Goal: Task Accomplishment & Management: Manage account settings

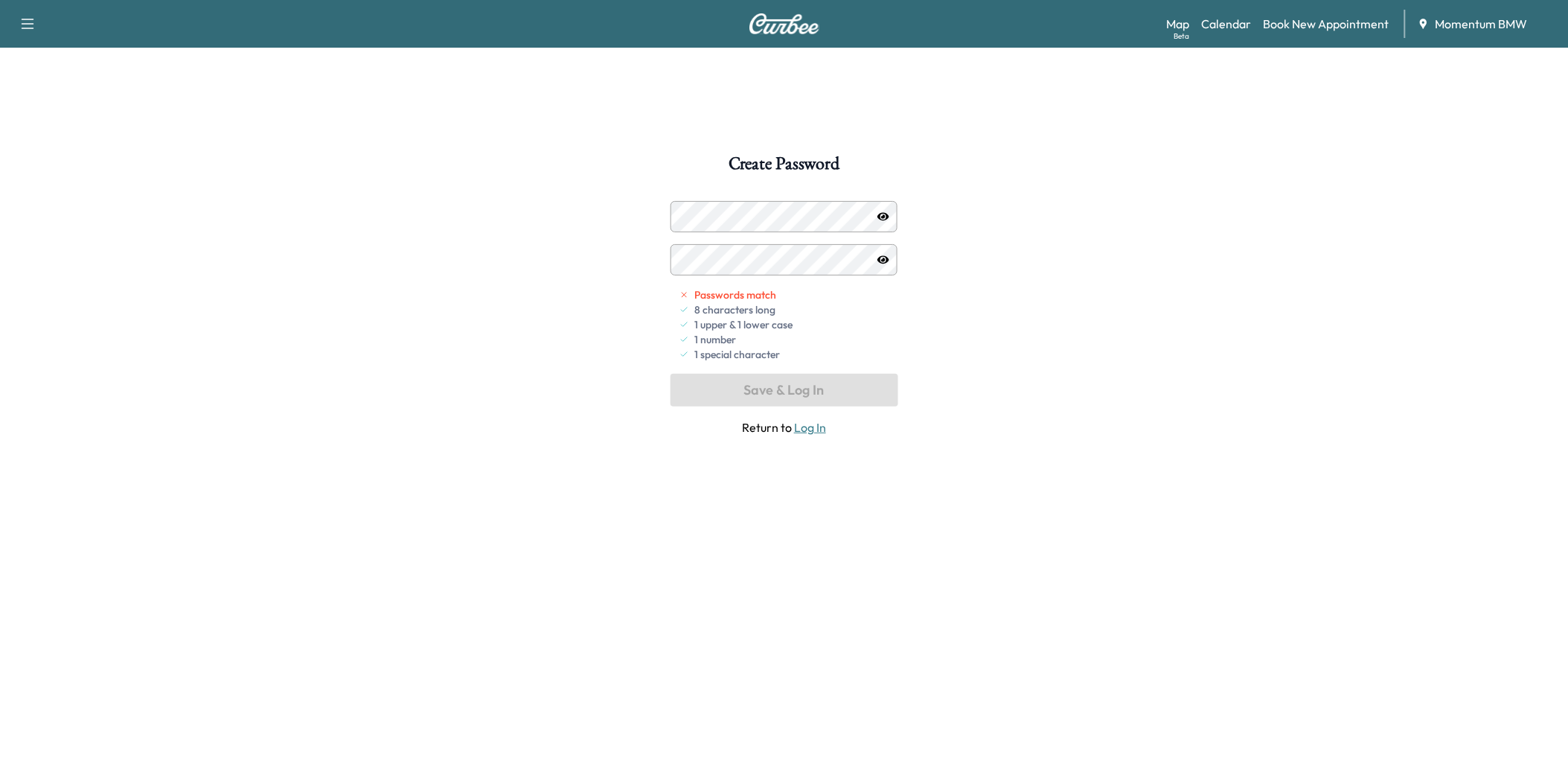
click at [882, 212] on icon "button" at bounding box center [884, 216] width 12 height 8
click at [791, 388] on button "Save & Log In" at bounding box center [784, 390] width 227 height 33
click at [1292, 17] on link "Book New Appointment" at bounding box center [1327, 24] width 126 height 18
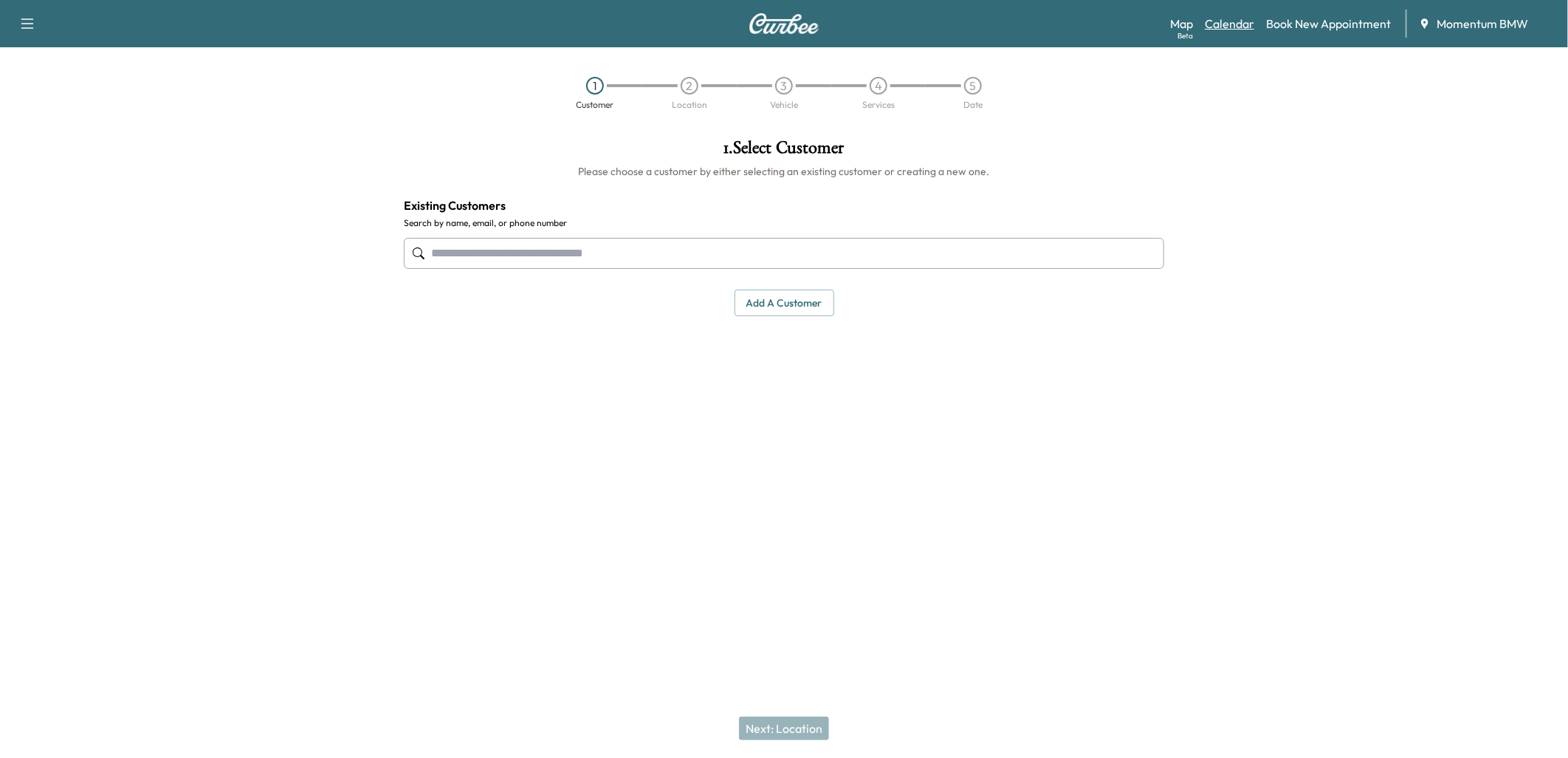
click at [1236, 25] on link "Calendar" at bounding box center [1230, 24] width 49 height 18
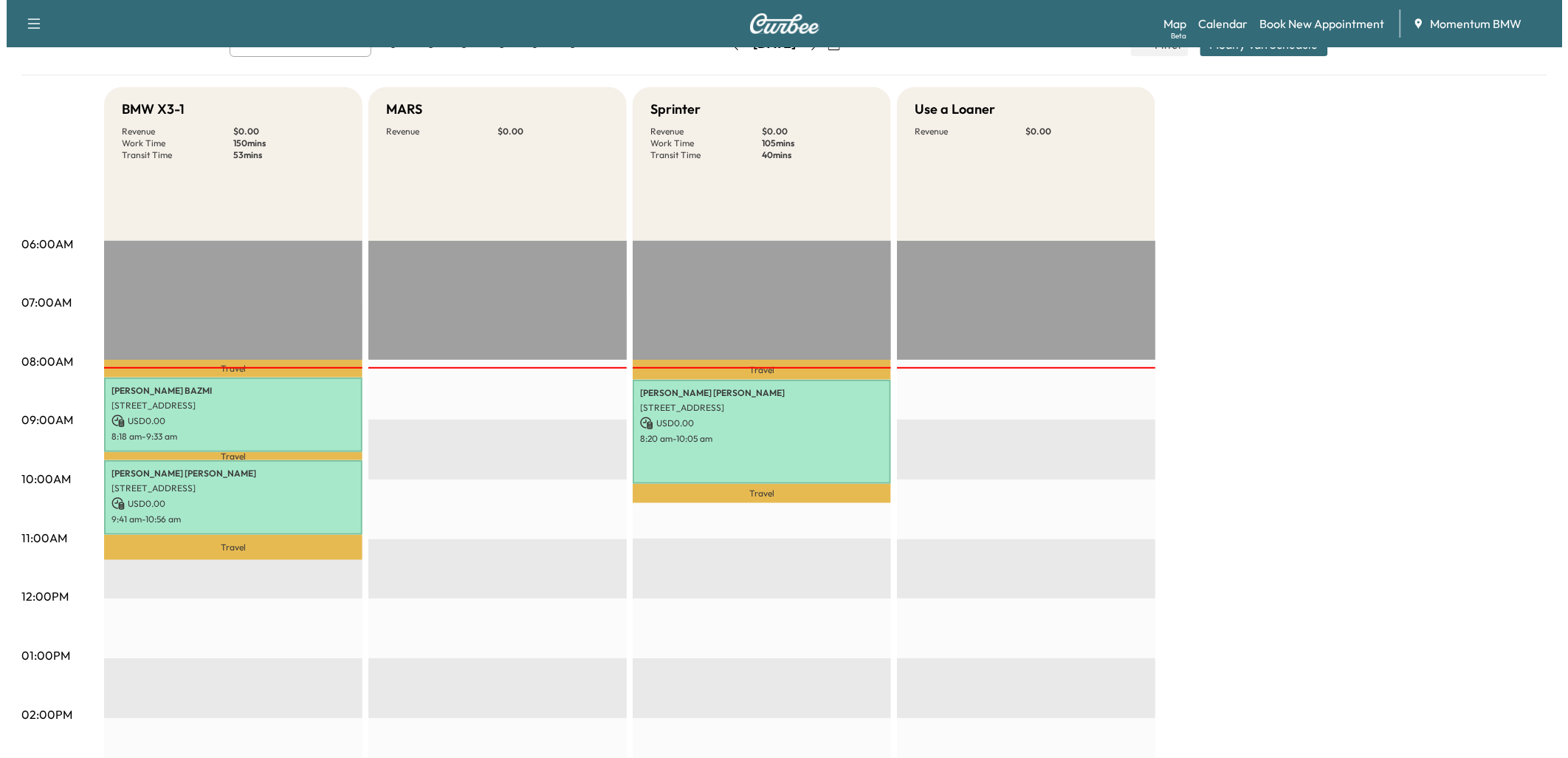
scroll to position [82, 0]
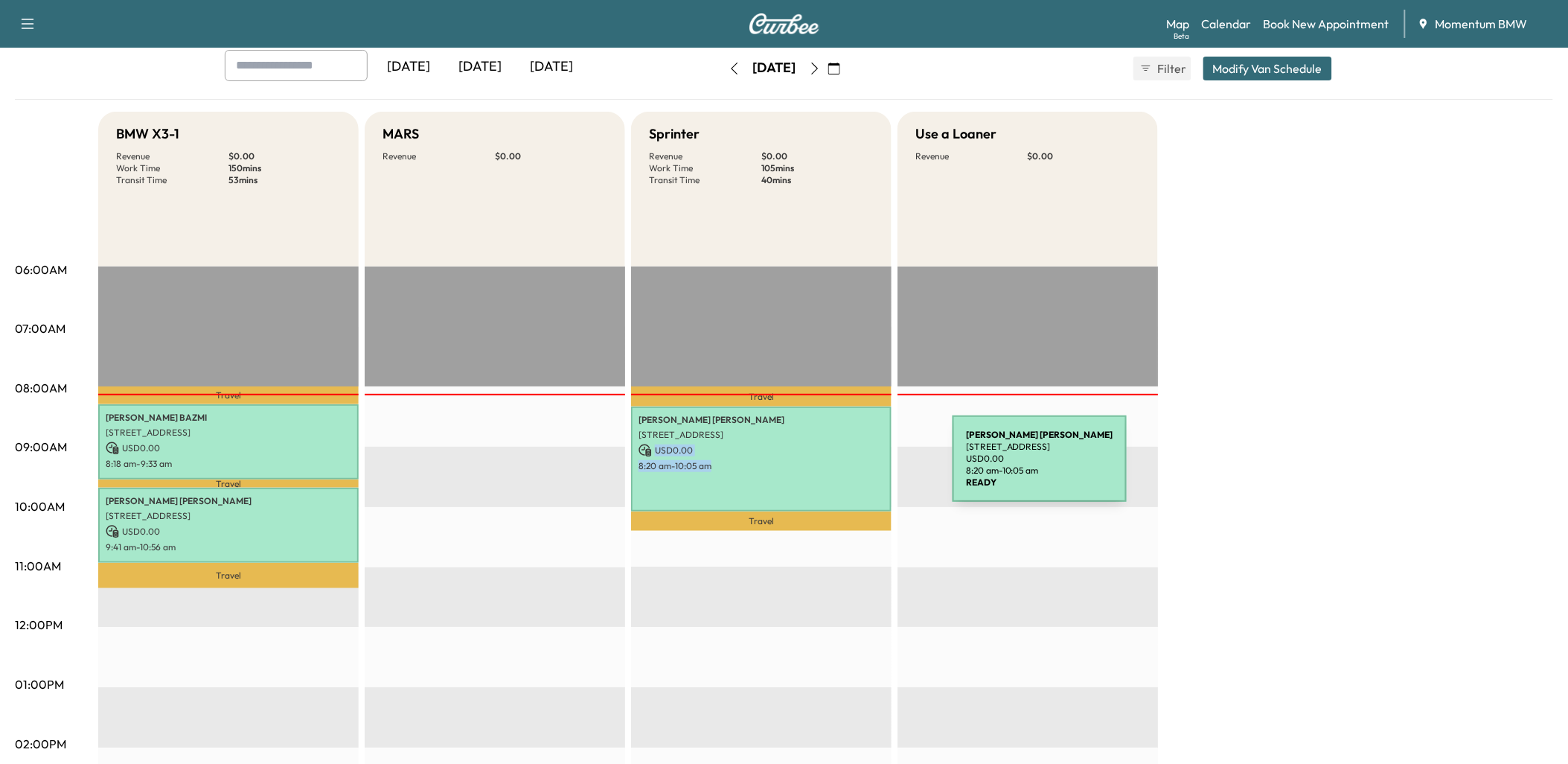
click at [841, 468] on div "[PERSON_NAME] [STREET_ADDRESS] USD 0.00 8:20 am - 10:05 am" at bounding box center [761, 458] width 260 height 105
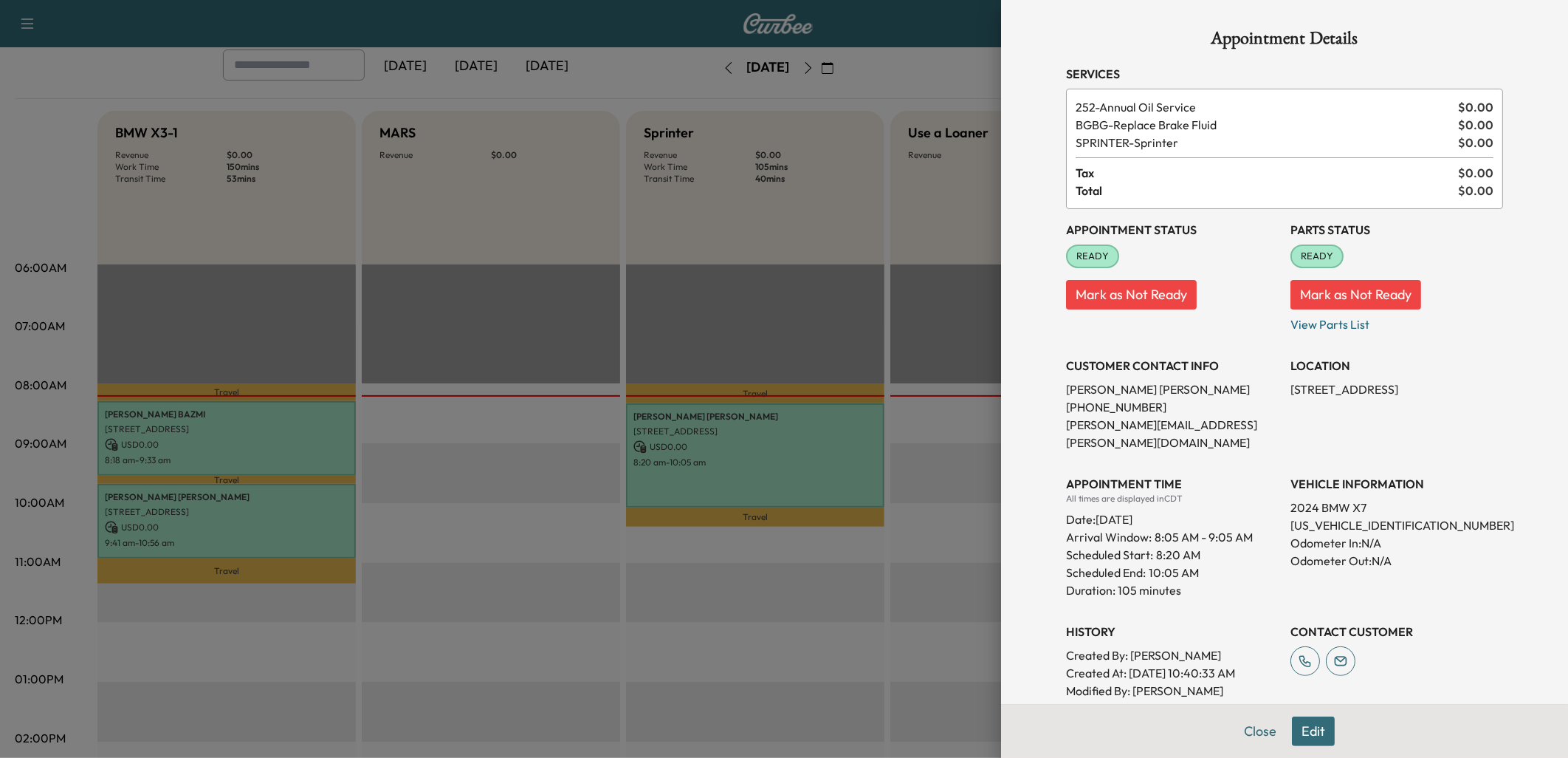
click at [903, 683] on div at bounding box center [784, 379] width 1568 height 758
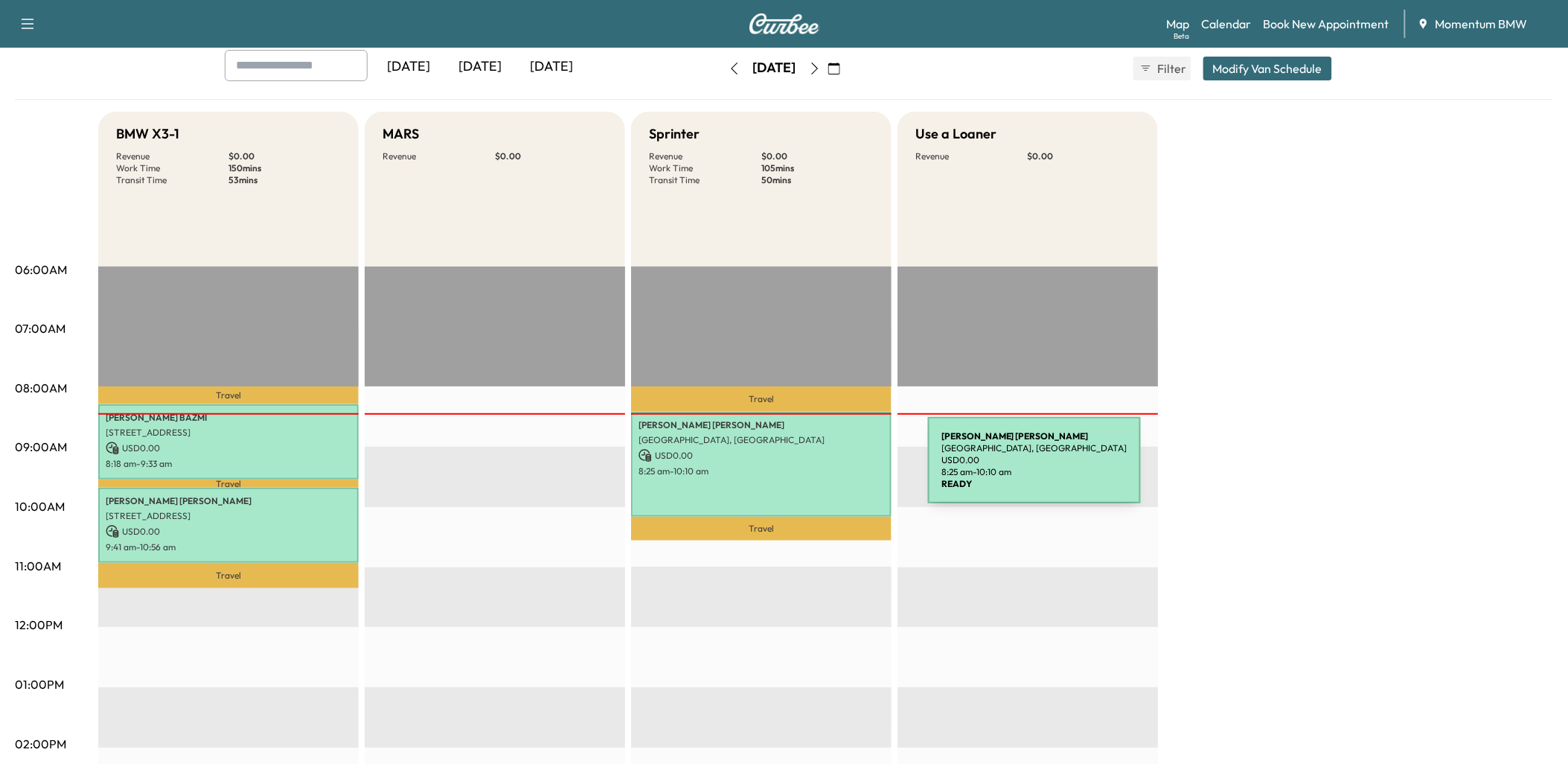
click at [817, 471] on p "8:25 am - 10:10 am" at bounding box center [761, 471] width 245 height 12
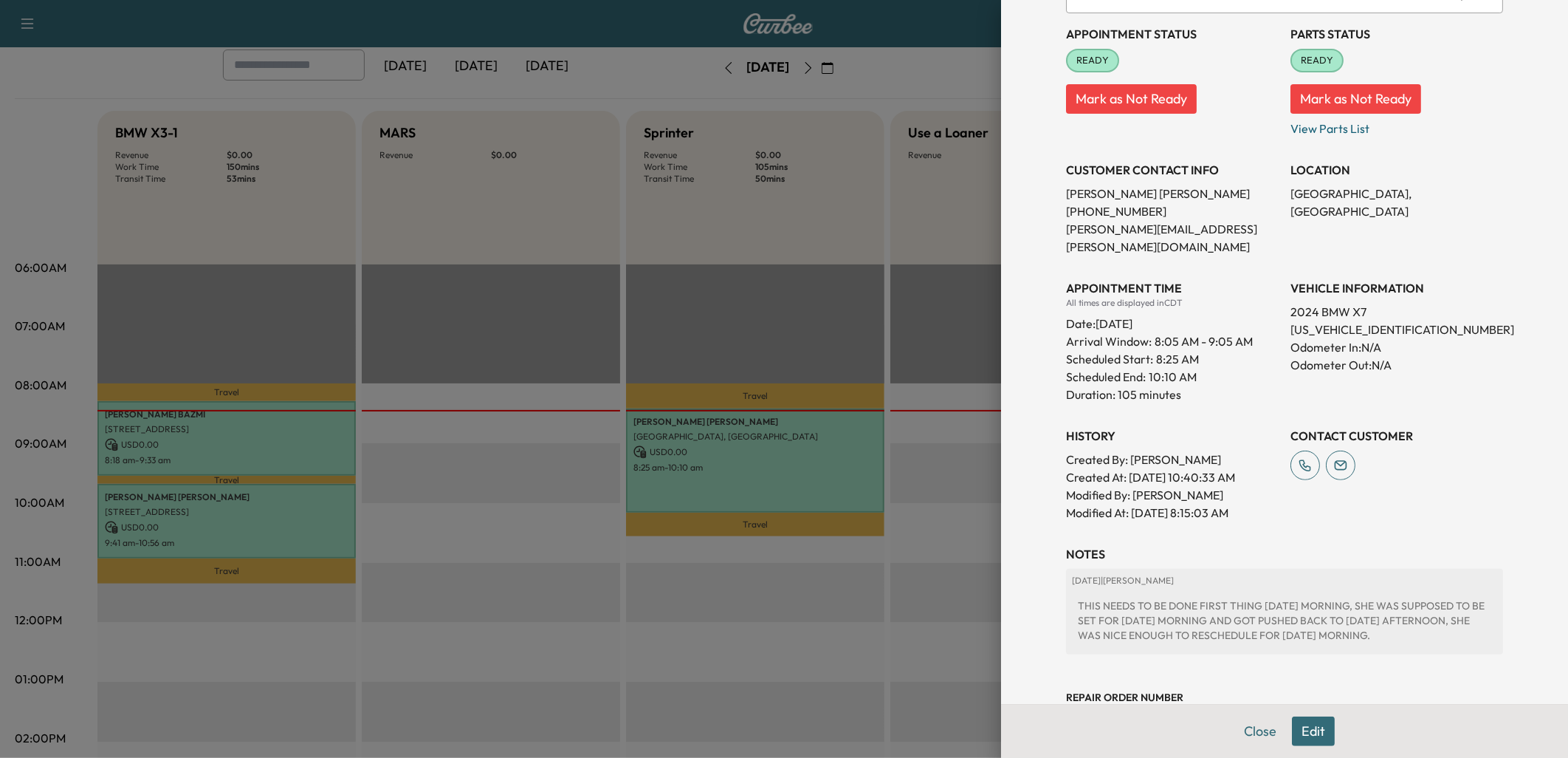
scroll to position [229, 0]
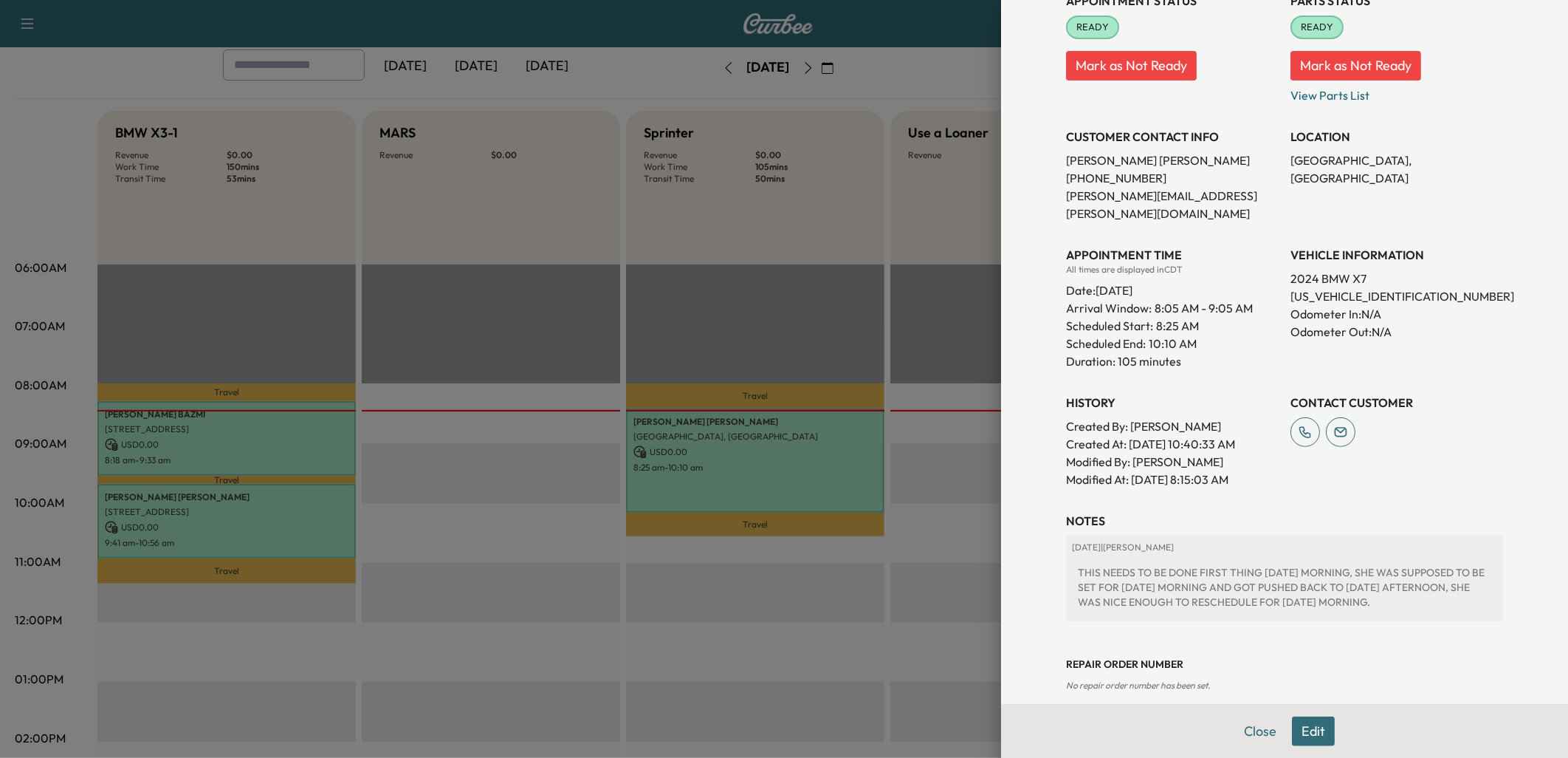
click at [1304, 732] on button "Edit" at bounding box center [1313, 731] width 43 height 30
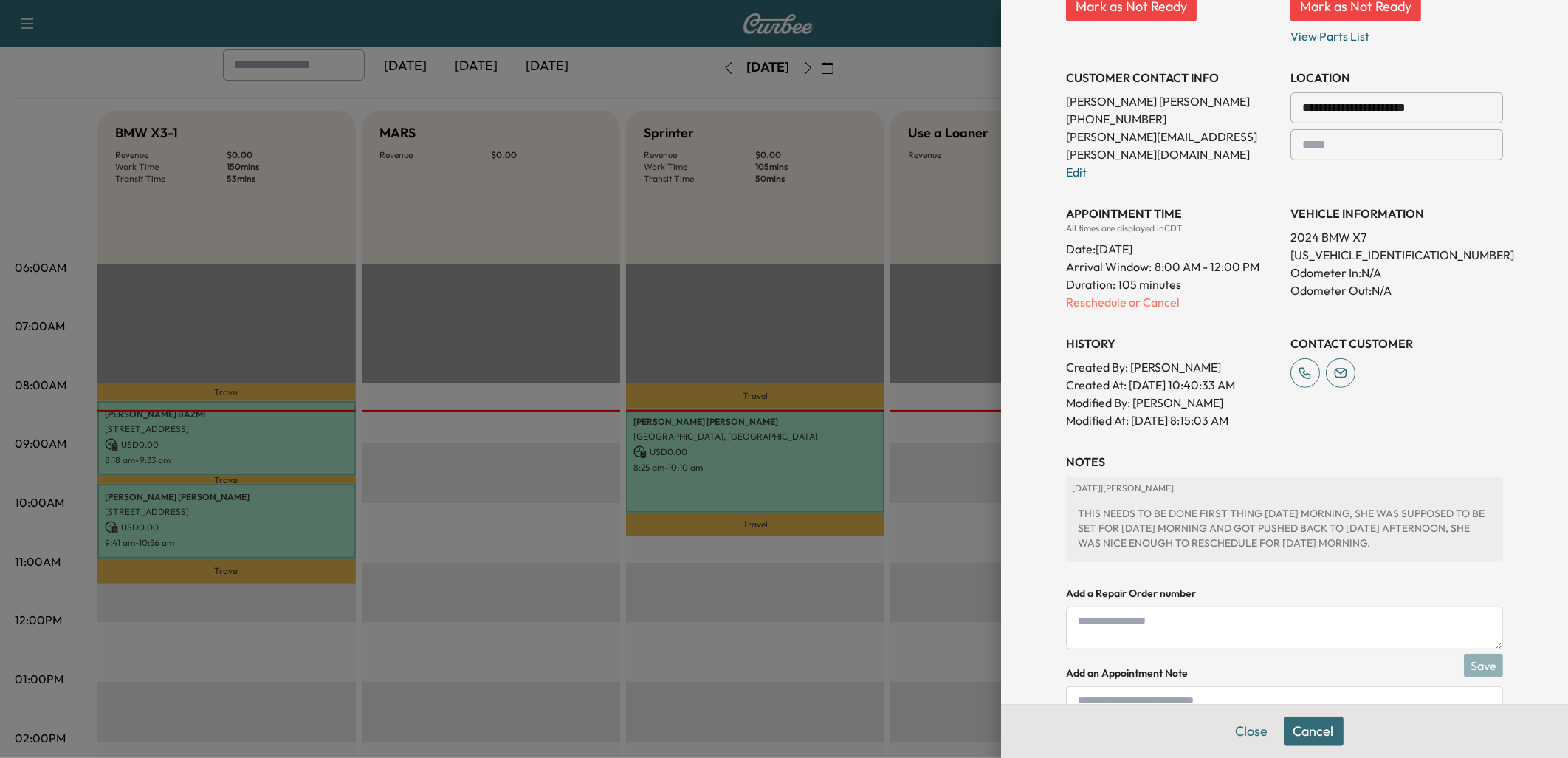
scroll to position [386, 0]
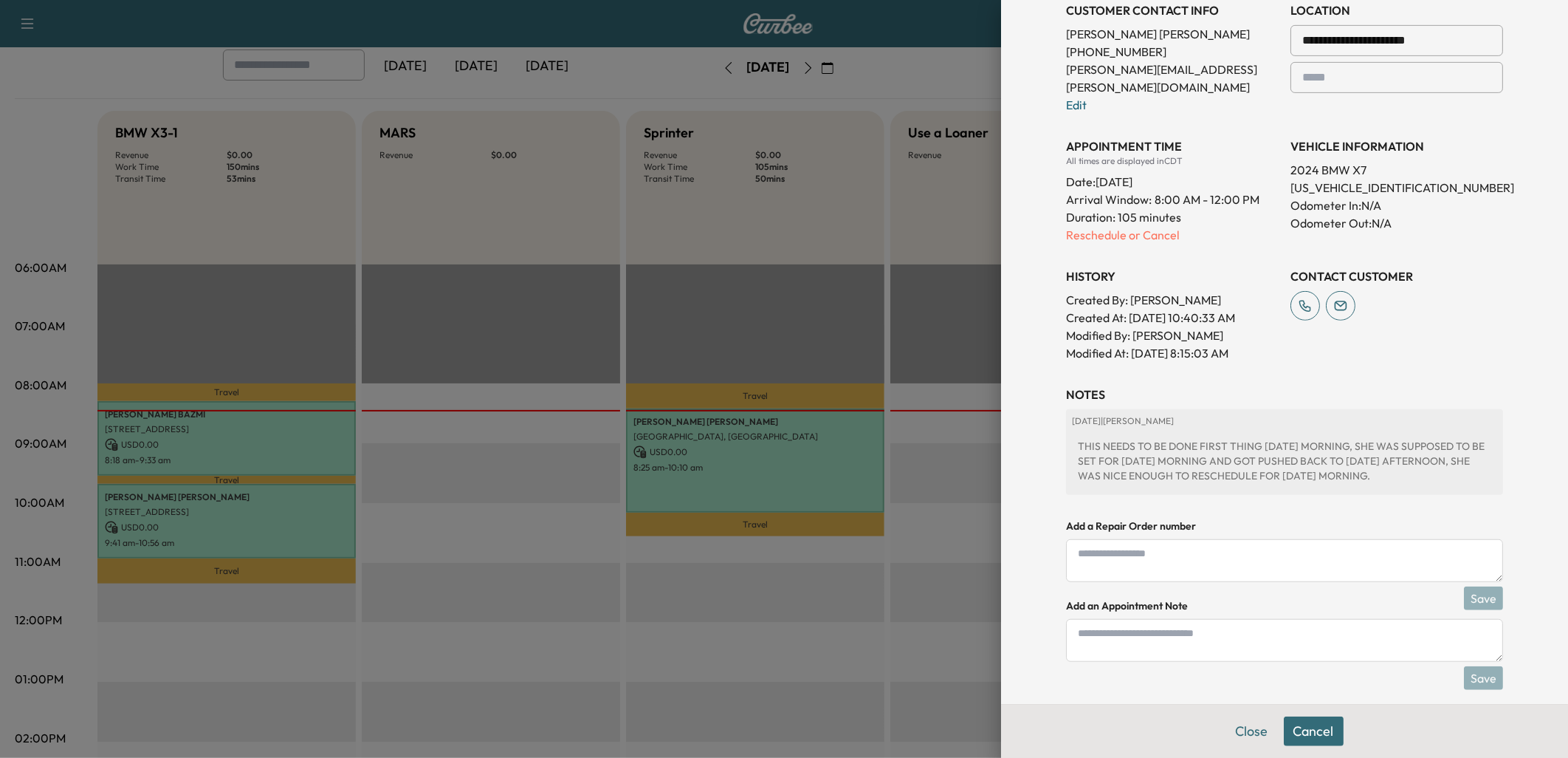
click at [1130, 618] on textarea at bounding box center [1285, 639] width 437 height 43
type textarea "****"
click at [1475, 666] on button "Save" at bounding box center [1484, 678] width 40 height 24
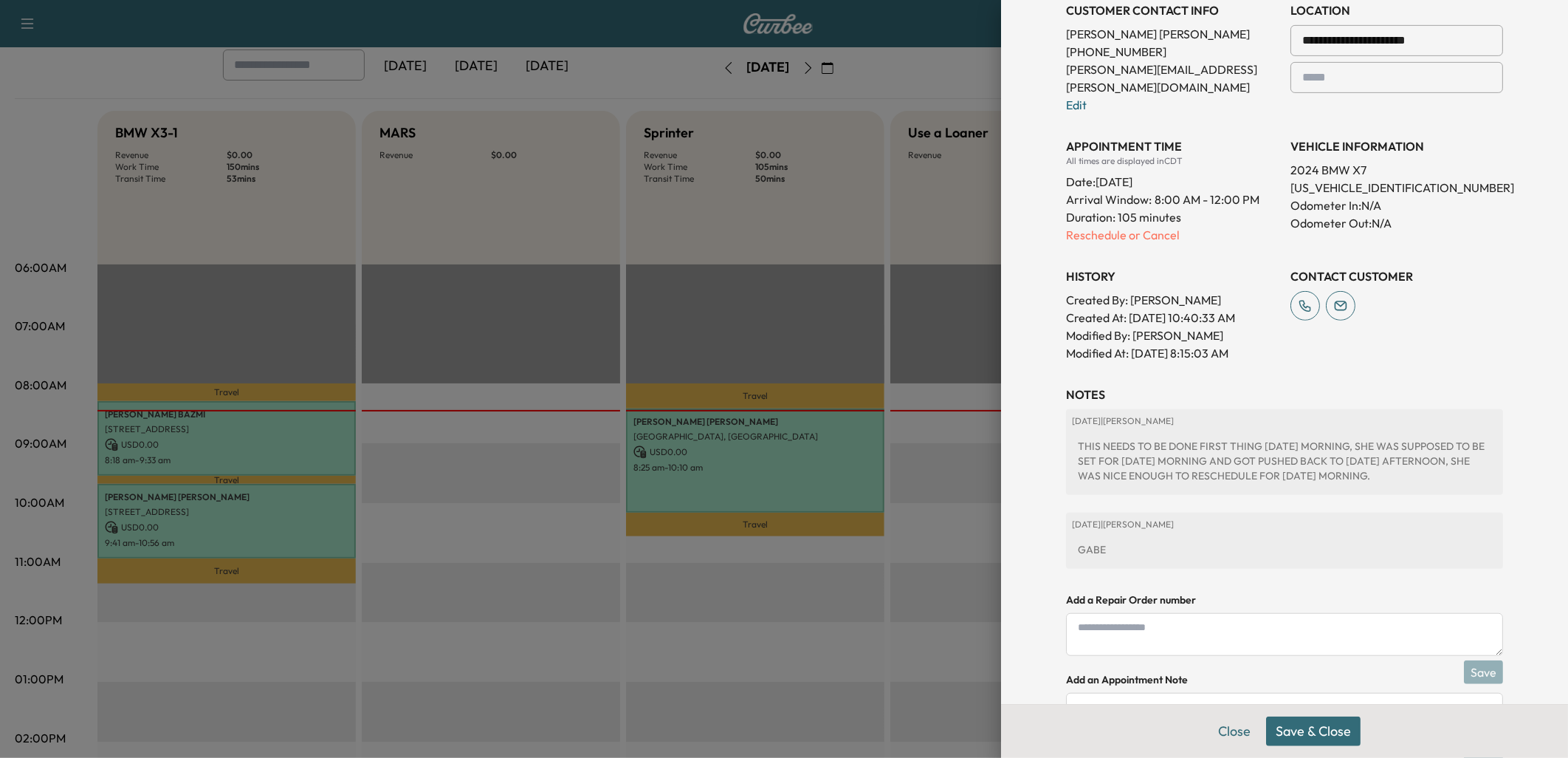
click at [1305, 727] on button "Save & Close" at bounding box center [1314, 731] width 95 height 30
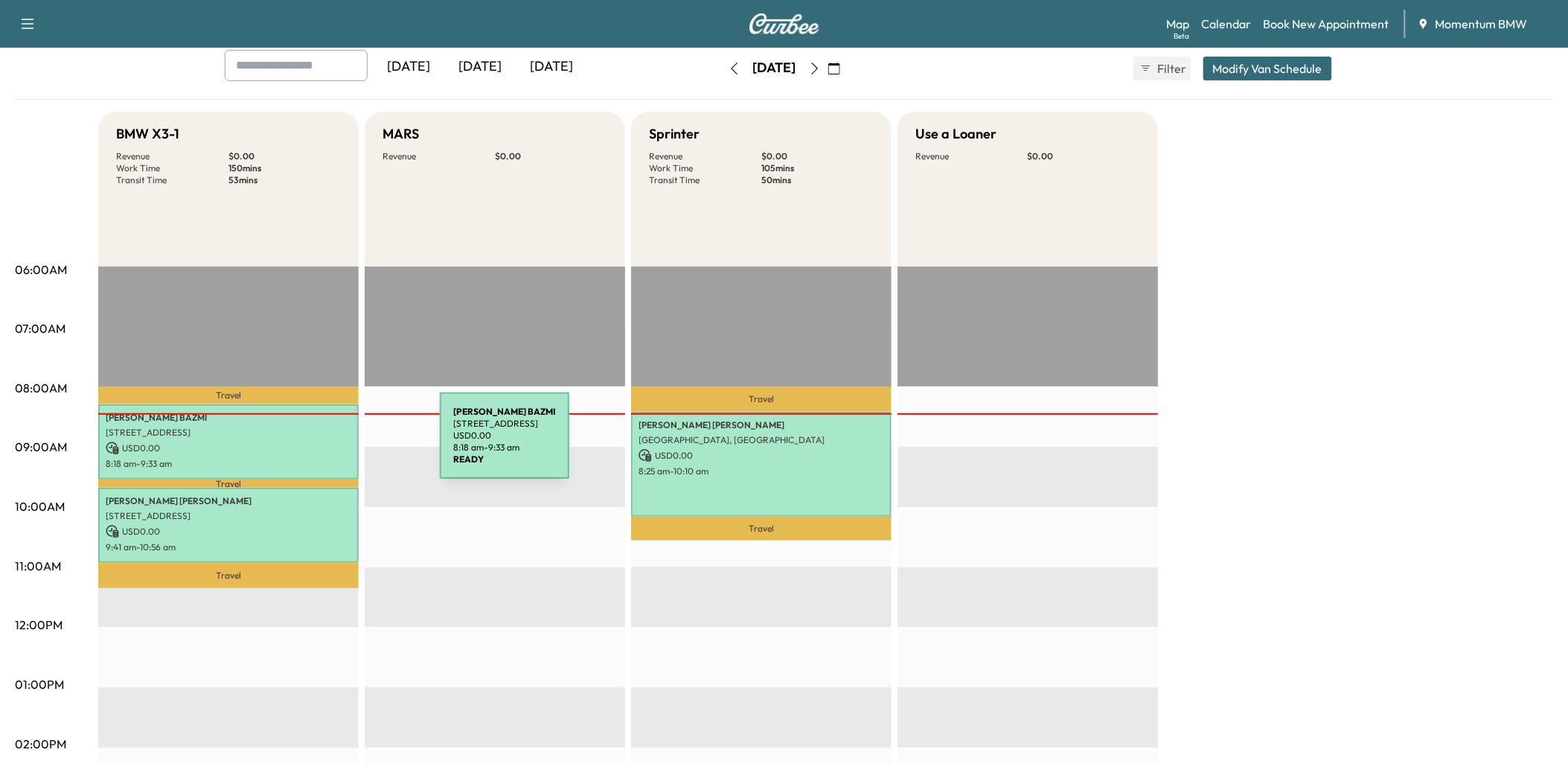
click at [328, 445] on p "USD 0.00" at bounding box center [228, 448] width 245 height 13
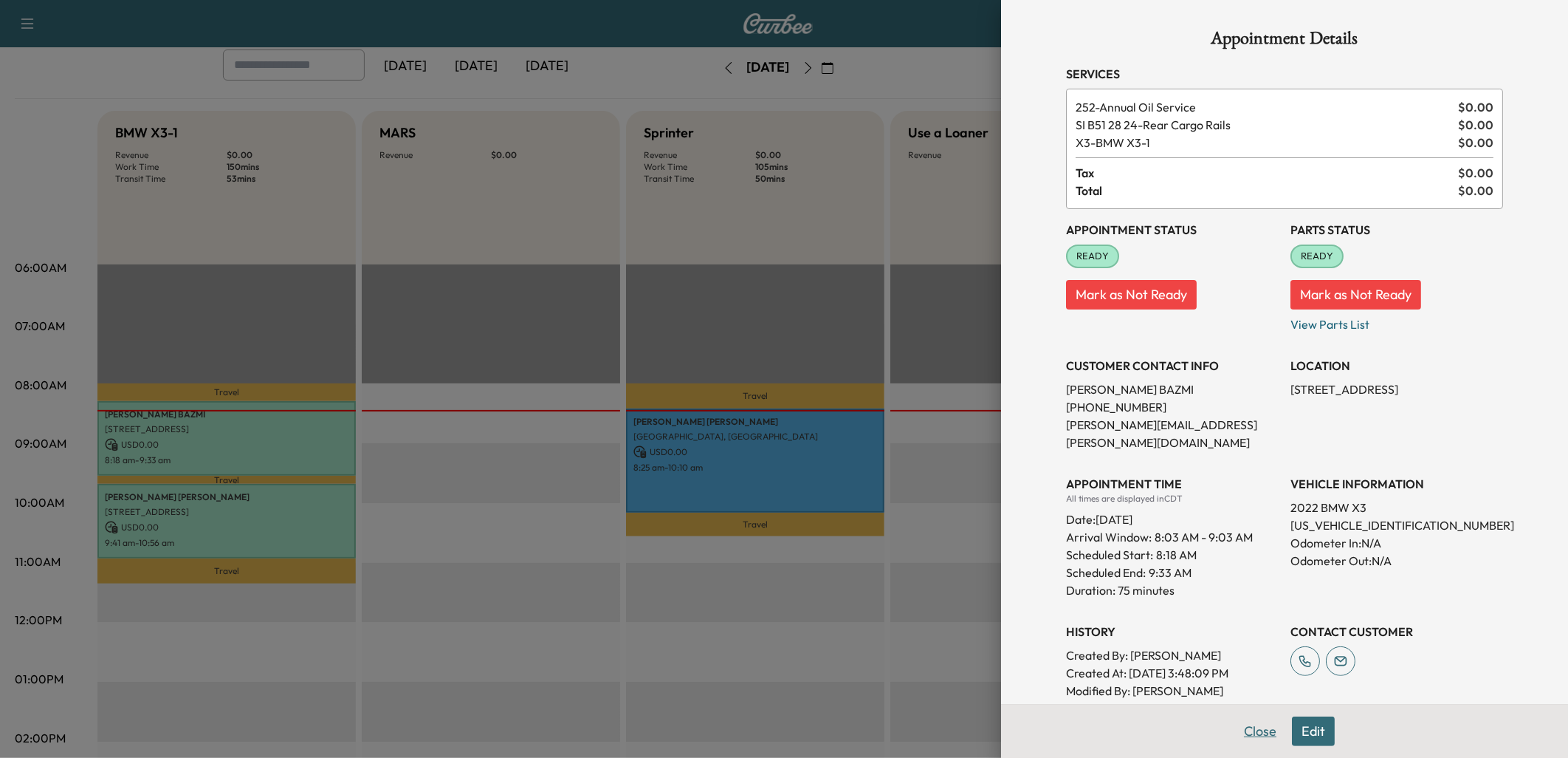
click at [1250, 735] on button "Close" at bounding box center [1260, 731] width 51 height 30
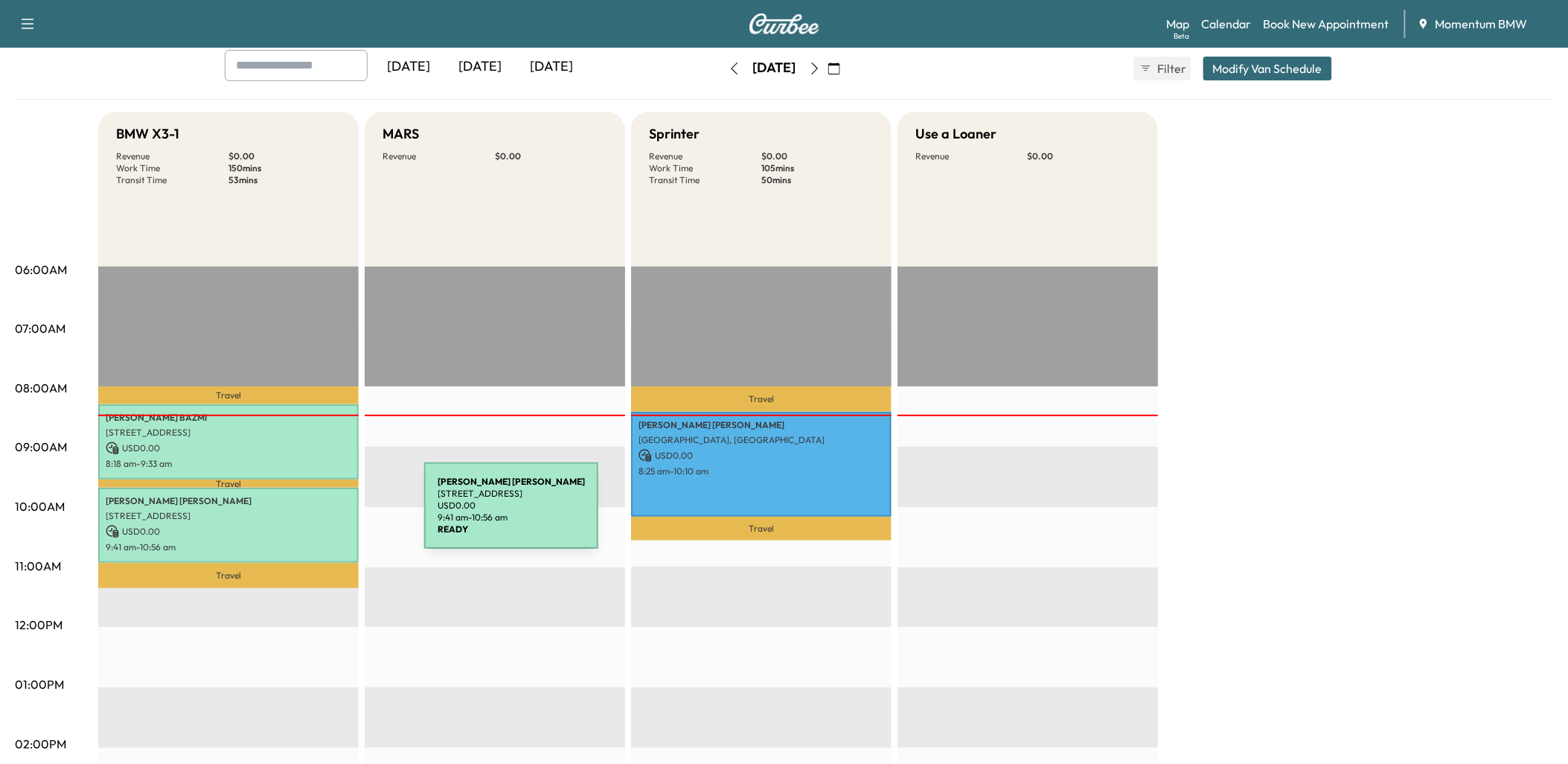
click at [313, 517] on p "[STREET_ADDRESS]" at bounding box center [228, 516] width 245 height 12
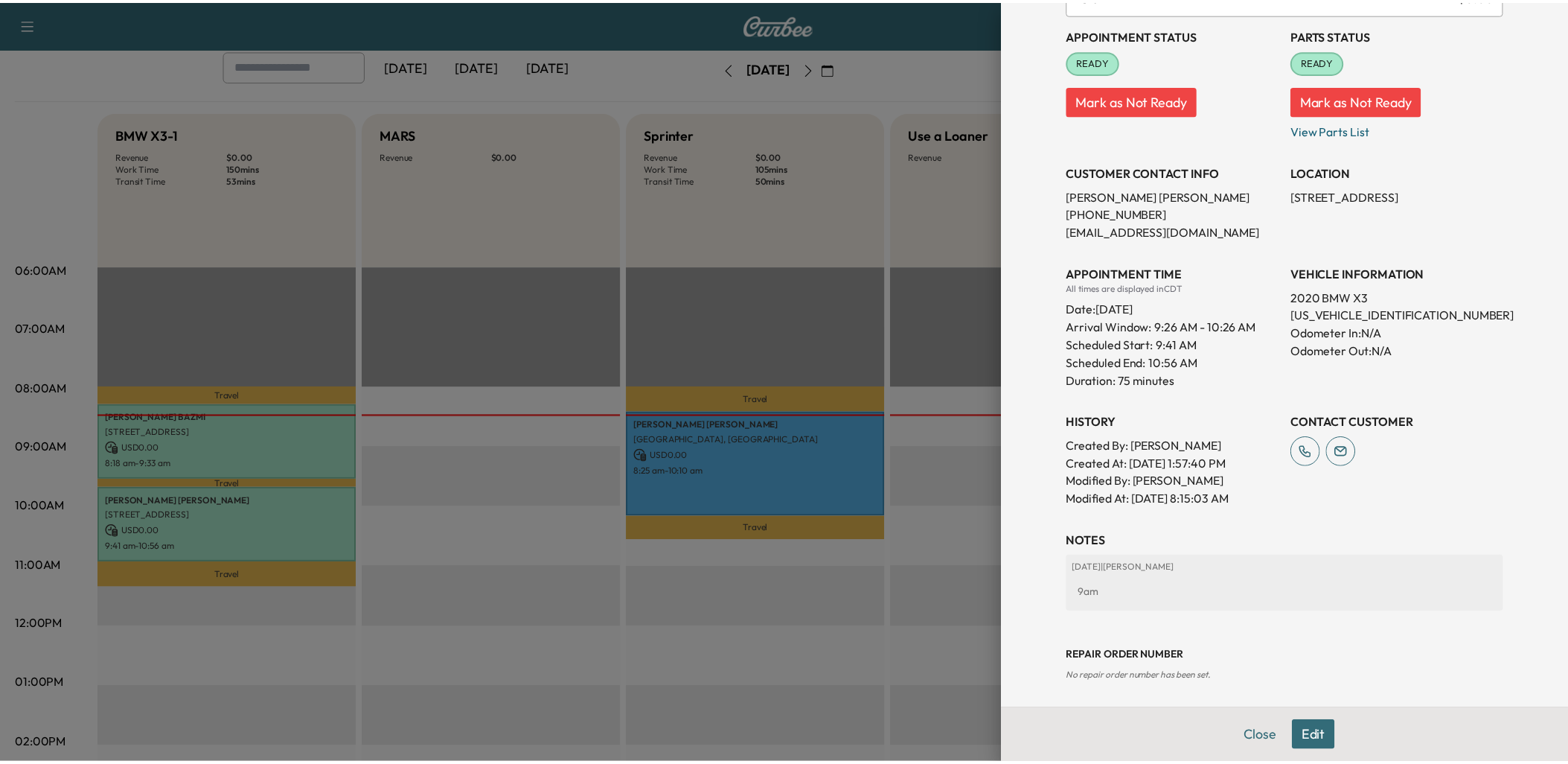
scroll to position [200, 0]
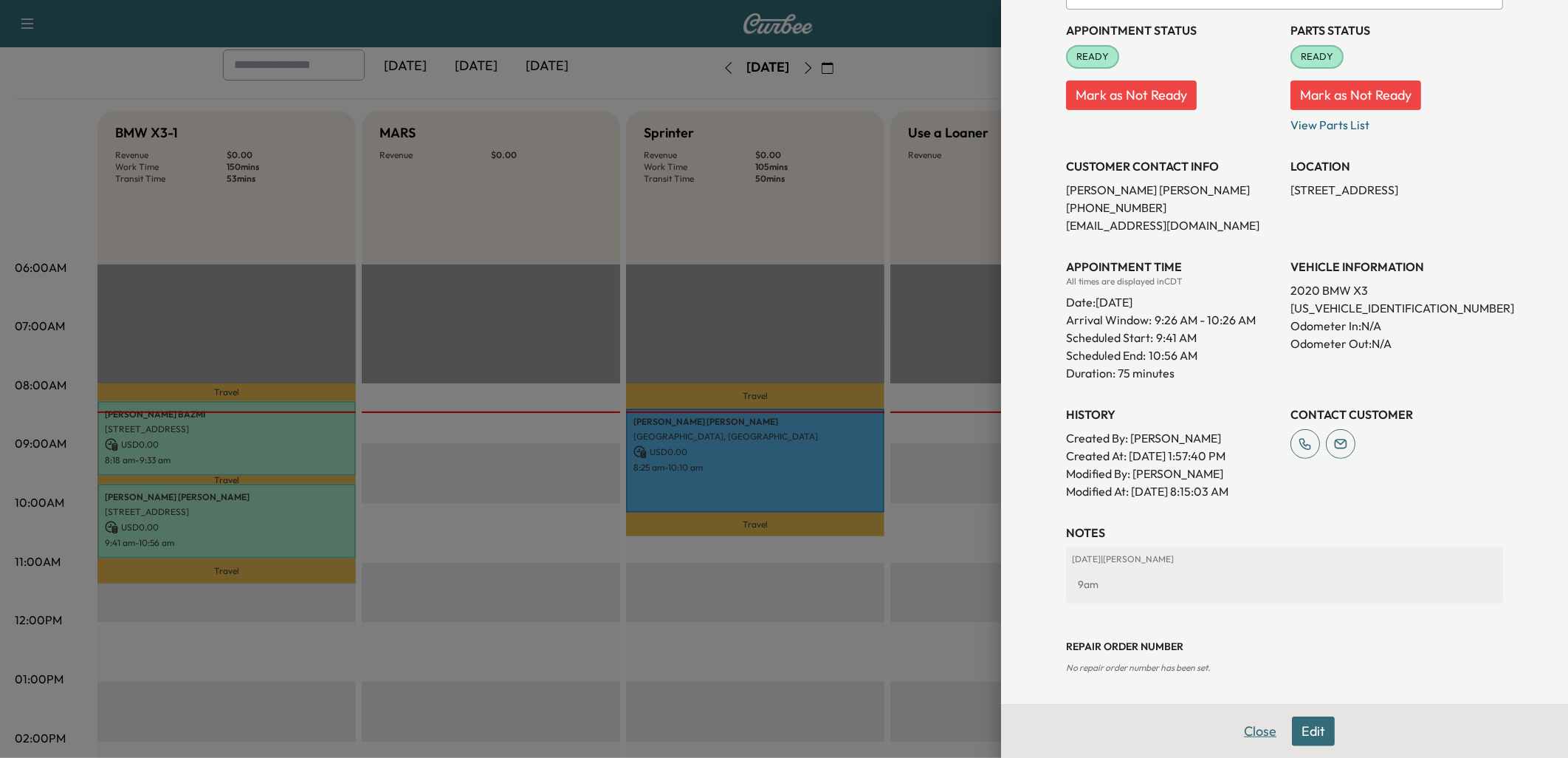
click at [1249, 731] on button "Close" at bounding box center [1260, 731] width 51 height 30
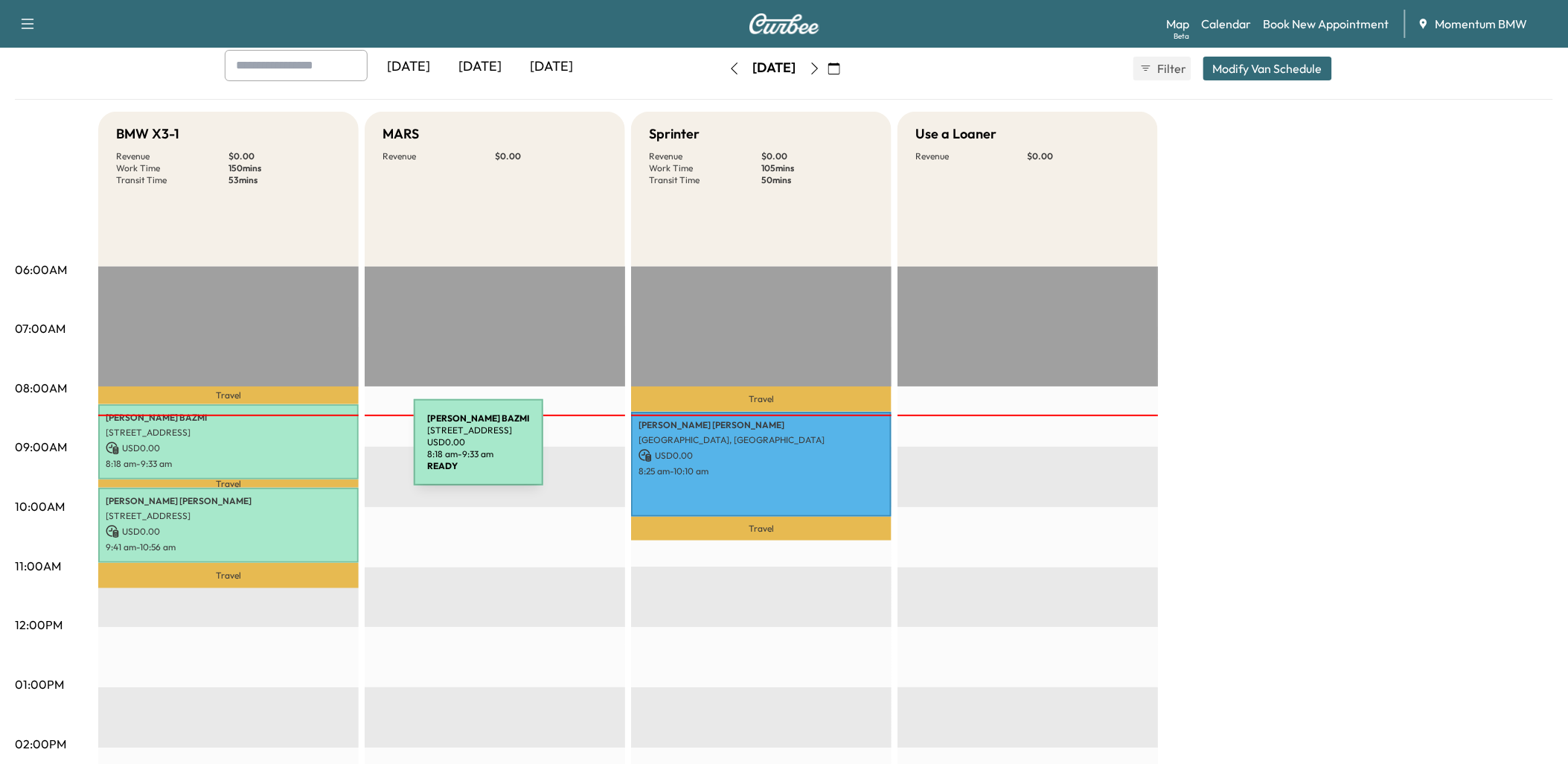
click at [302, 451] on p "USD 0.00" at bounding box center [228, 448] width 245 height 13
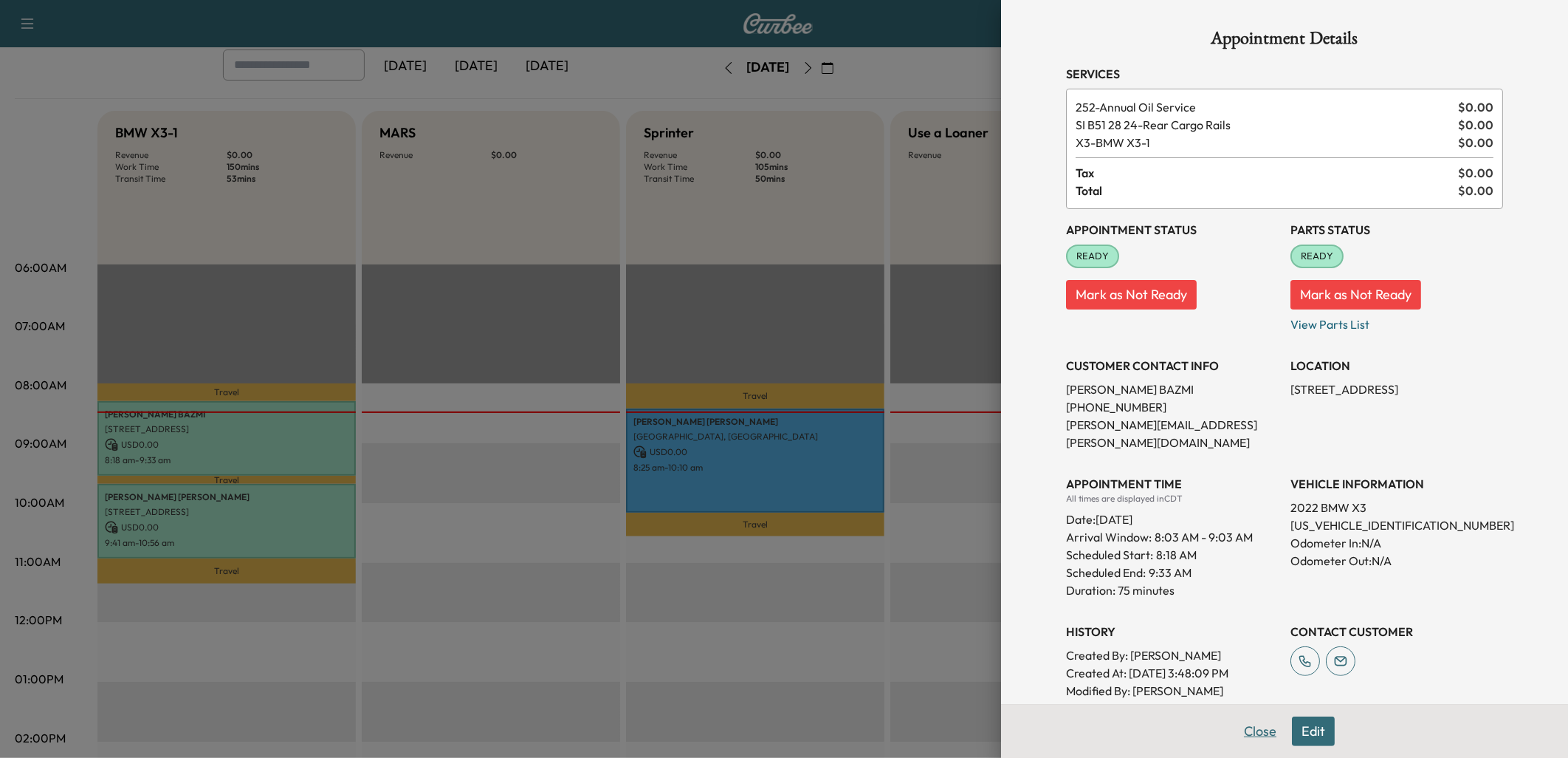
click at [1248, 727] on button "Close" at bounding box center [1260, 731] width 51 height 30
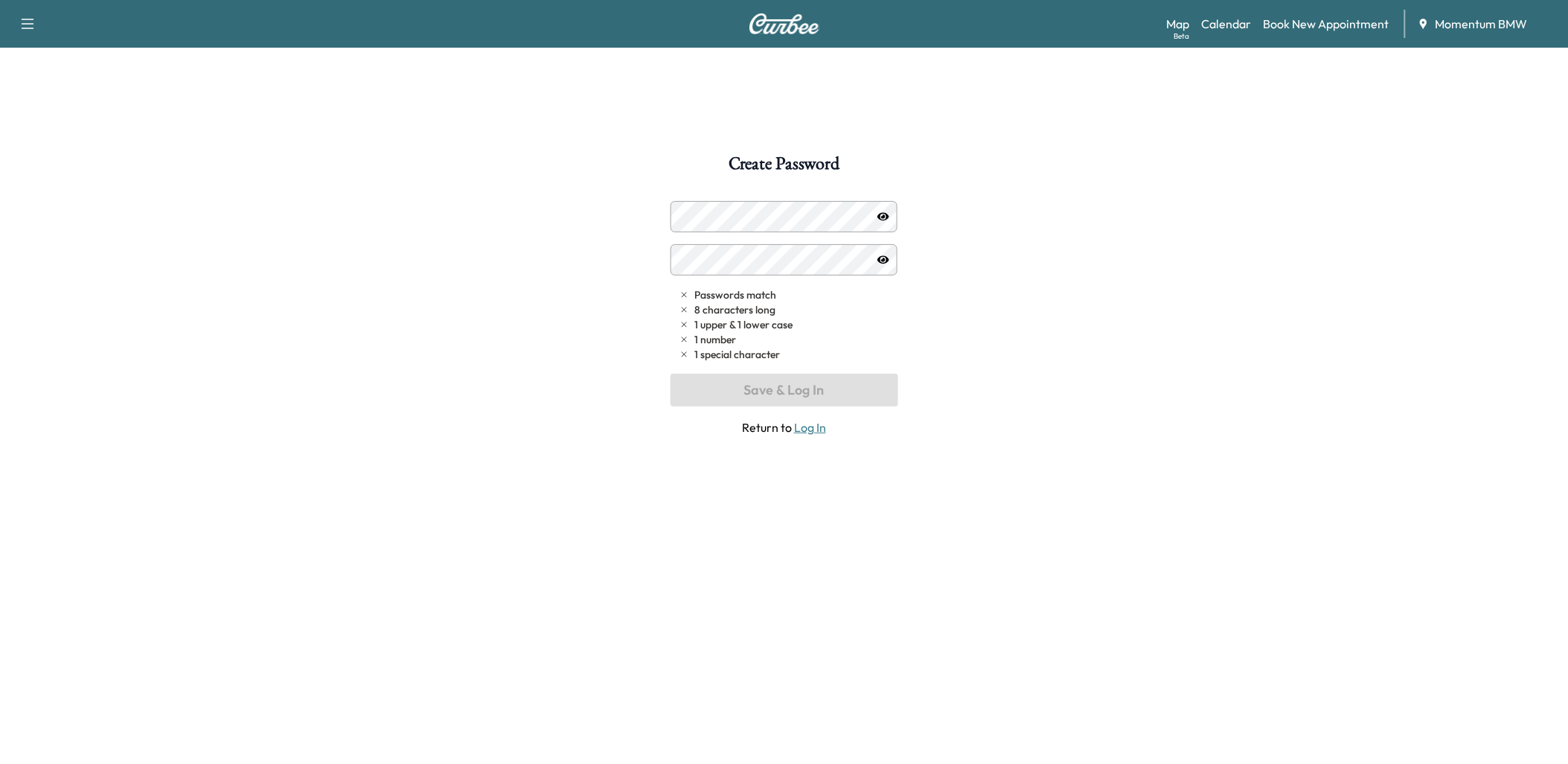
click at [806, 430] on link "Log In" at bounding box center [810, 427] width 32 height 15
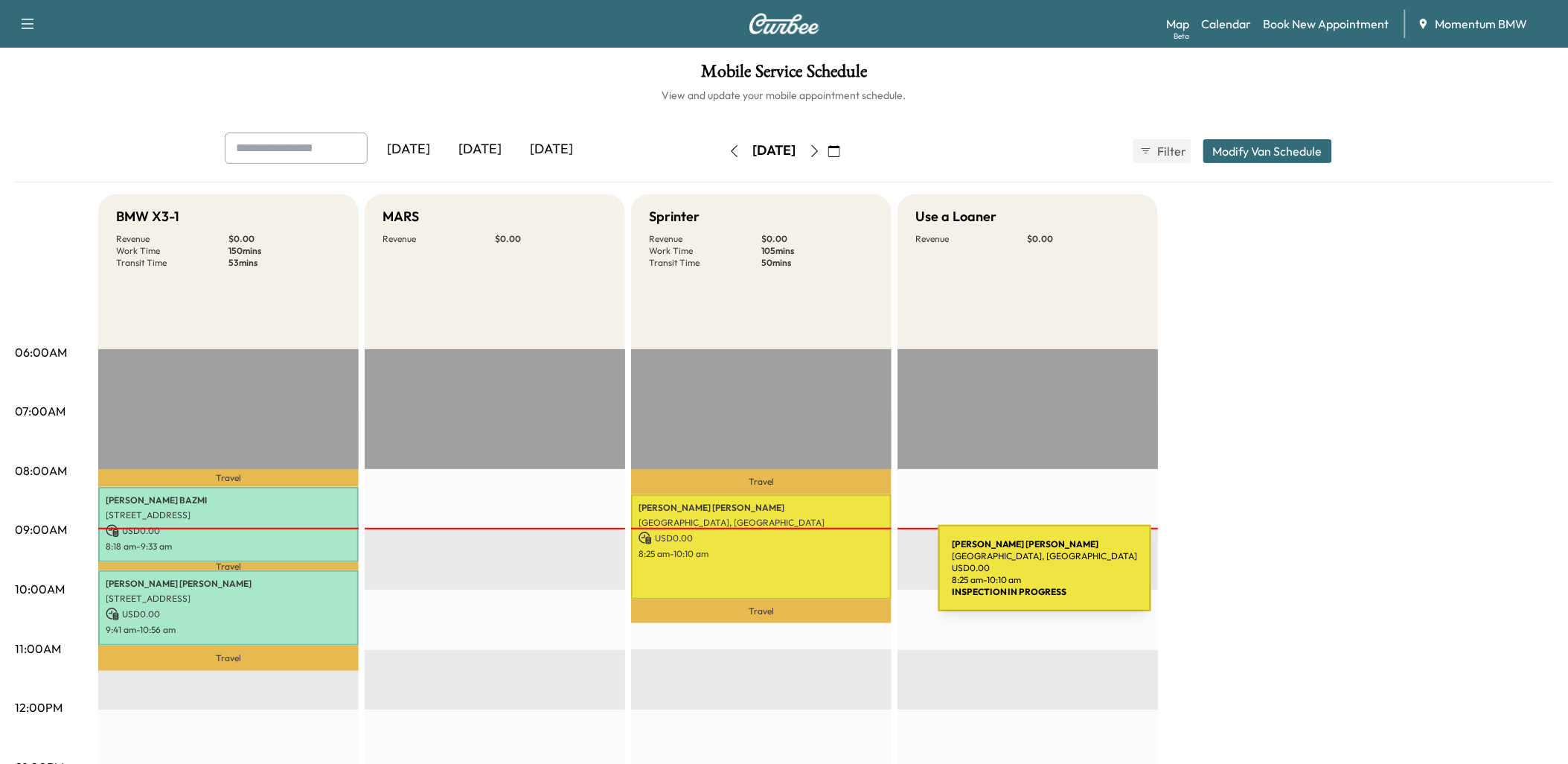
click at [827, 576] on div "MONICA MOMIN Richmond, TX 77407, USA USD 0.00 8:25 am - 10:10 am" at bounding box center [761, 547] width 260 height 105
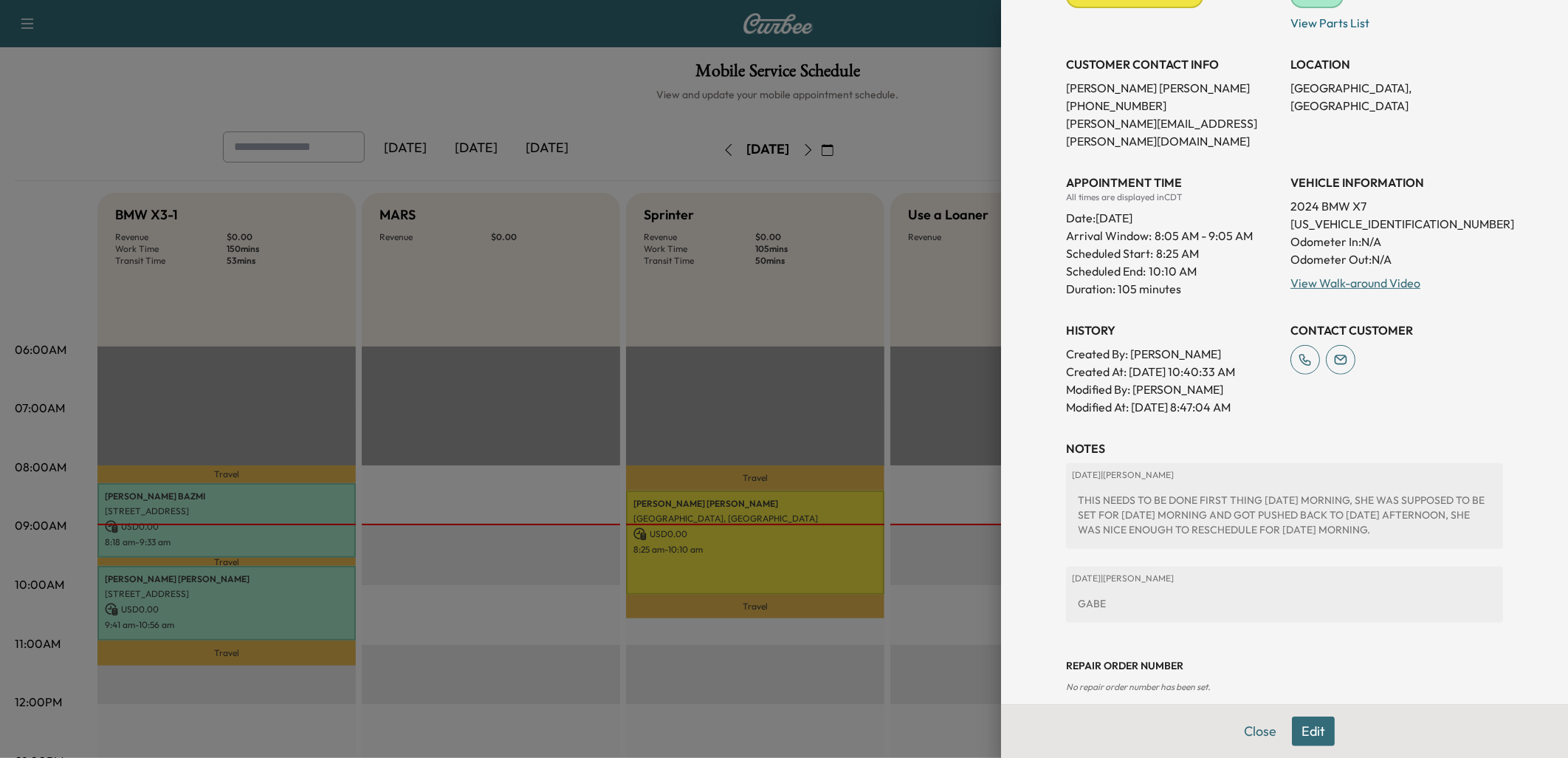
scroll to position [260, 0]
click at [1312, 735] on button "Edit" at bounding box center [1313, 731] width 43 height 30
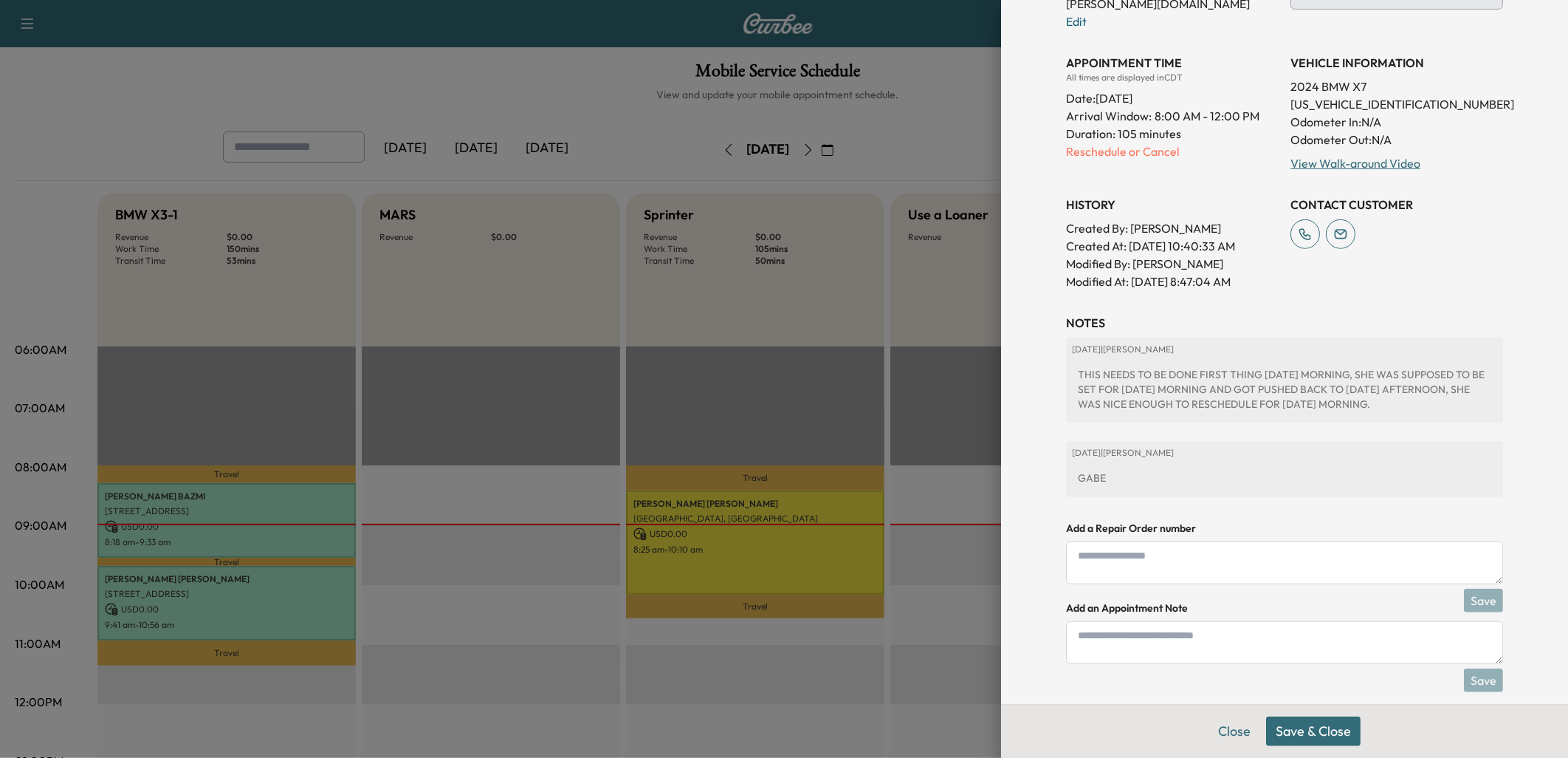
scroll to position [400, 0]
click at [1120, 625] on textarea at bounding box center [1285, 639] width 437 height 43
type textarea "********"
click at [1473, 666] on button "Save" at bounding box center [1484, 678] width 40 height 24
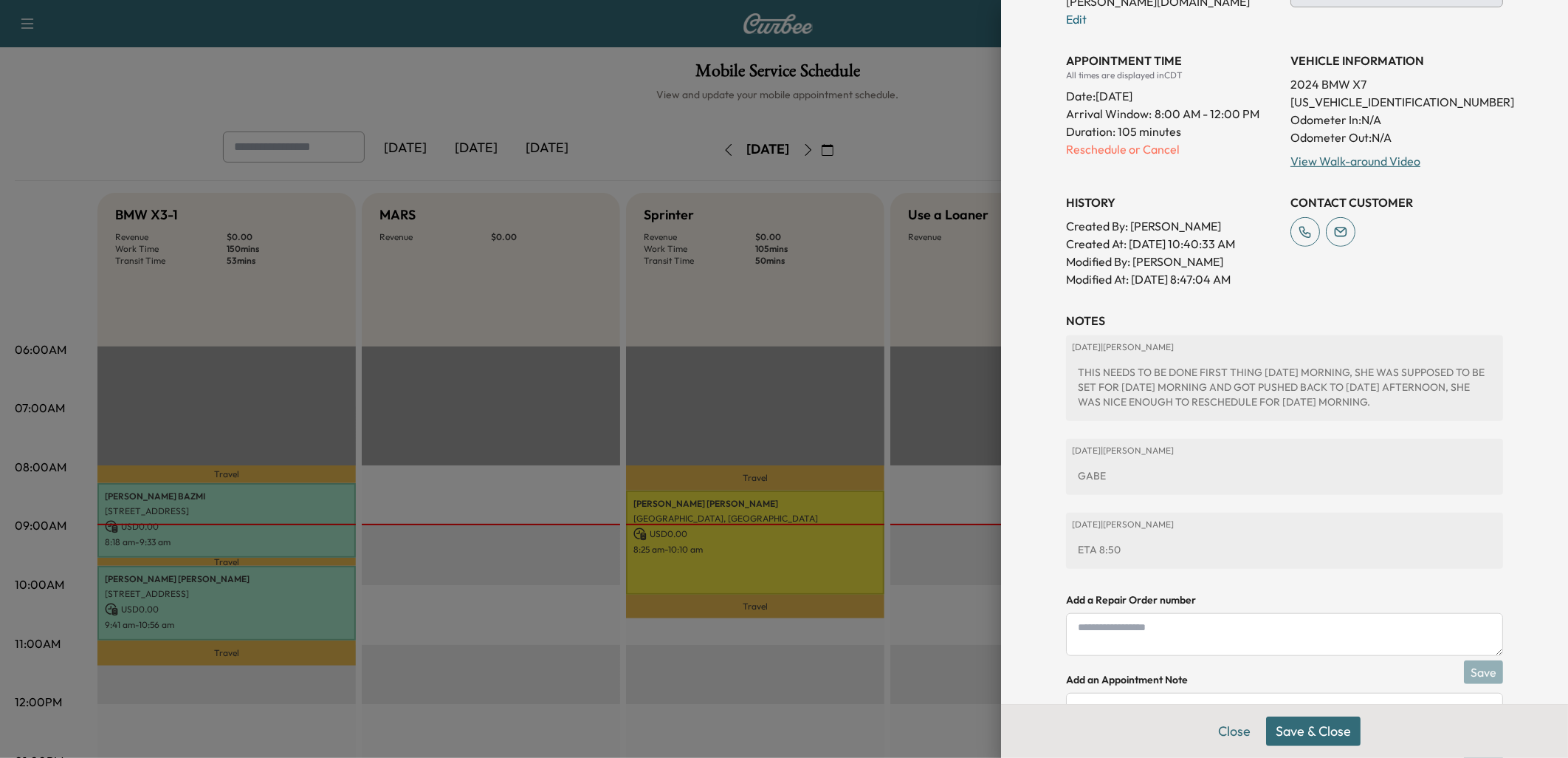
click at [1308, 736] on button "Save & Close" at bounding box center [1314, 731] width 95 height 30
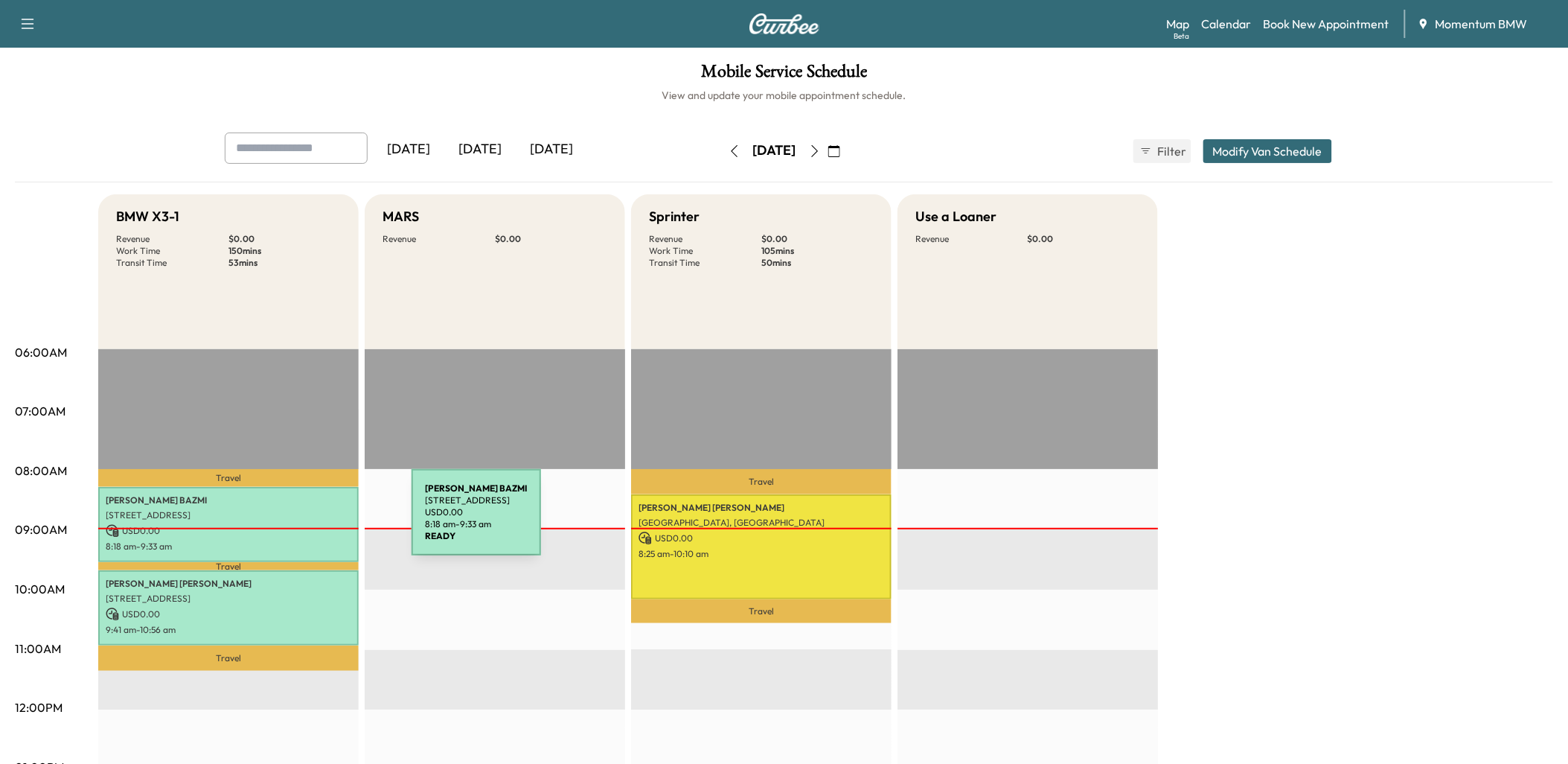
click at [300, 521] on div "ADNAN BAZMI 2819 Stone Way Dr, Houston, TX 77082, USA USD 0.00 8:18 am - 9:33 am" at bounding box center [228, 524] width 260 height 75
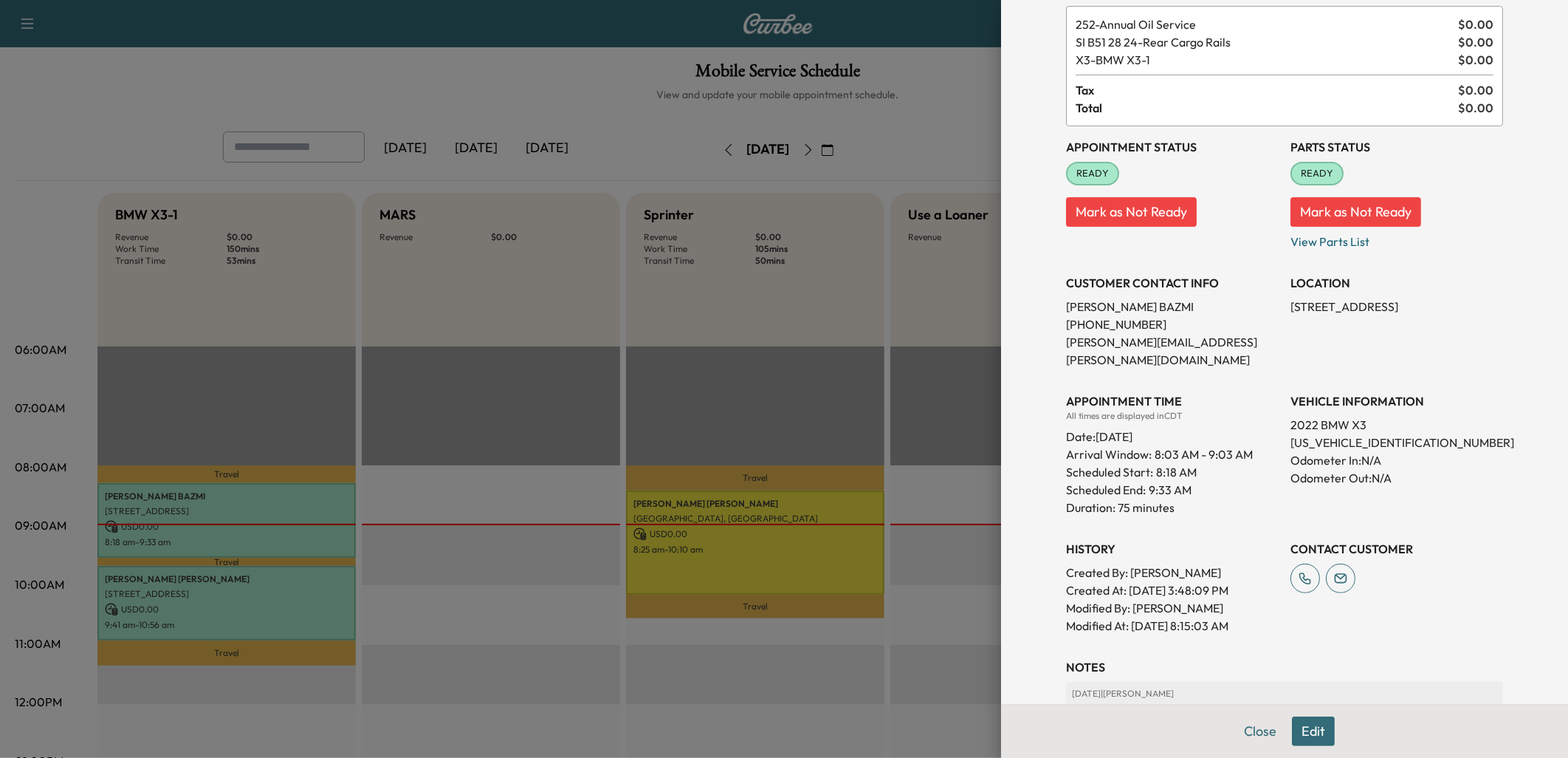
scroll to position [199, 0]
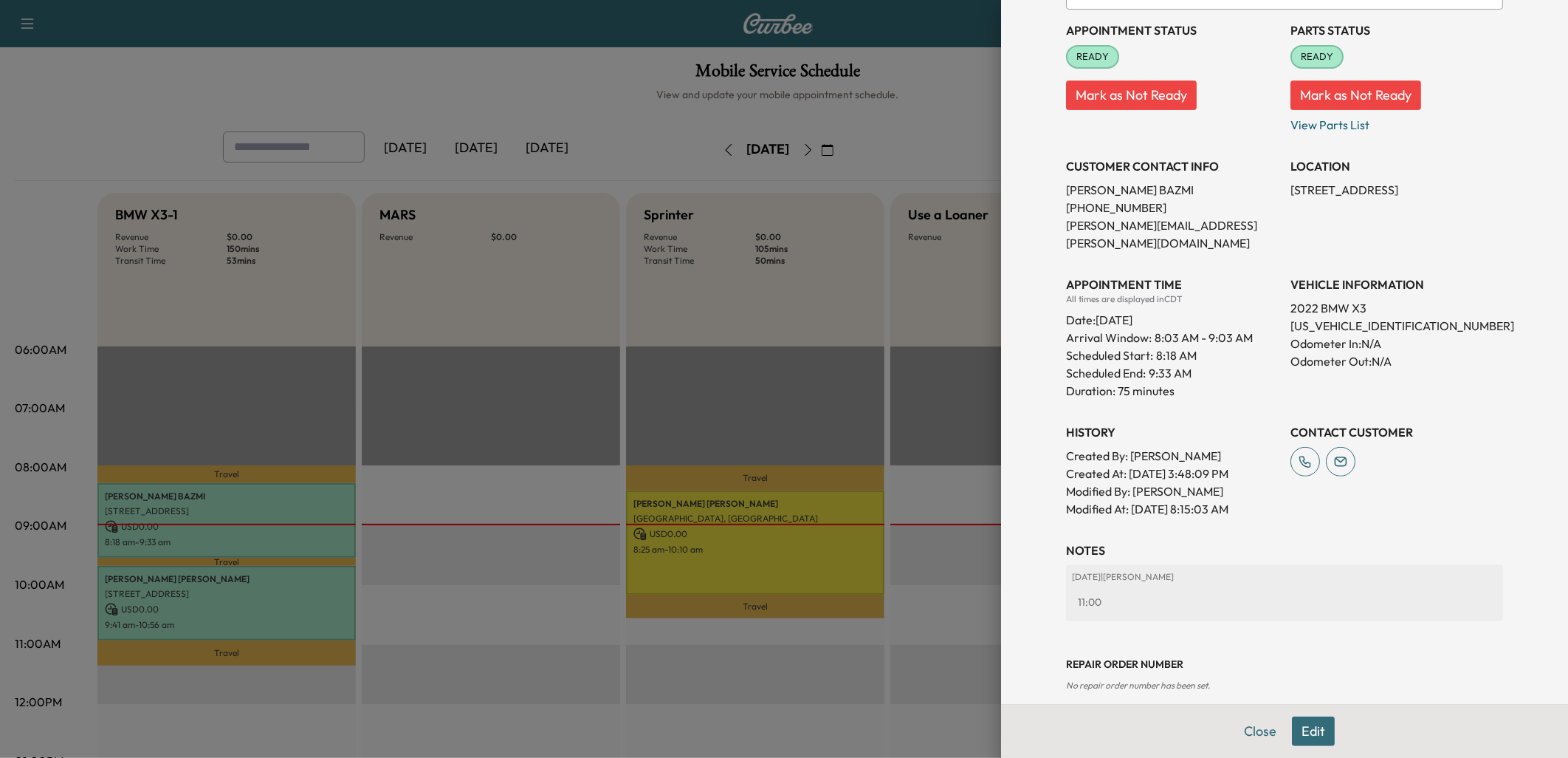
click at [1293, 723] on button "Edit" at bounding box center [1313, 731] width 43 height 30
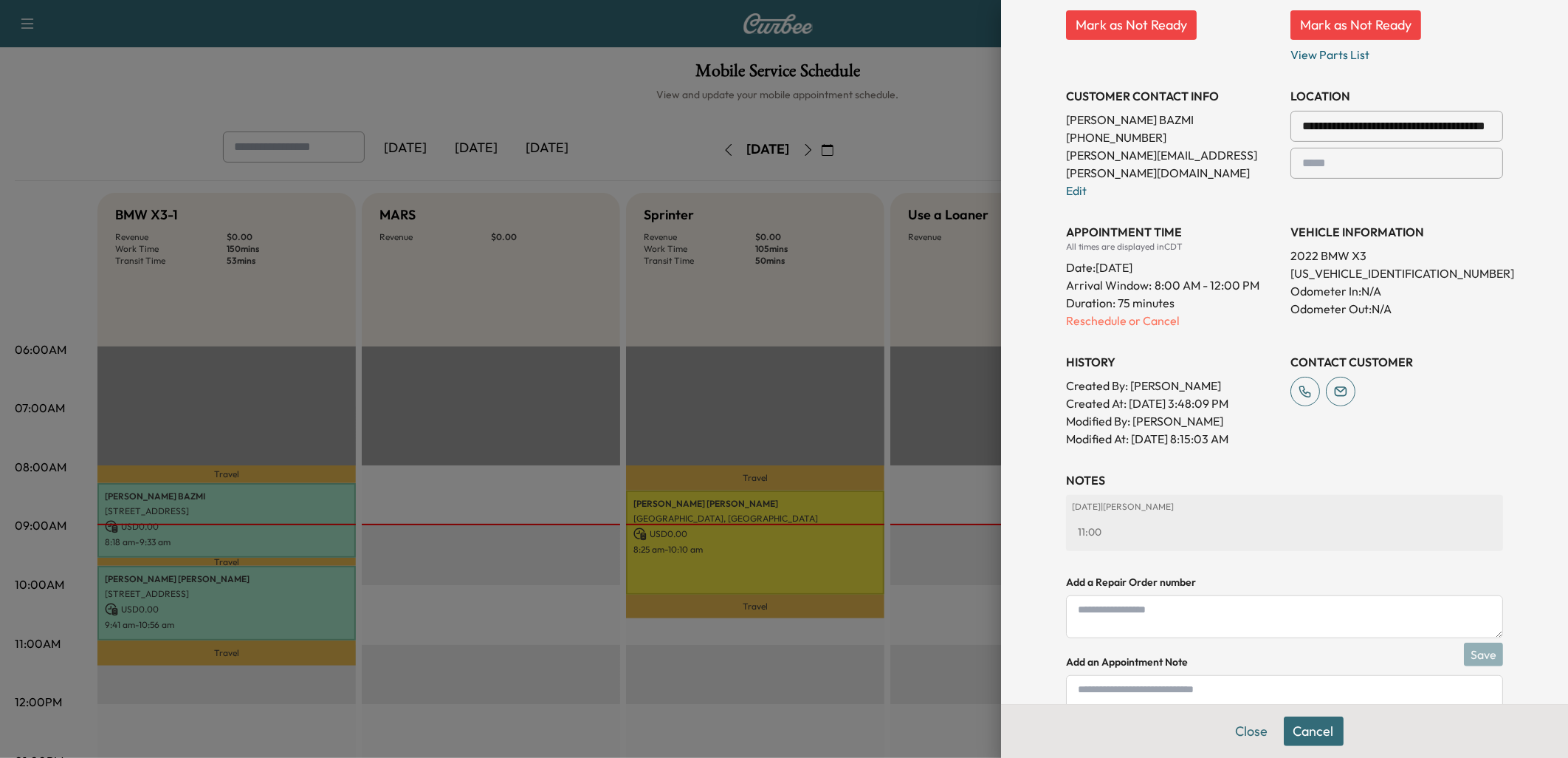
scroll to position [356, 0]
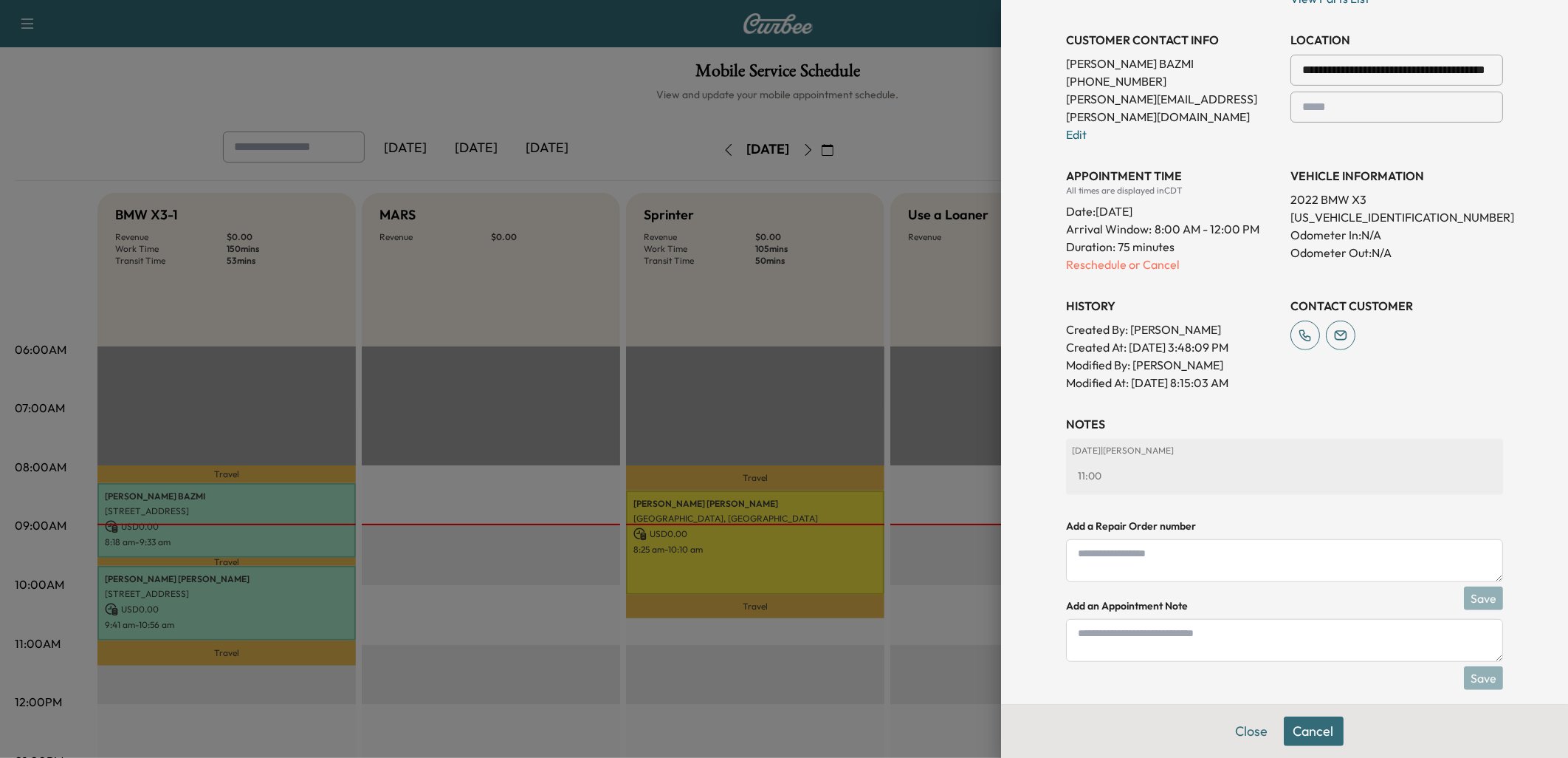
click at [1134, 636] on textarea at bounding box center [1285, 639] width 437 height 43
type textarea "*"
type textarea "****"
drag, startPoint x: 1483, startPoint y: 659, endPoint x: 1467, endPoint y: 651, distance: 17.9
click at [1482, 666] on button "Save" at bounding box center [1484, 678] width 40 height 24
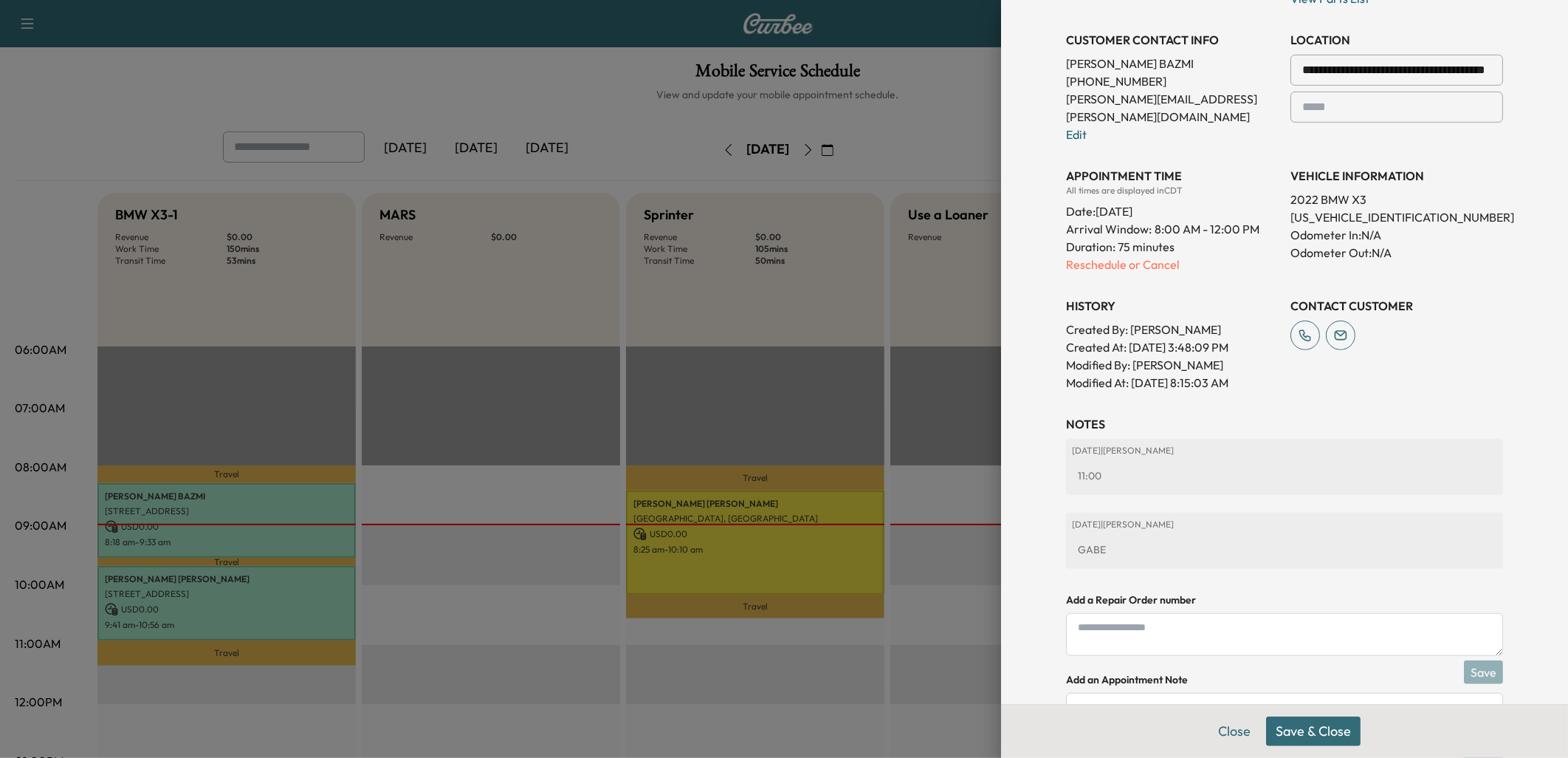
click at [1307, 729] on button "Save & Close" at bounding box center [1314, 731] width 95 height 30
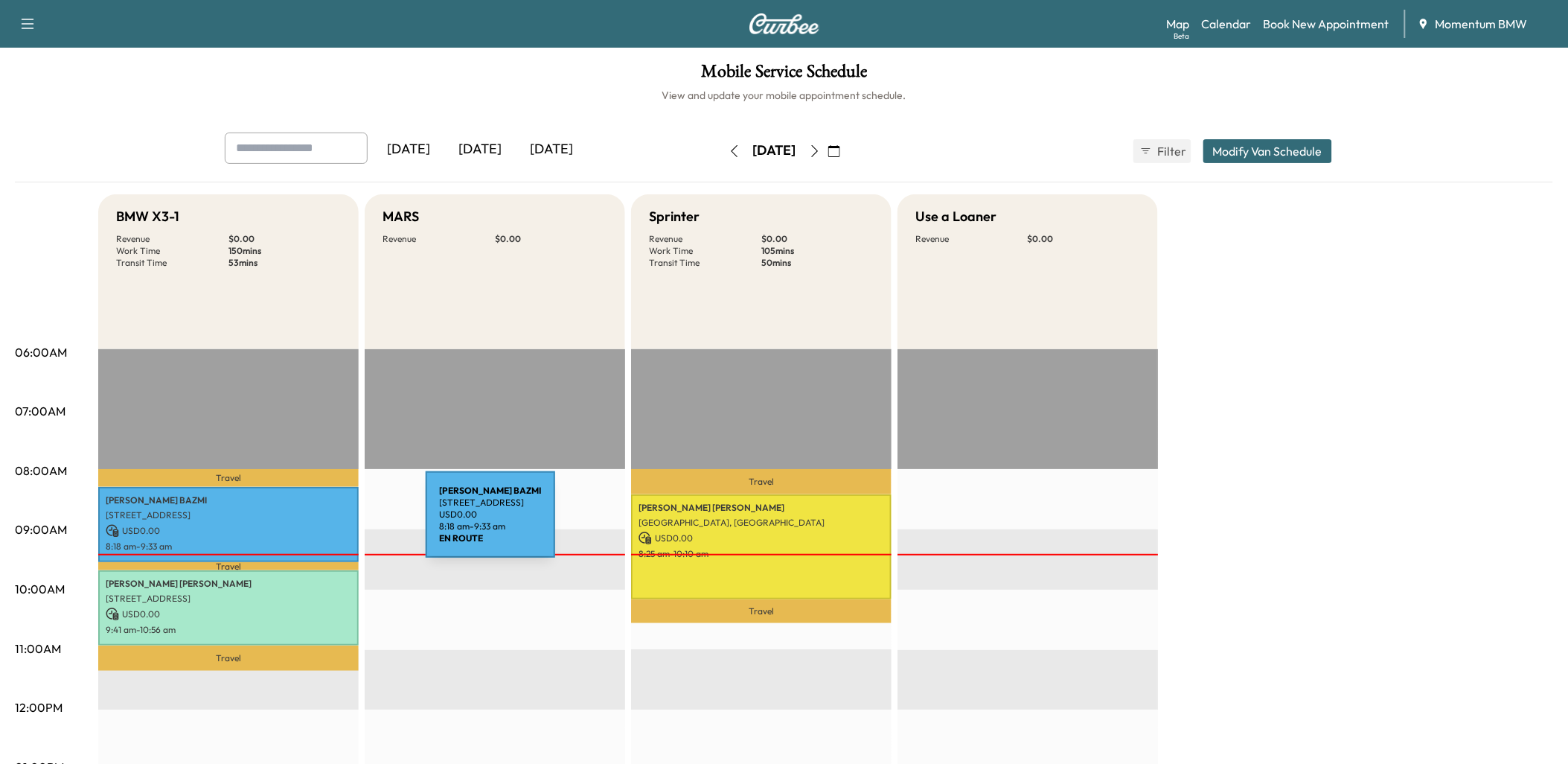
click at [314, 524] on p "USD 0.00" at bounding box center [228, 530] width 245 height 13
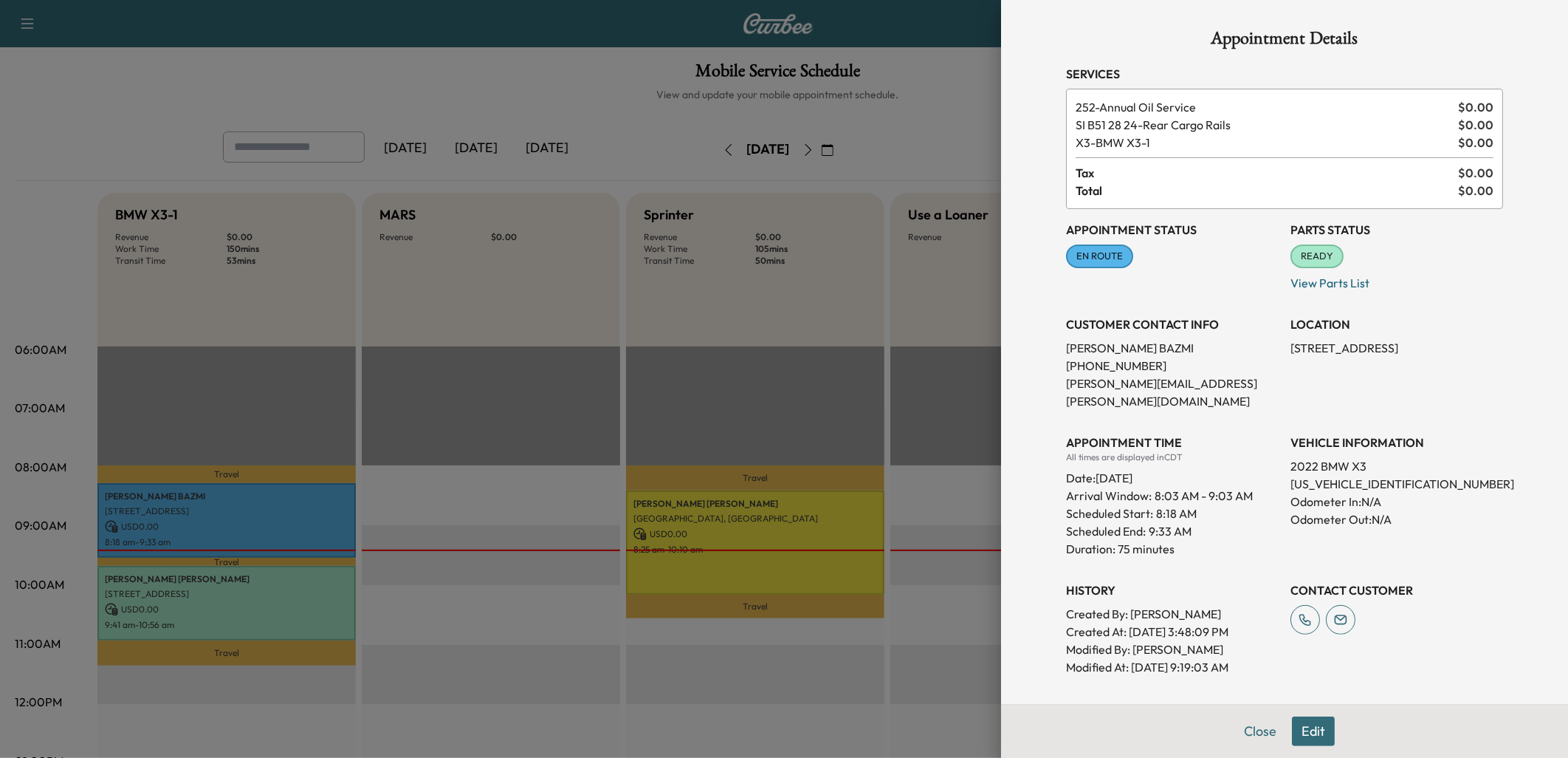
drag, startPoint x: 1305, startPoint y: 732, endPoint x: 1307, endPoint y: 740, distance: 8.2
click at [1305, 740] on button "Edit" at bounding box center [1313, 731] width 43 height 30
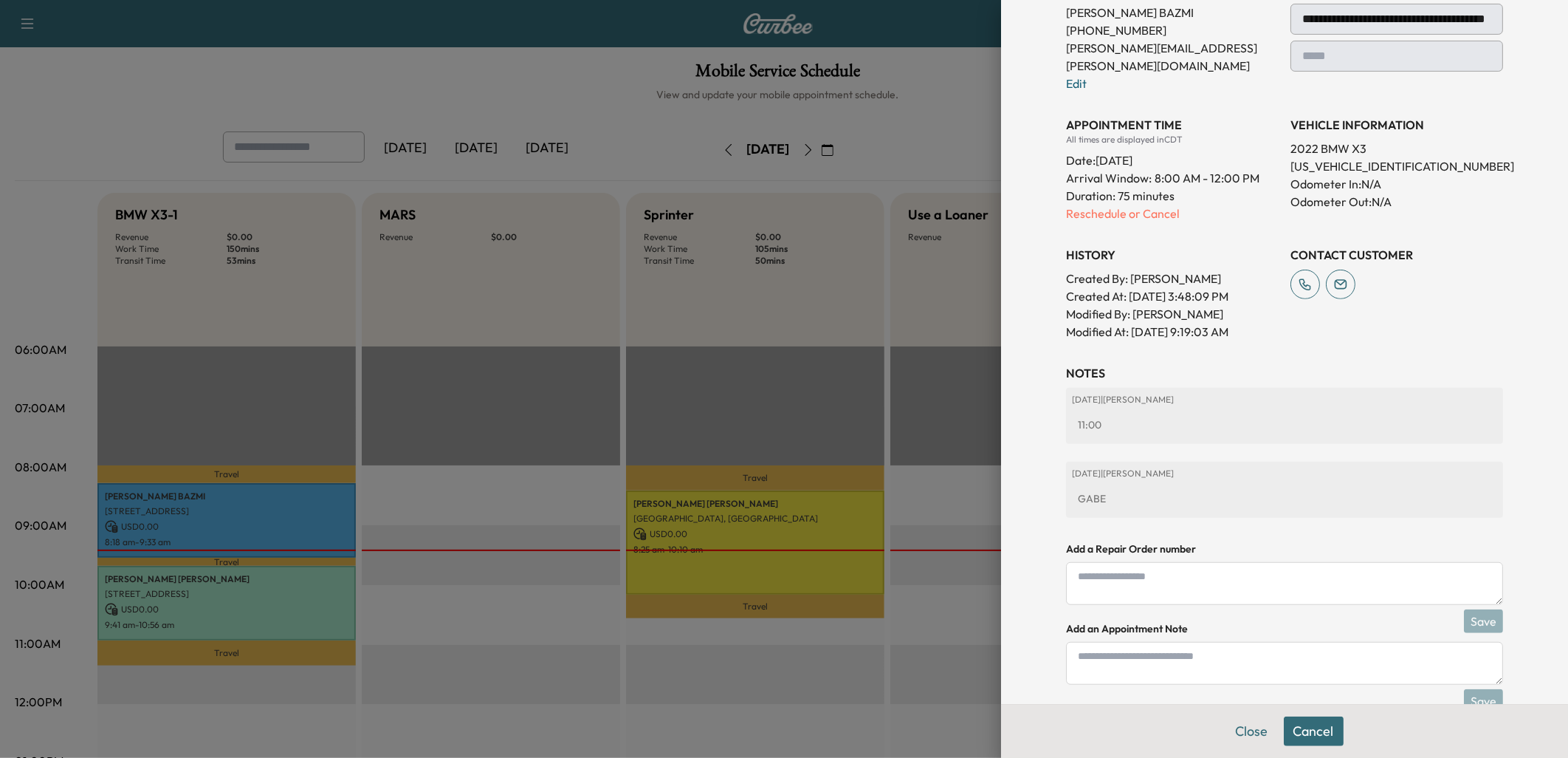
scroll to position [357, 0]
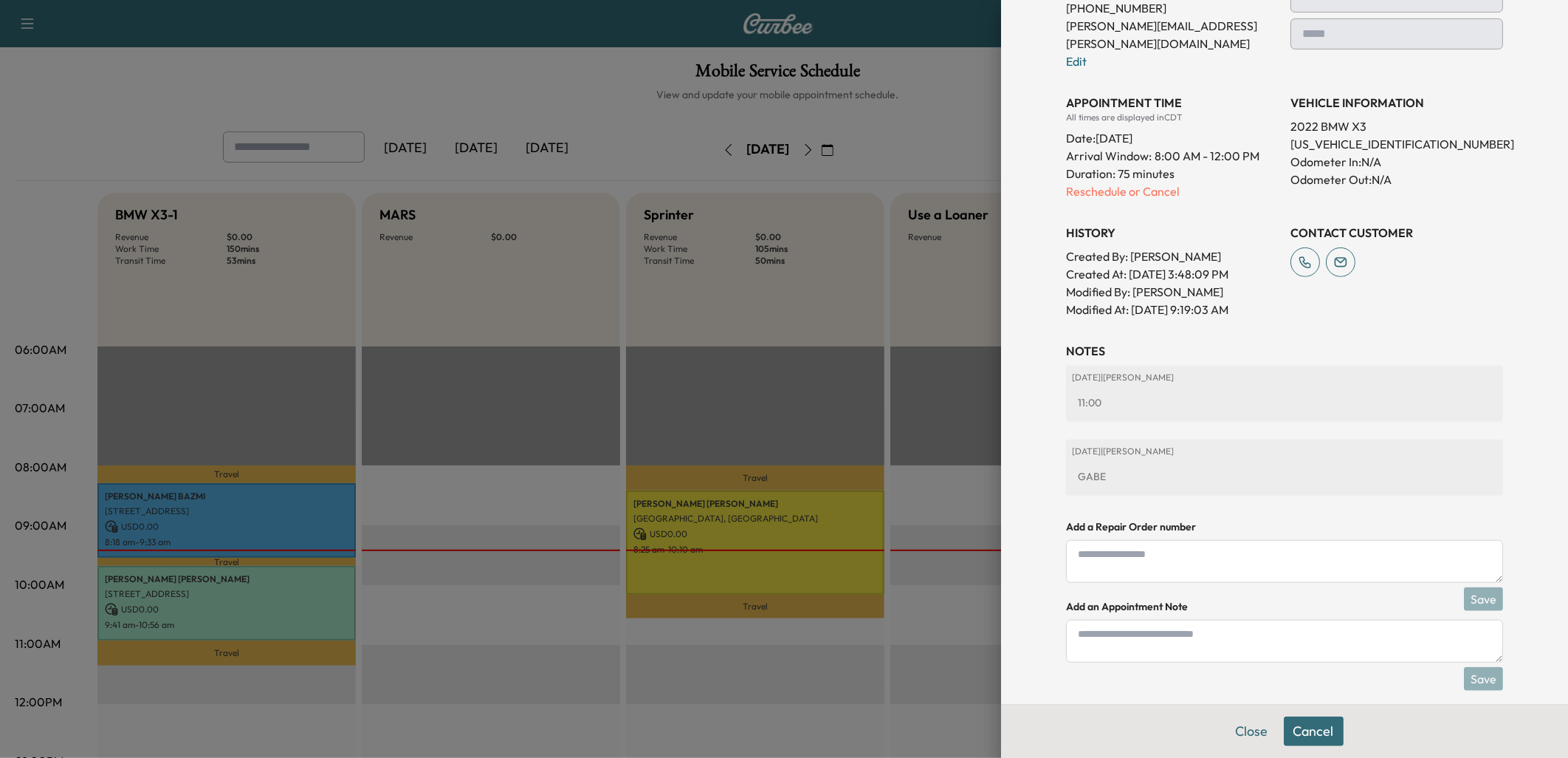
click at [1284, 716] on button "Cancel" at bounding box center [1314, 731] width 59 height 30
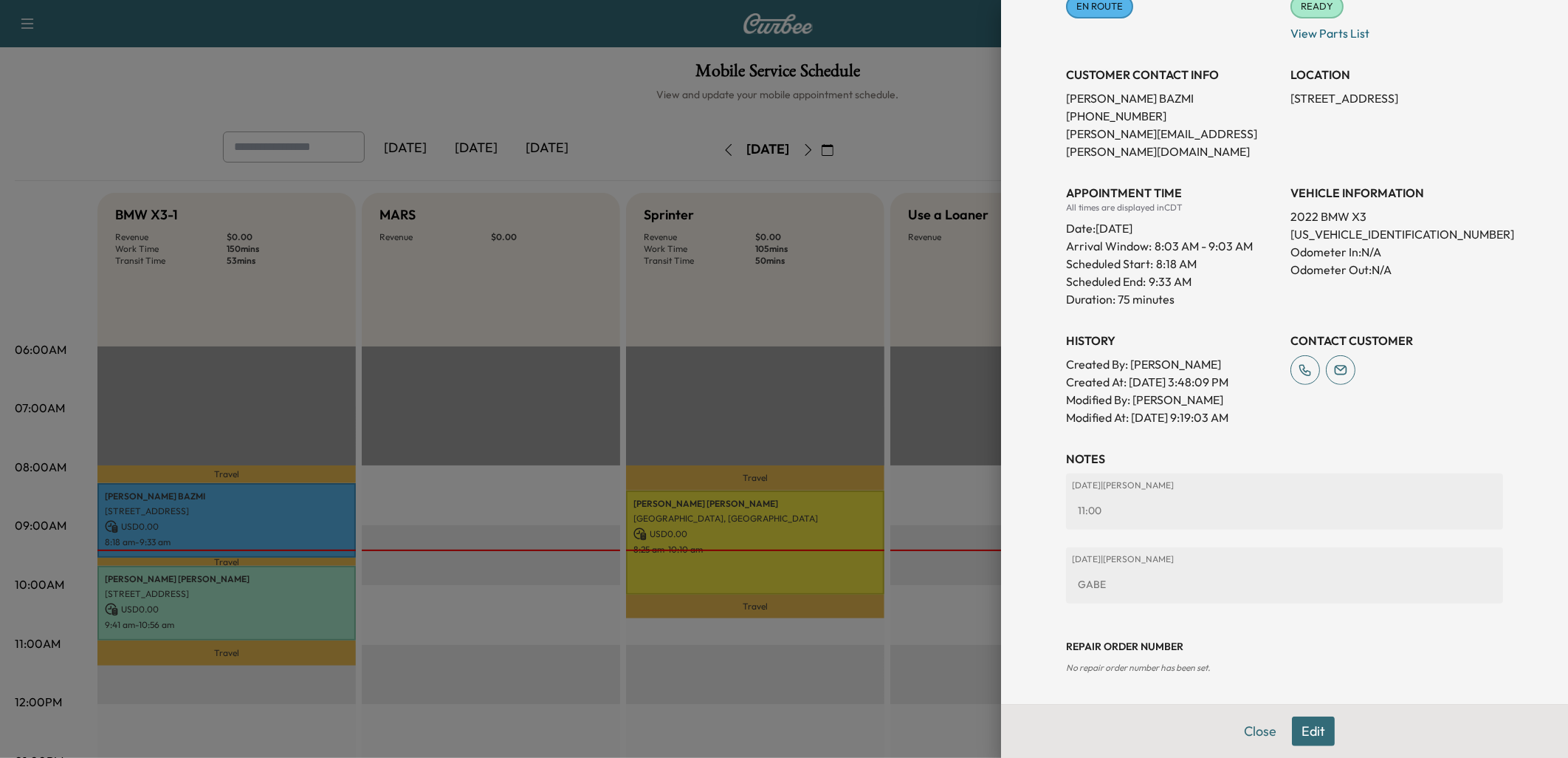
scroll to position [232, 0]
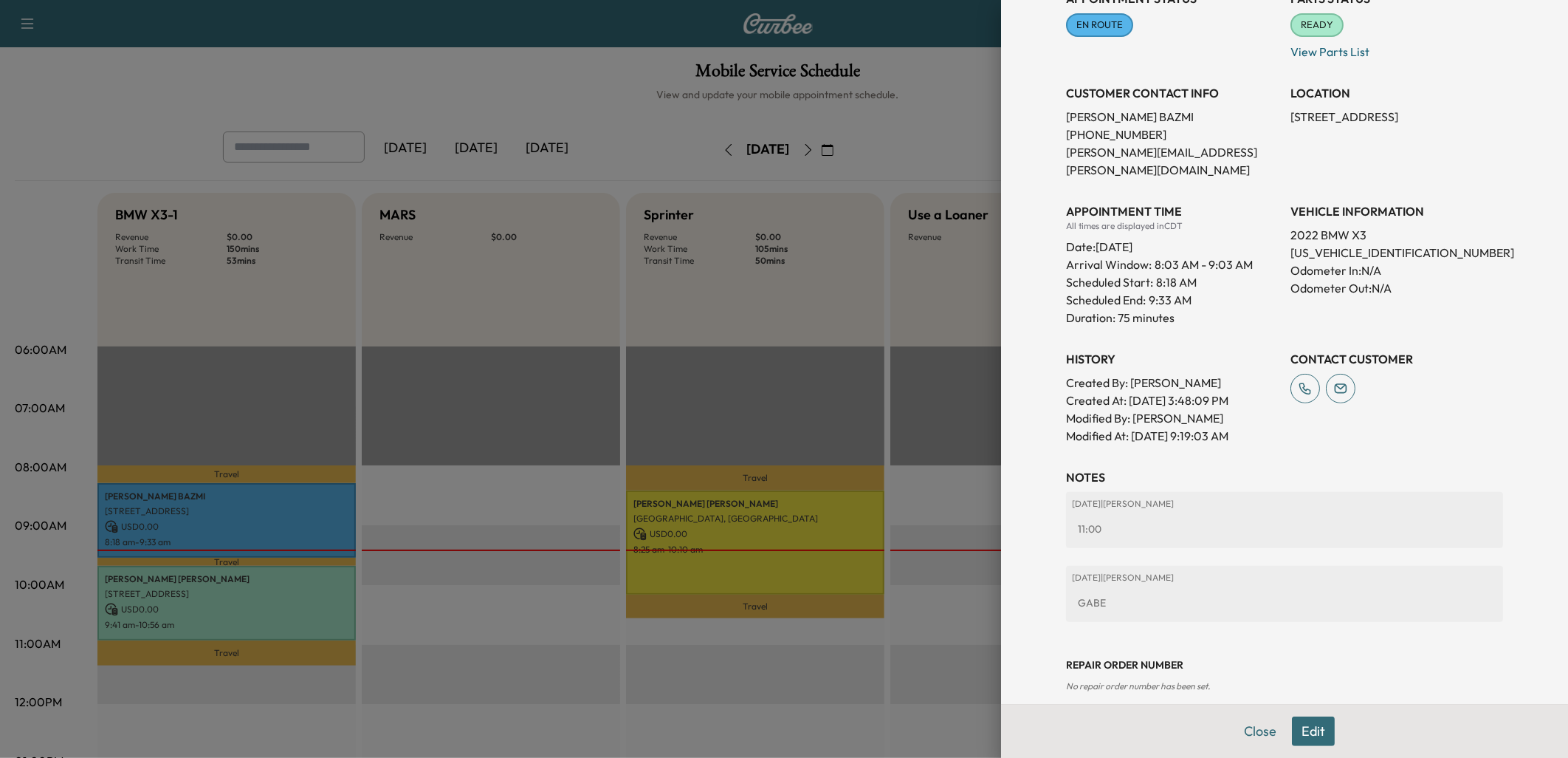
click at [1305, 723] on button "Edit" at bounding box center [1313, 731] width 43 height 30
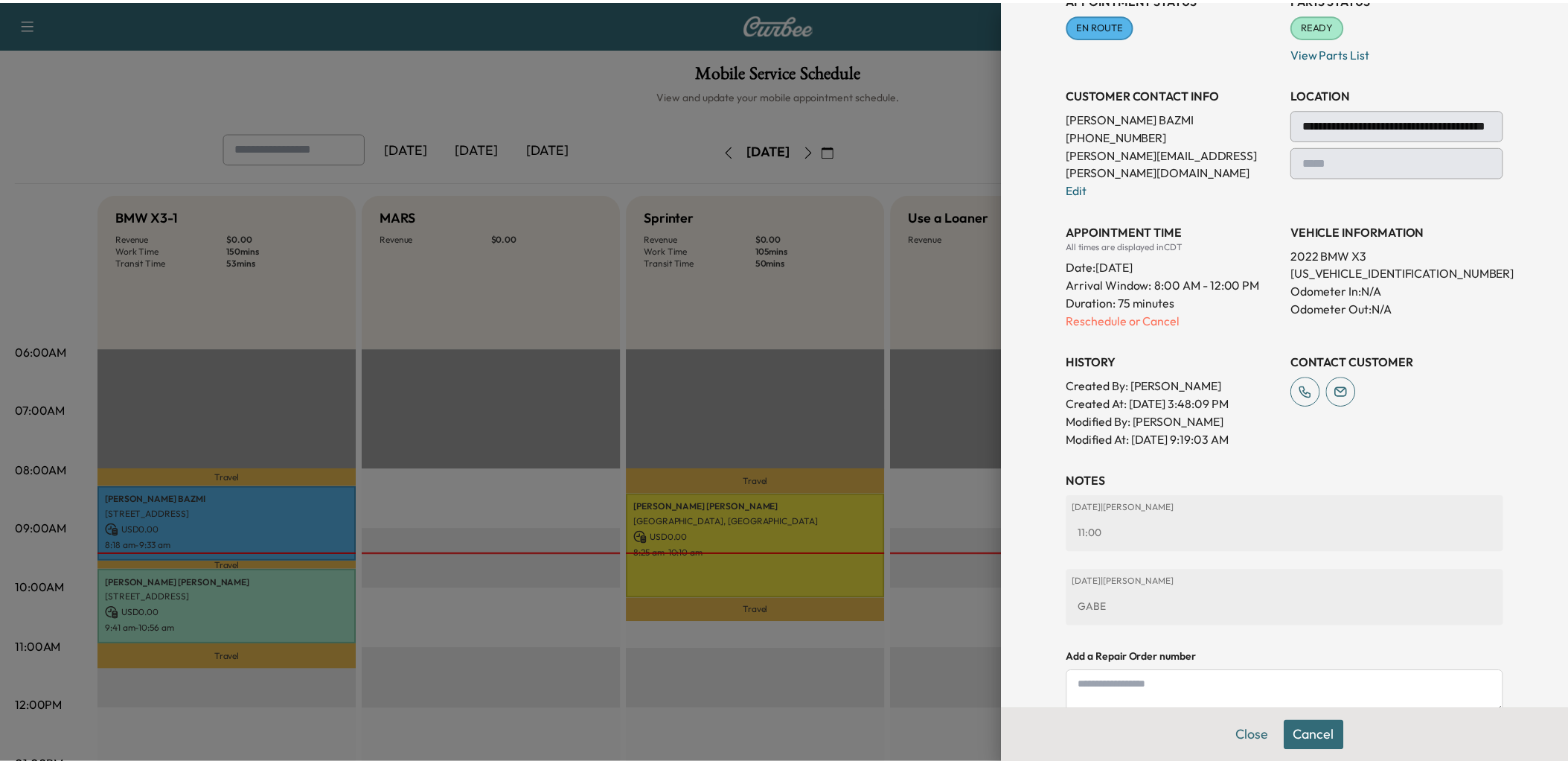
scroll to position [360, 0]
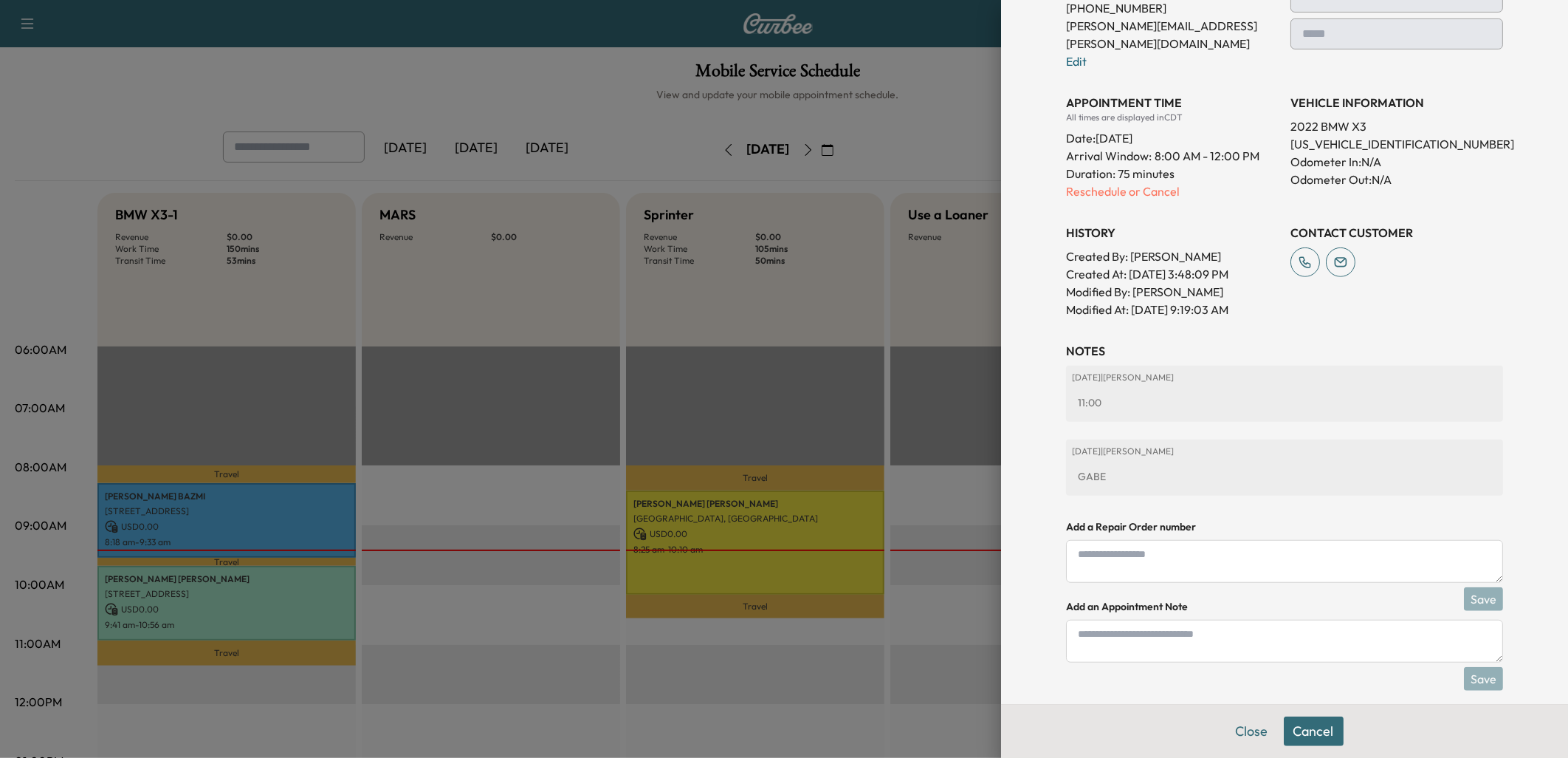
click at [1131, 627] on textarea at bounding box center [1285, 640] width 437 height 43
type textarea "********"
click at [1477, 667] on button "Save" at bounding box center [1484, 679] width 40 height 24
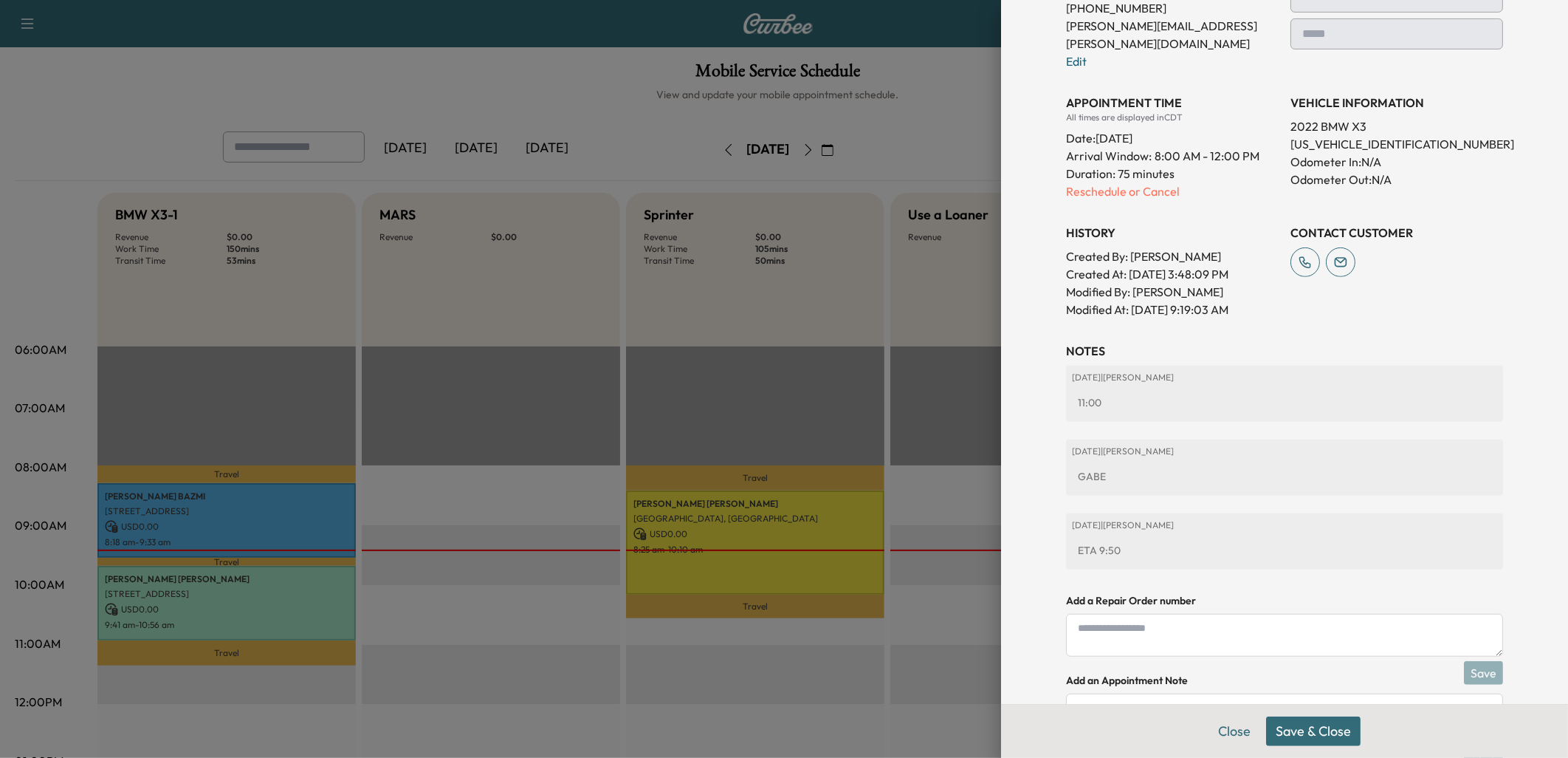
click at [1309, 746] on div "Close Save & Close" at bounding box center [1284, 730] width 567 height 53
click at [1227, 732] on button "Close" at bounding box center [1235, 731] width 51 height 30
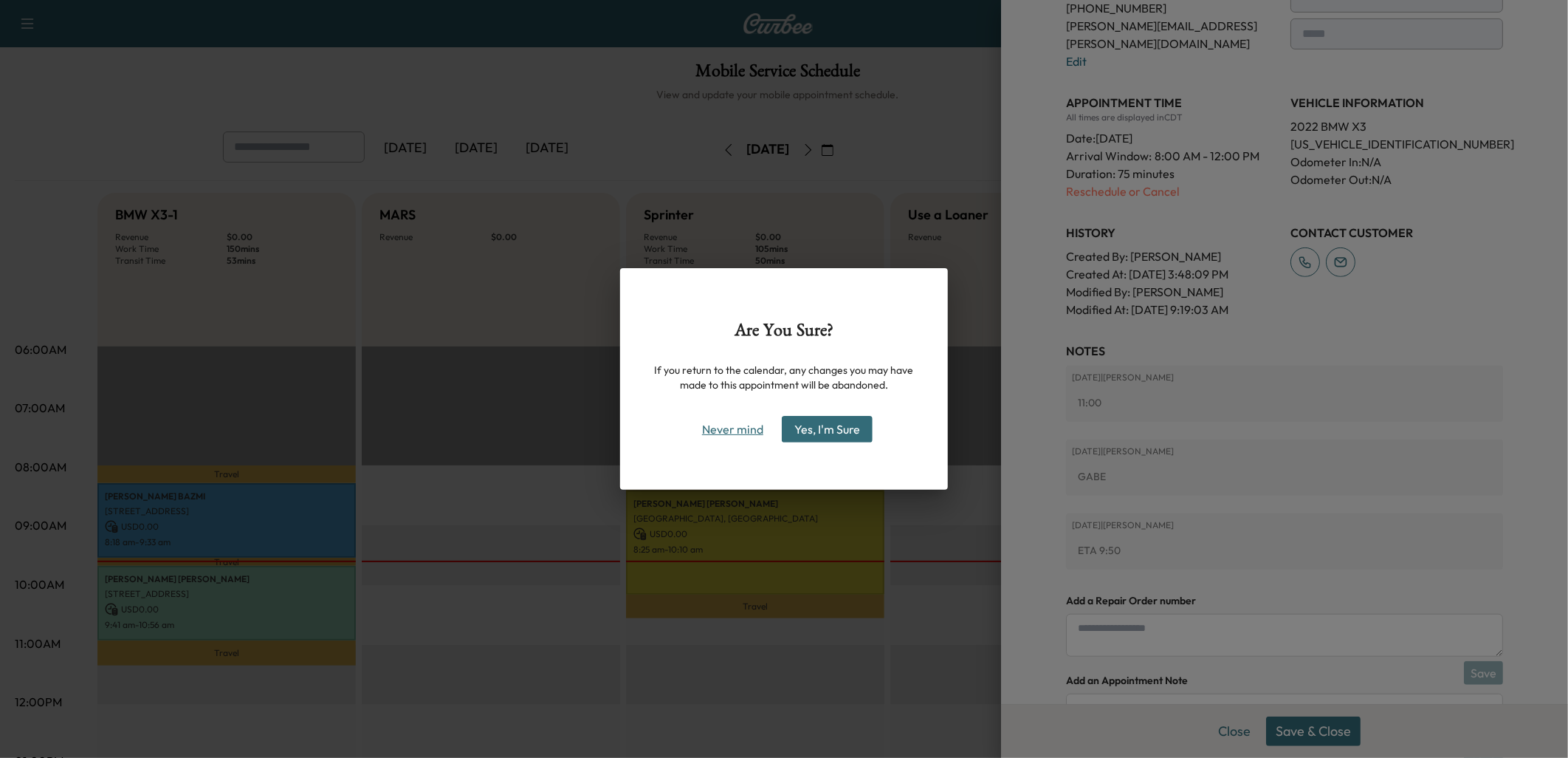
drag, startPoint x: 718, startPoint y: 429, endPoint x: 726, endPoint y: 431, distance: 8.2
click at [720, 429] on button "Never mind" at bounding box center [732, 429] width 74 height 24
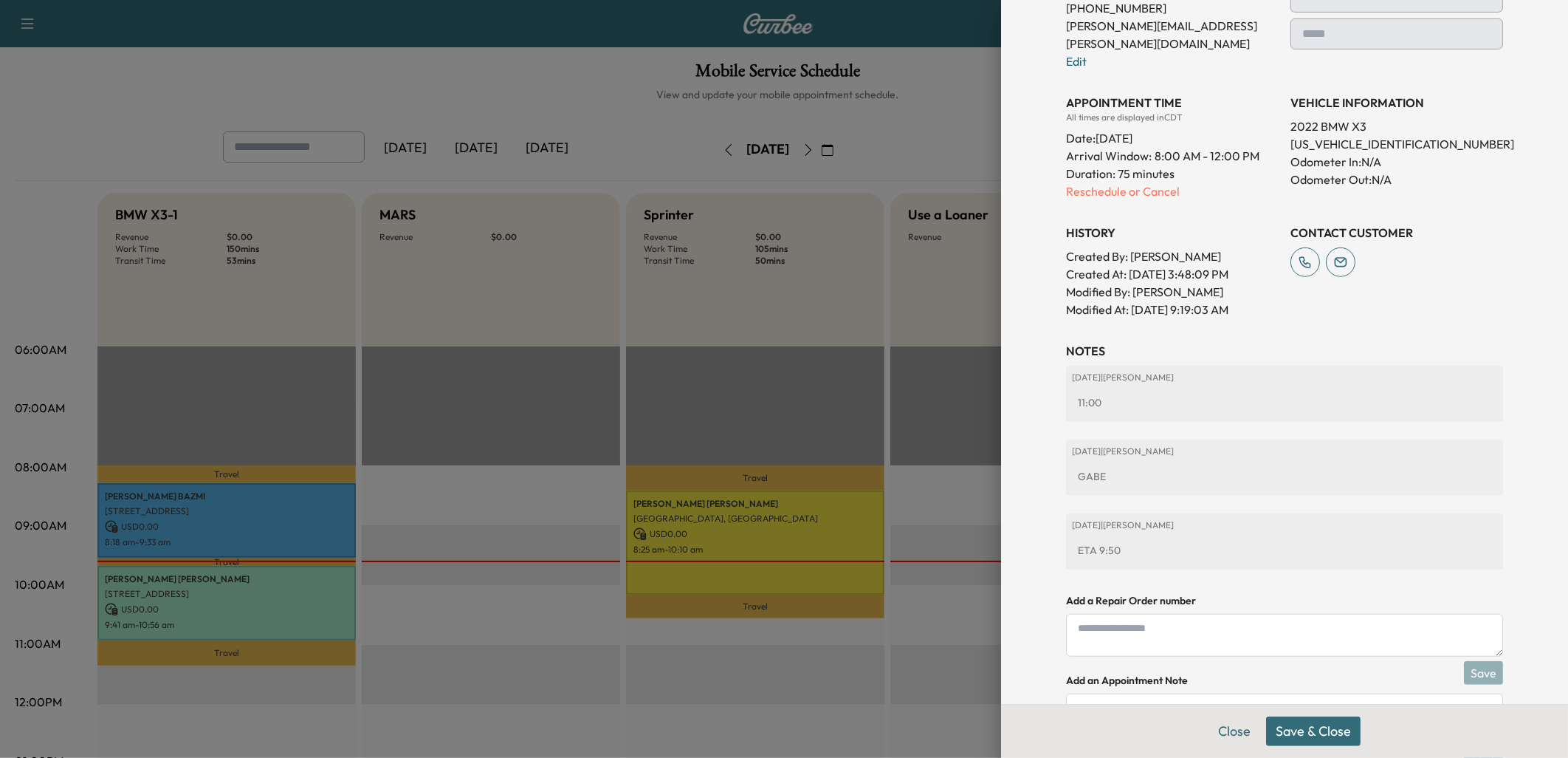
click at [1305, 729] on button "Save & Close" at bounding box center [1314, 731] width 95 height 30
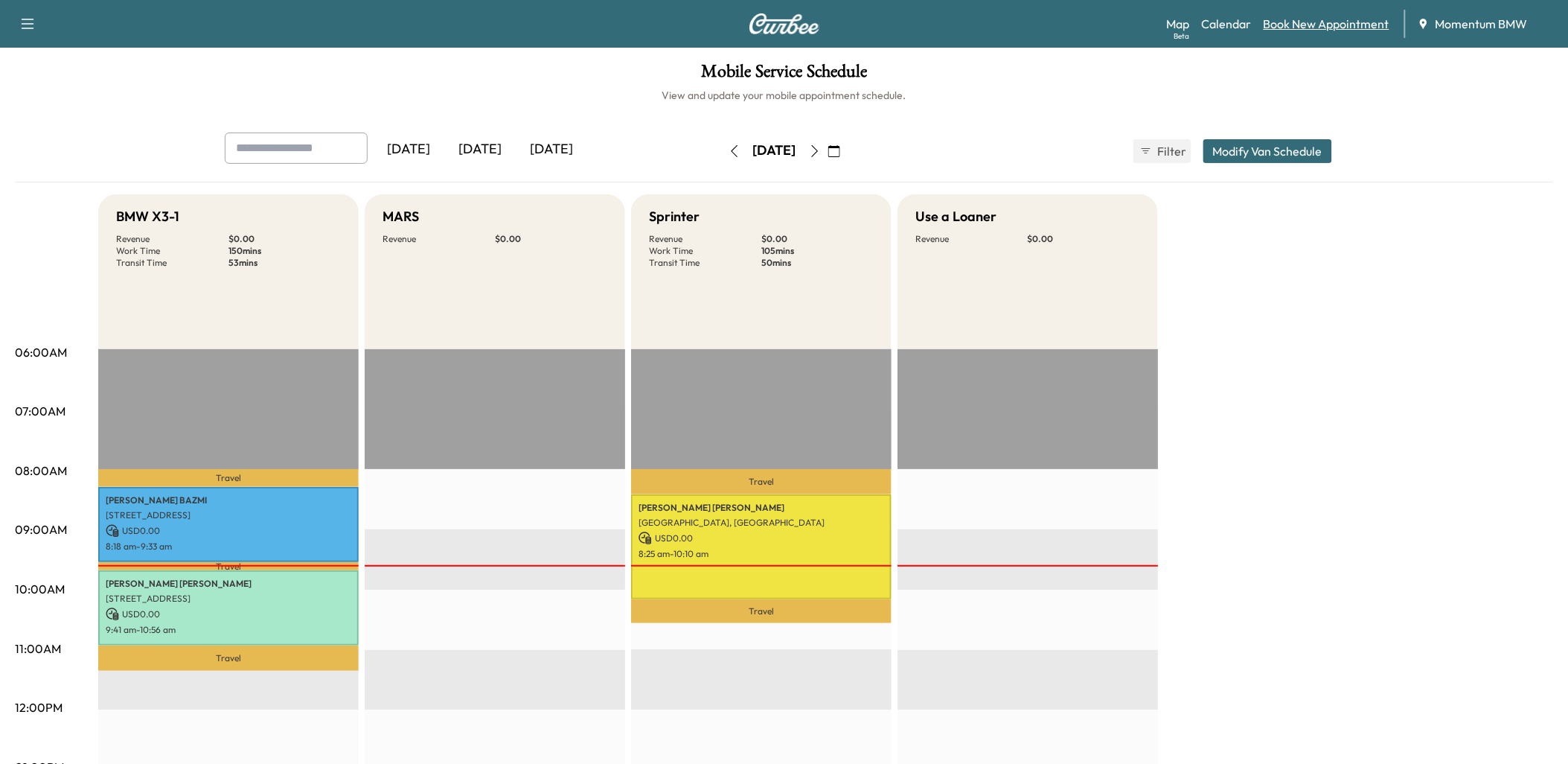
click at [1313, 21] on link "Book New Appointment" at bounding box center [1327, 24] width 126 height 18
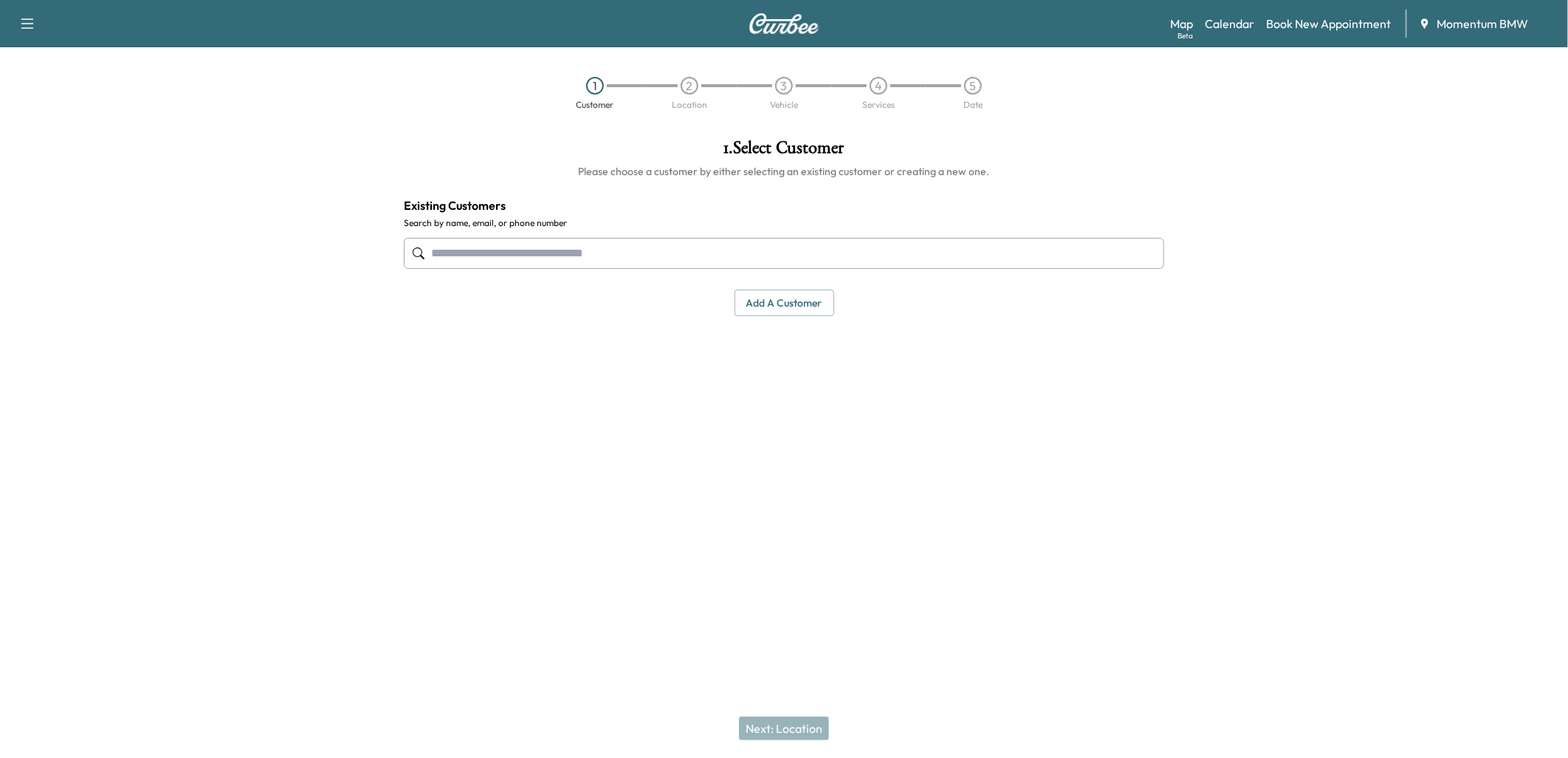
click at [783, 307] on button "Add a customer" at bounding box center [784, 304] width 100 height 28
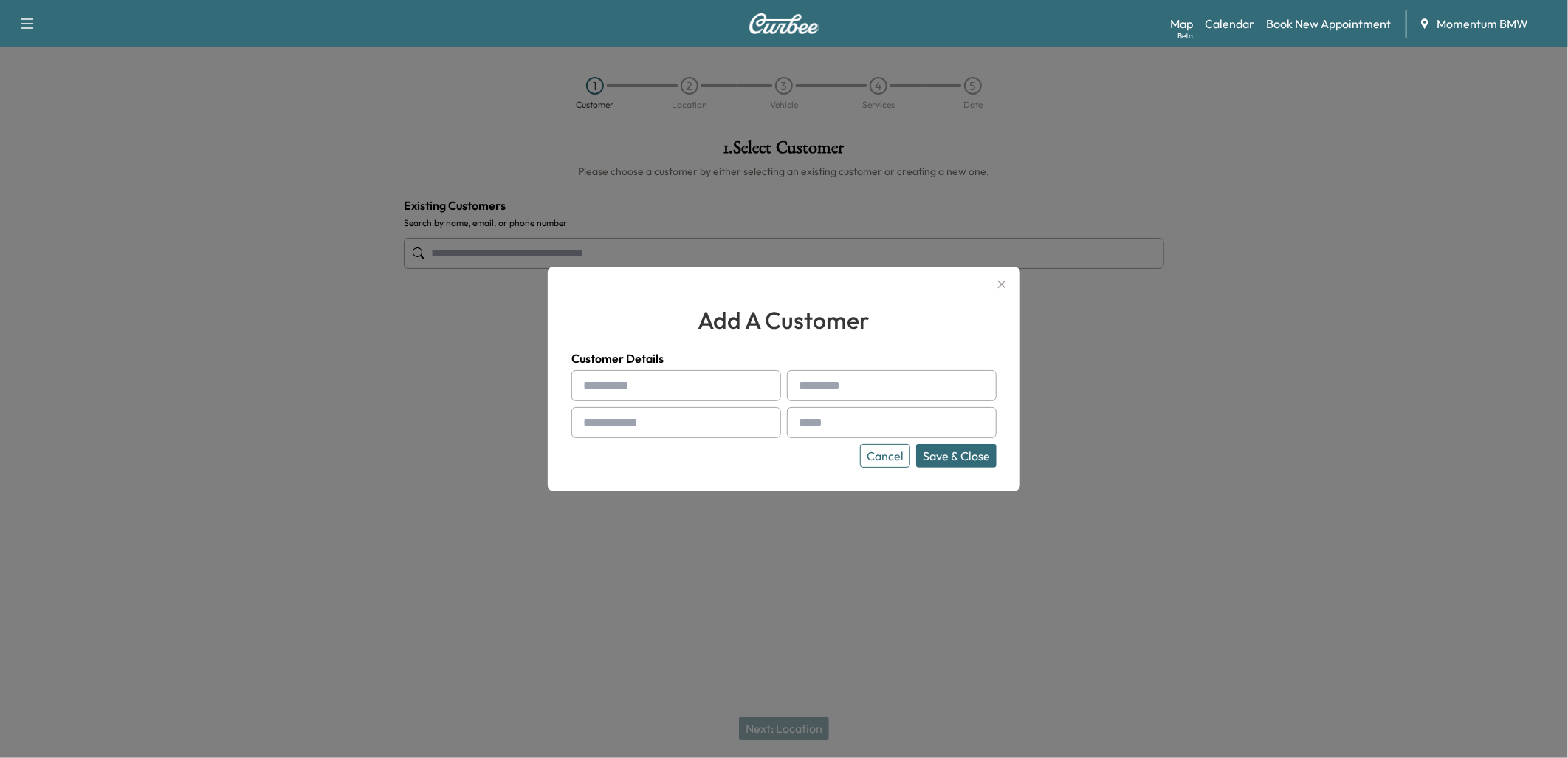
paste input "*********"
type input "*********"
click at [844, 382] on input "text" at bounding box center [892, 385] width 210 height 31
paste input "**"
type input "**"
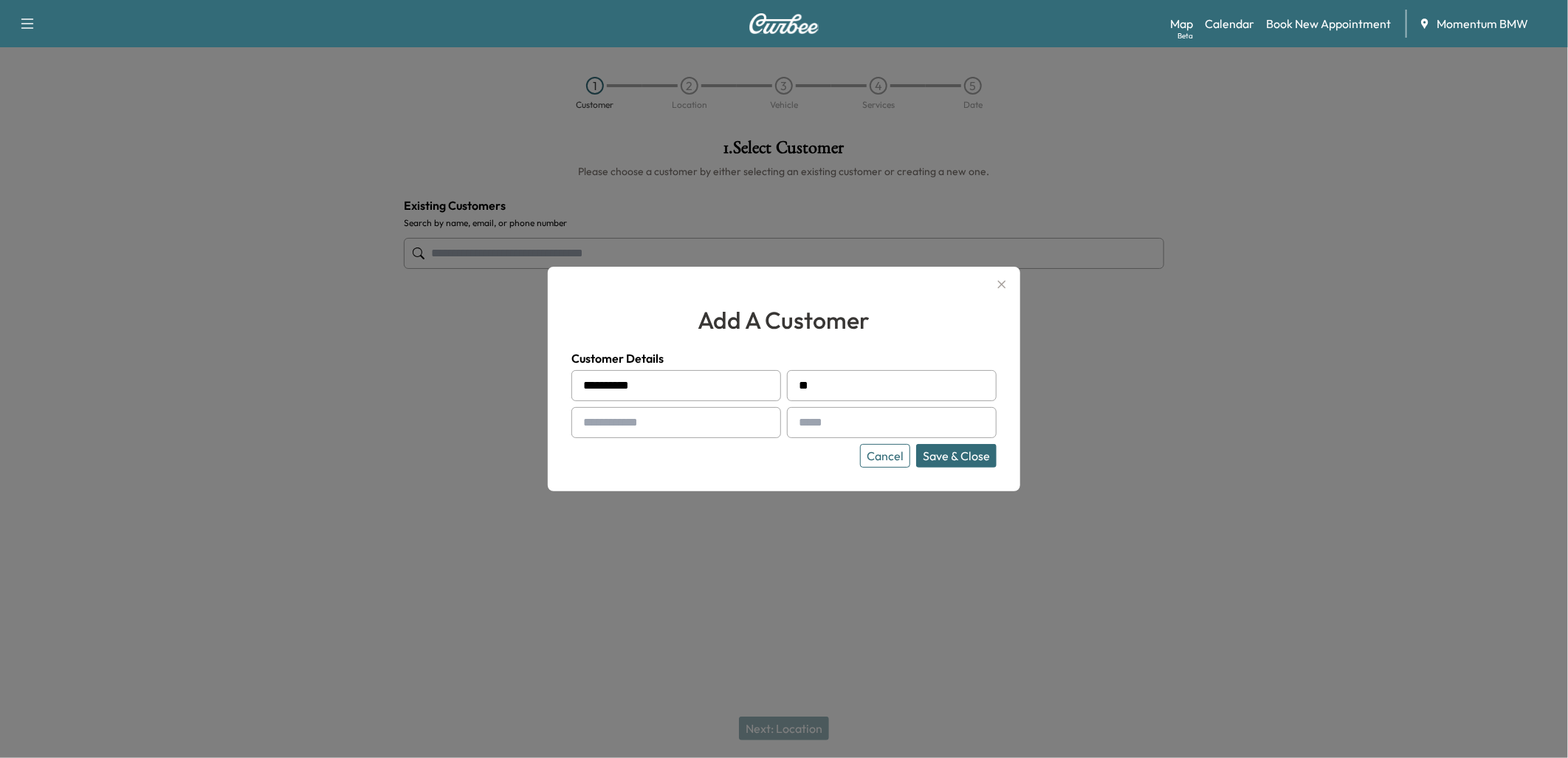
click at [645, 418] on input "text" at bounding box center [677, 422] width 210 height 31
paste input "**********"
type input "**********"
click at [835, 426] on input "text" at bounding box center [892, 422] width 210 height 31
paste input "**********"
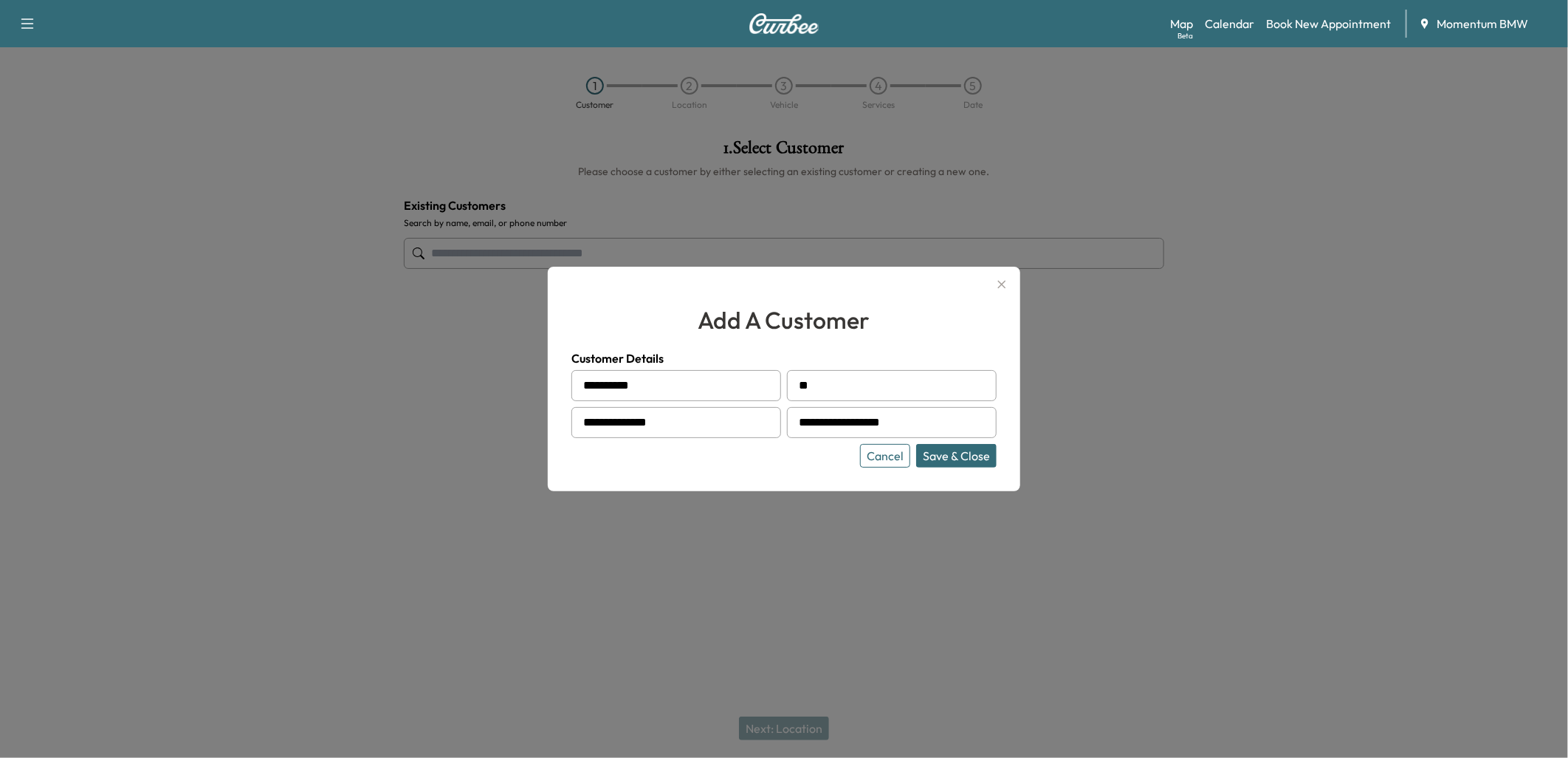
type input "**********"
click at [956, 452] on button "Save & Close" at bounding box center [956, 456] width 80 height 24
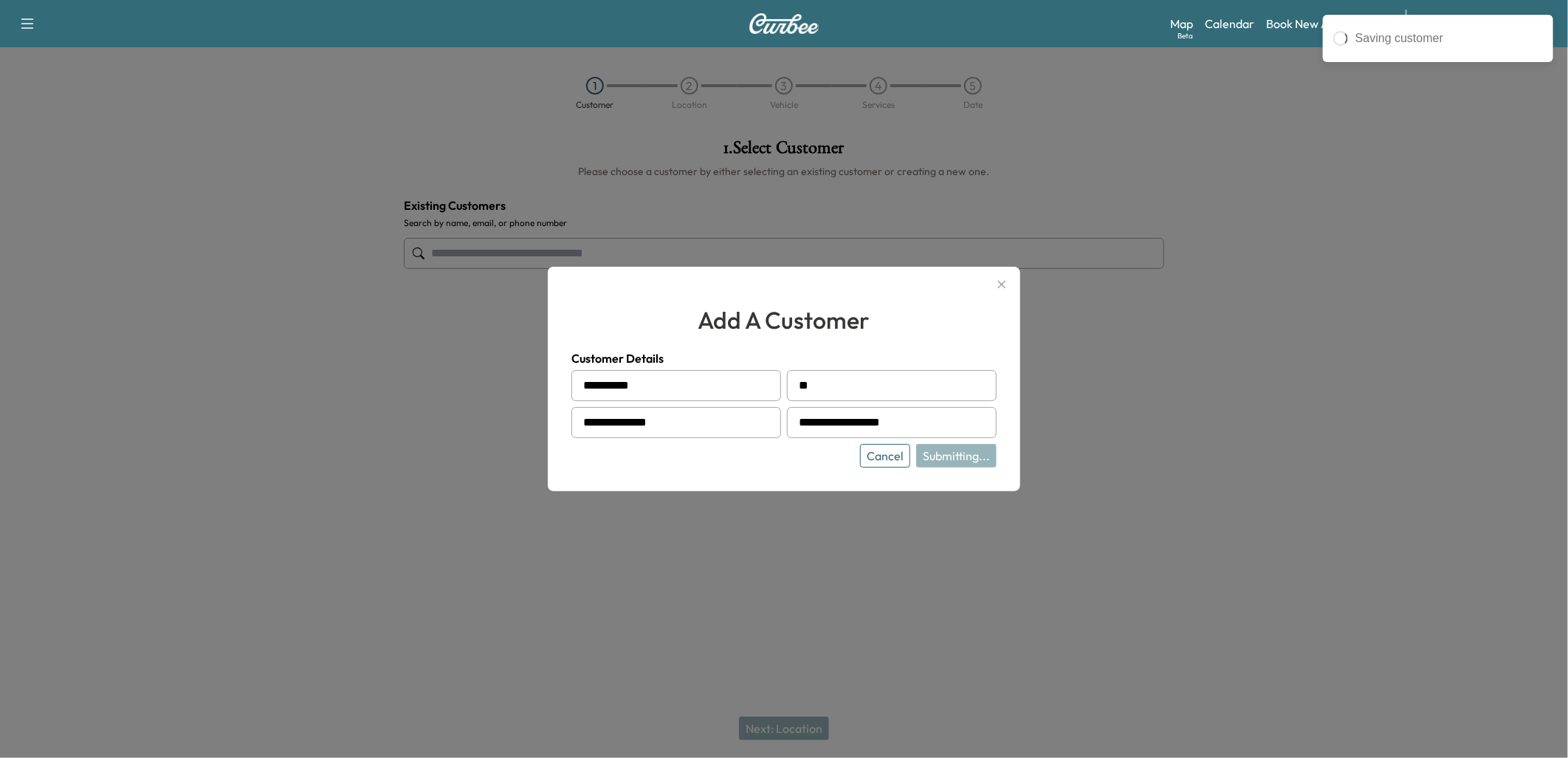
type input "**********"
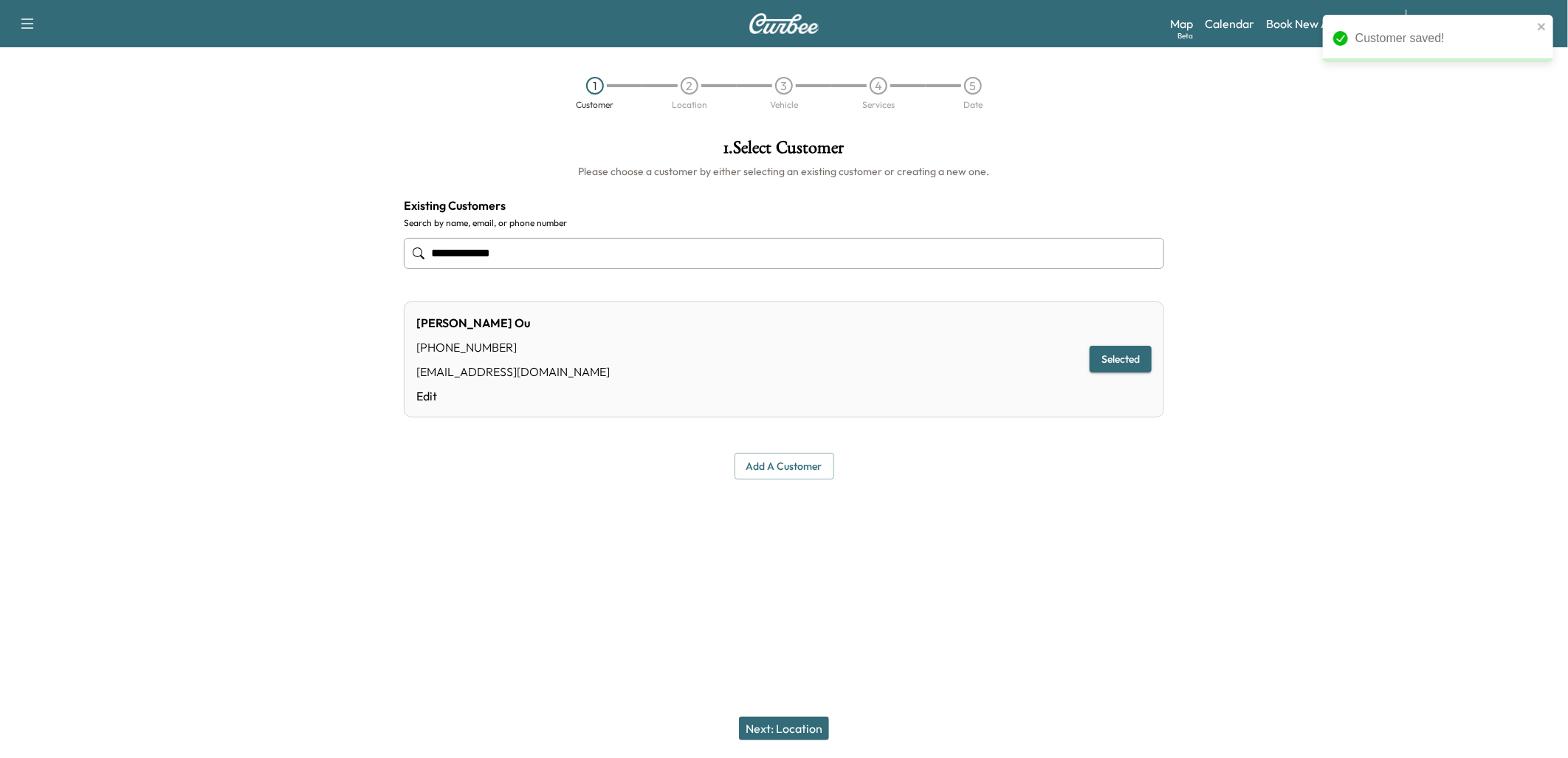
click at [785, 726] on button "Next: Location" at bounding box center [784, 728] width 90 height 24
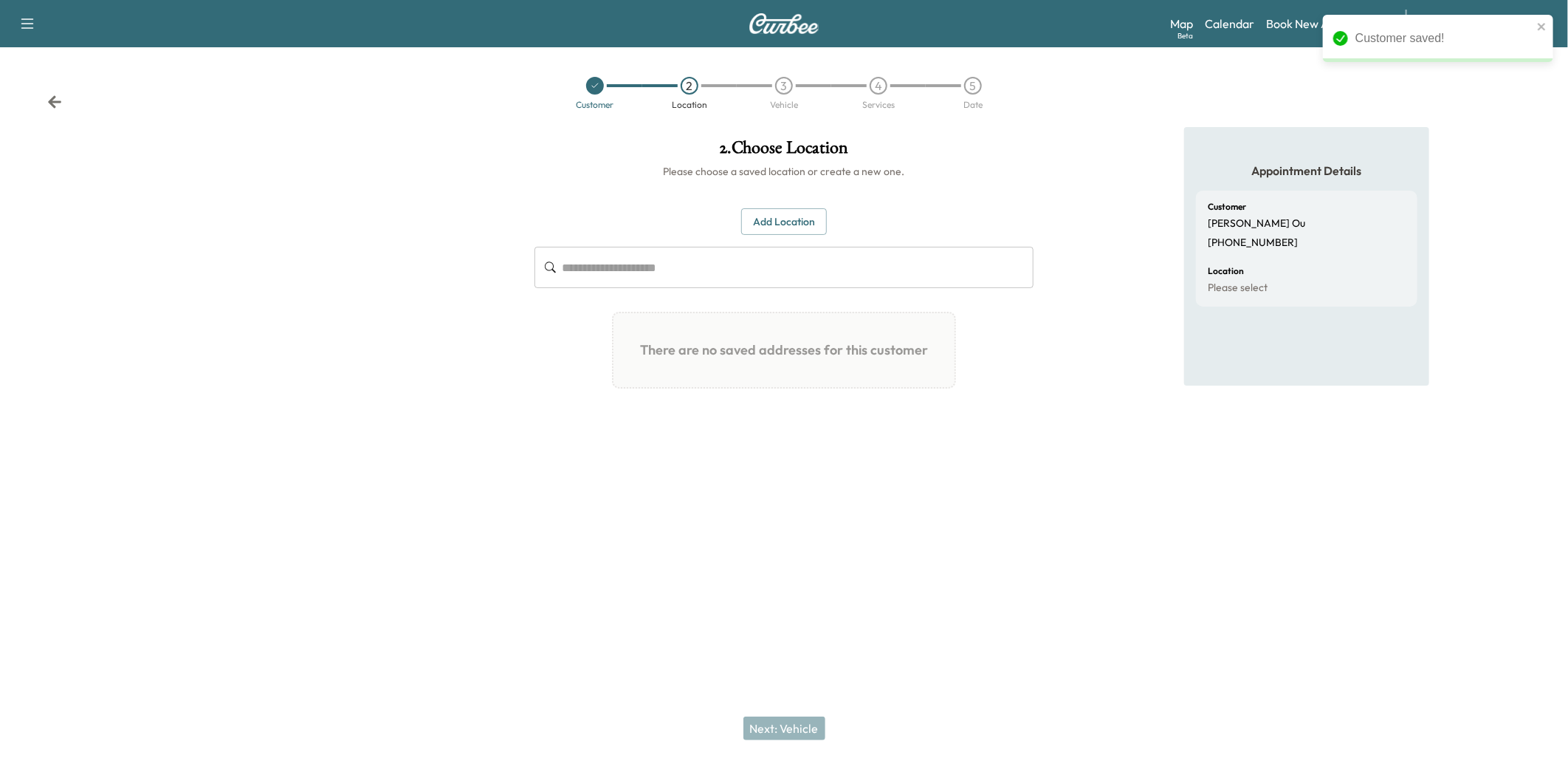
click at [787, 223] on button "Add Location" at bounding box center [784, 222] width 86 height 28
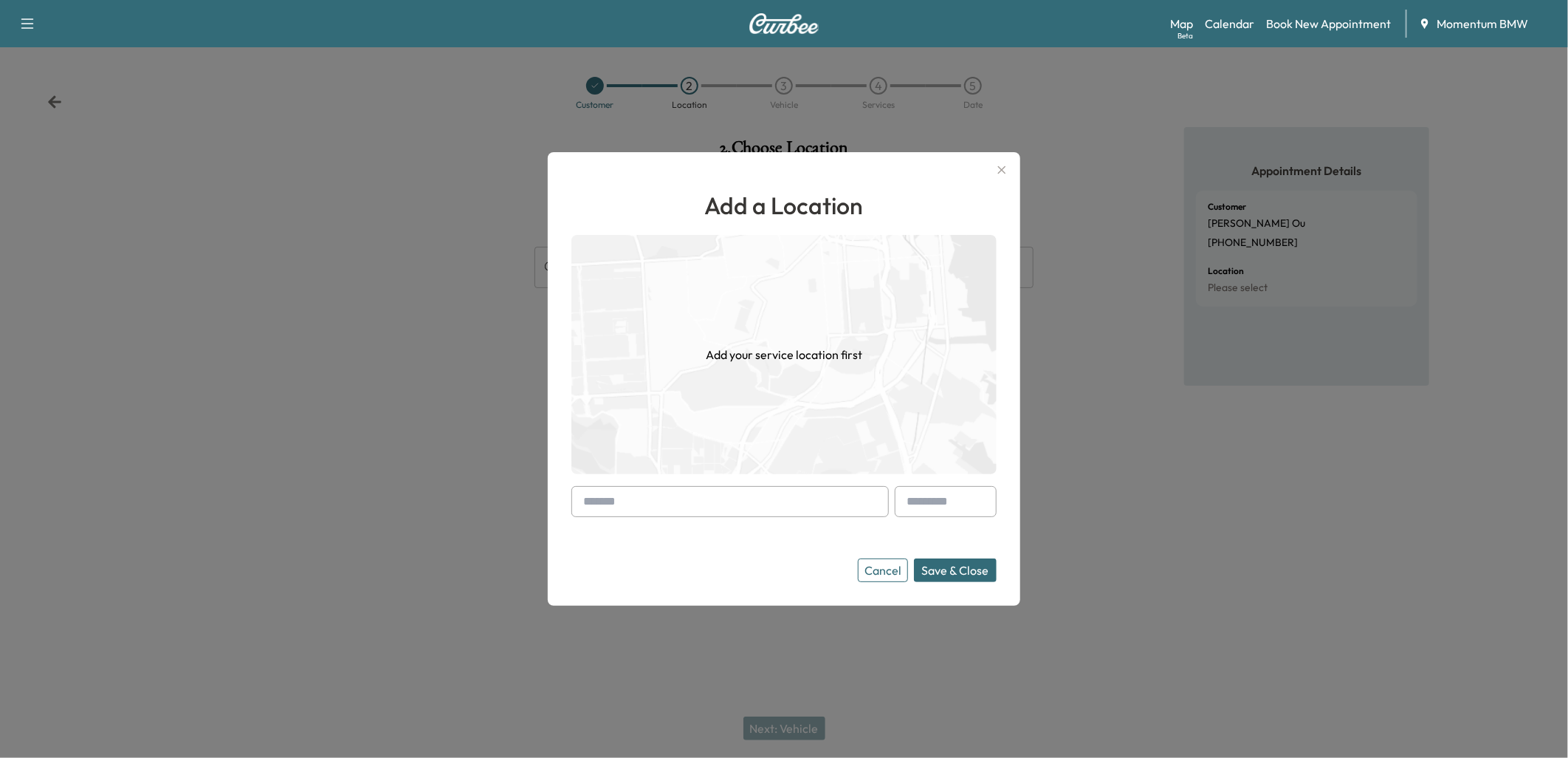
paste input "**********"
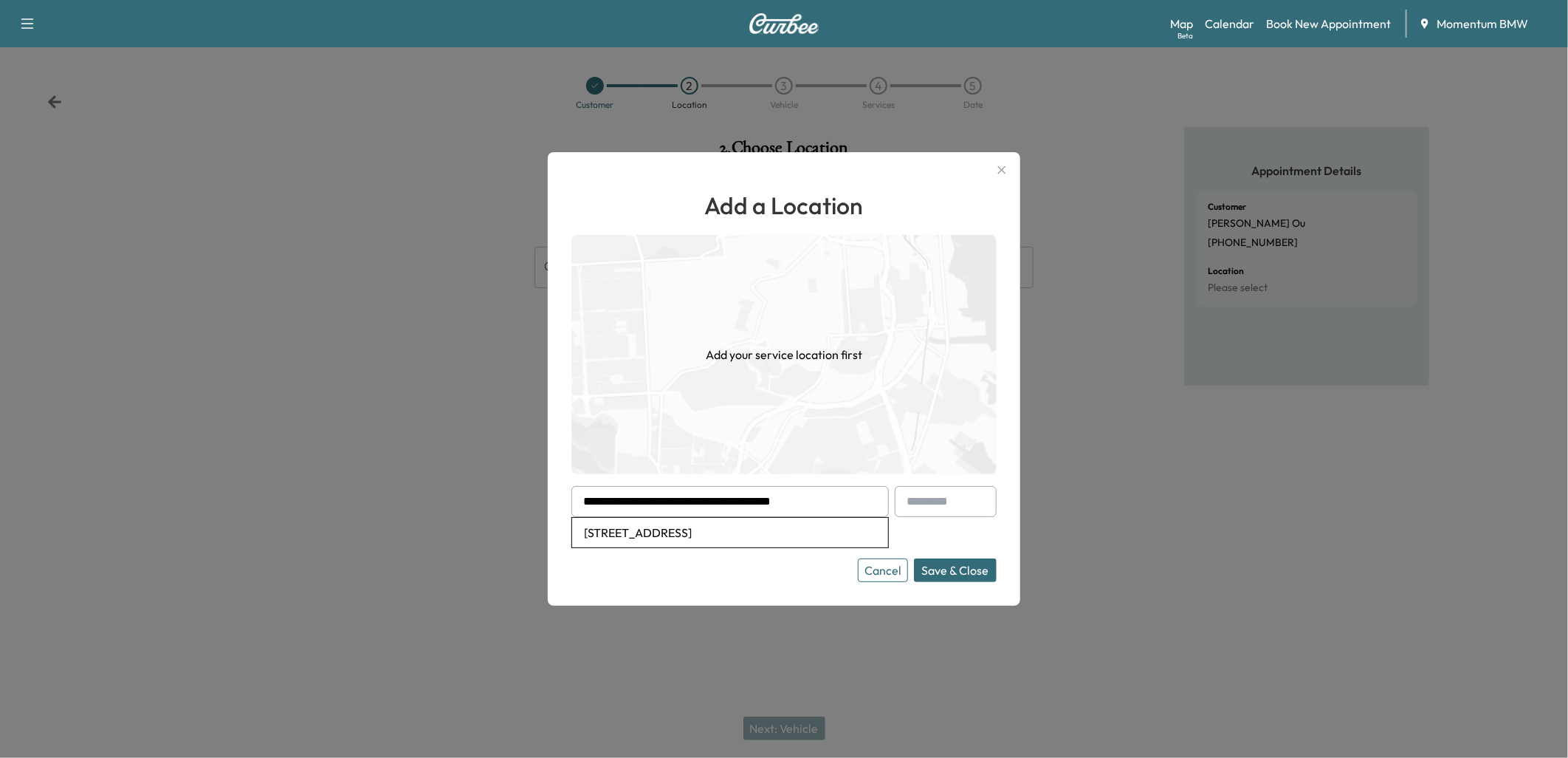
click at [766, 528] on li "10214 Rockdale Bridge Ct, Sugar Land, TX 77498, USA" at bounding box center [729, 532] width 316 height 30
type input "**********"
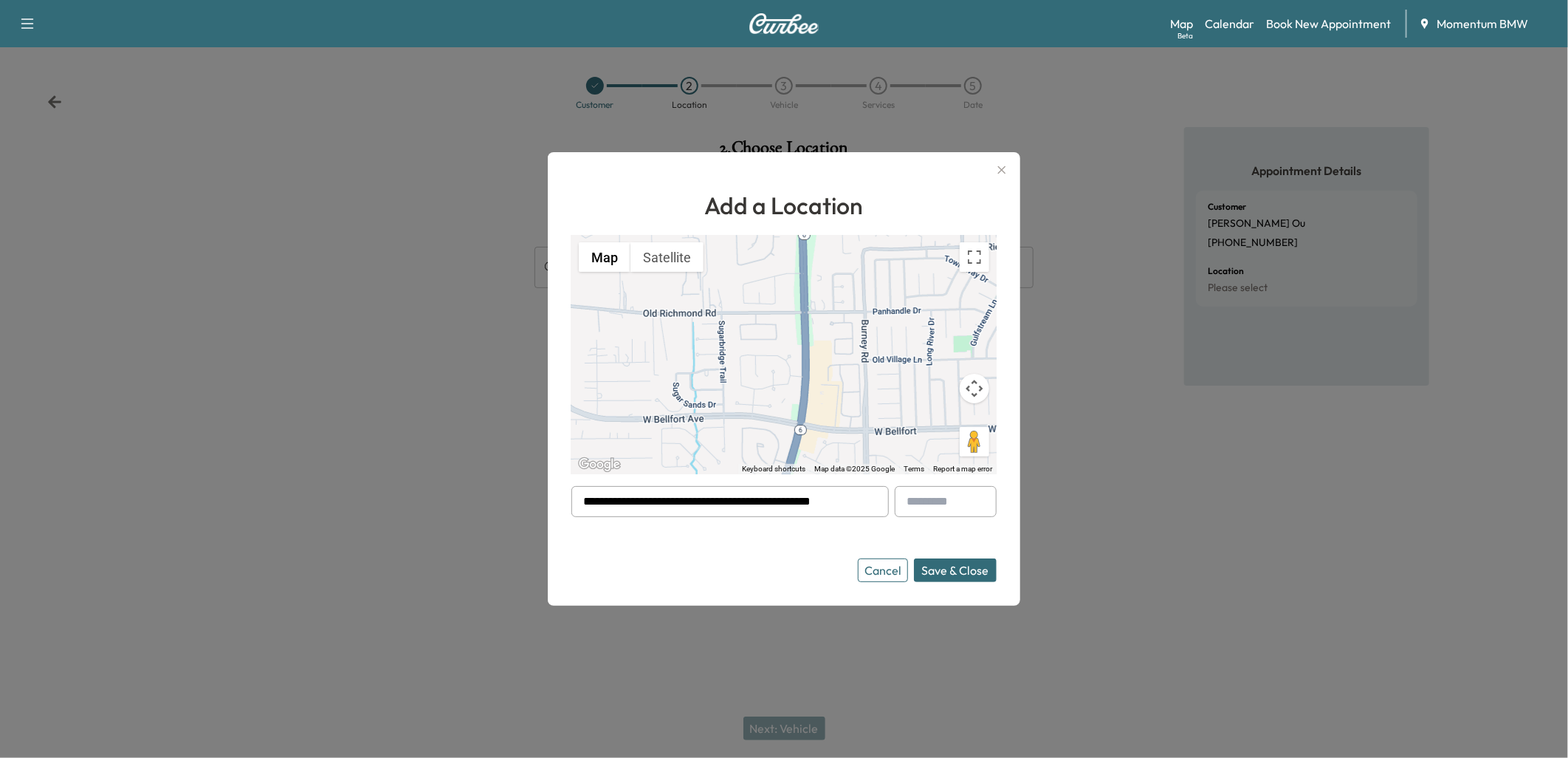
click at [951, 570] on button "Save & Close" at bounding box center [956, 570] width 83 height 24
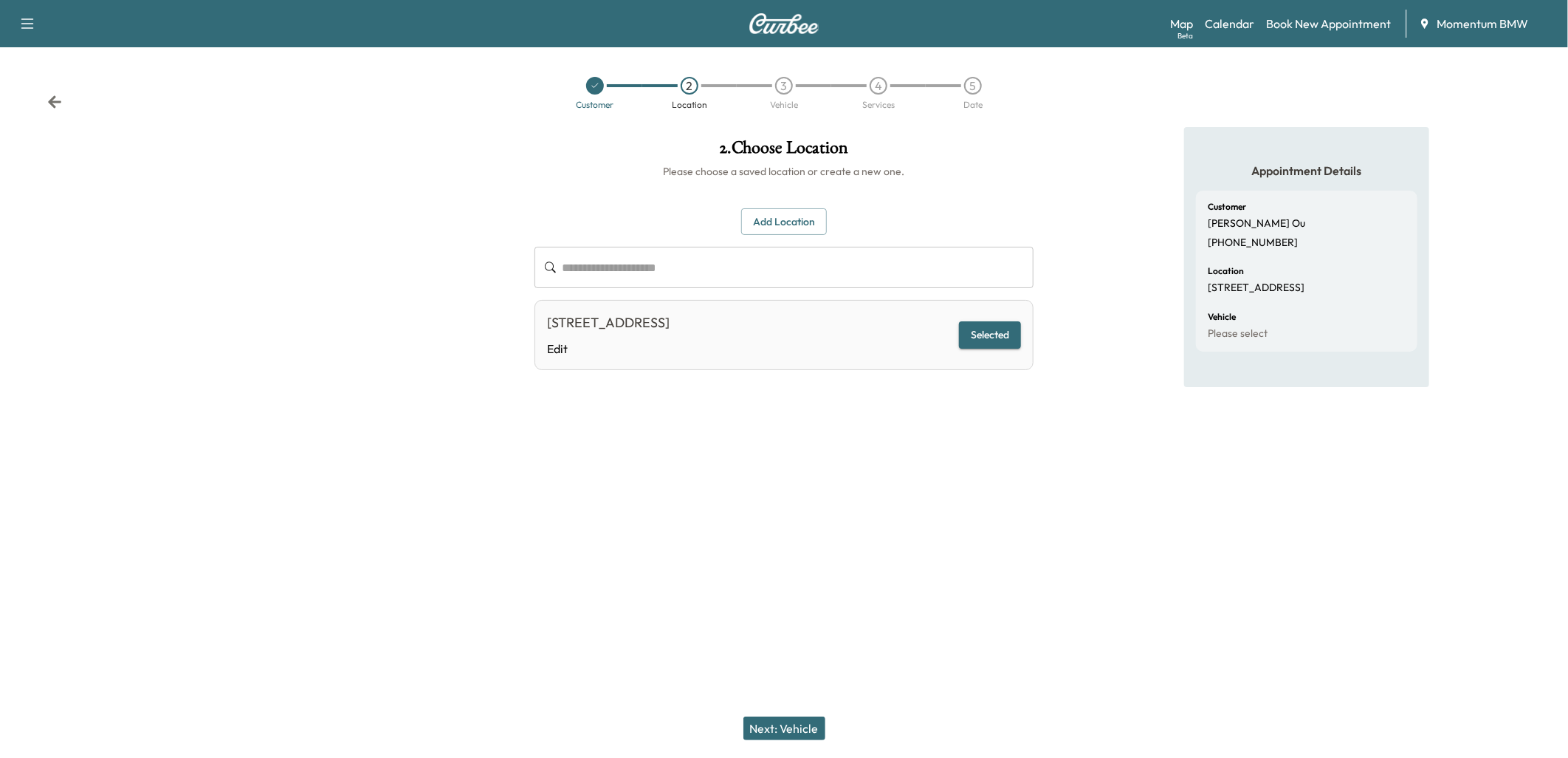
click at [784, 726] on button "Next: Vehicle" at bounding box center [784, 728] width 82 height 24
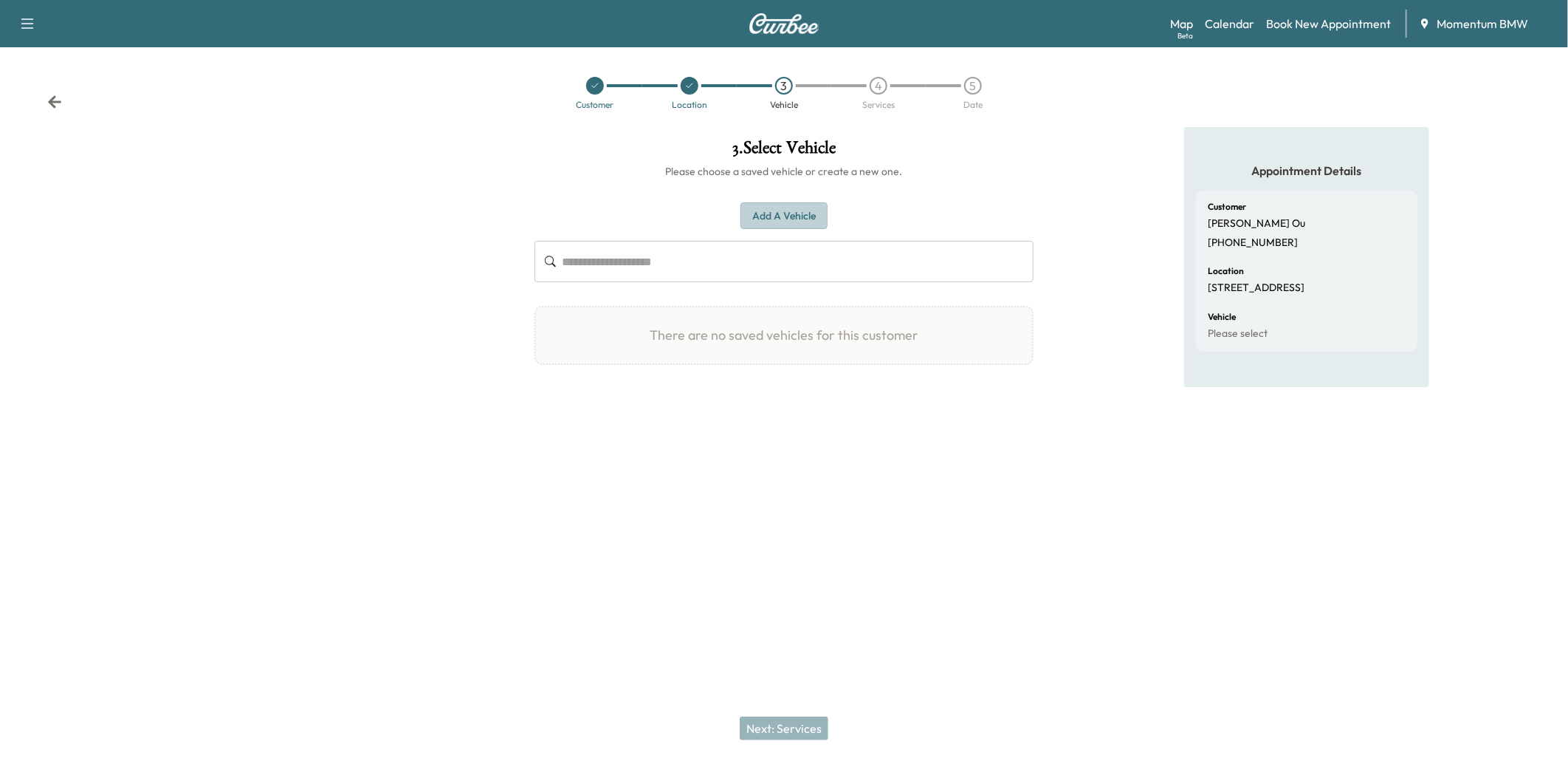
click at [783, 213] on button "Add a Vehicle" at bounding box center [784, 216] width 87 height 28
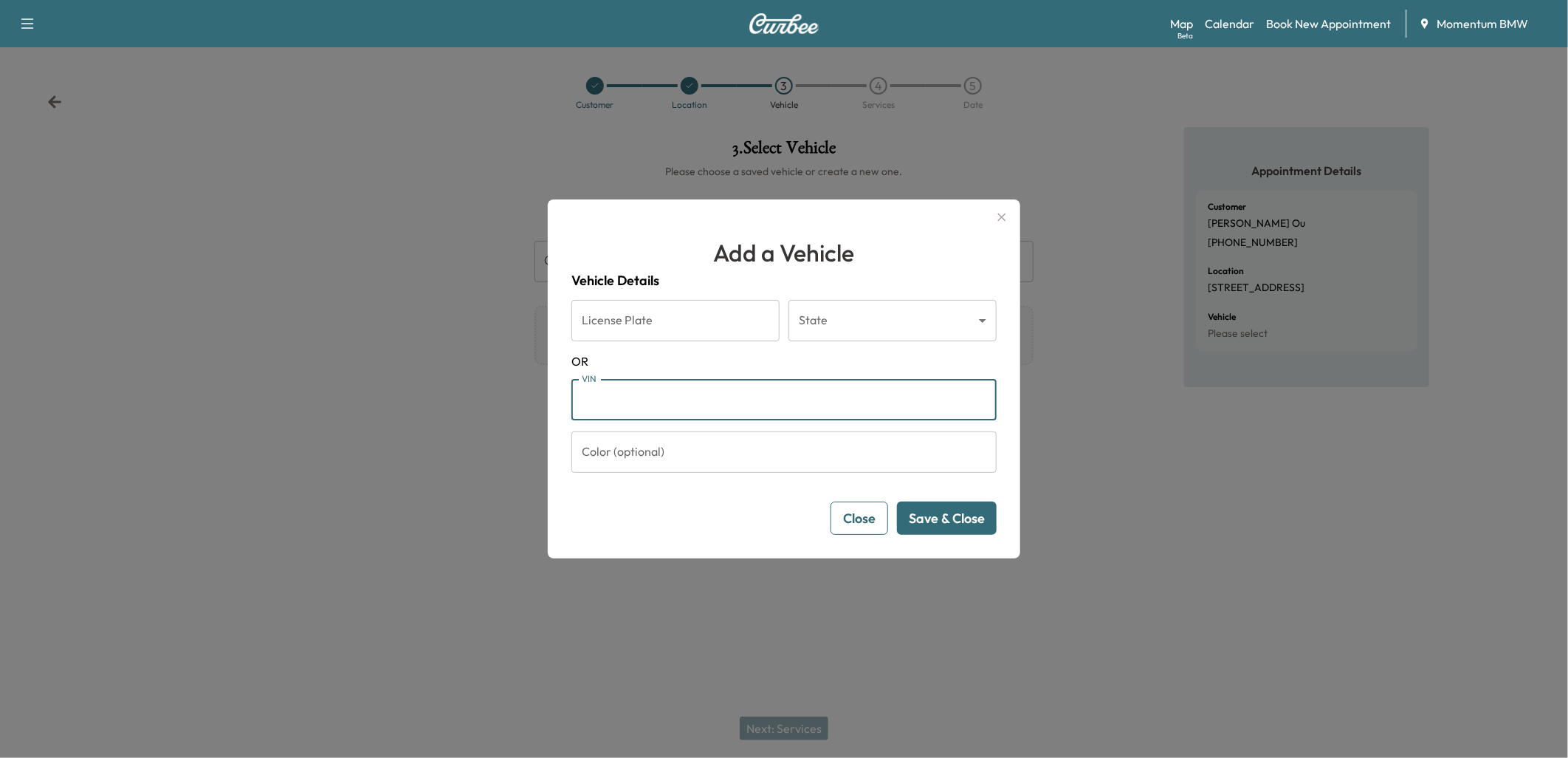
click at [637, 397] on input "VIN" at bounding box center [784, 400] width 425 height 42
paste input "**********"
type input "**********"
click at [947, 526] on button "Save & Close" at bounding box center [947, 519] width 100 height 34
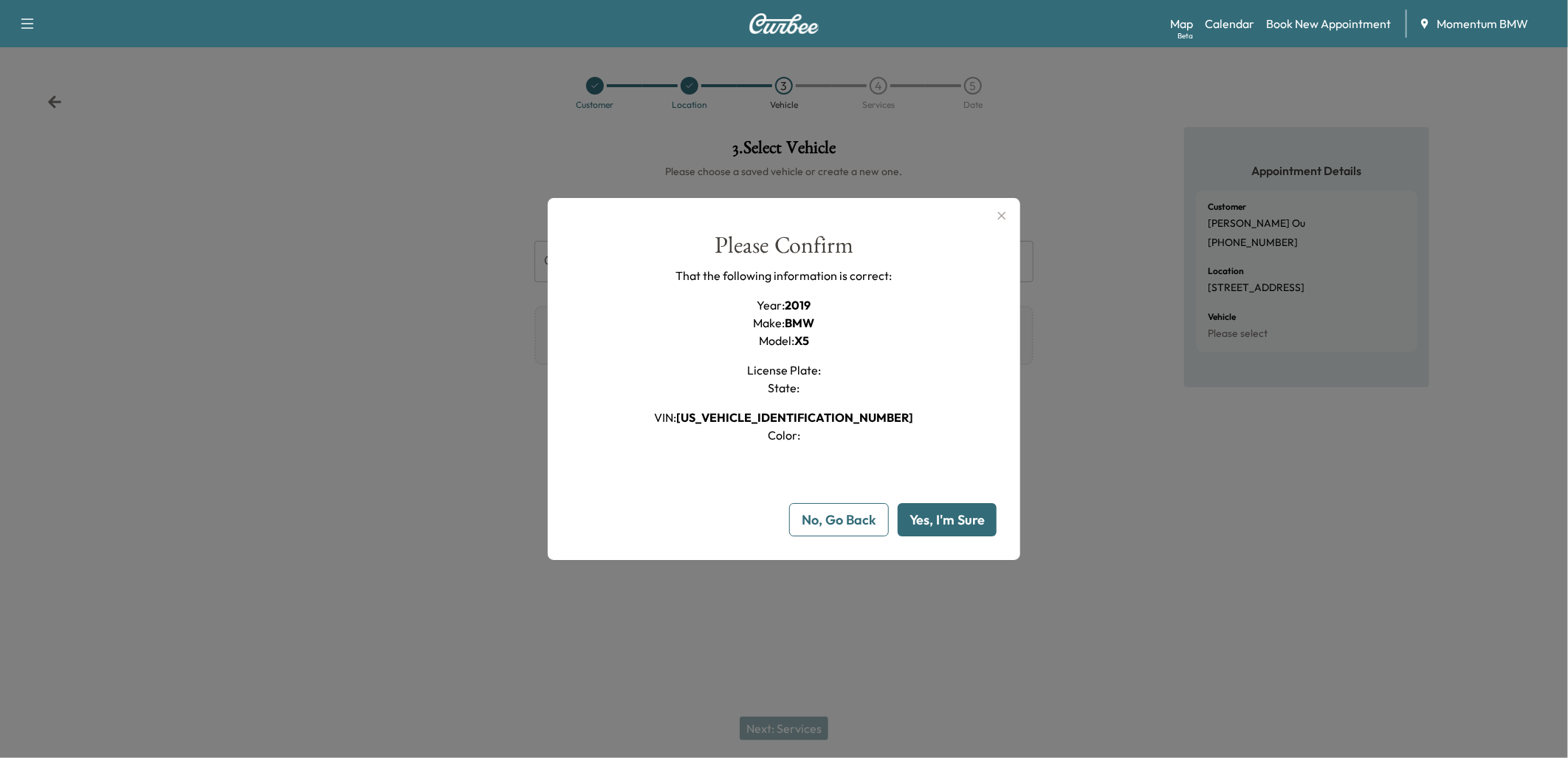
click at [950, 514] on button "Yes, I'm Sure" at bounding box center [947, 520] width 99 height 34
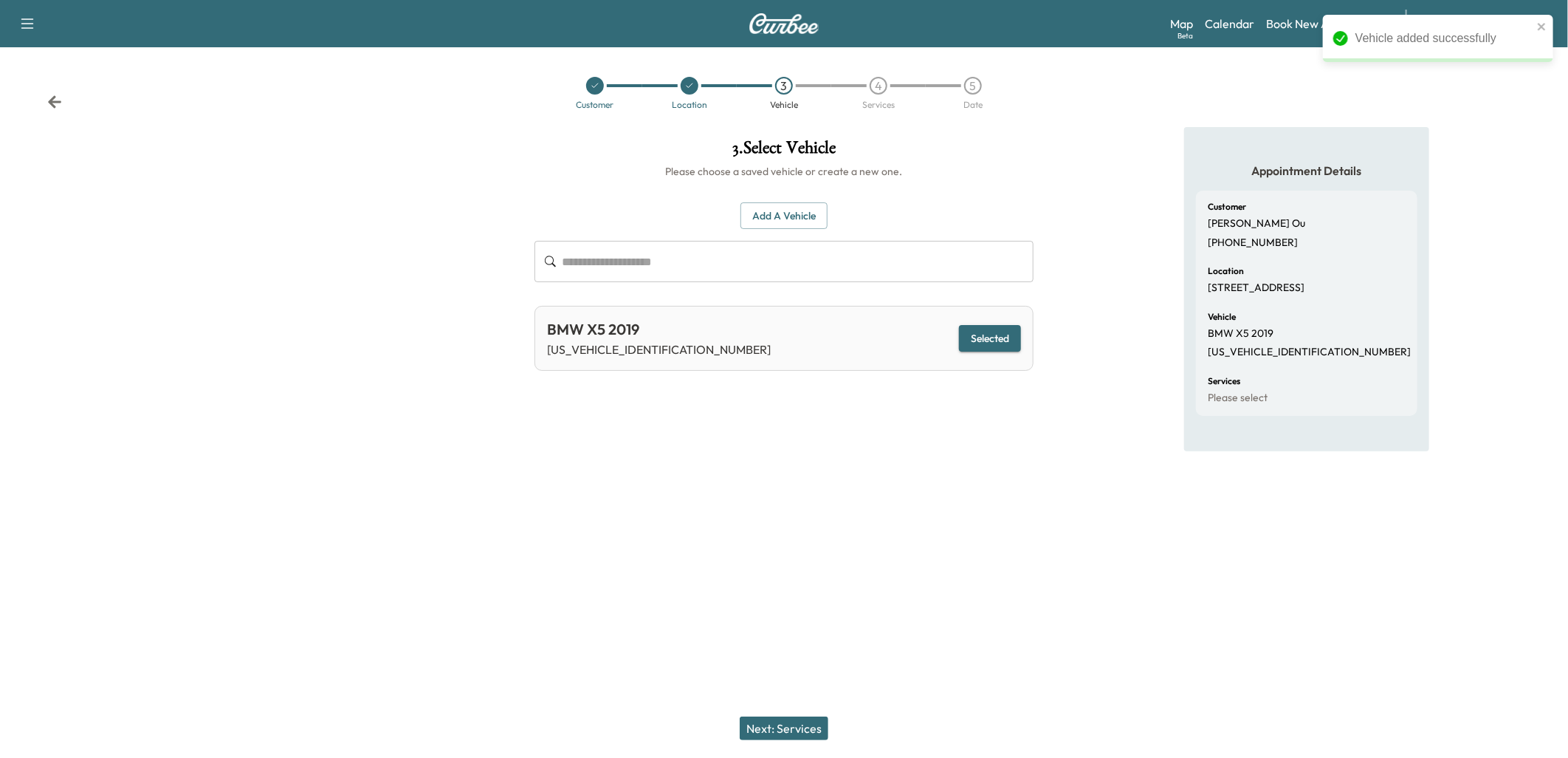
click at [790, 723] on button "Next: Services" at bounding box center [784, 728] width 89 height 24
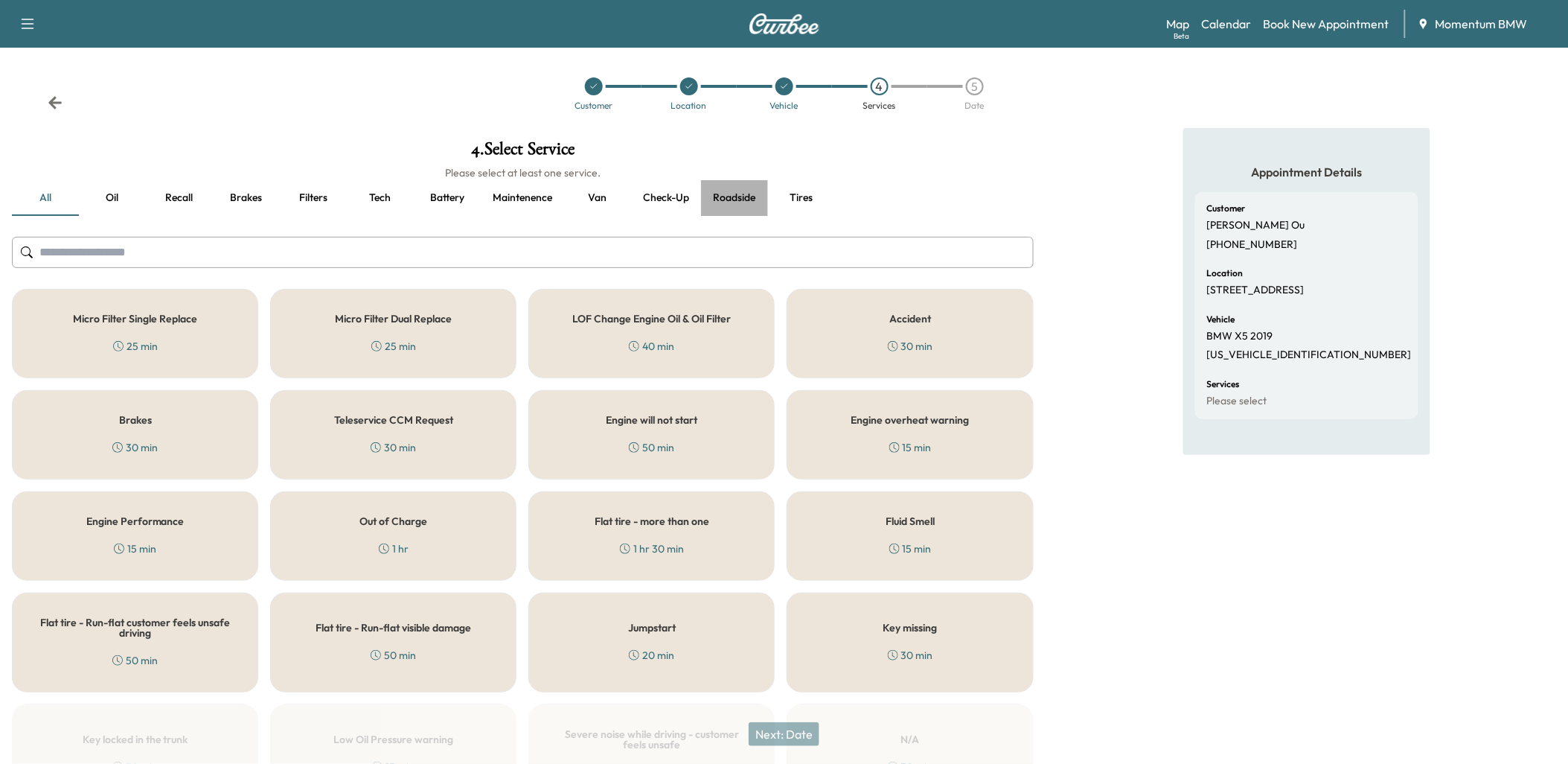
click at [734, 198] on button "Roadside" at bounding box center [734, 198] width 67 height 36
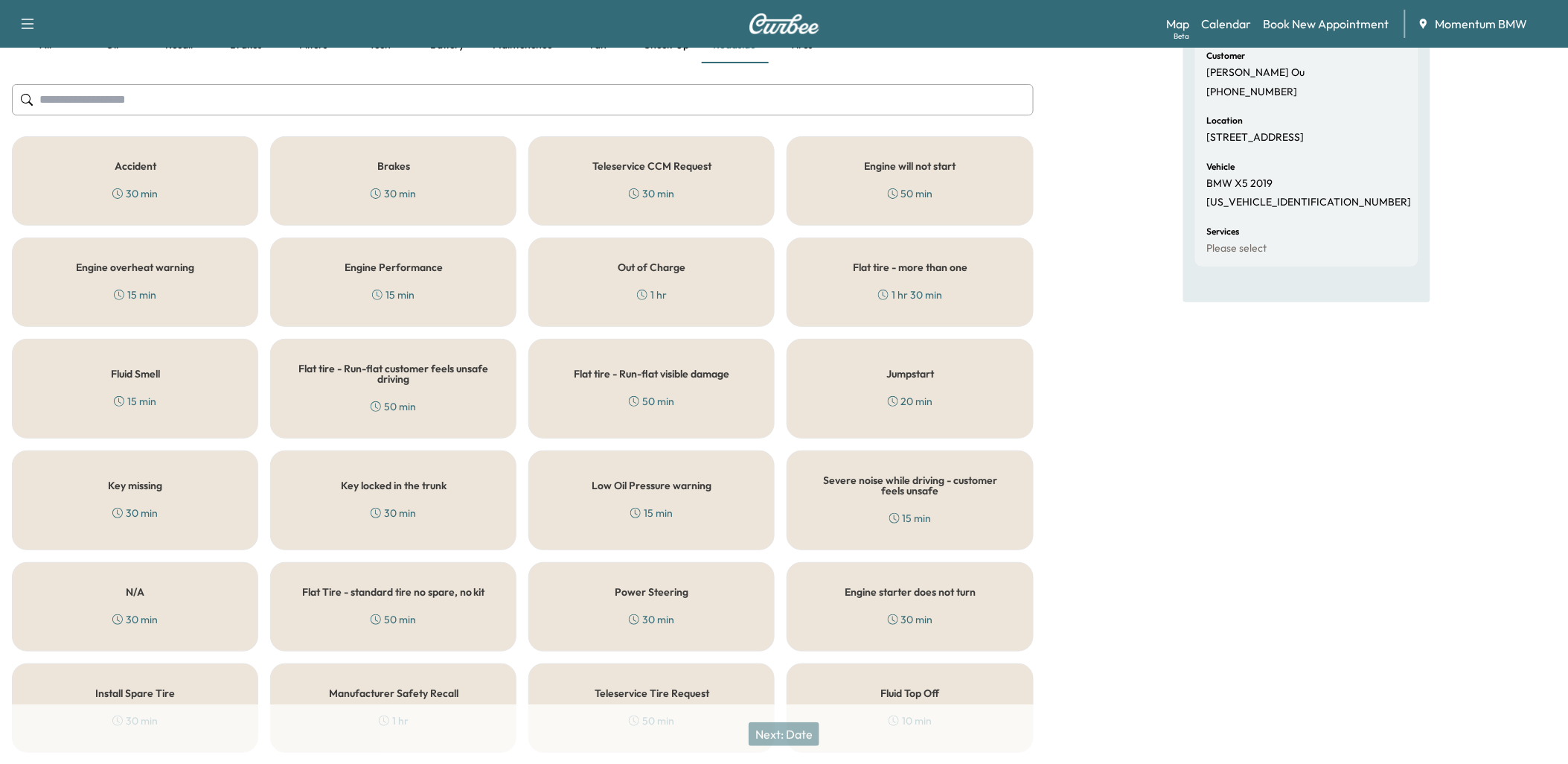
scroll to position [248, 0]
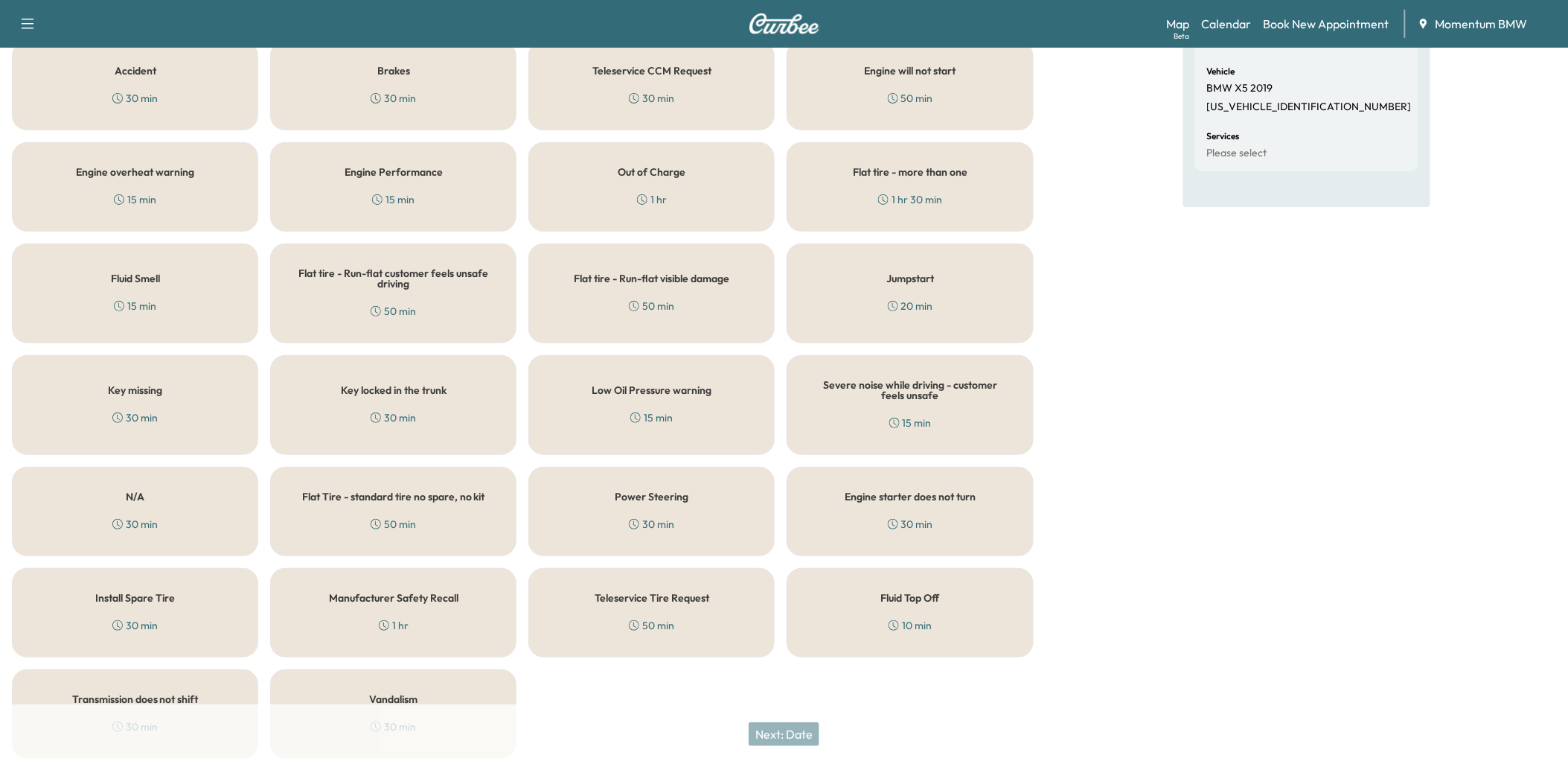
click at [932, 617] on div "10 min" at bounding box center [910, 624] width 43 height 15
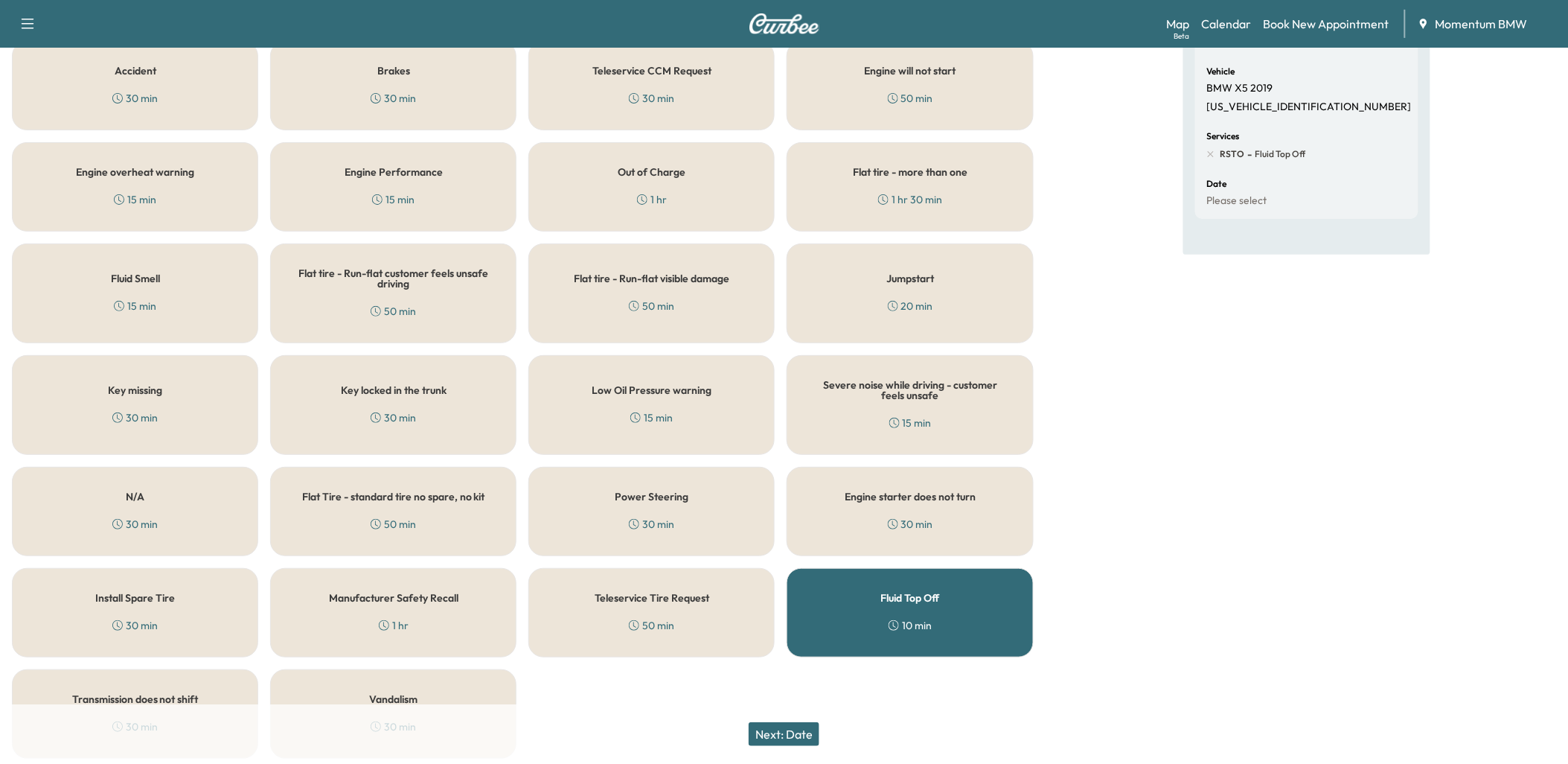
click at [792, 737] on button "Next: Date" at bounding box center [784, 734] width 71 height 24
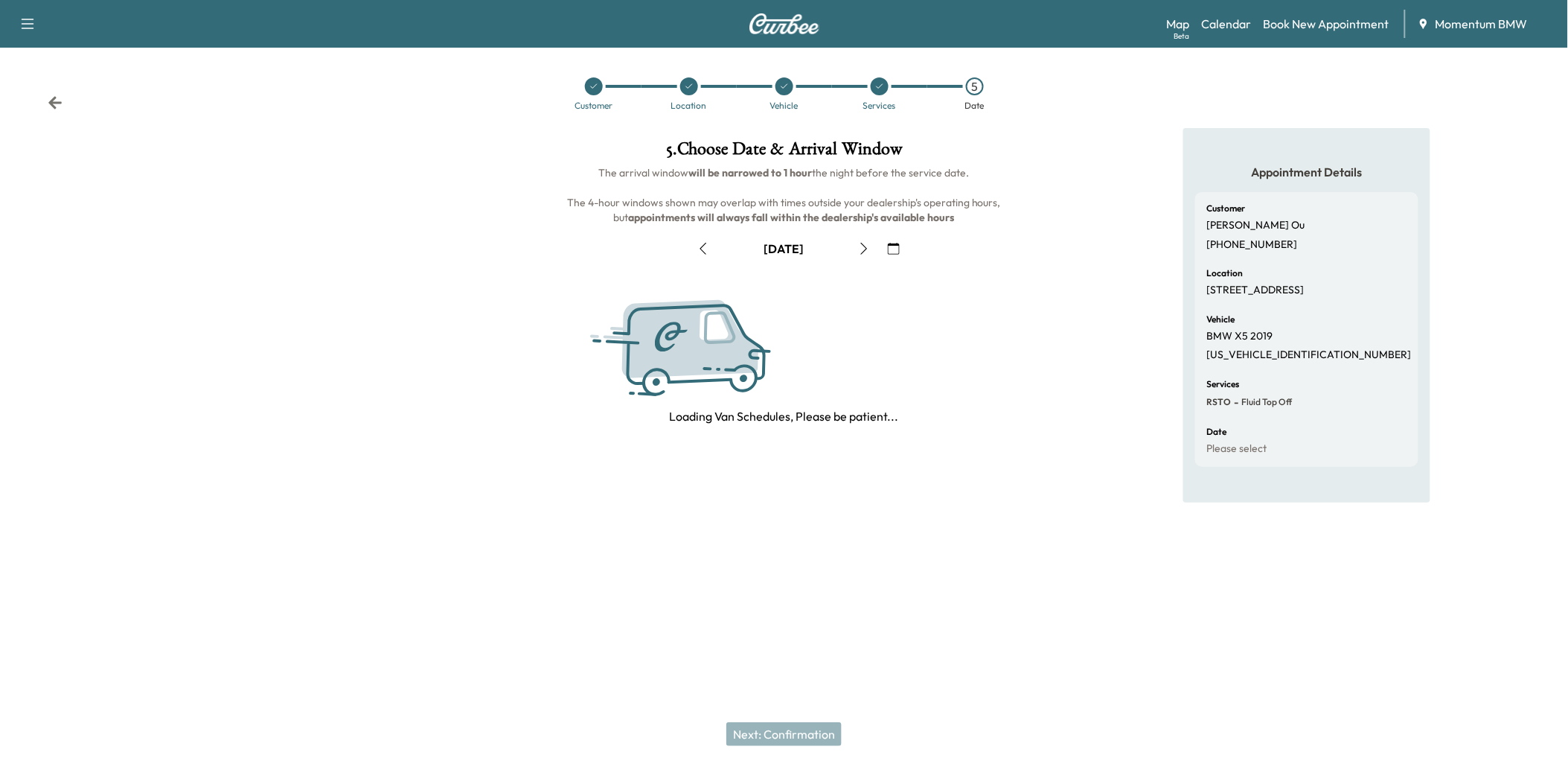
scroll to position [0, 0]
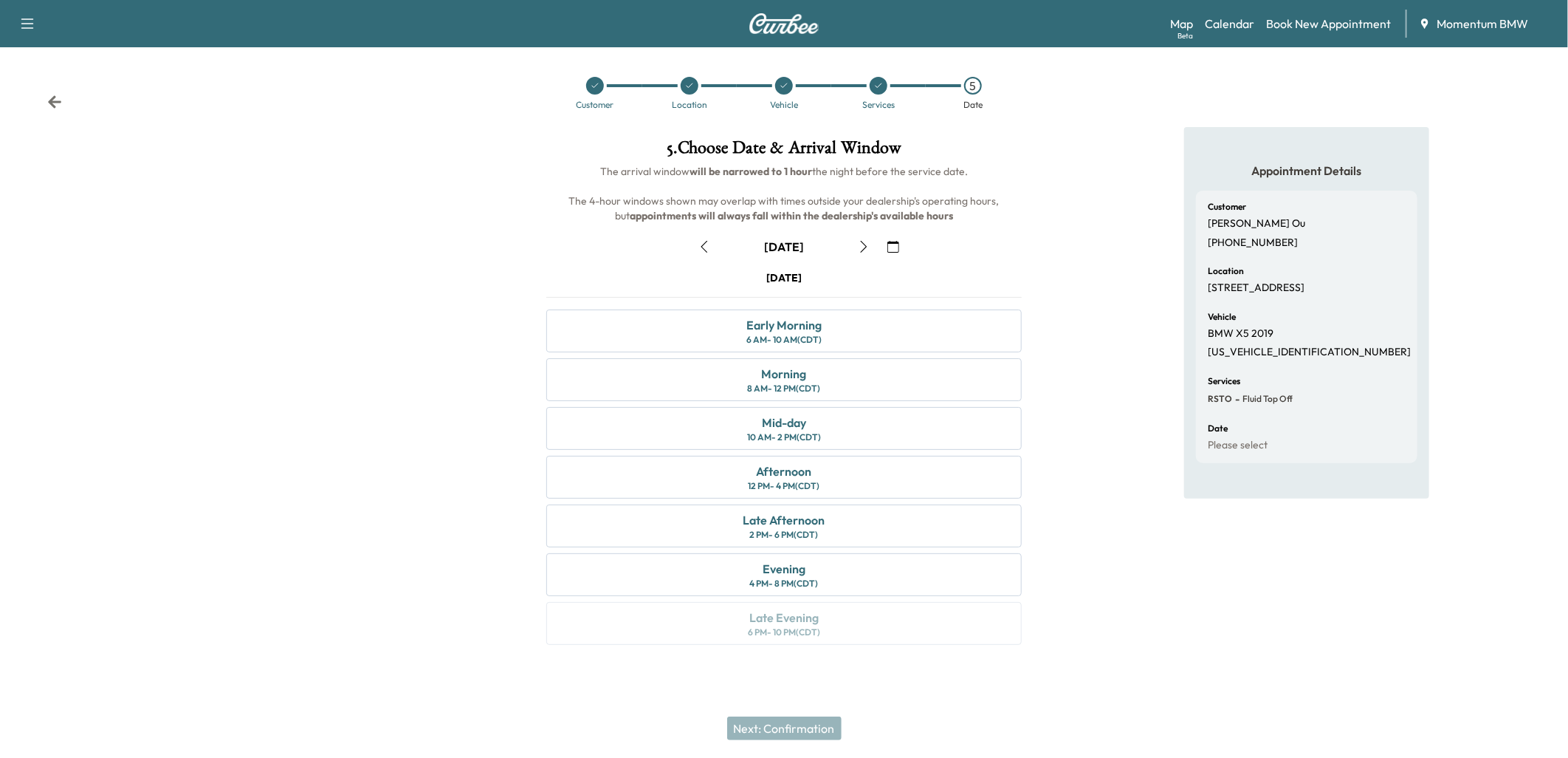
click at [699, 247] on icon "button" at bounding box center [704, 246] width 12 height 12
click at [796, 380] on div "Morning" at bounding box center [784, 374] width 46 height 18
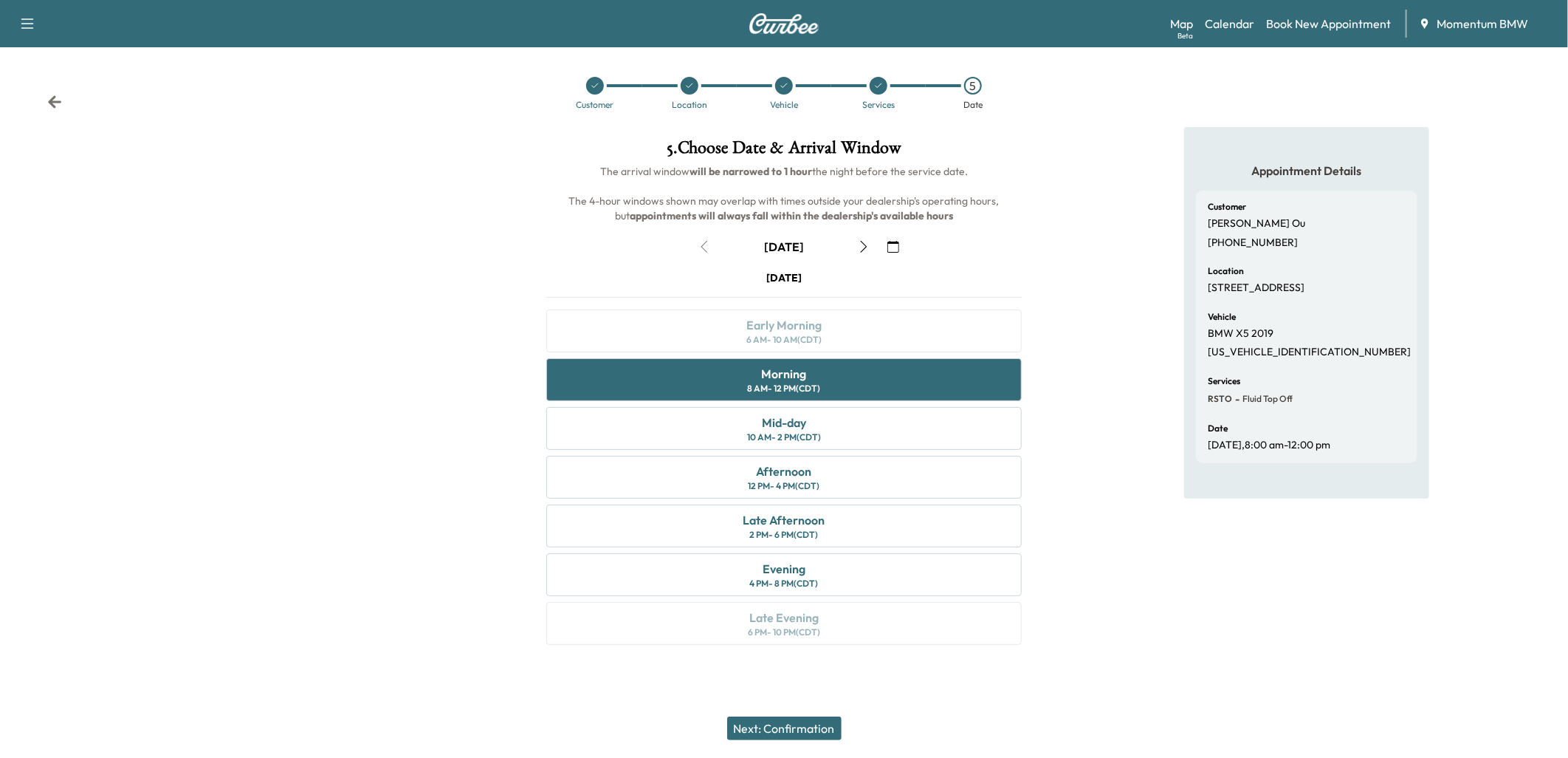
click at [801, 724] on button "Next: Confirmation" at bounding box center [784, 728] width 115 height 24
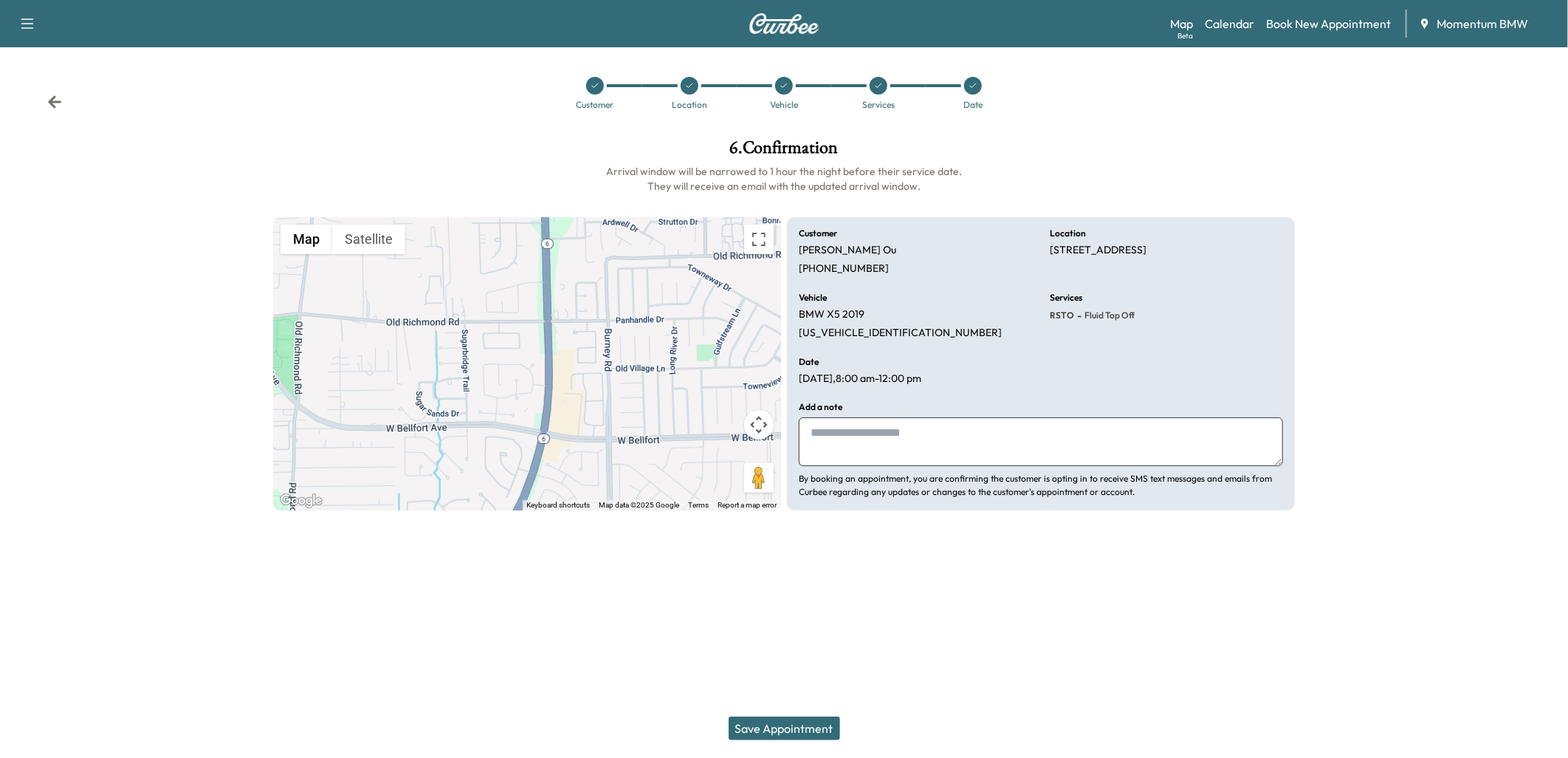
click at [790, 729] on button "Save Appointment" at bounding box center [784, 728] width 112 height 24
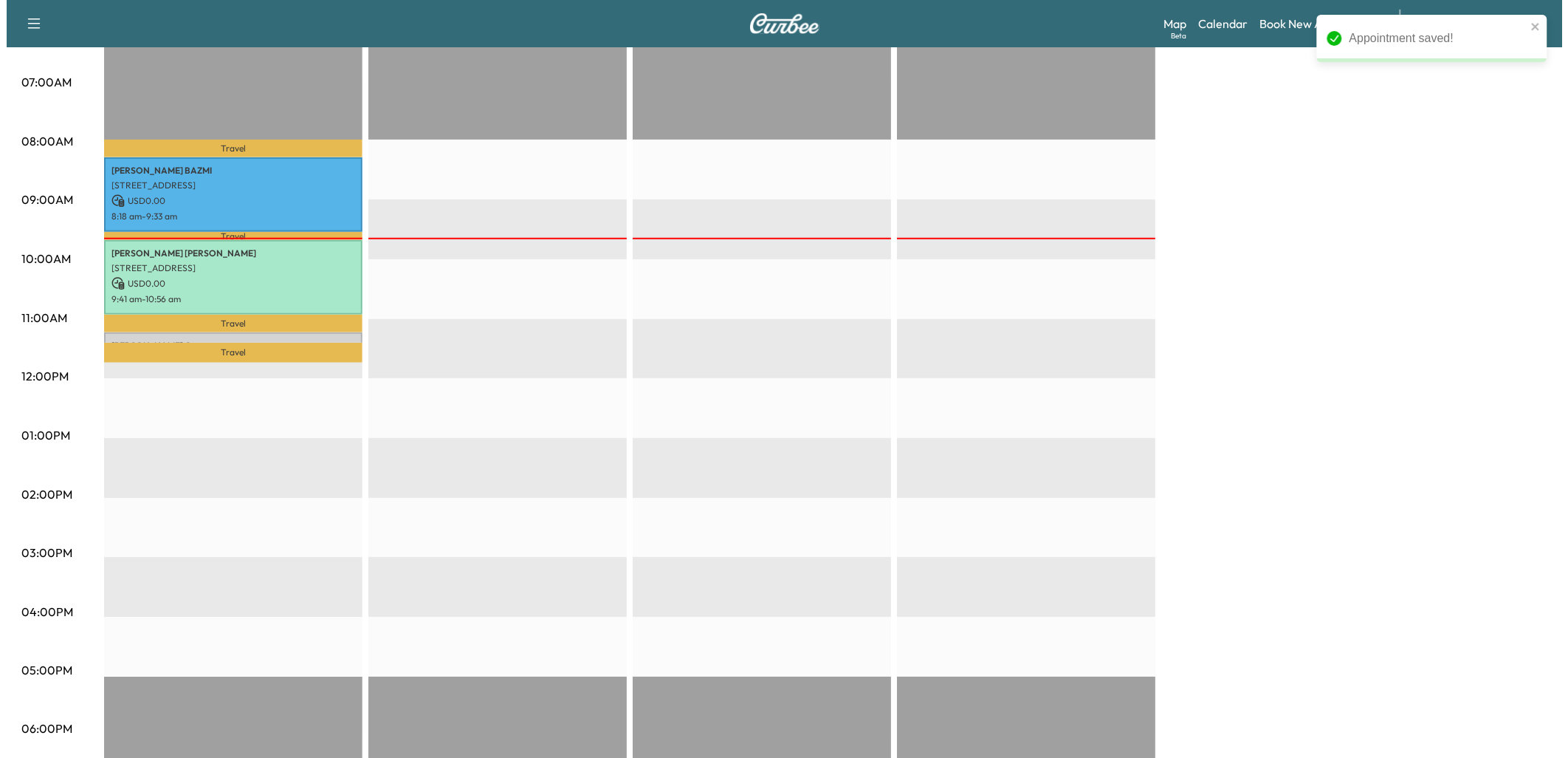
scroll to position [328, 0]
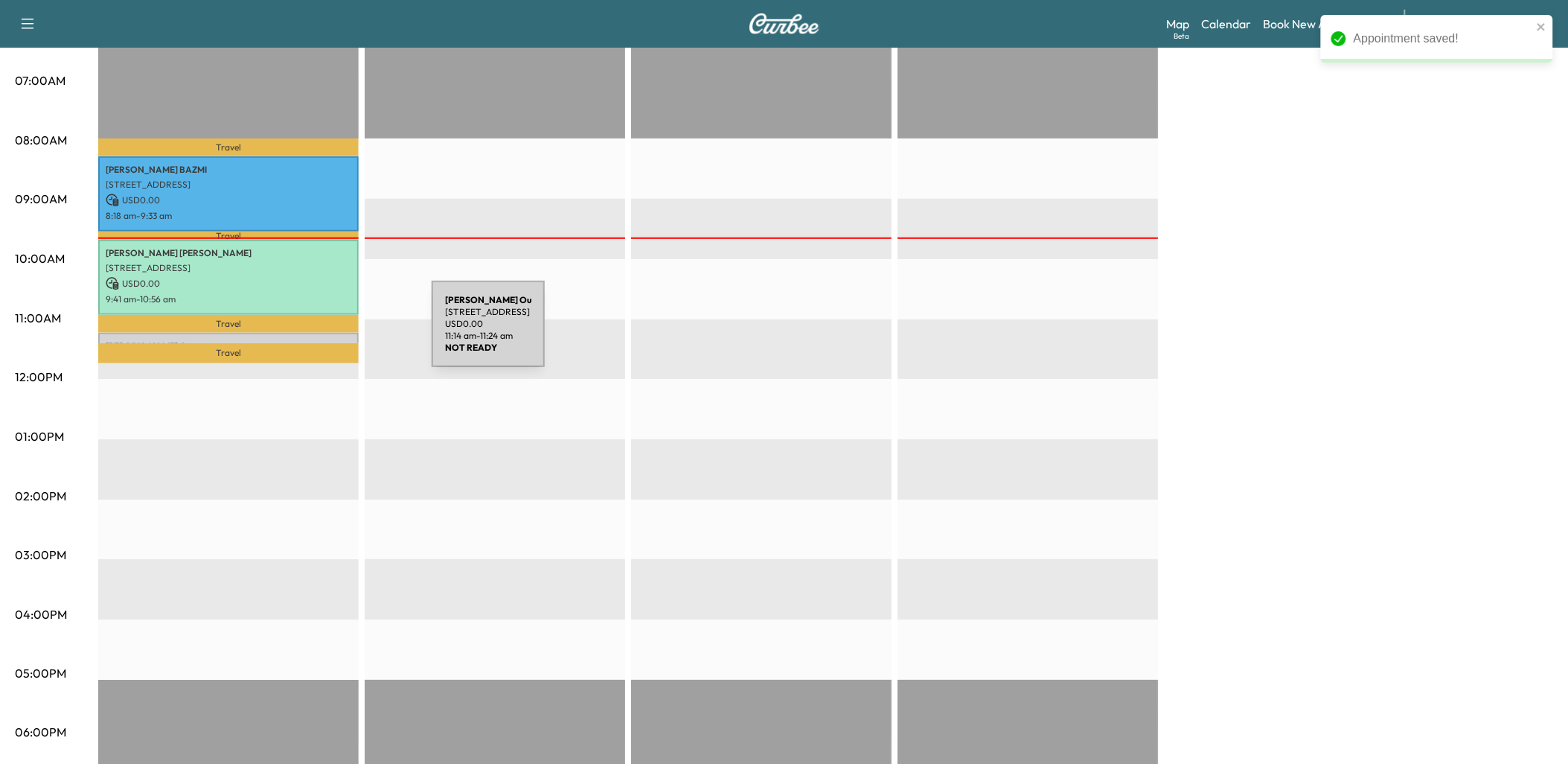
click at [320, 333] on div "Stephanie Ou 10214 Rockdale Bridge Ct, Sugar Land, TX 77498, USA USD 0.00 11:14…" at bounding box center [228, 340] width 260 height 15
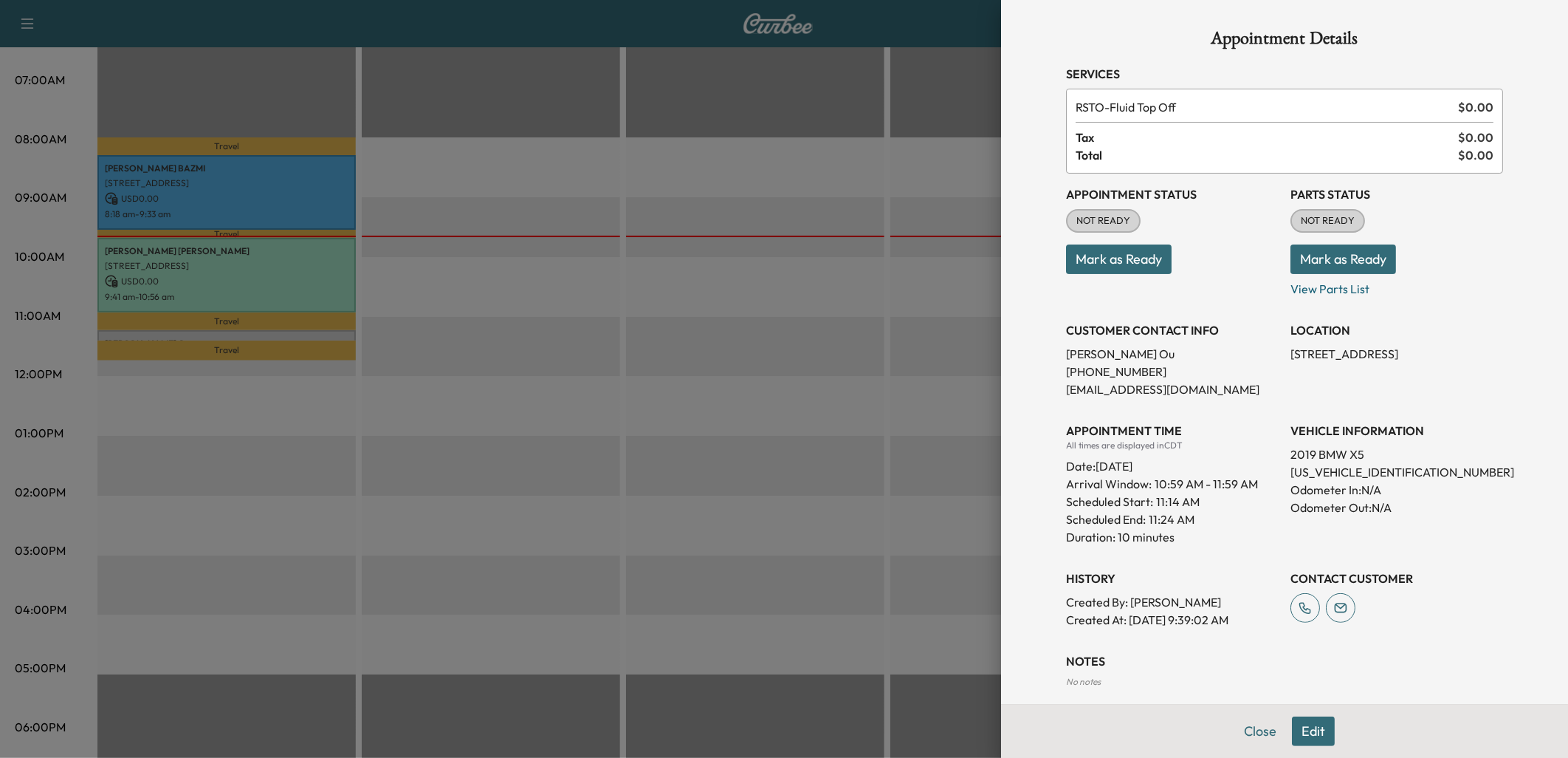
click at [1304, 729] on button "Edit" at bounding box center [1313, 731] width 43 height 30
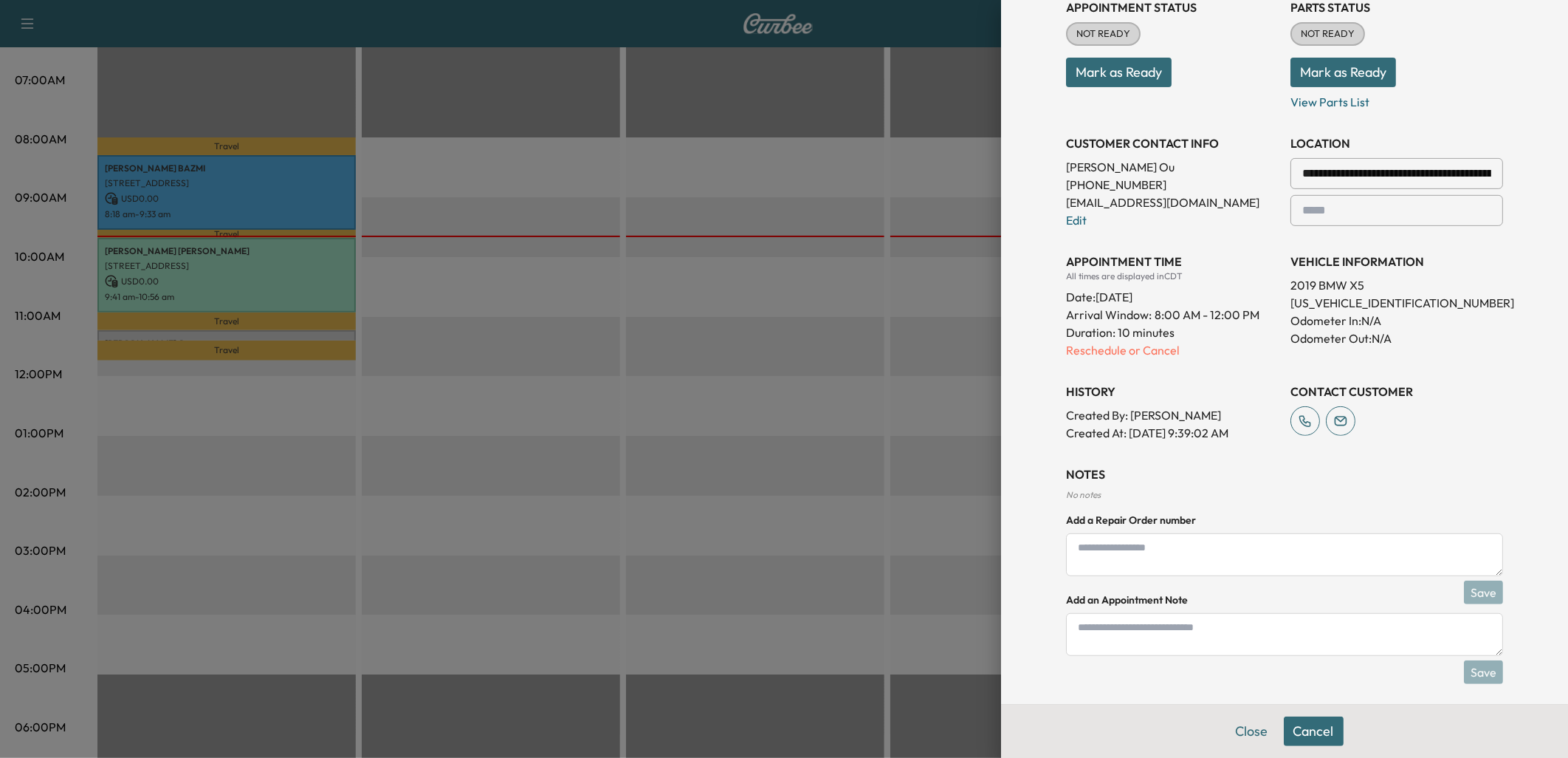
scroll to position [230, 0]
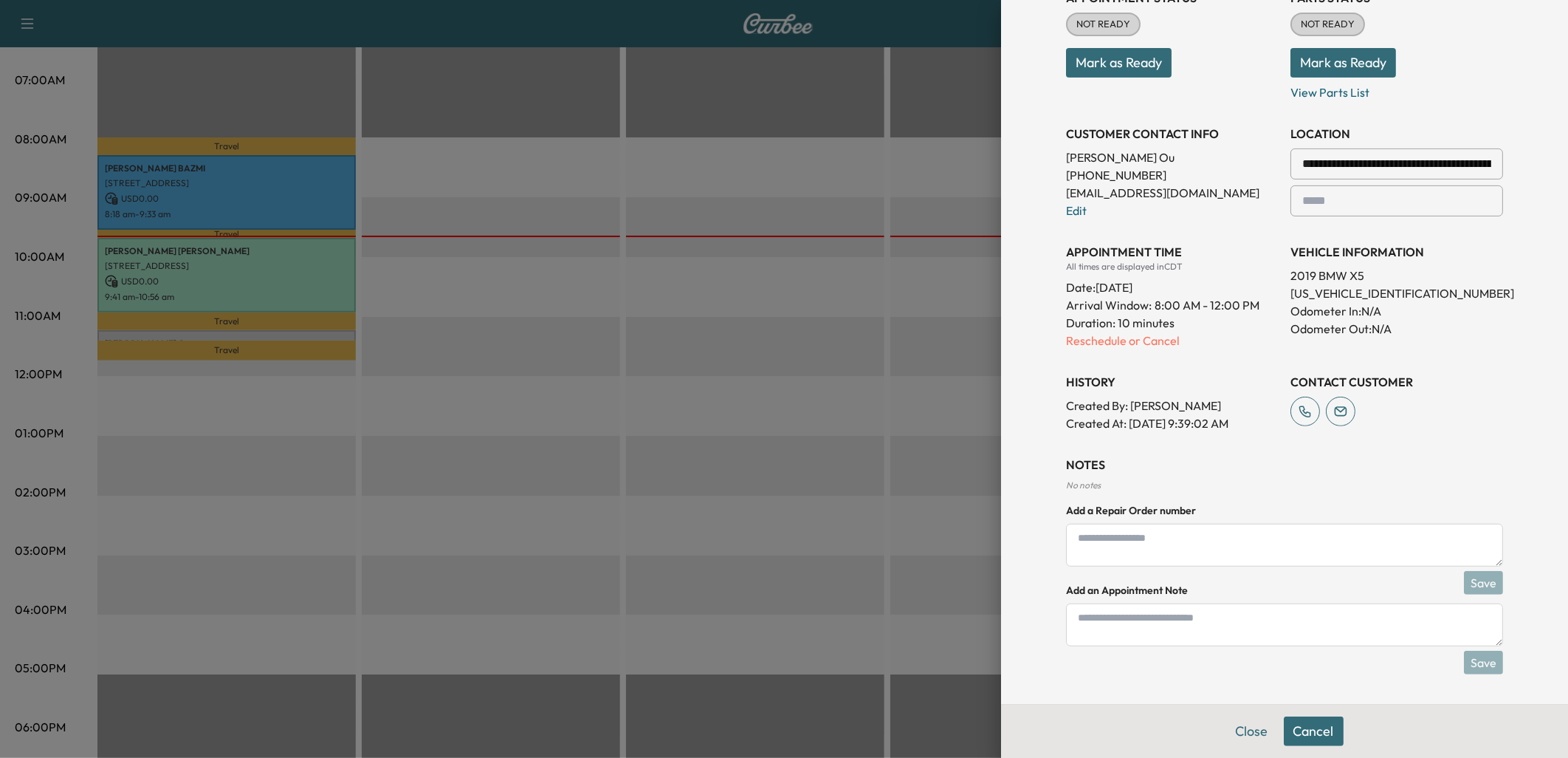
click at [1134, 629] on textarea at bounding box center [1285, 624] width 437 height 43
type textarea "******"
click at [1466, 661] on button "Save" at bounding box center [1484, 662] width 40 height 24
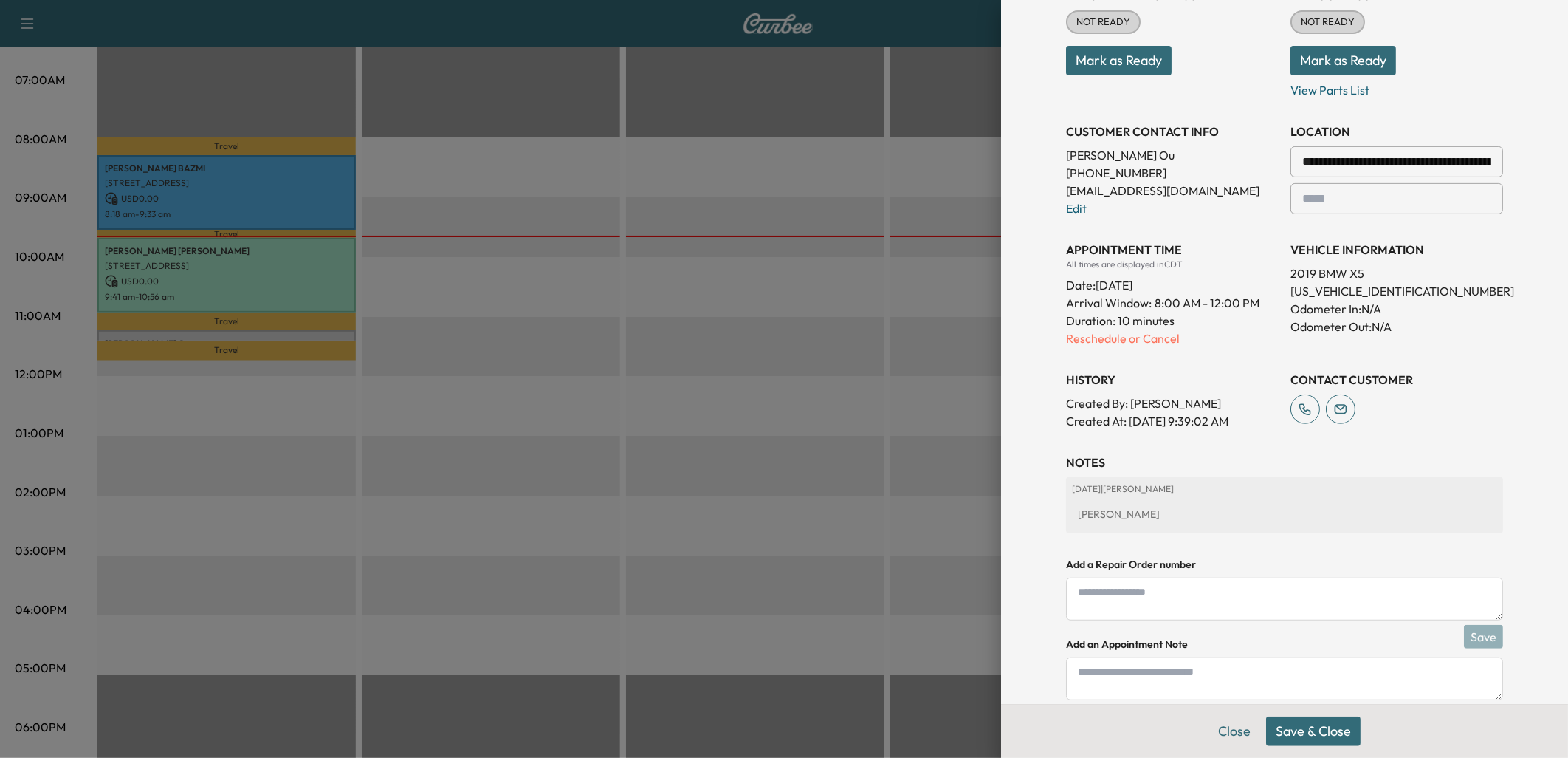
click at [1301, 735] on button "Save & Close" at bounding box center [1314, 731] width 95 height 30
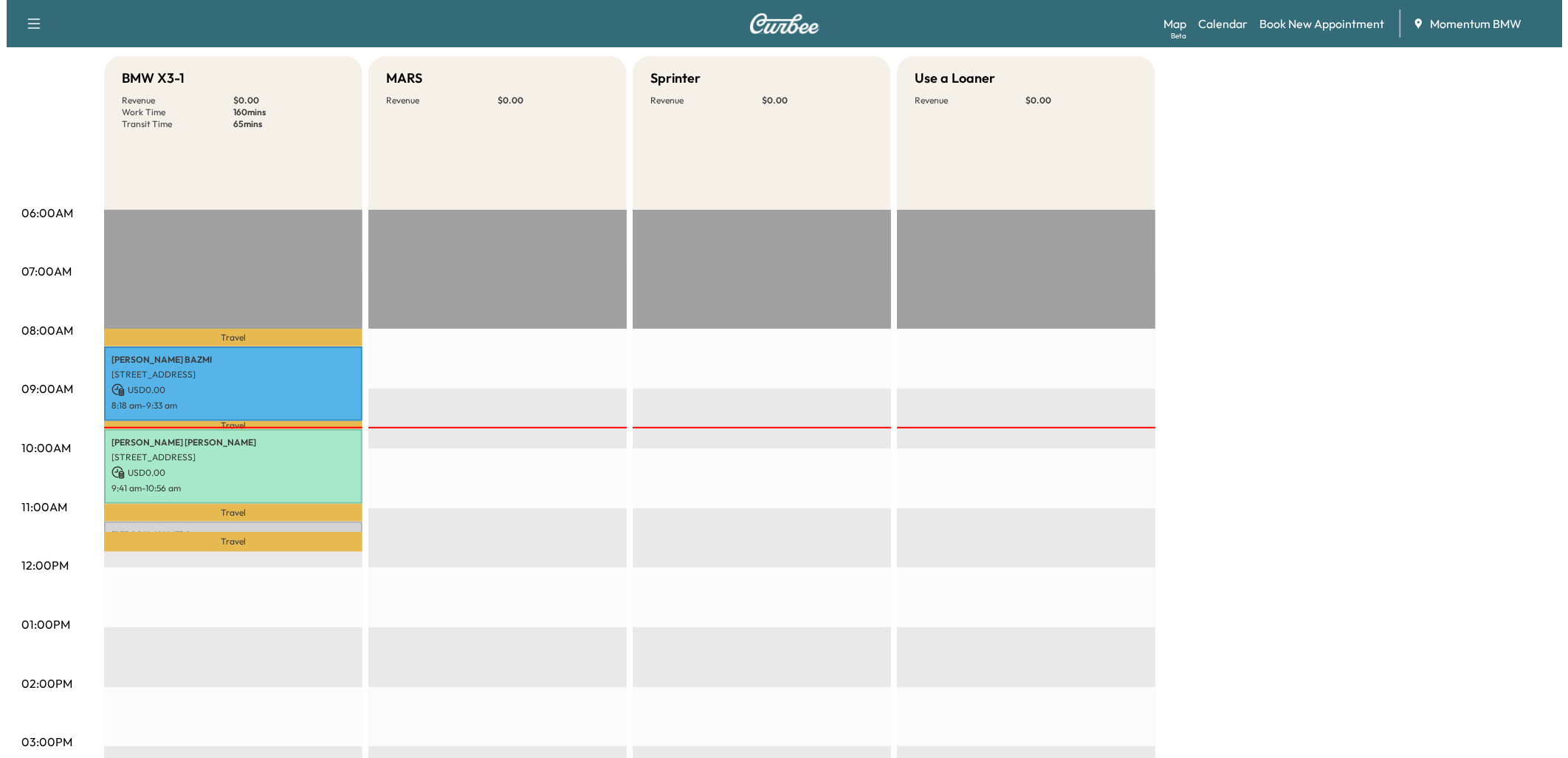
scroll to position [164, 0]
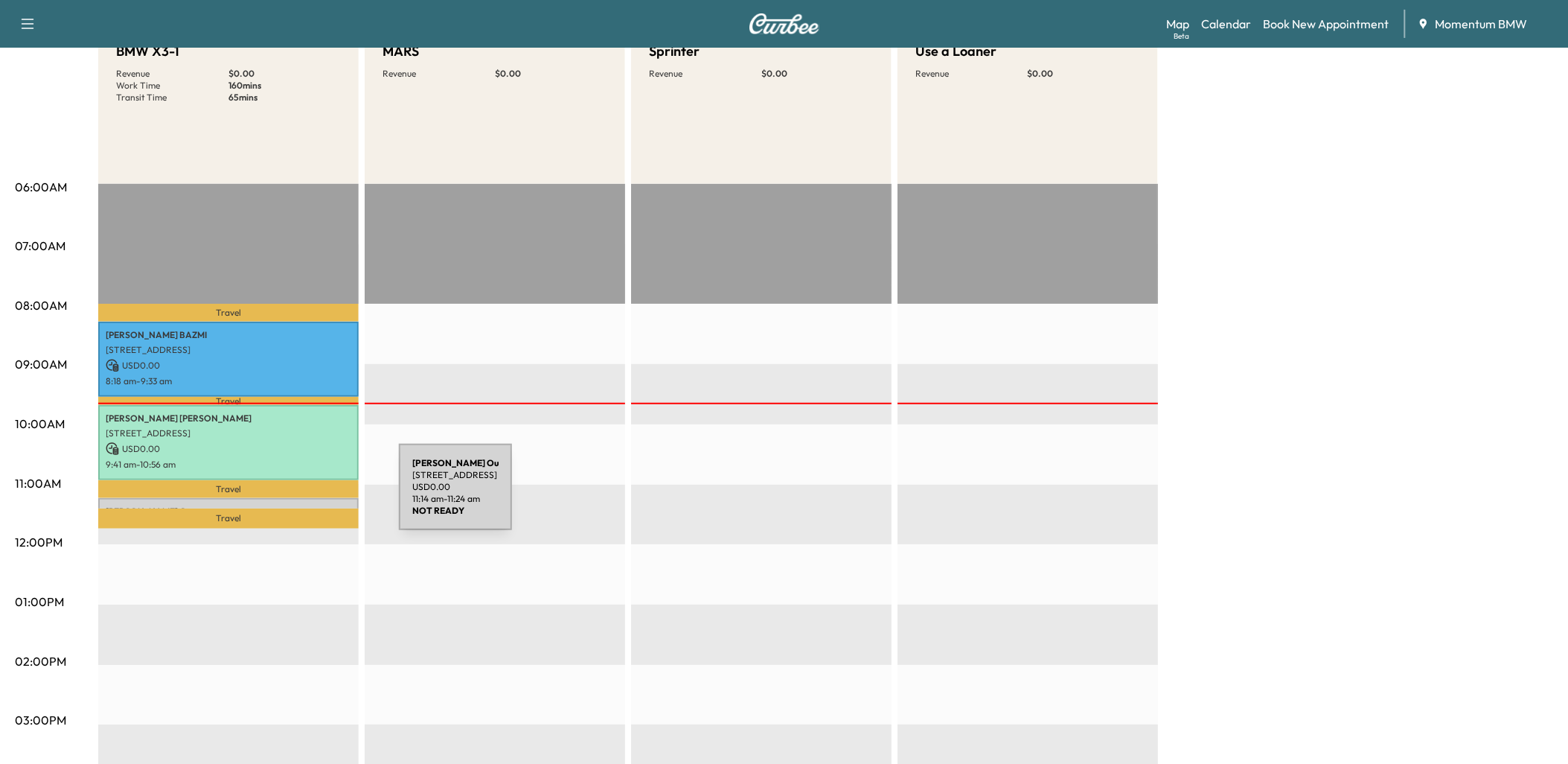
click at [287, 498] on div "Stephanie Ou 10214 Rockdale Bridge Ct, Sugar Land, TX 77498, USA USD 0.00 11:14…" at bounding box center [228, 505] width 260 height 15
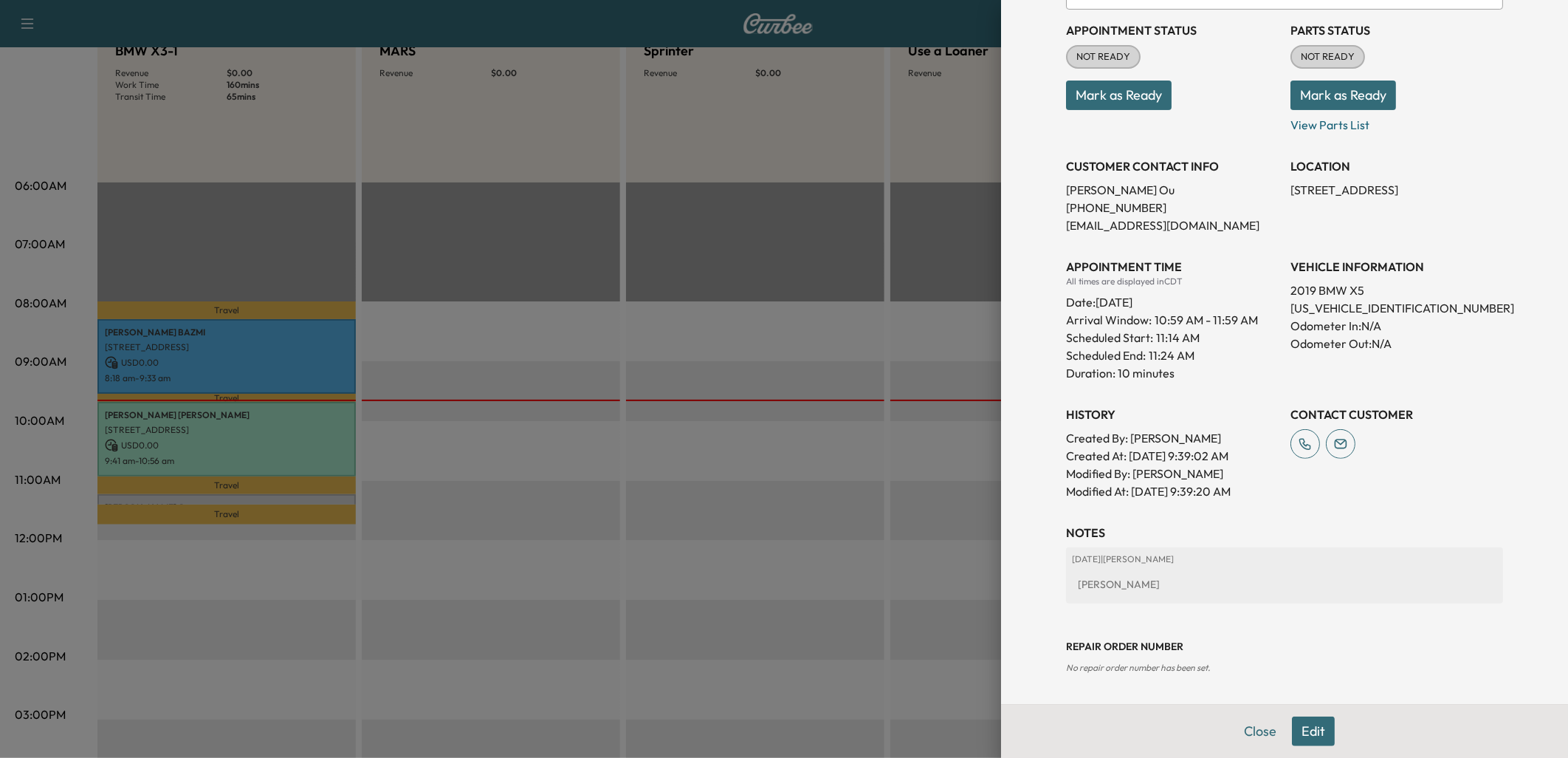
click at [1309, 733] on button "Edit" at bounding box center [1313, 731] width 43 height 30
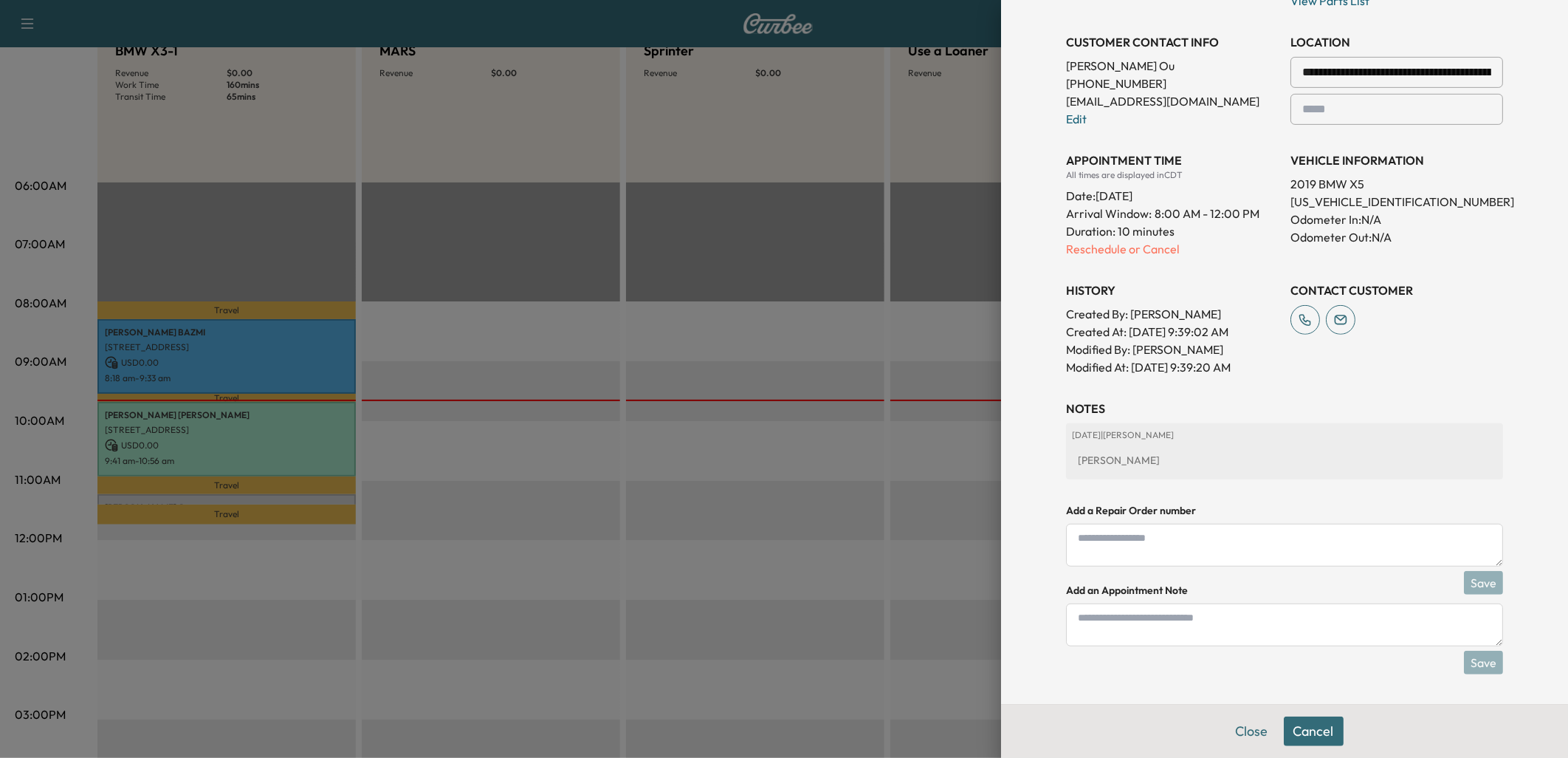
scroll to position [321, 0]
click at [1137, 620] on textarea at bounding box center [1285, 624] width 437 height 43
type textarea "*"
type textarea "*********"
click at [1475, 659] on button "Save" at bounding box center [1484, 662] width 40 height 24
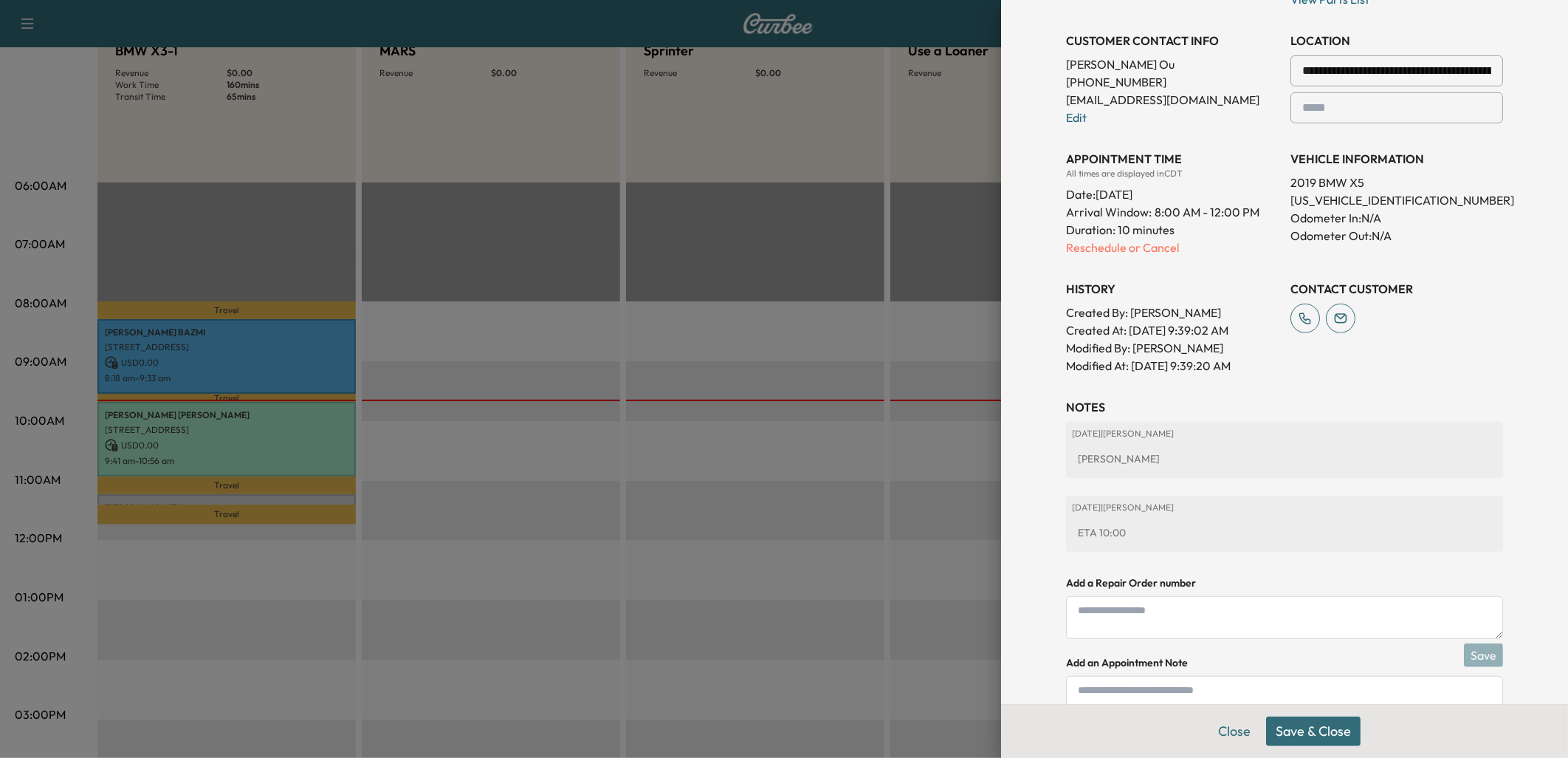
click at [1308, 729] on button "Save & Close" at bounding box center [1314, 731] width 95 height 30
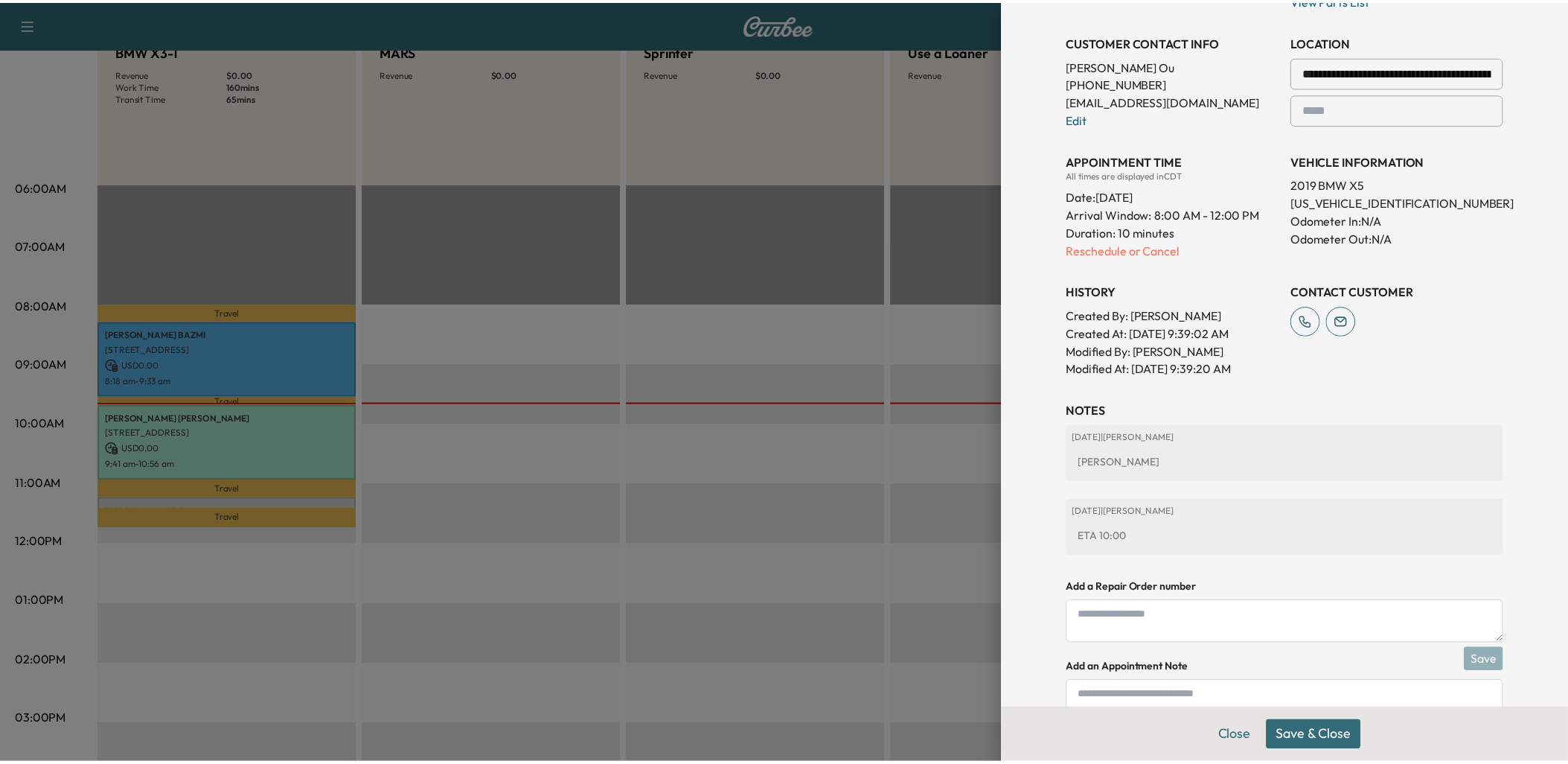
scroll to position [292, 0]
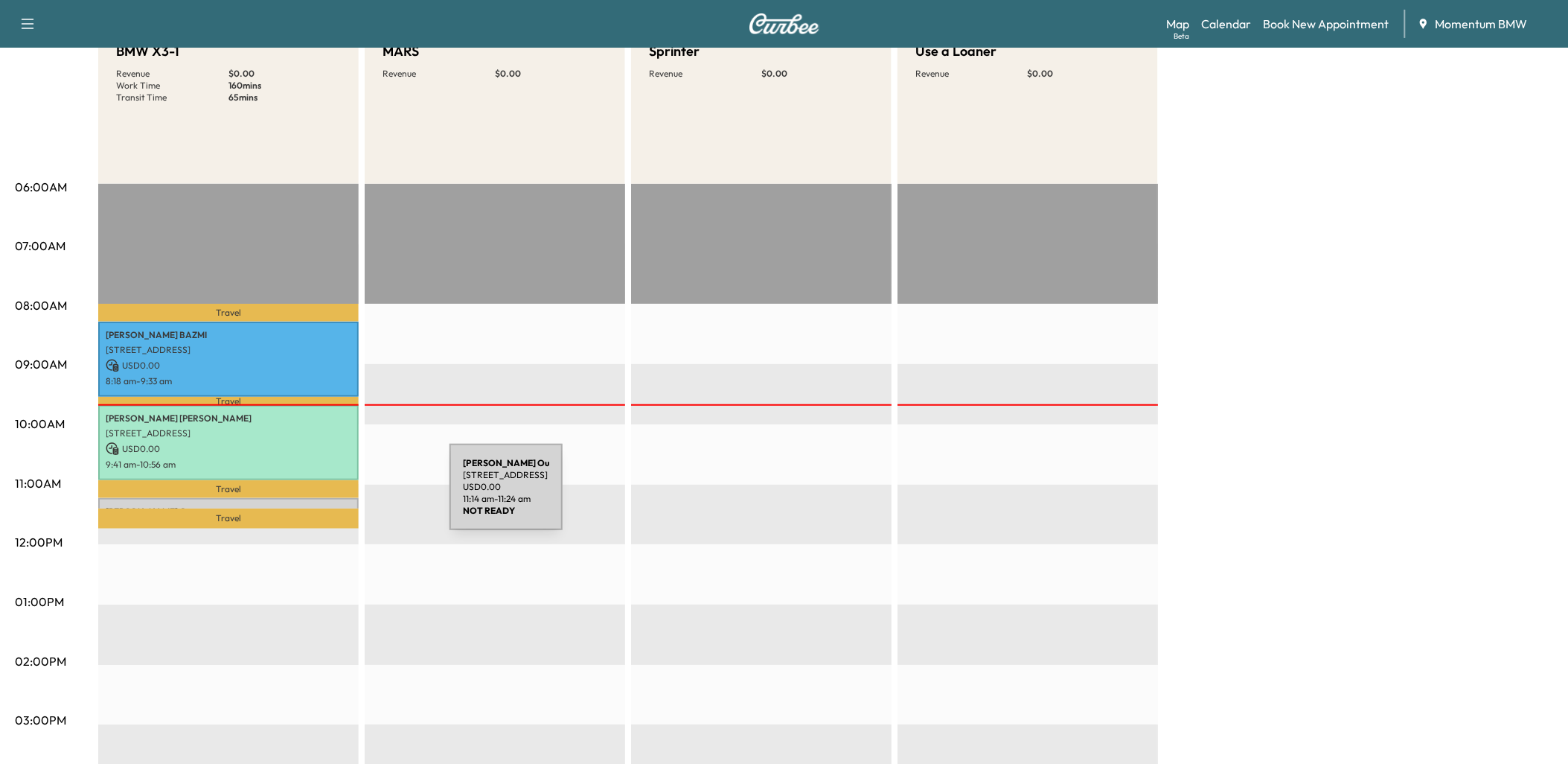
click at [339, 498] on div "Stephanie Ou 10214 Rockdale Bridge Ct, Sugar Land, TX 77498, USA USD 0.00 11:14…" at bounding box center [228, 505] width 260 height 15
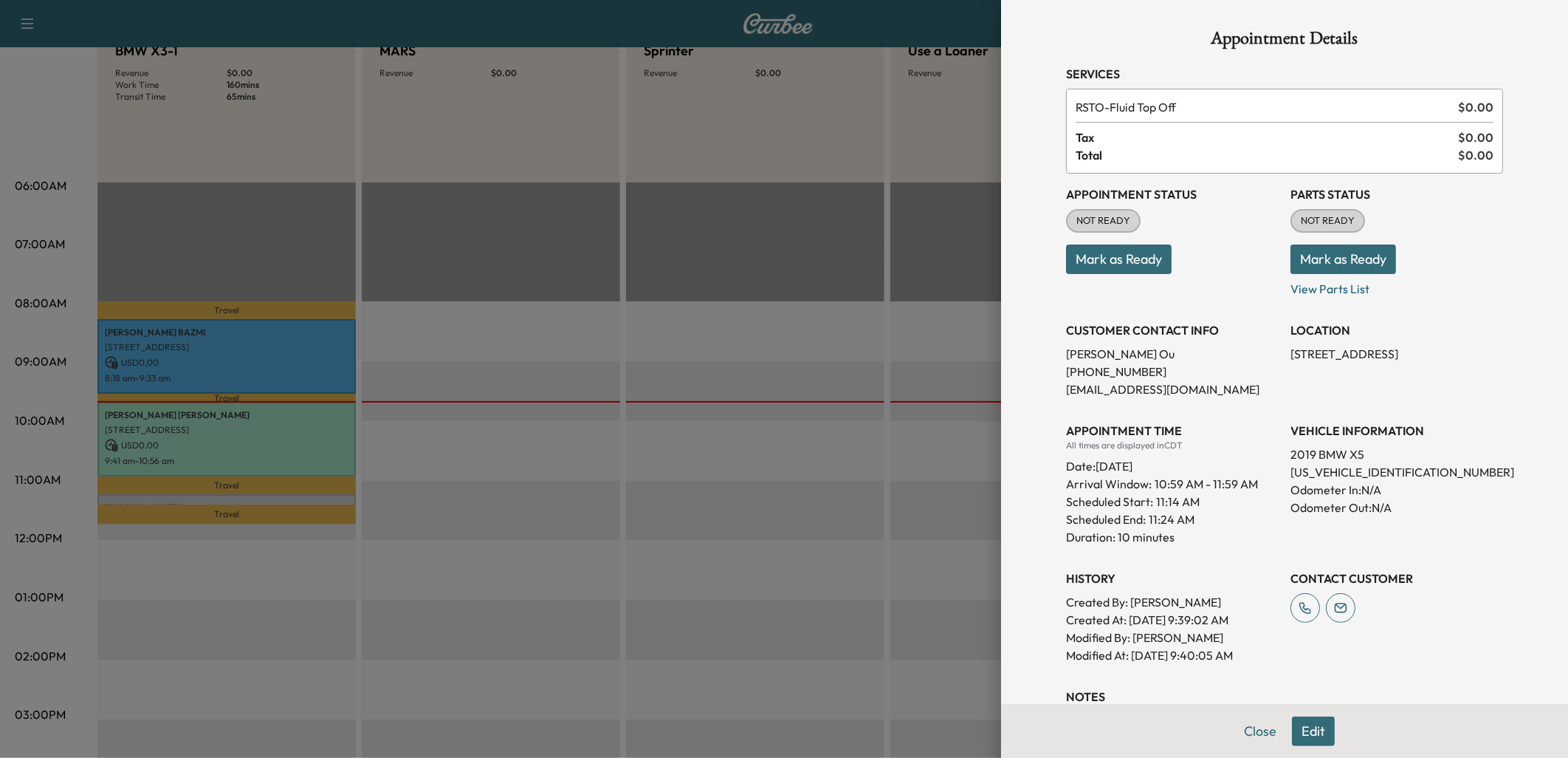
click at [1086, 260] on button "Mark as Ready" at bounding box center [1119, 259] width 106 height 30
click at [1253, 732] on button "Close" at bounding box center [1260, 731] width 51 height 30
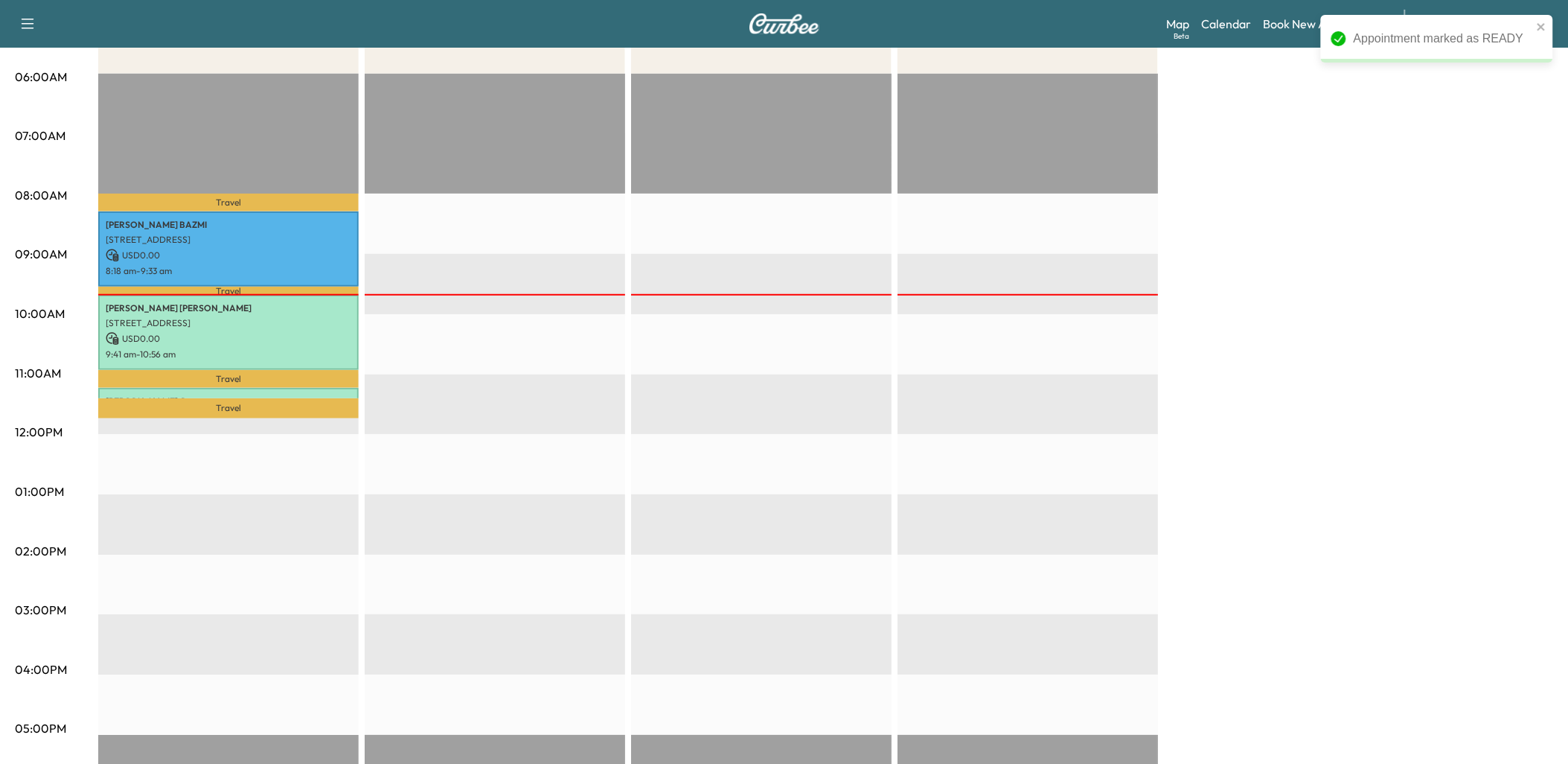
scroll to position [330, 0]
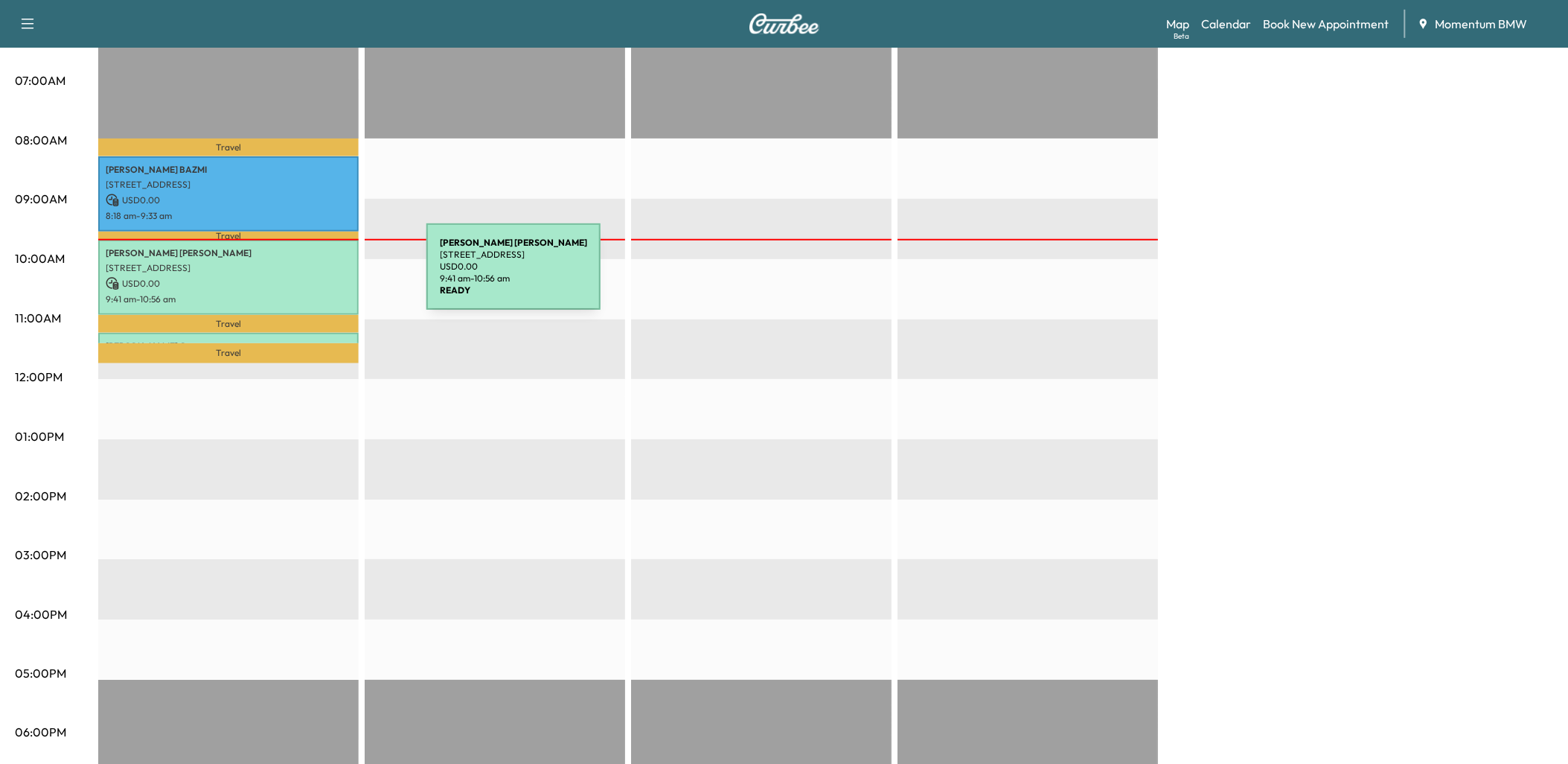
click at [315, 277] on p "USD 0.00" at bounding box center [228, 283] width 245 height 13
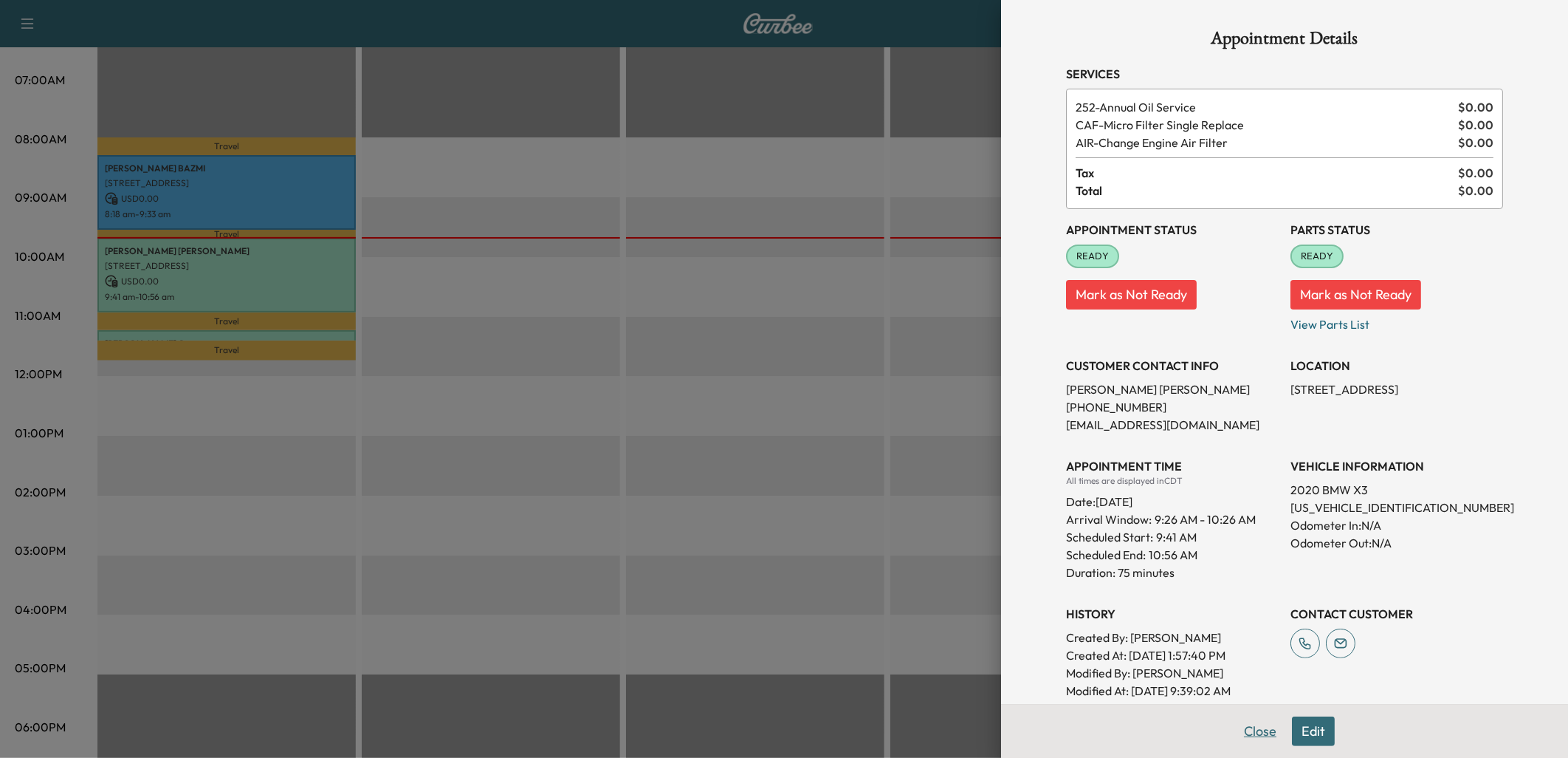
click at [1247, 729] on button "Close" at bounding box center [1260, 731] width 51 height 30
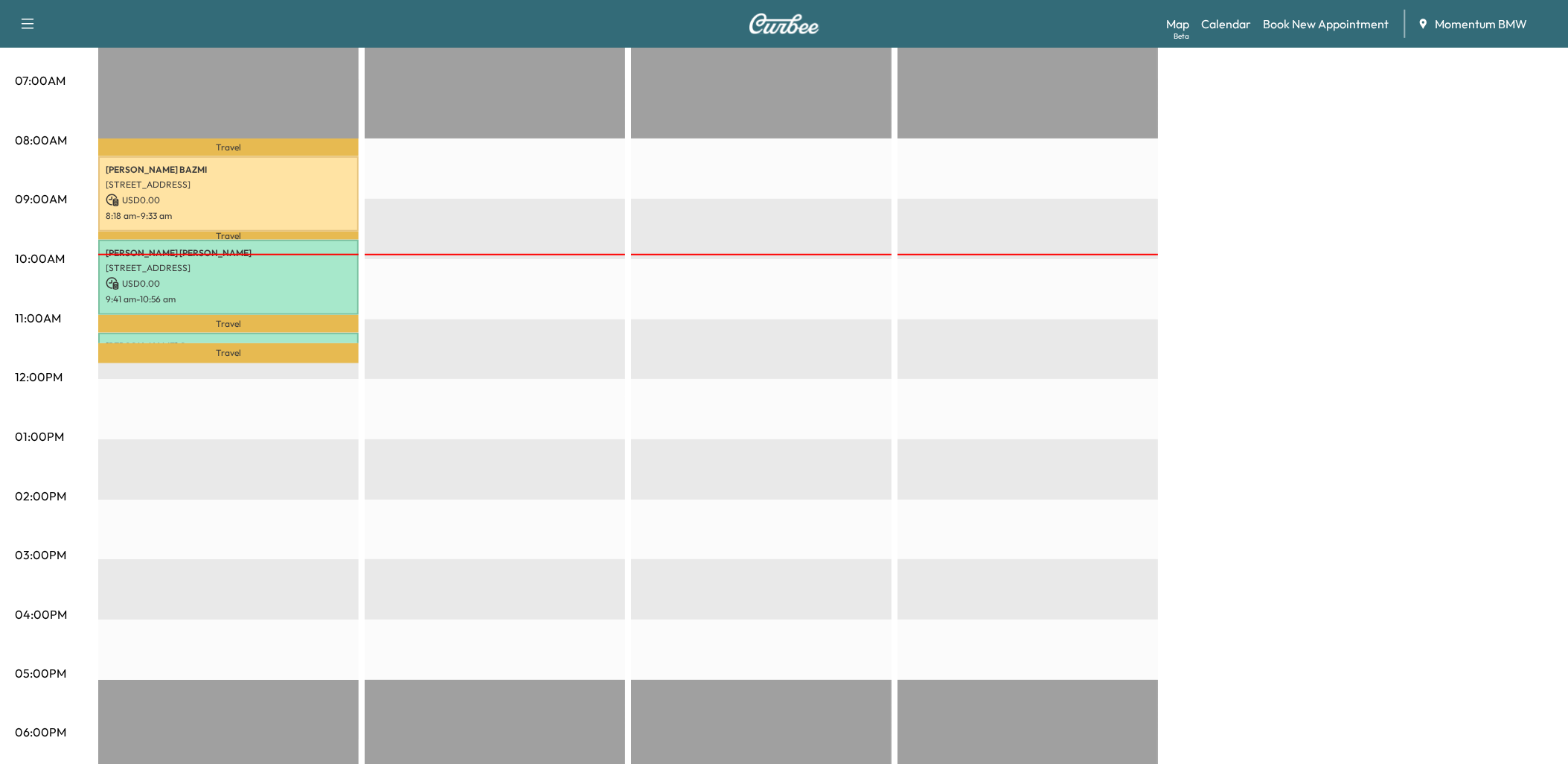
scroll to position [0, 0]
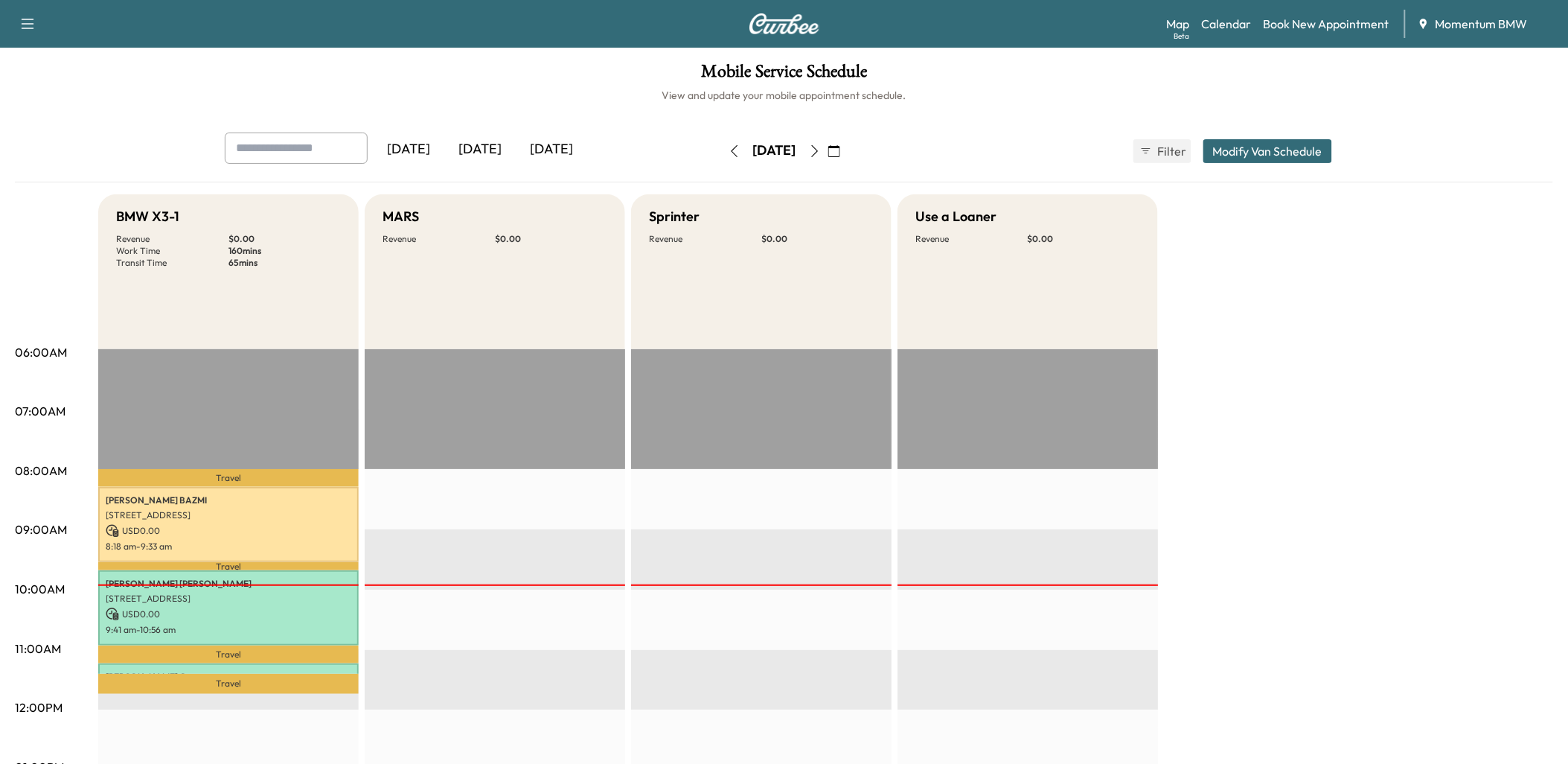
click at [818, 146] on icon "button" at bounding box center [814, 152] width 7 height 12
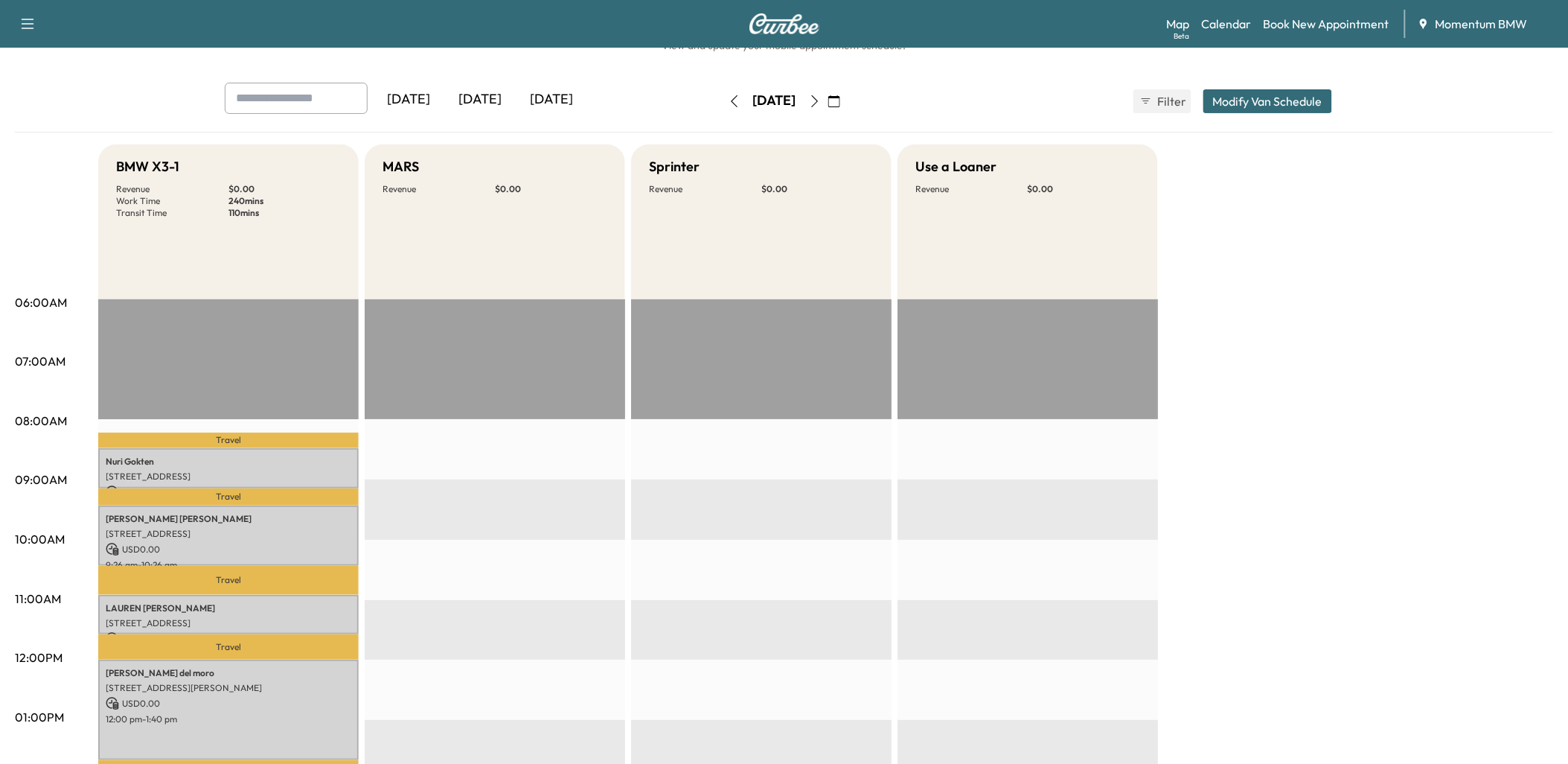
scroll to position [248, 0]
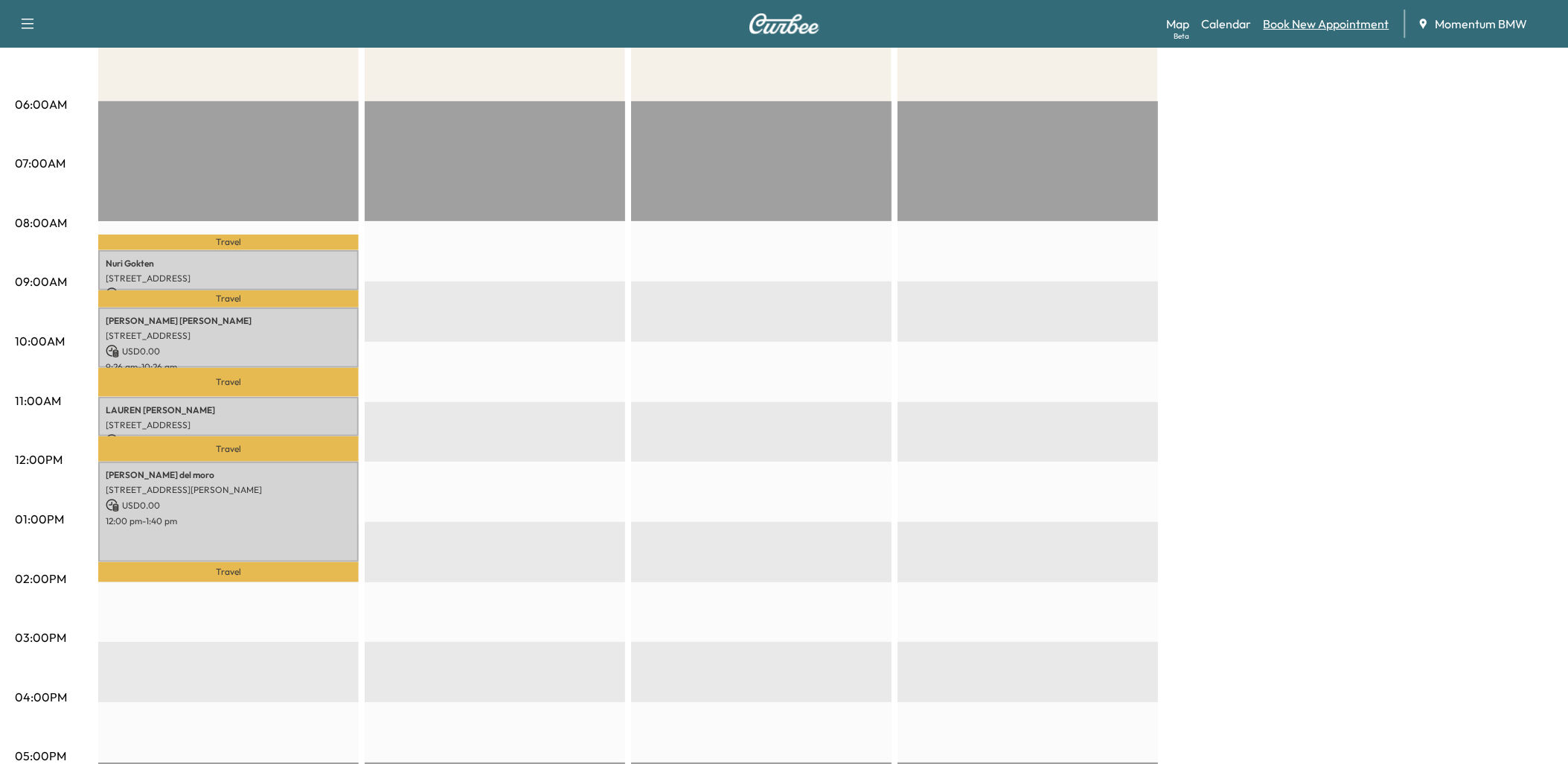
click at [1348, 21] on link "Book New Appointment" at bounding box center [1327, 24] width 126 height 18
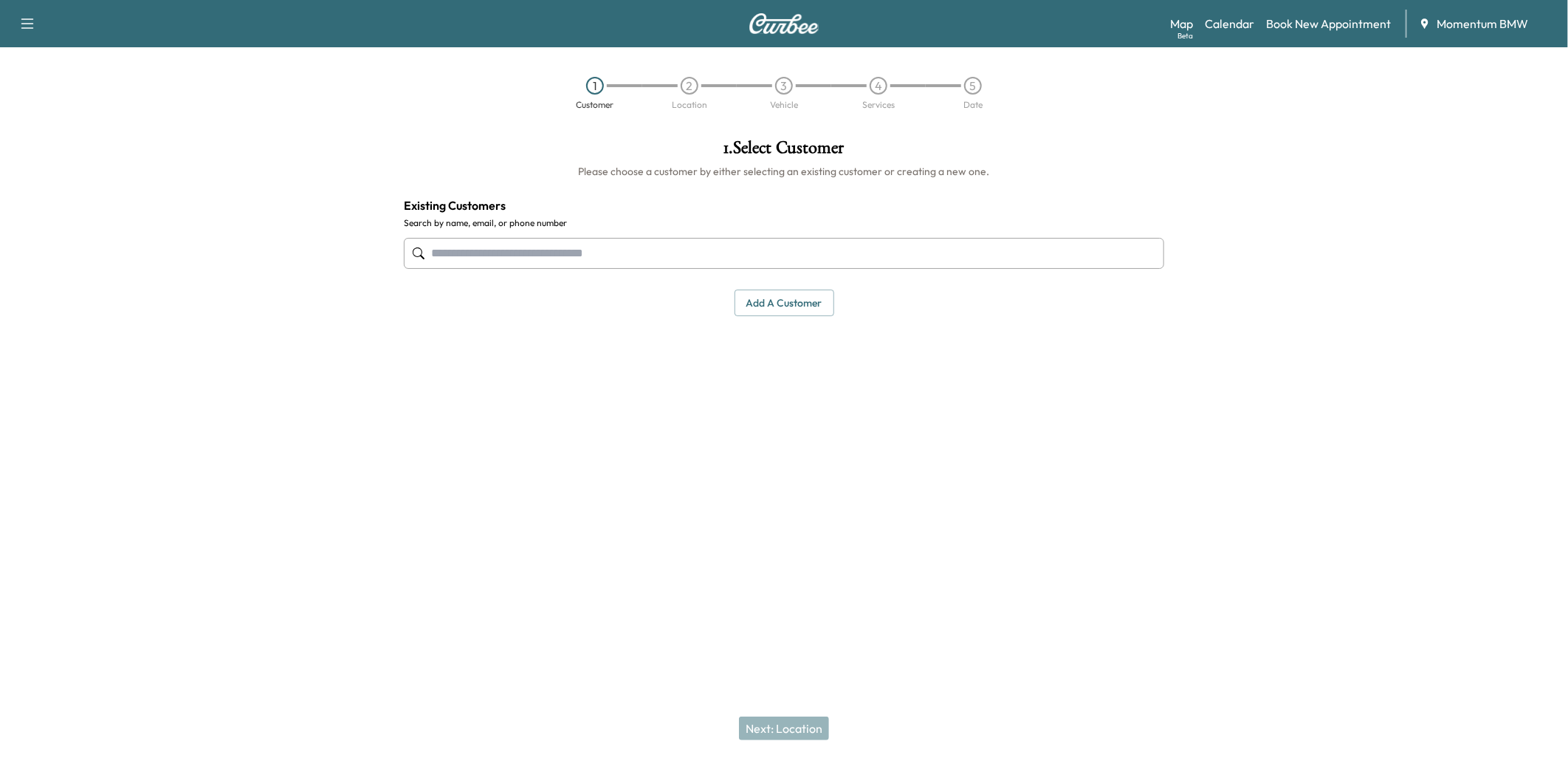
drag, startPoint x: 786, startPoint y: 305, endPoint x: 764, endPoint y: 306, distance: 22.0
click at [785, 305] on button "Add a customer" at bounding box center [784, 304] width 100 height 28
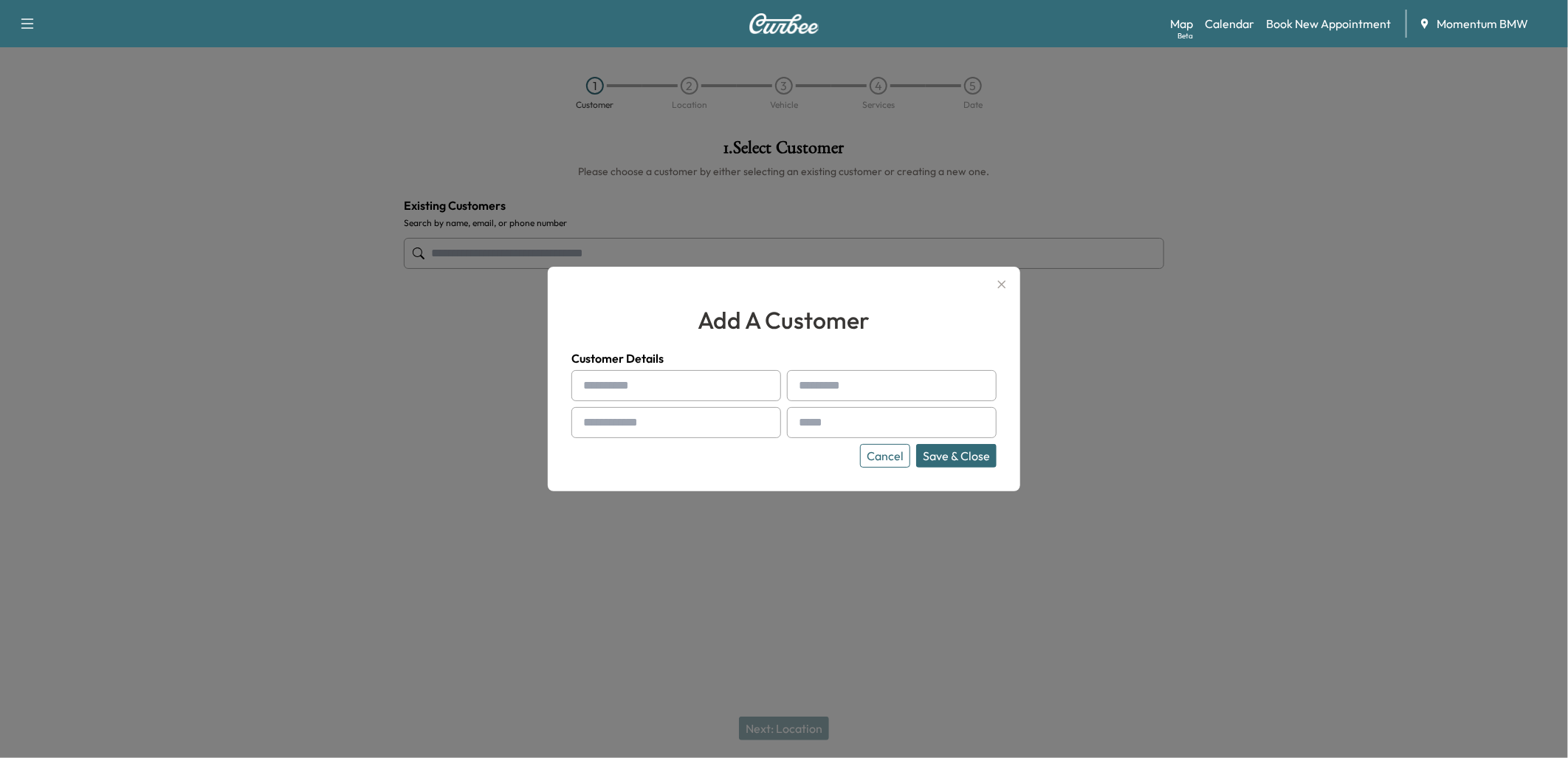
paste input "******"
type input "******"
click at [855, 389] on input "text" at bounding box center [892, 385] width 210 height 31
paste input "********"
type input "********"
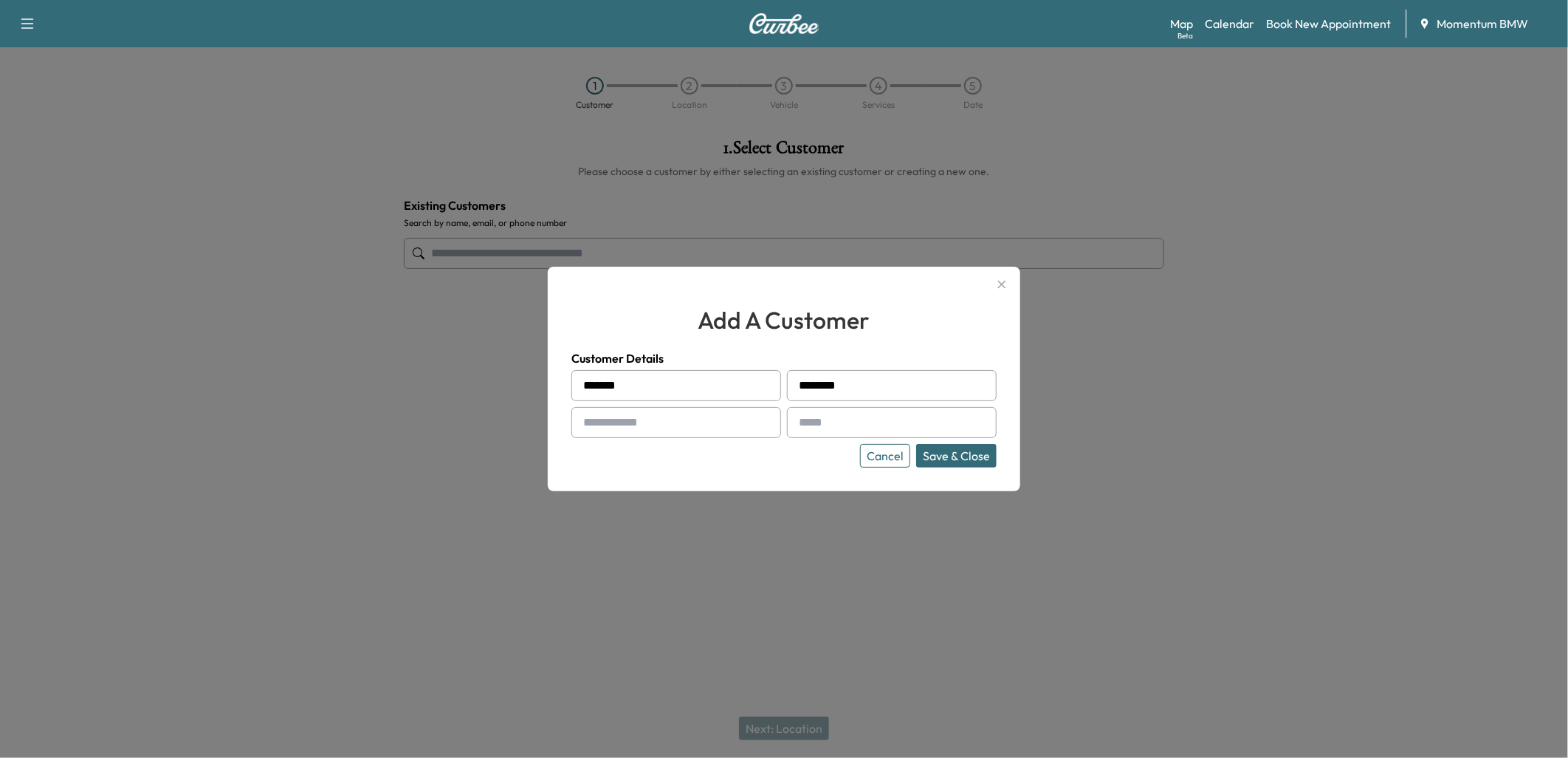
click at [621, 428] on input "text" at bounding box center [677, 422] width 210 height 31
paste input "**********"
type input "**********"
click at [846, 425] on input "text" at bounding box center [892, 422] width 210 height 31
type input "**********"
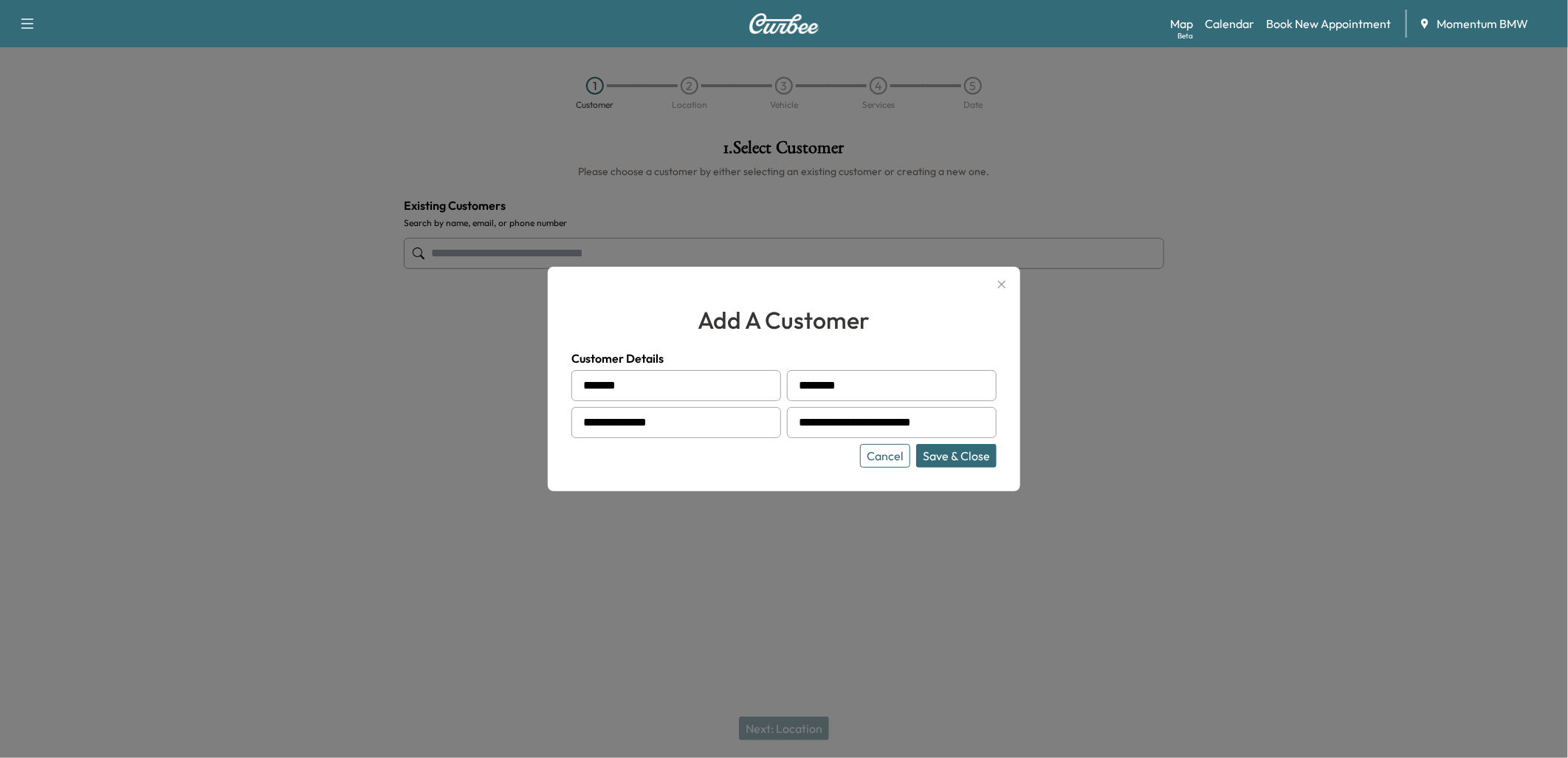
click at [965, 453] on button "Save & Close" at bounding box center [956, 456] width 80 height 24
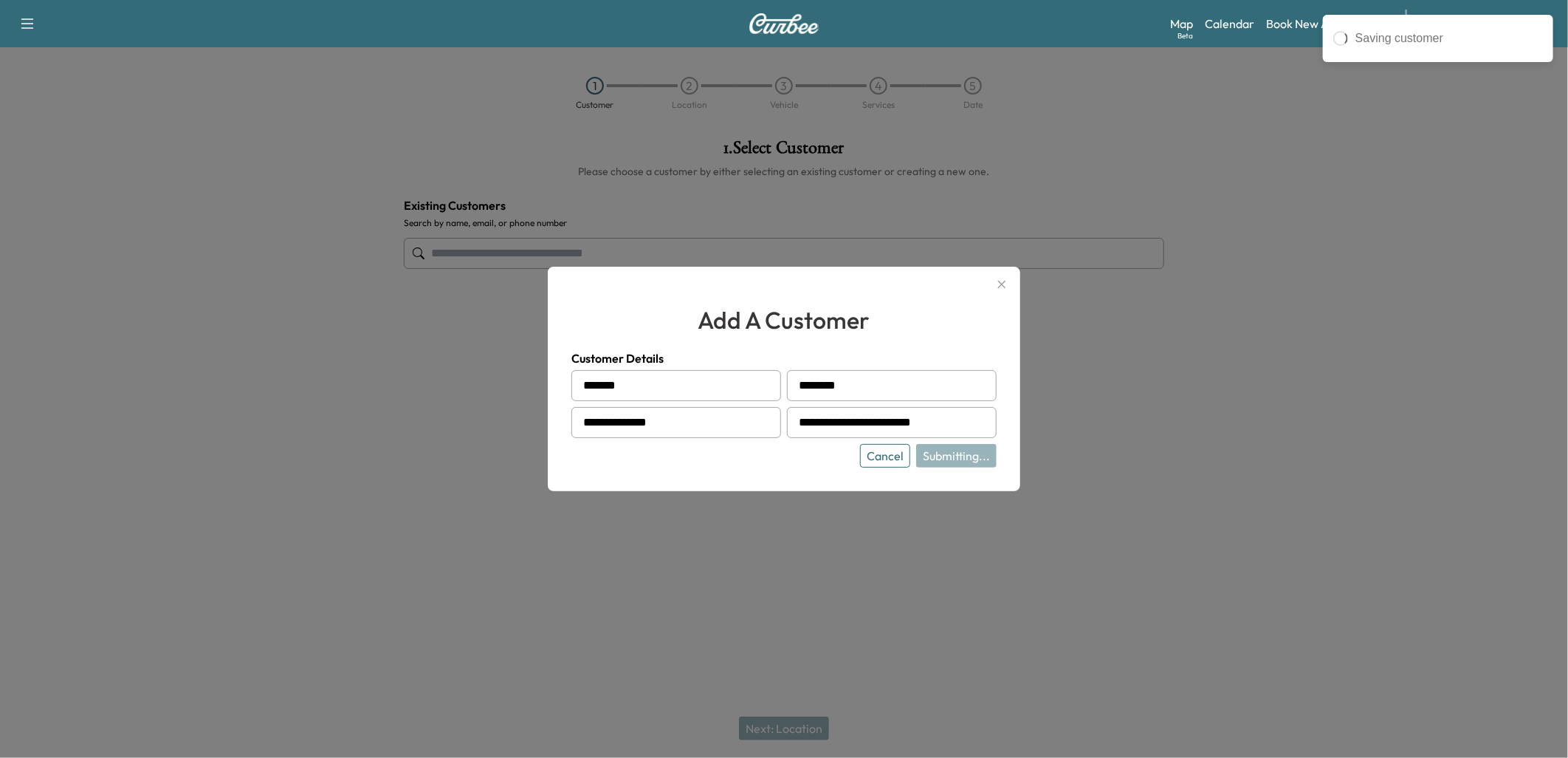
type input "**********"
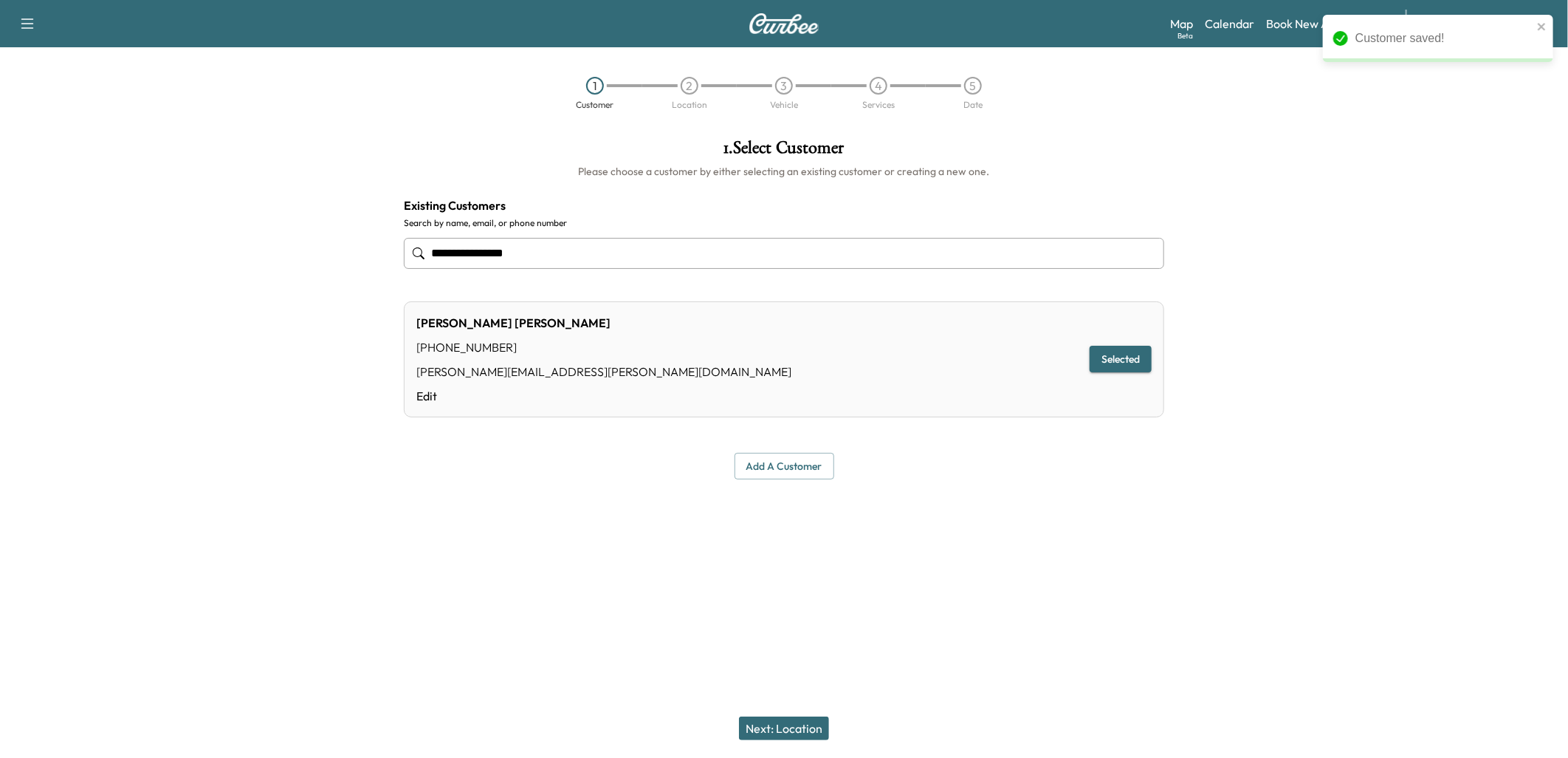
click at [792, 729] on button "Next: Location" at bounding box center [784, 728] width 90 height 24
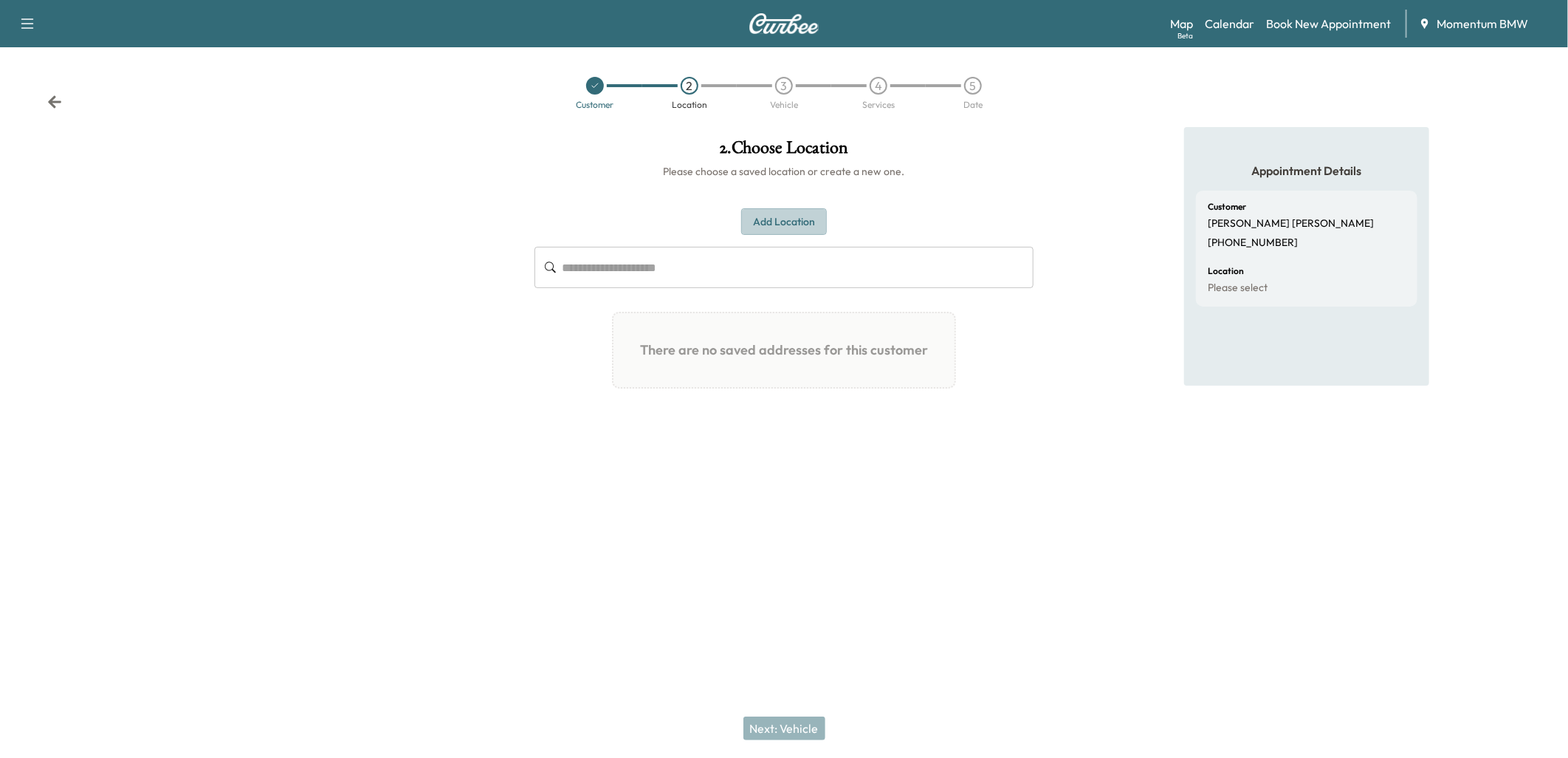
click at [800, 217] on button "Add Location" at bounding box center [784, 222] width 86 height 28
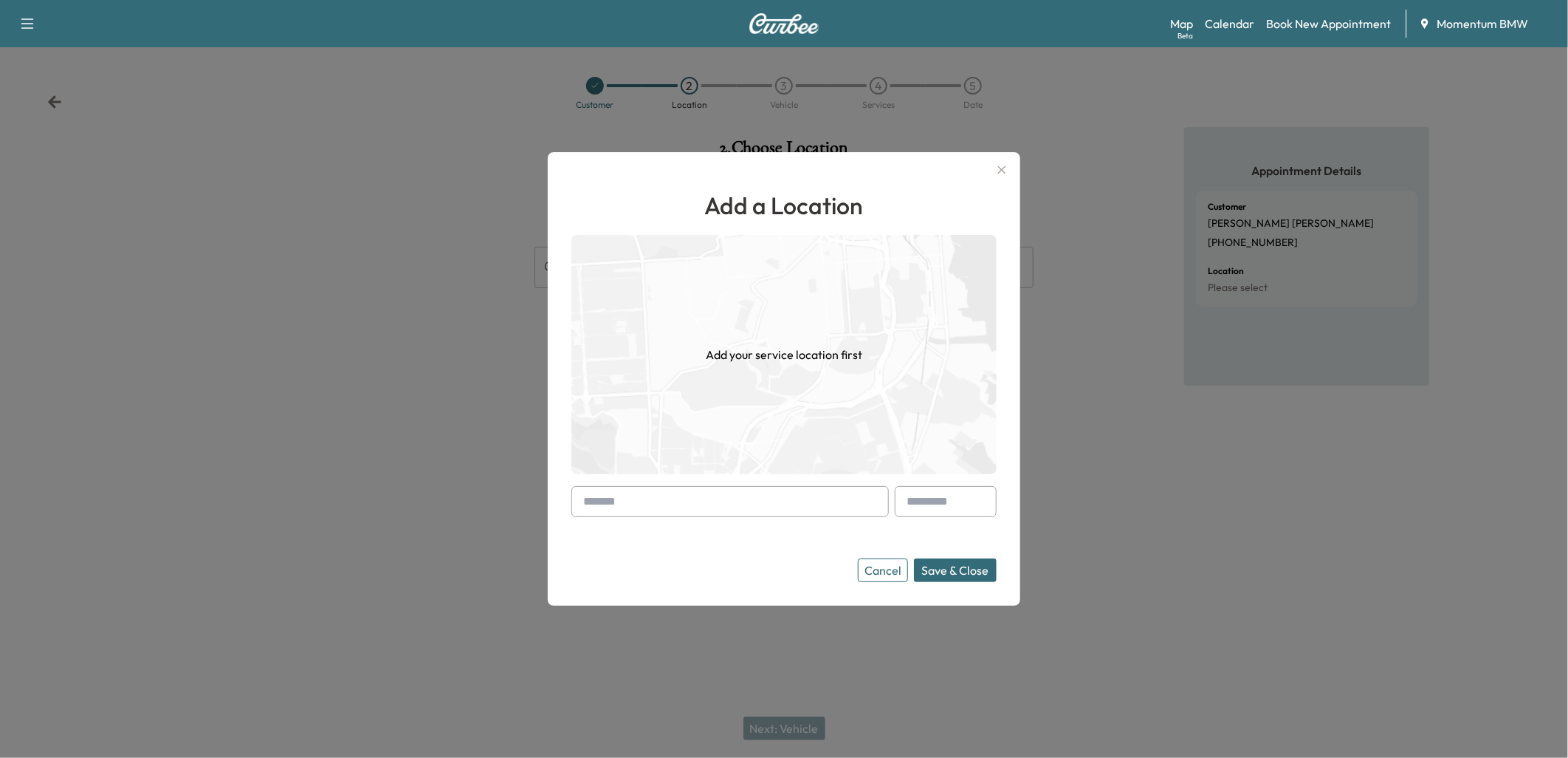
click at [654, 499] on input "text" at bounding box center [730, 501] width 318 height 31
click at [641, 501] on input "text" at bounding box center [730, 501] width 318 height 31
paste input "**********"
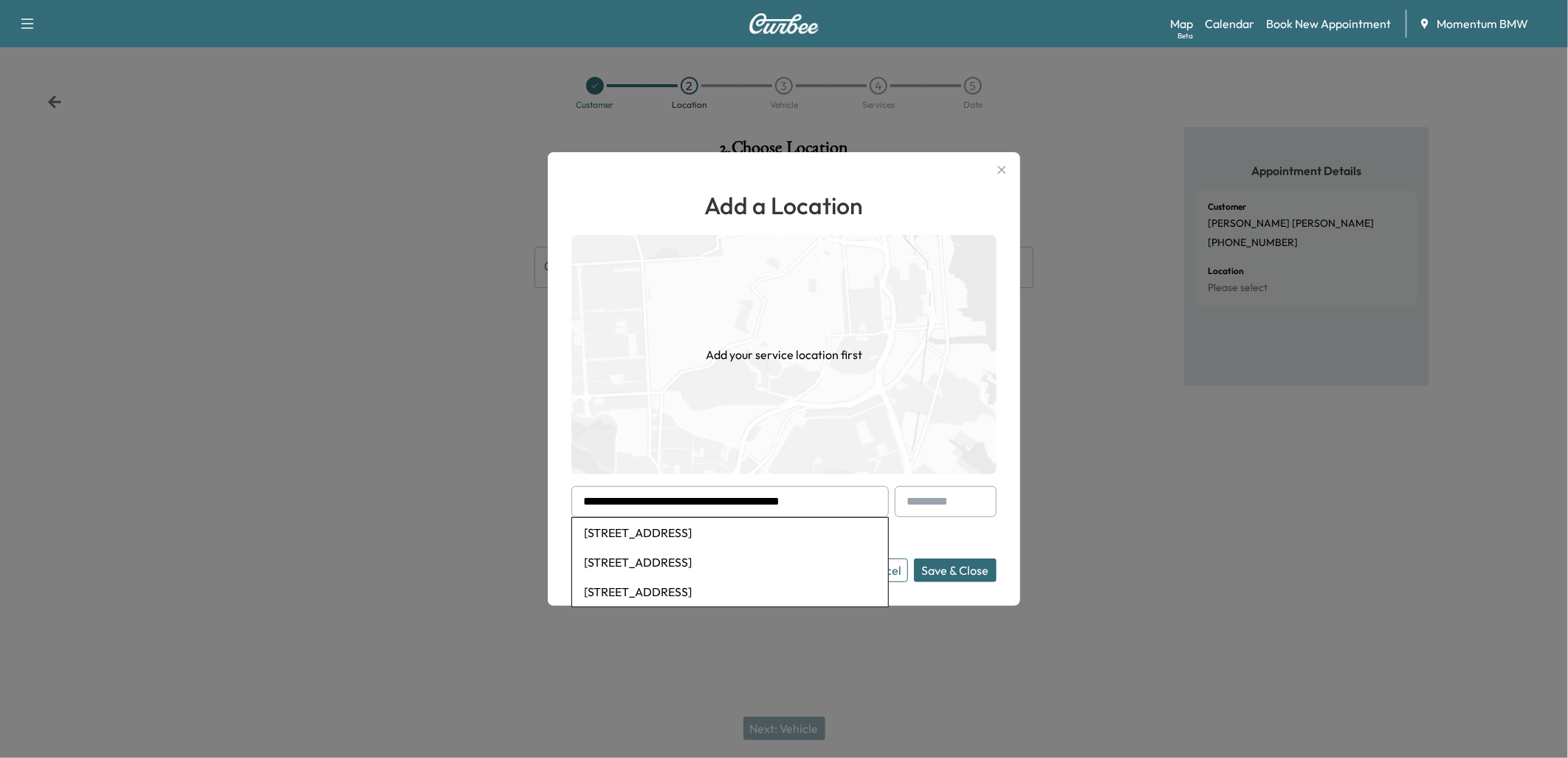
click at [668, 529] on li "3525 Town Center Boulevard South, Sugar Land, TX 77479, USA" at bounding box center [729, 532] width 316 height 30
type input "**********"
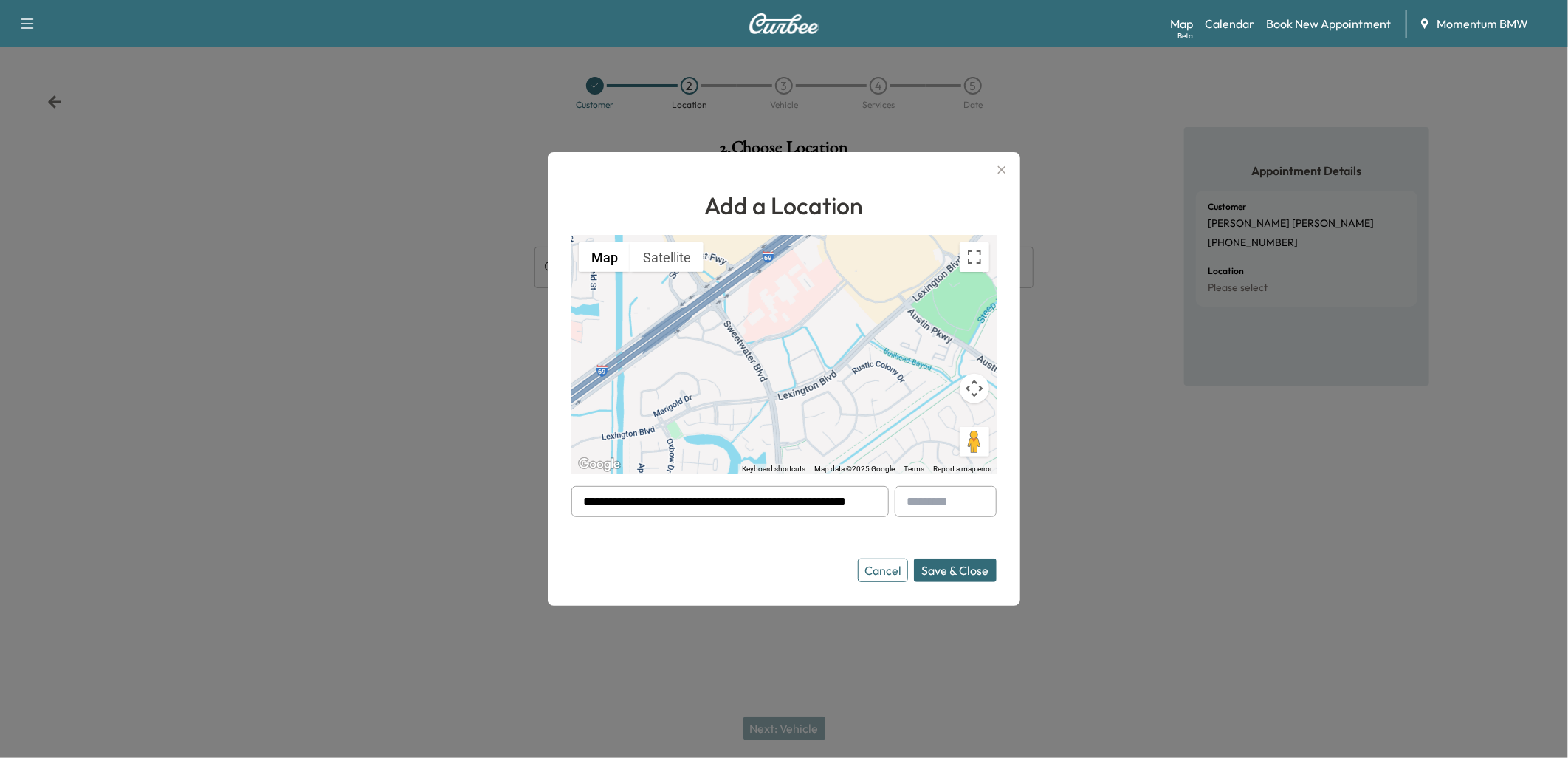
click at [939, 563] on button "Save & Close" at bounding box center [956, 570] width 83 height 24
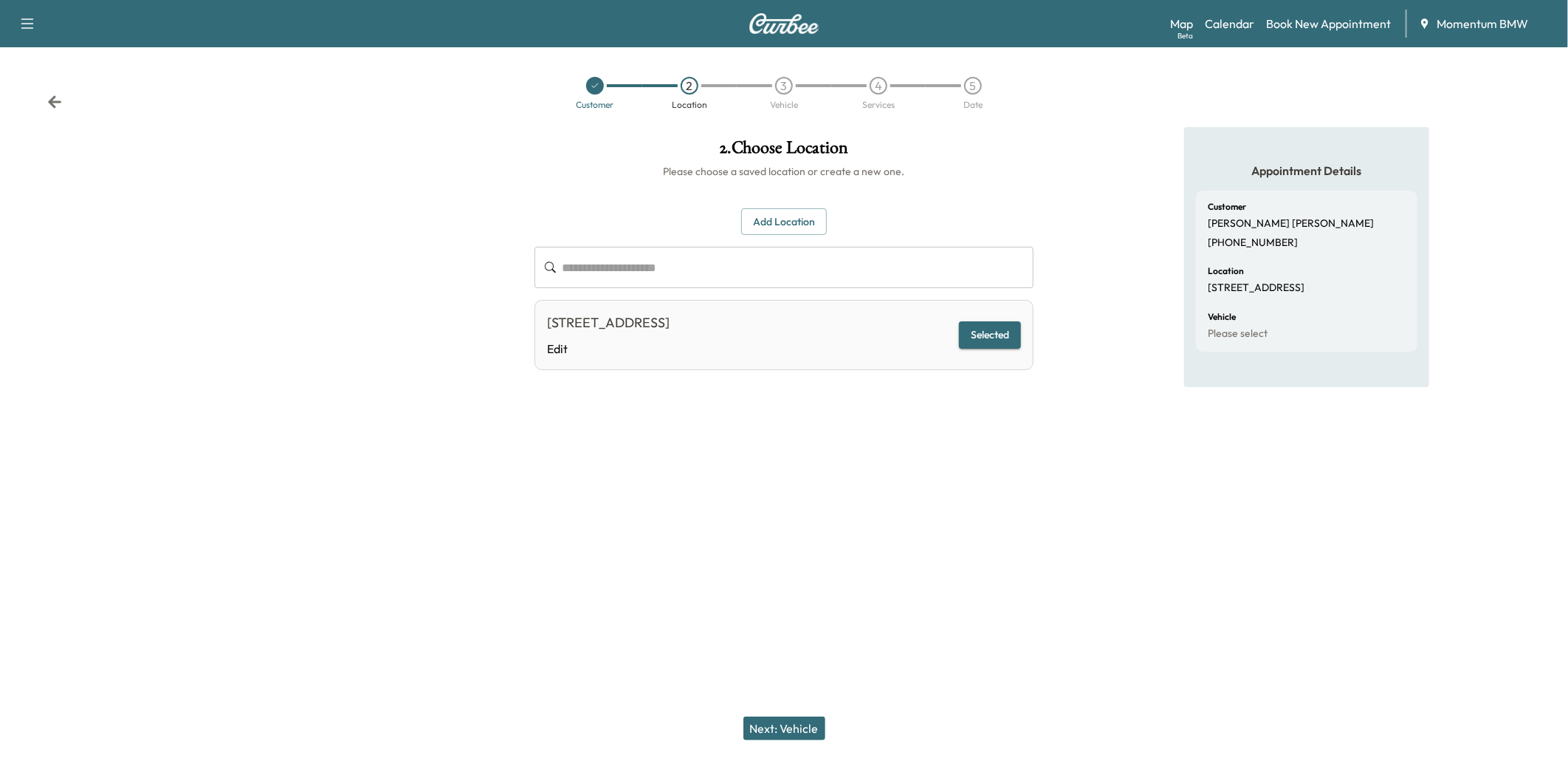
click at [788, 723] on button "Next: Vehicle" at bounding box center [784, 728] width 82 height 24
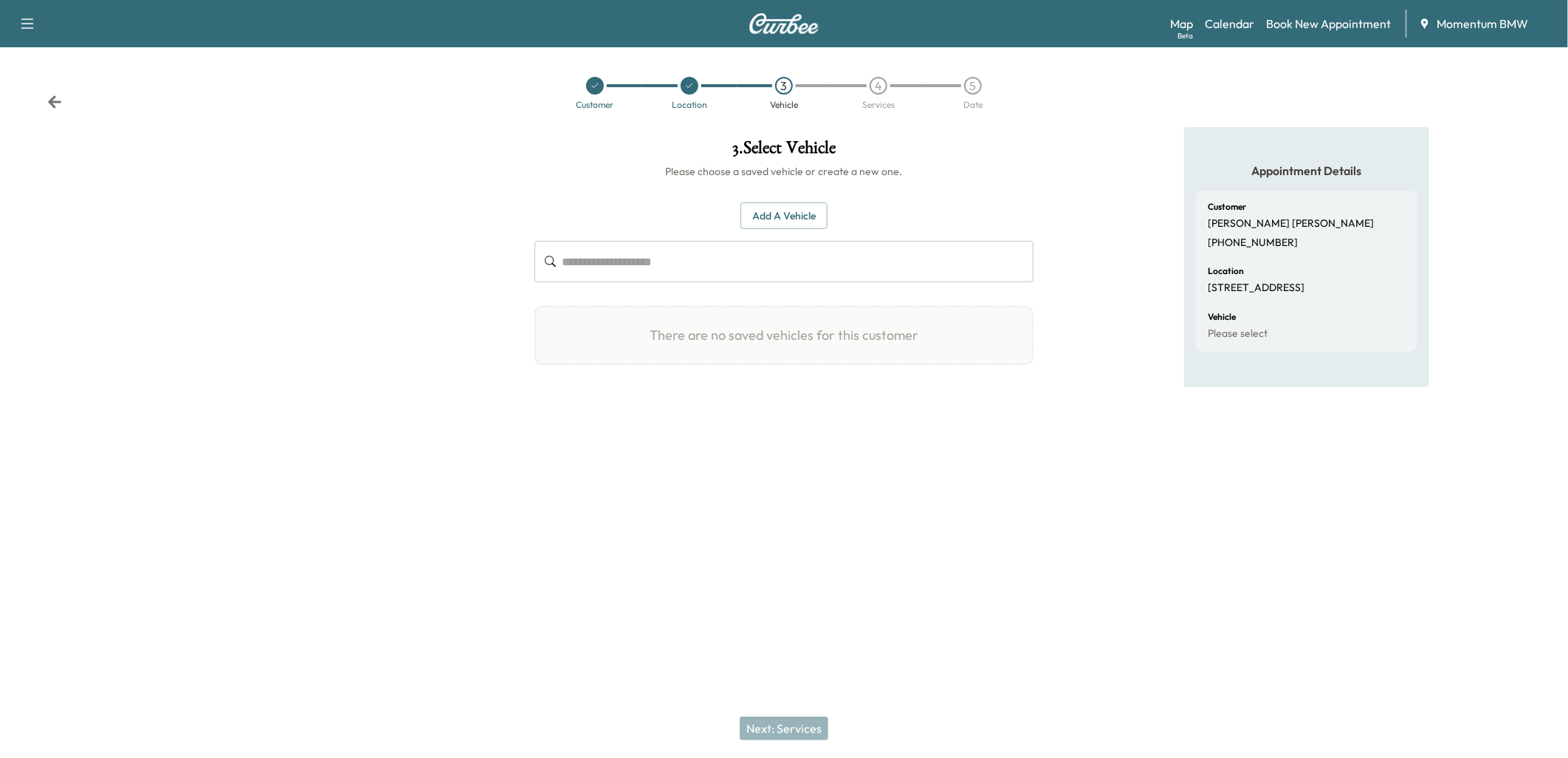
click at [778, 217] on button "Add a Vehicle" at bounding box center [784, 216] width 87 height 28
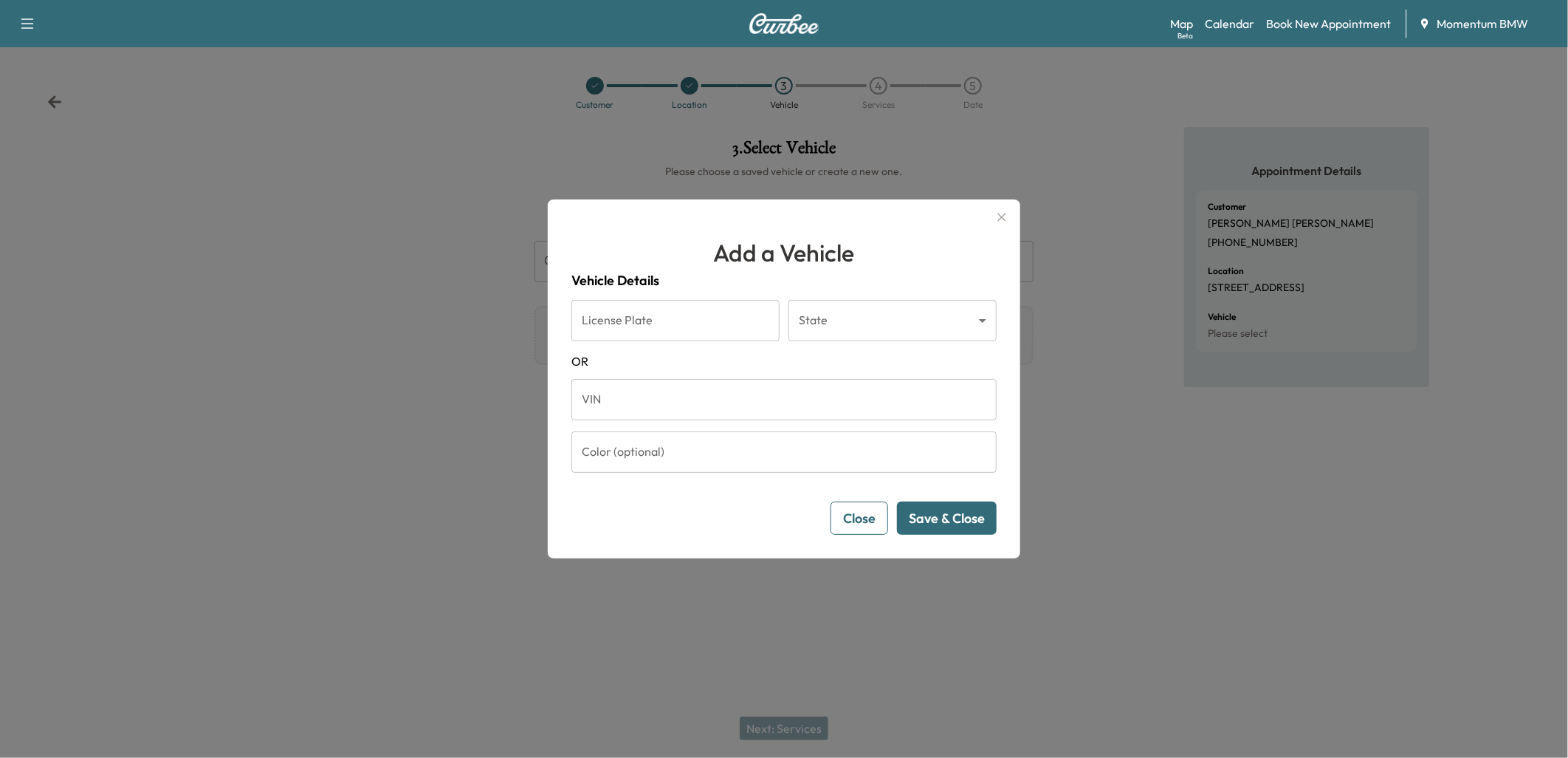
click at [643, 404] on input "VIN" at bounding box center [784, 400] width 425 height 42
paste input "**********"
type input "**********"
click at [956, 524] on button "Save & Close" at bounding box center [947, 519] width 100 height 34
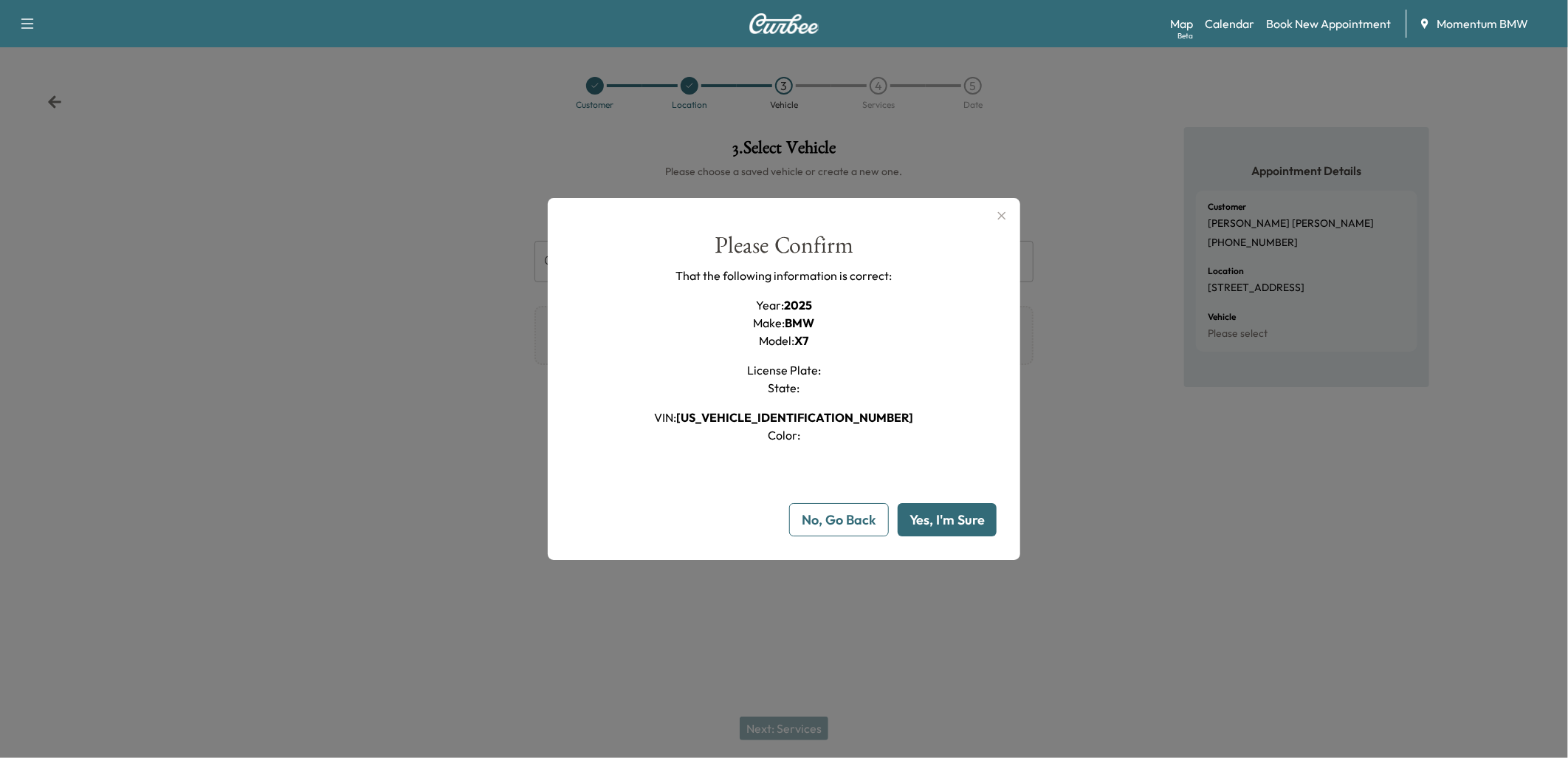
click at [955, 524] on button "Yes, I'm Sure" at bounding box center [947, 520] width 99 height 34
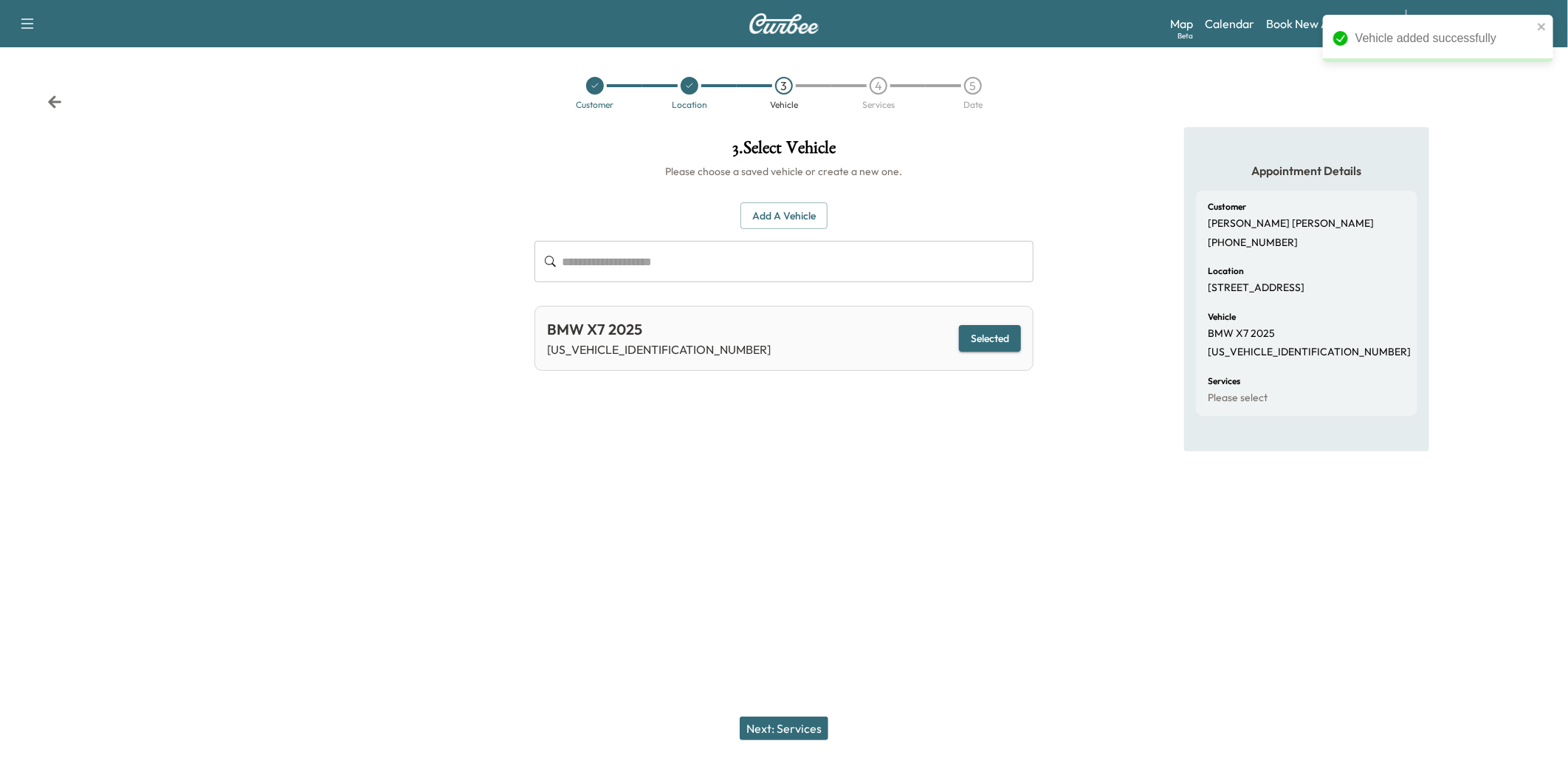
click at [784, 725] on button "Next: Services" at bounding box center [784, 728] width 89 height 24
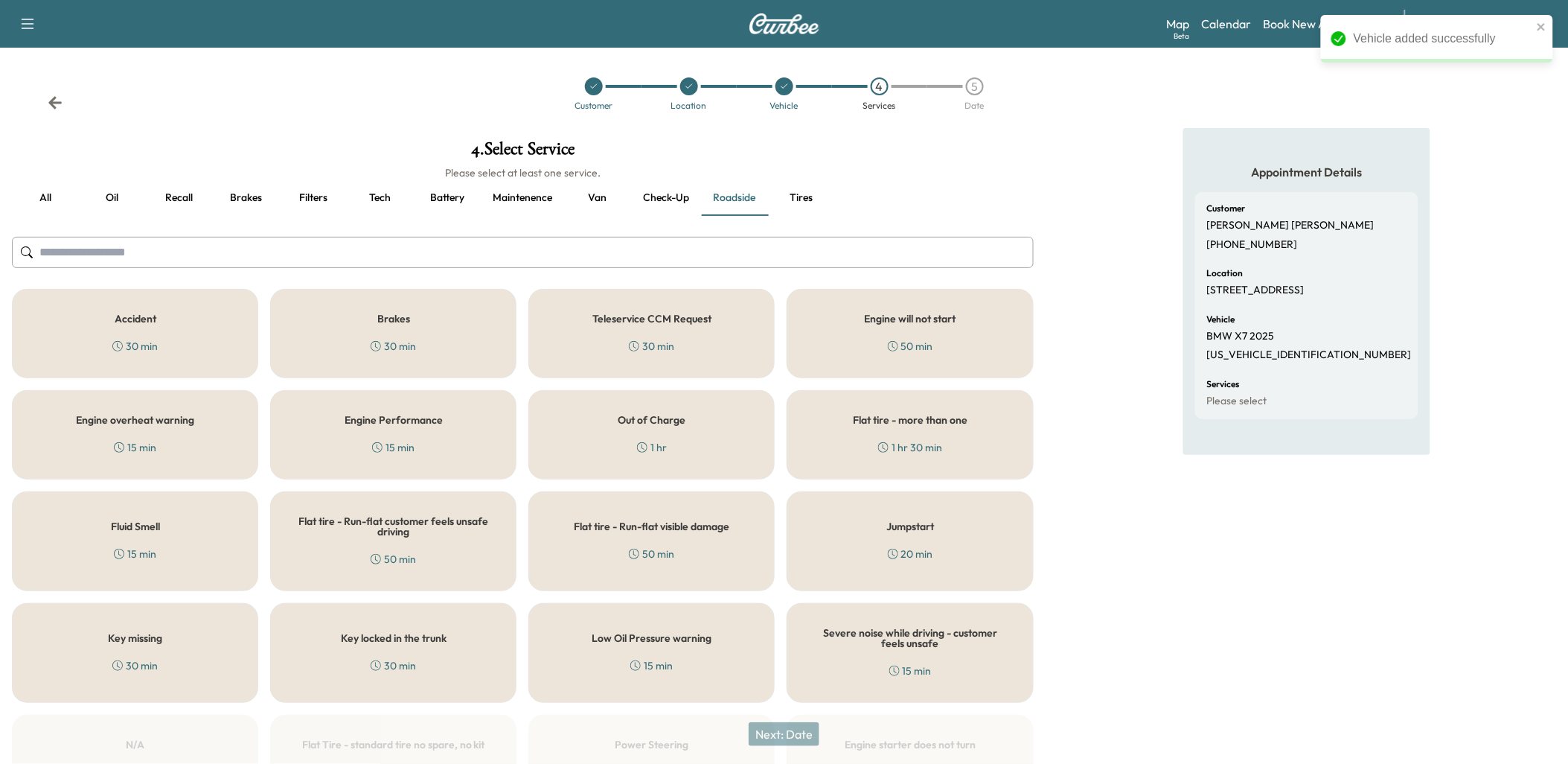
click at [805, 202] on button "Tires" at bounding box center [801, 198] width 67 height 36
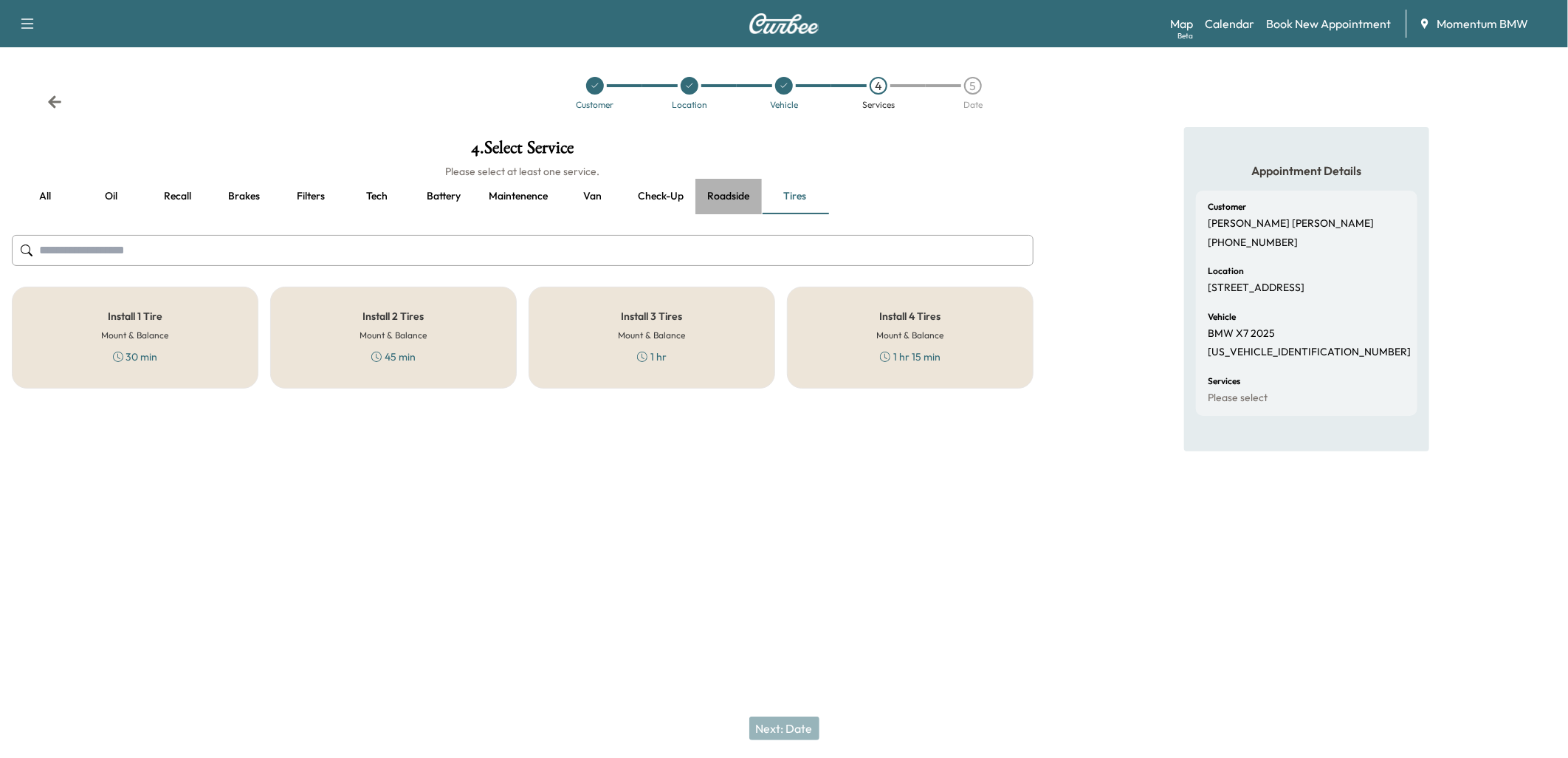
click at [728, 197] on button "Roadside" at bounding box center [728, 197] width 66 height 36
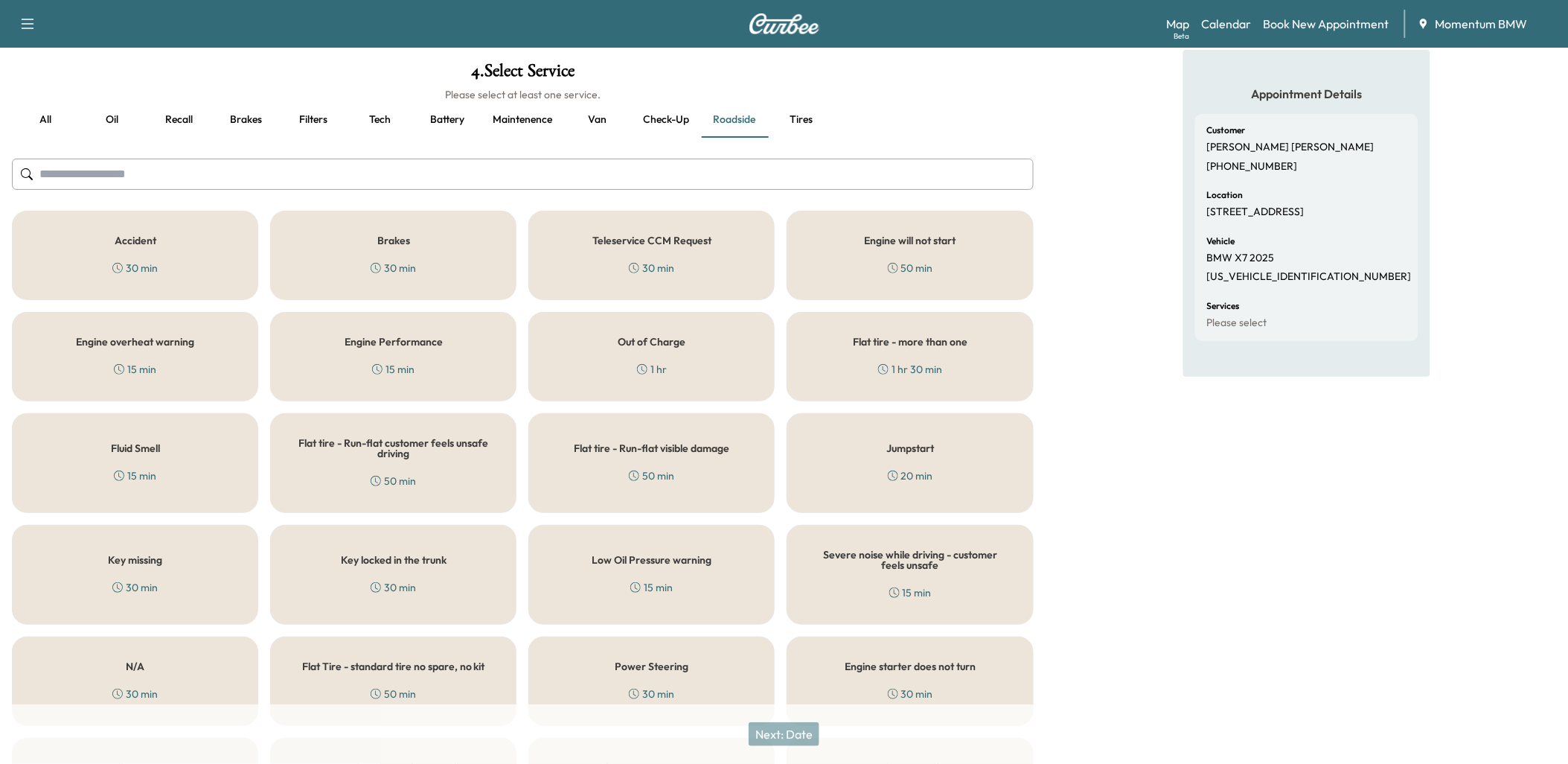
scroll to position [54, 0]
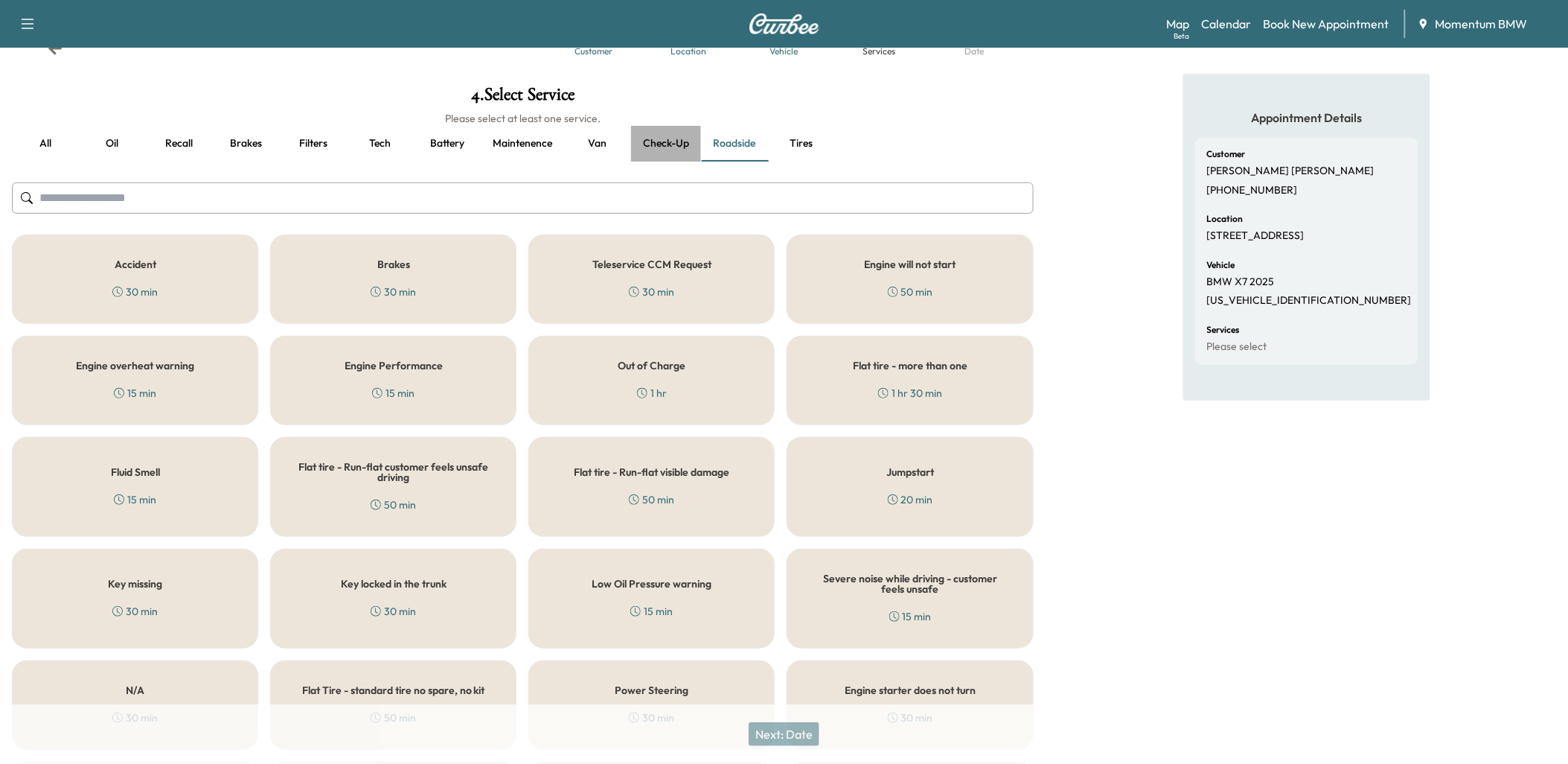
click at [658, 140] on button "Check-up" at bounding box center [666, 144] width 70 height 36
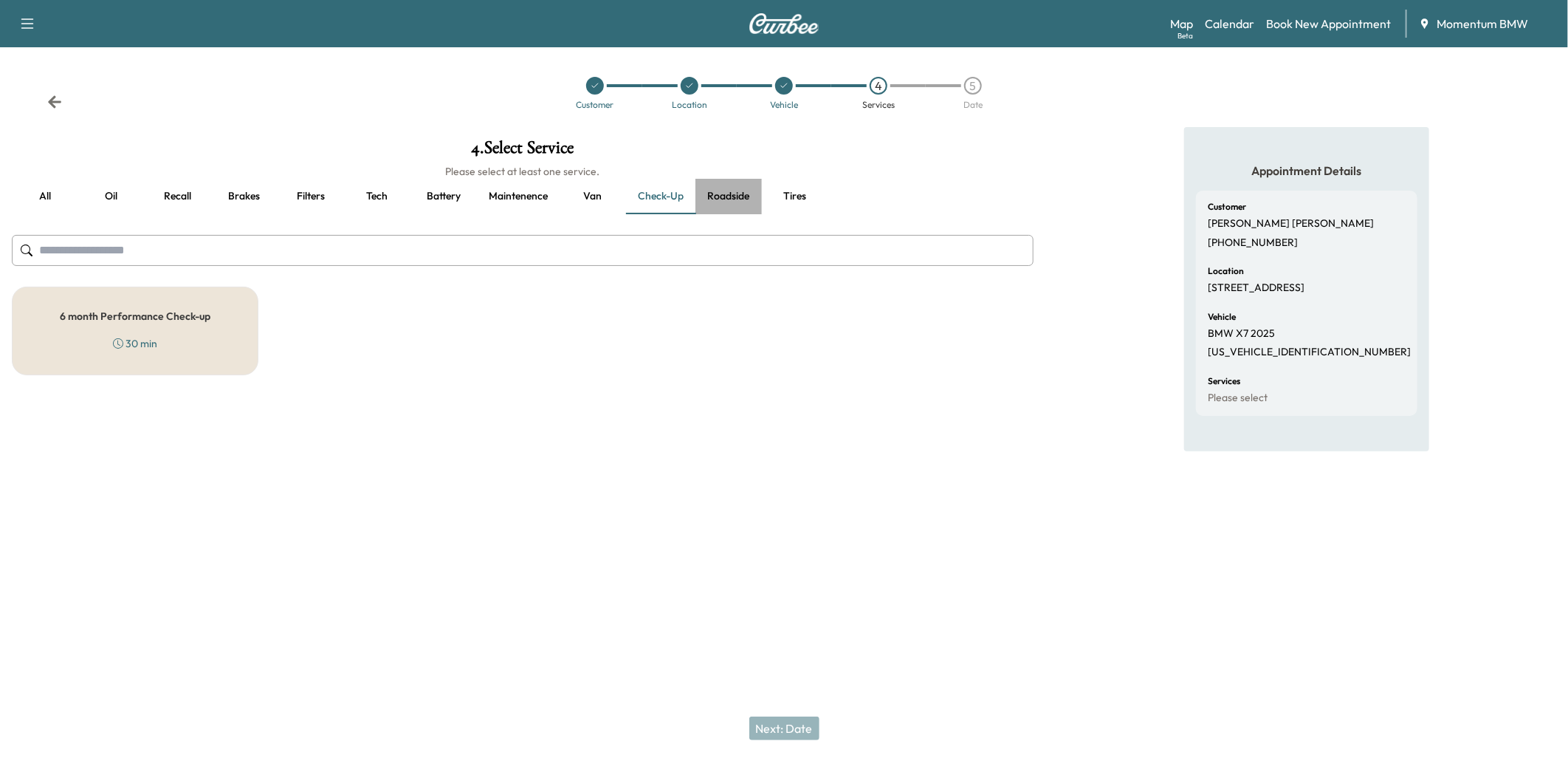
click at [728, 197] on button "Roadside" at bounding box center [728, 197] width 66 height 36
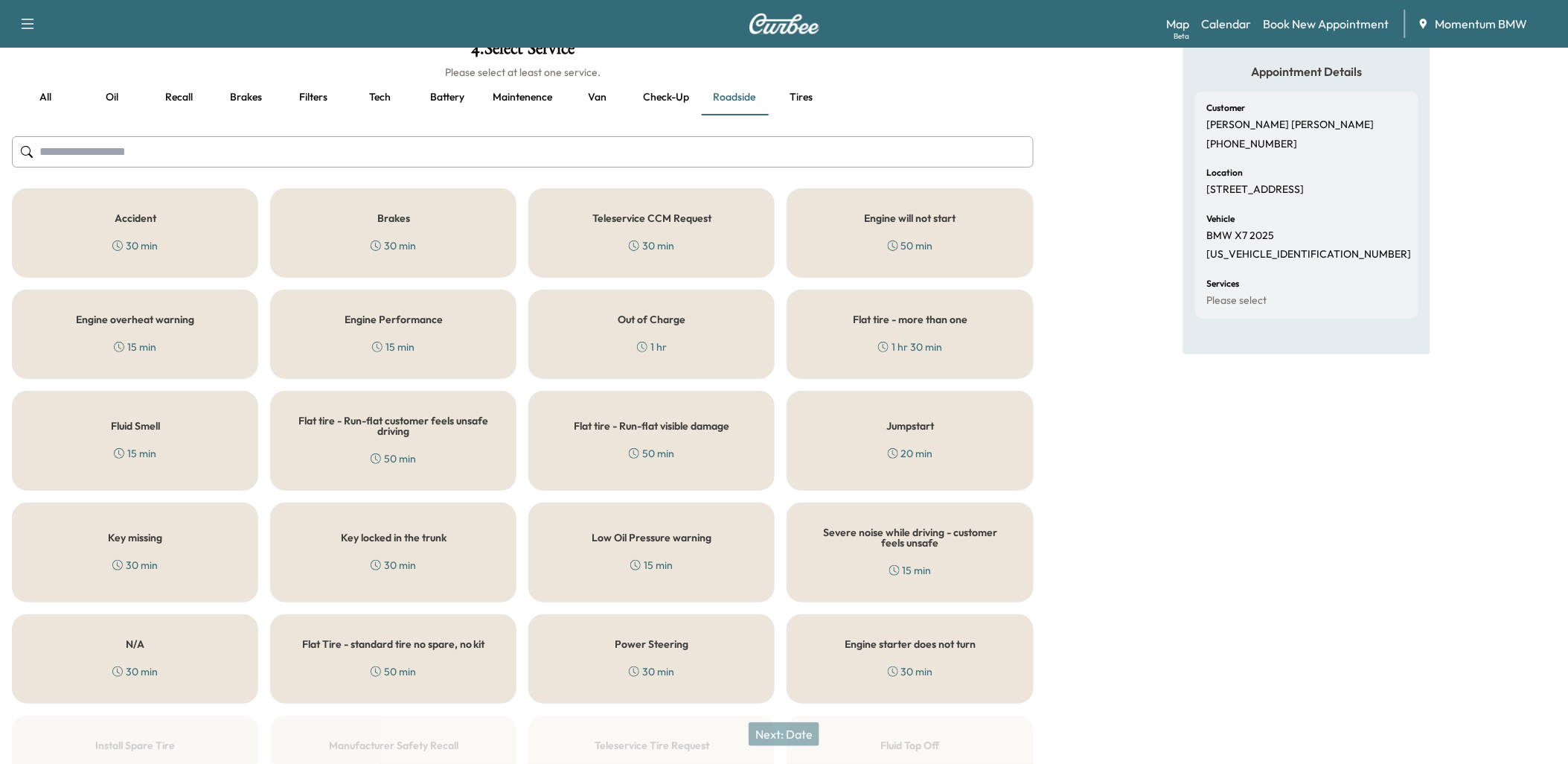
scroll to position [302, 0]
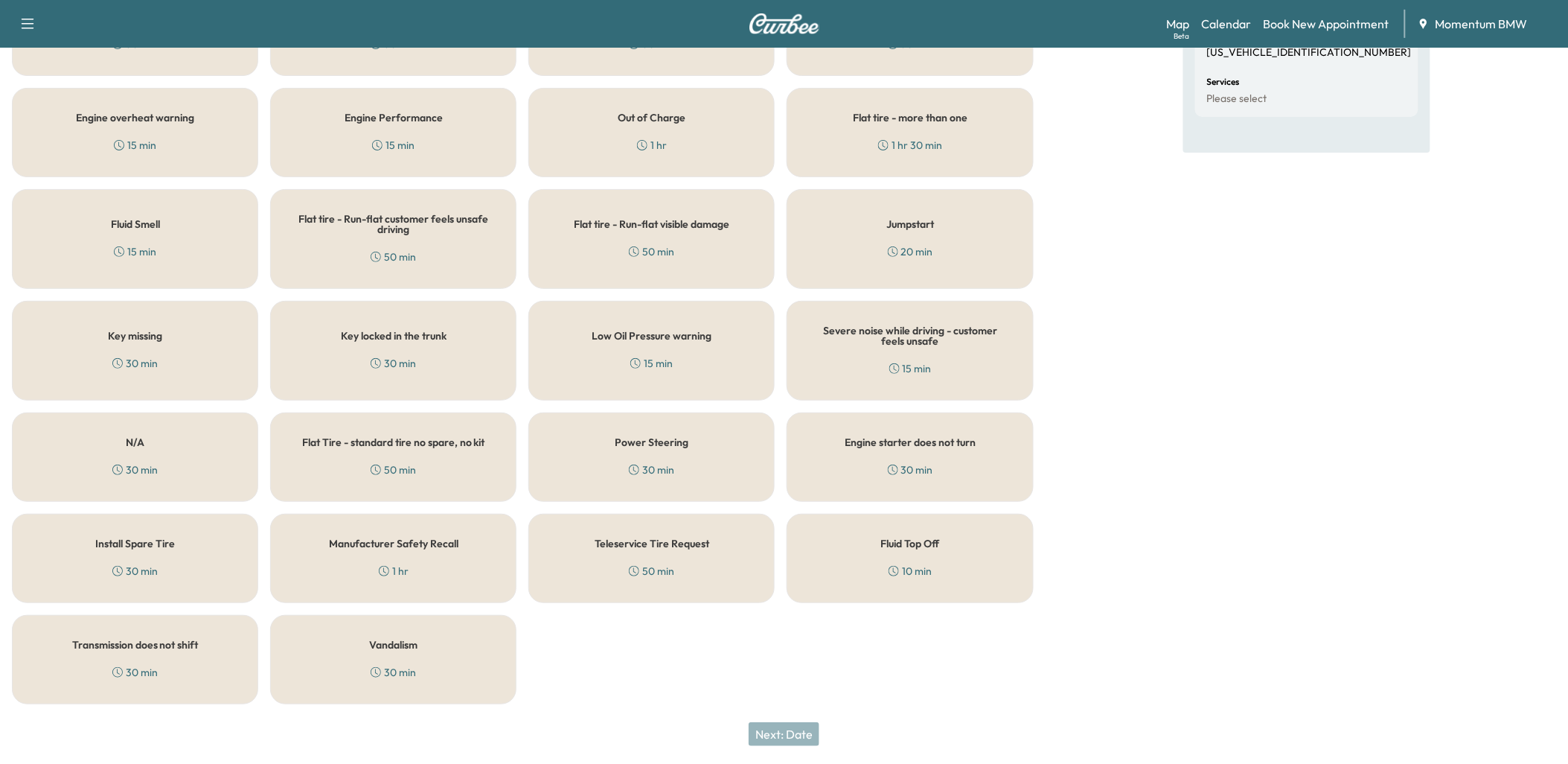
click at [182, 449] on div "N/A 30 min" at bounding box center [135, 457] width 246 height 90
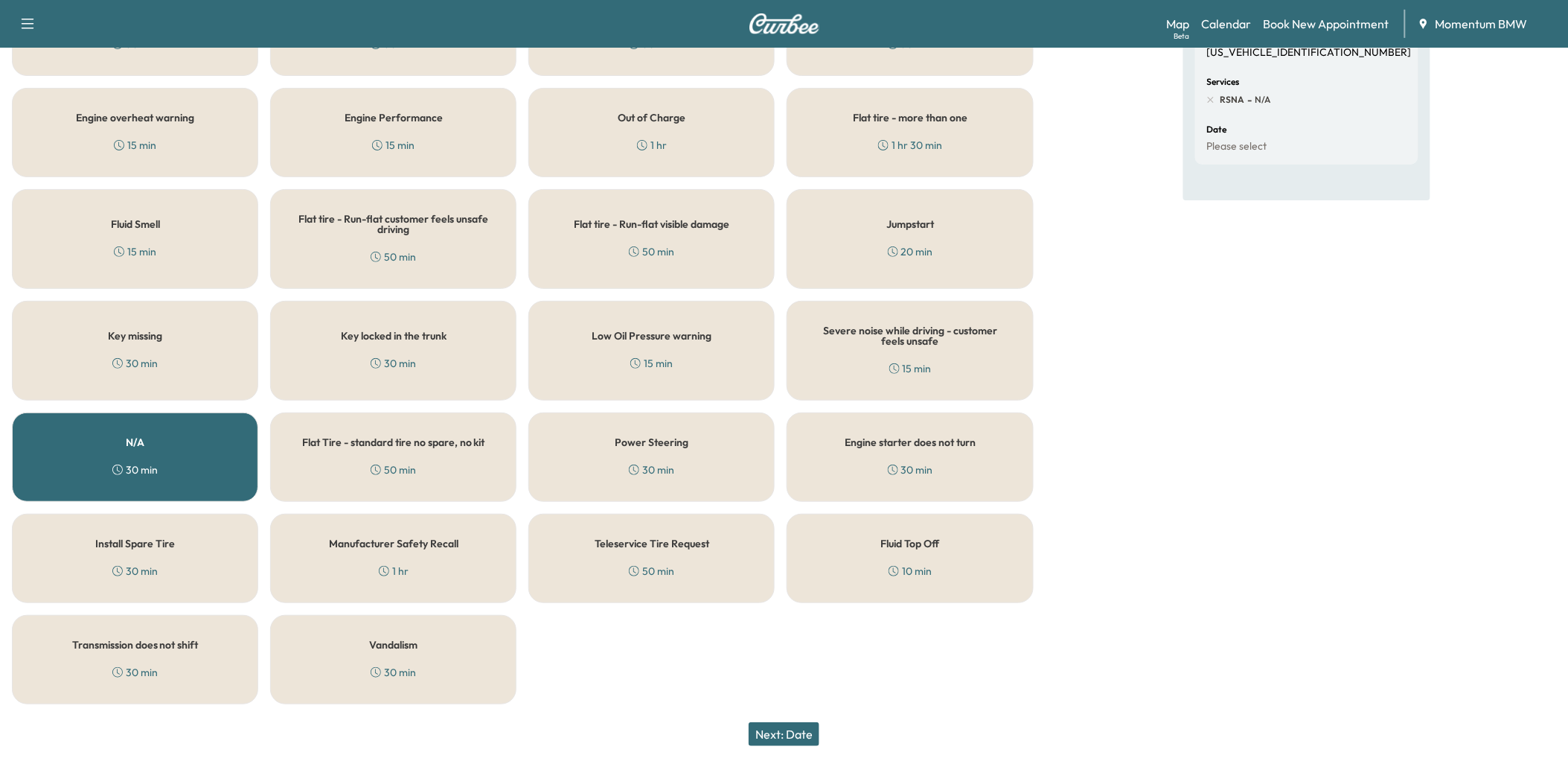
drag, startPoint x: 794, startPoint y: 741, endPoint x: 787, endPoint y: 745, distance: 8.1
click at [792, 746] on button "Next: Date" at bounding box center [784, 734] width 71 height 24
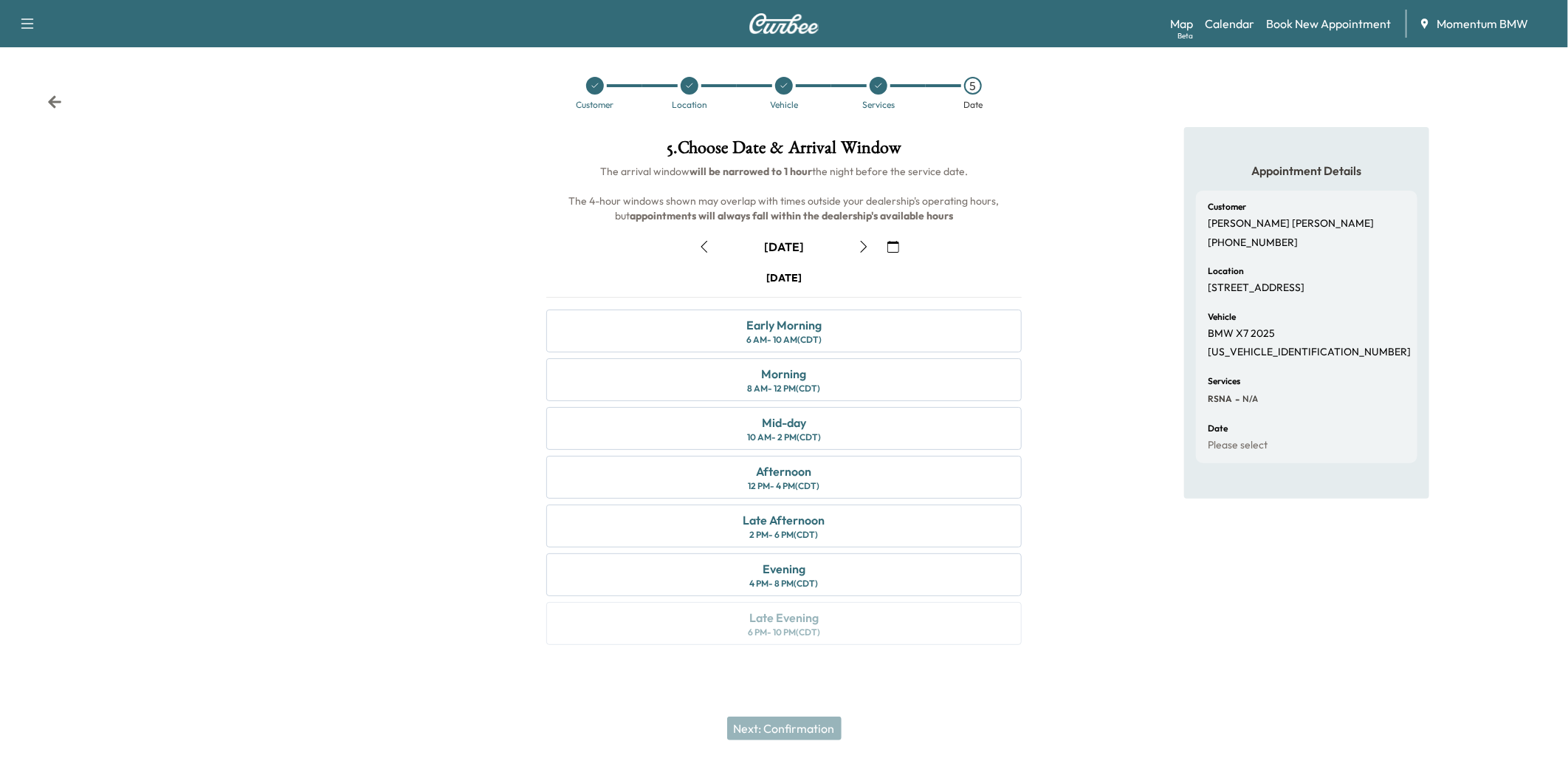
click at [705, 248] on icon "button" at bounding box center [704, 246] width 12 height 12
click at [796, 424] on div "Mid-day" at bounding box center [784, 423] width 45 height 18
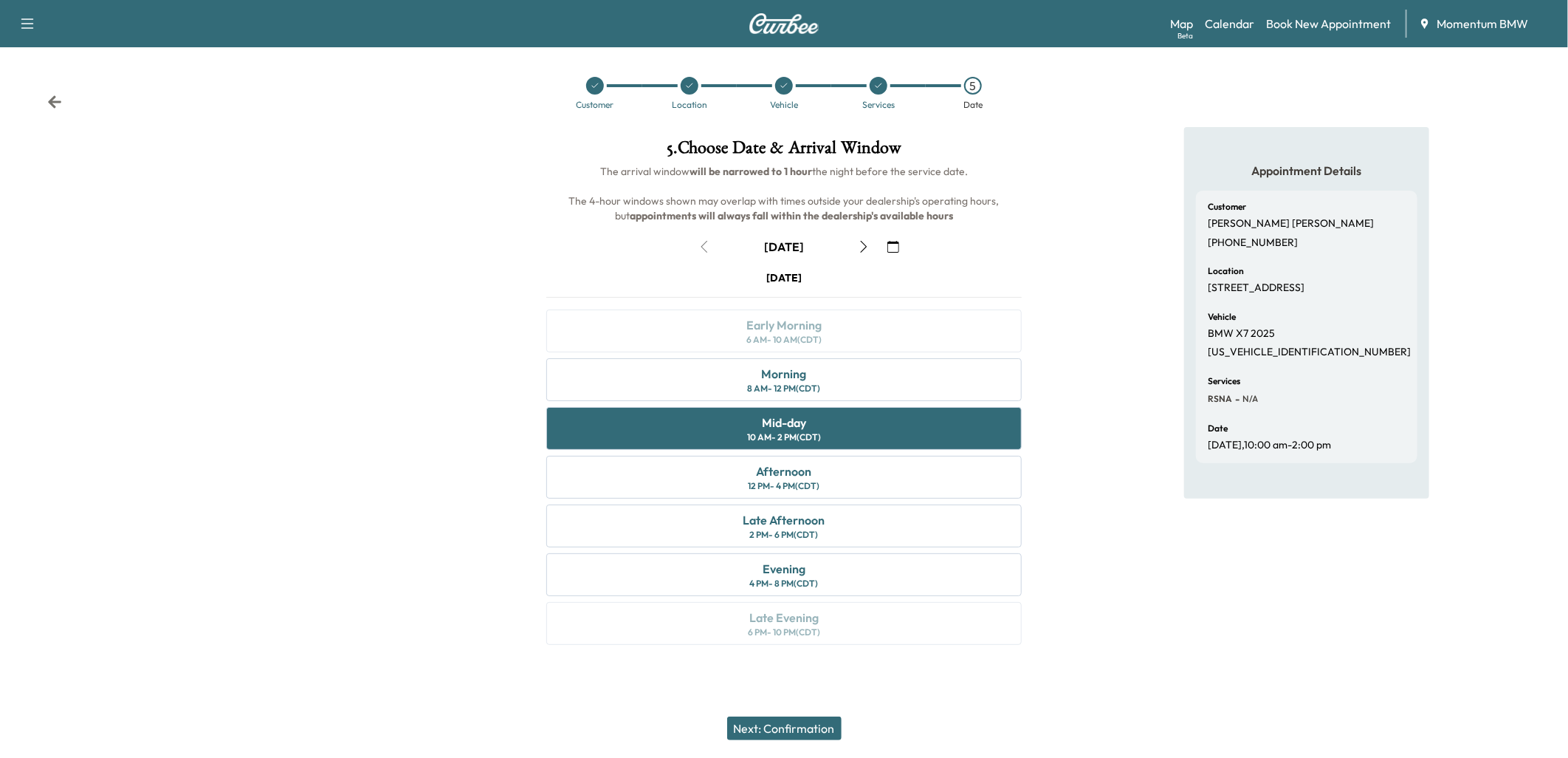
click at [810, 728] on button "Next: Confirmation" at bounding box center [784, 728] width 115 height 24
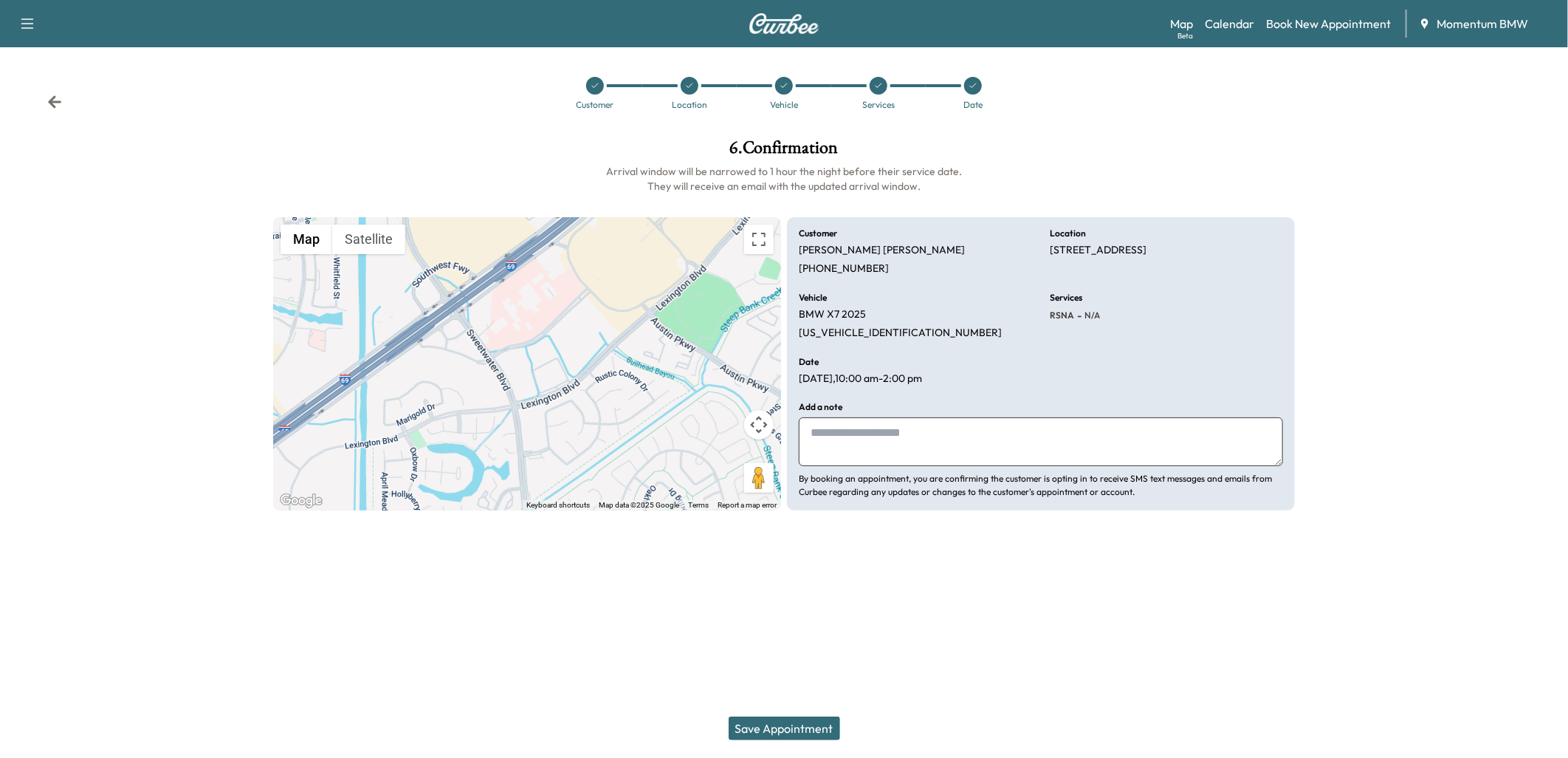
drag, startPoint x: 837, startPoint y: 441, endPoint x: 859, endPoint y: 439, distance: 22.1
click at [845, 444] on textarea at bounding box center [1041, 441] width 485 height 48
type textarea "**********"
click at [807, 731] on button "Save Appointment" at bounding box center [784, 728] width 112 height 24
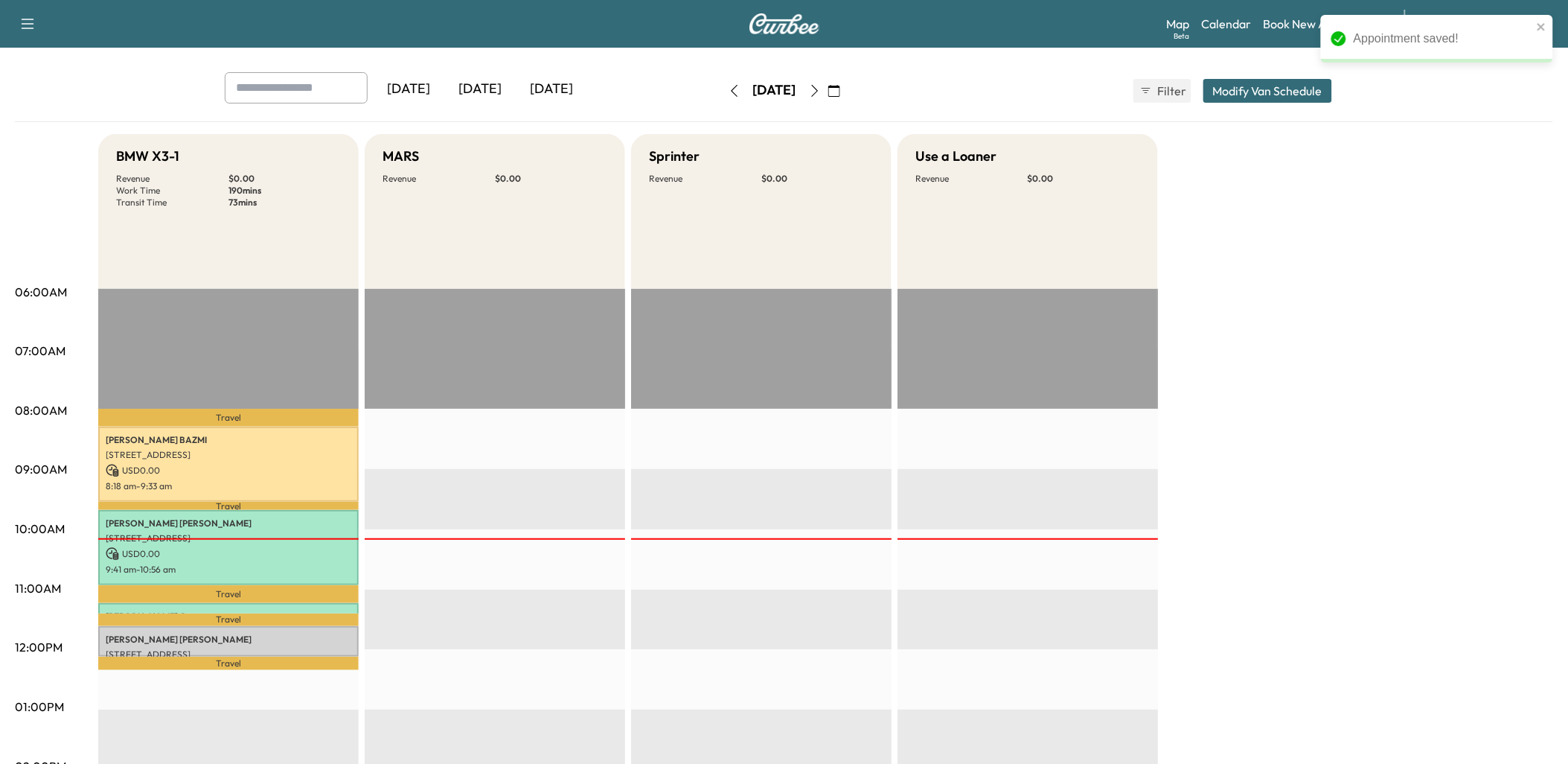
scroll to position [166, 0]
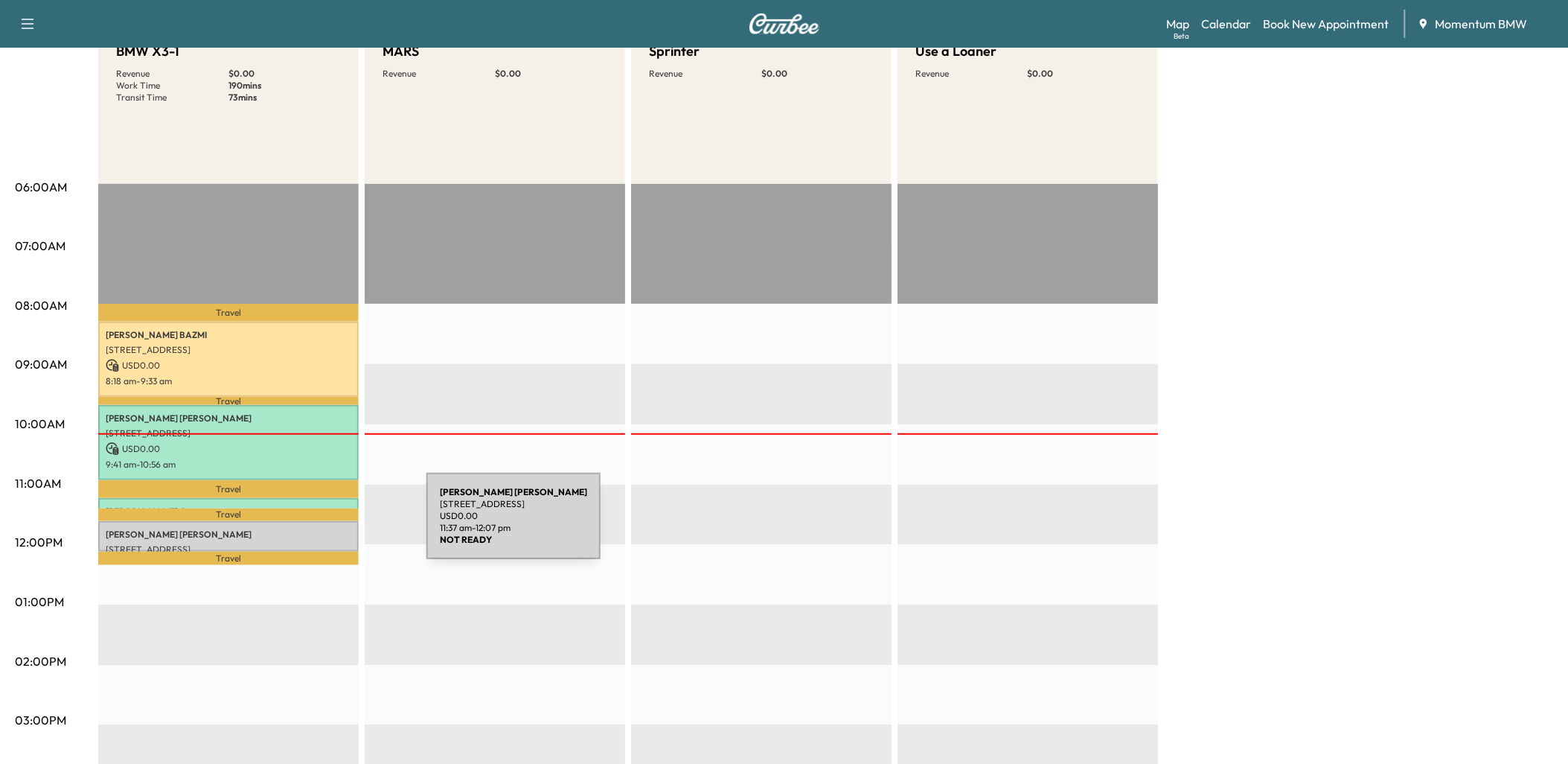
click at [315, 529] on p "DEANNA MCDONALD" at bounding box center [228, 535] width 245 height 12
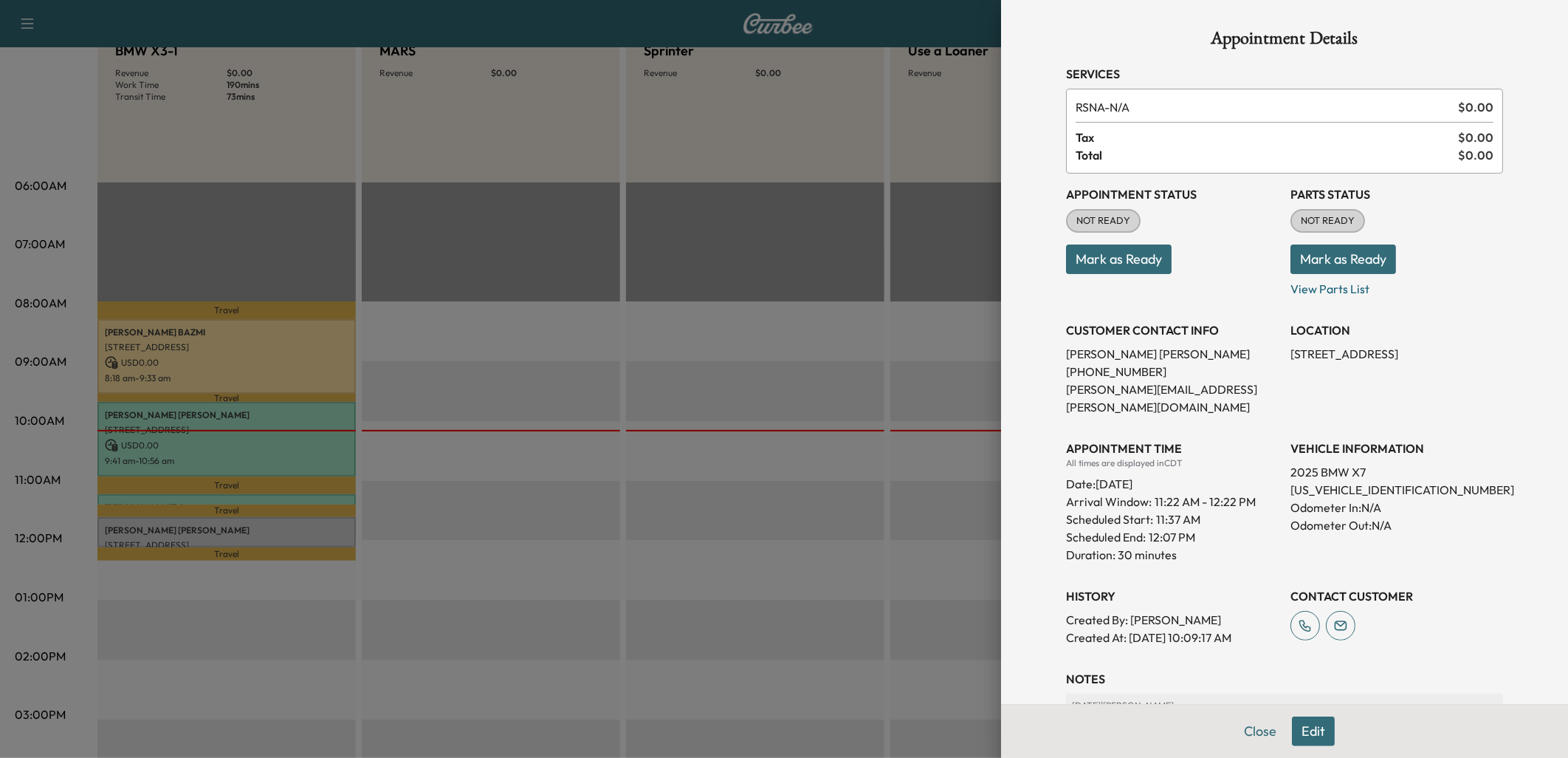
click at [1098, 256] on button "Mark as Ready" at bounding box center [1119, 259] width 106 height 30
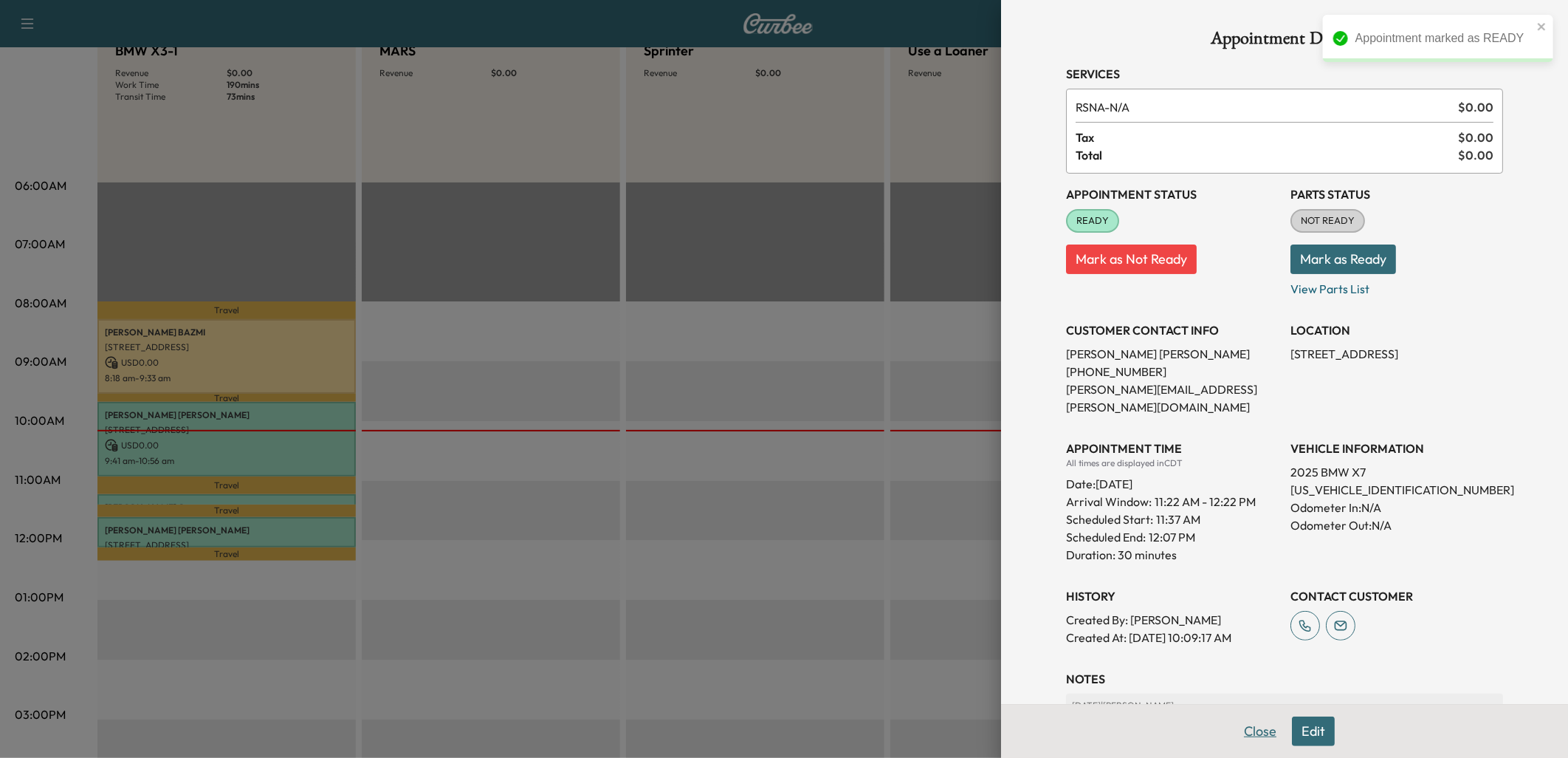
click at [1246, 736] on button "Close" at bounding box center [1260, 731] width 51 height 30
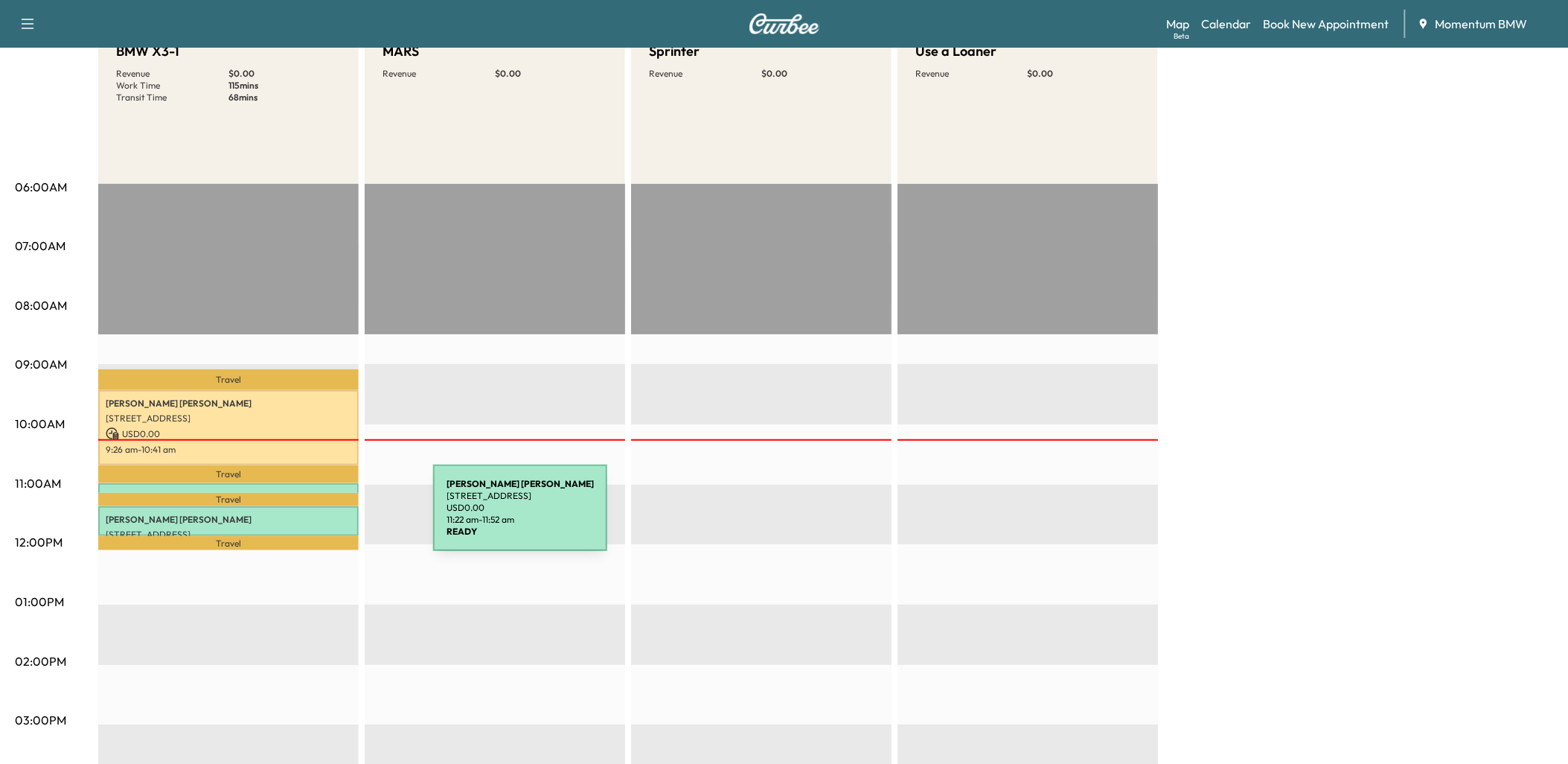
click at [324, 516] on p "DEANNA MCDONALD" at bounding box center [228, 520] width 245 height 12
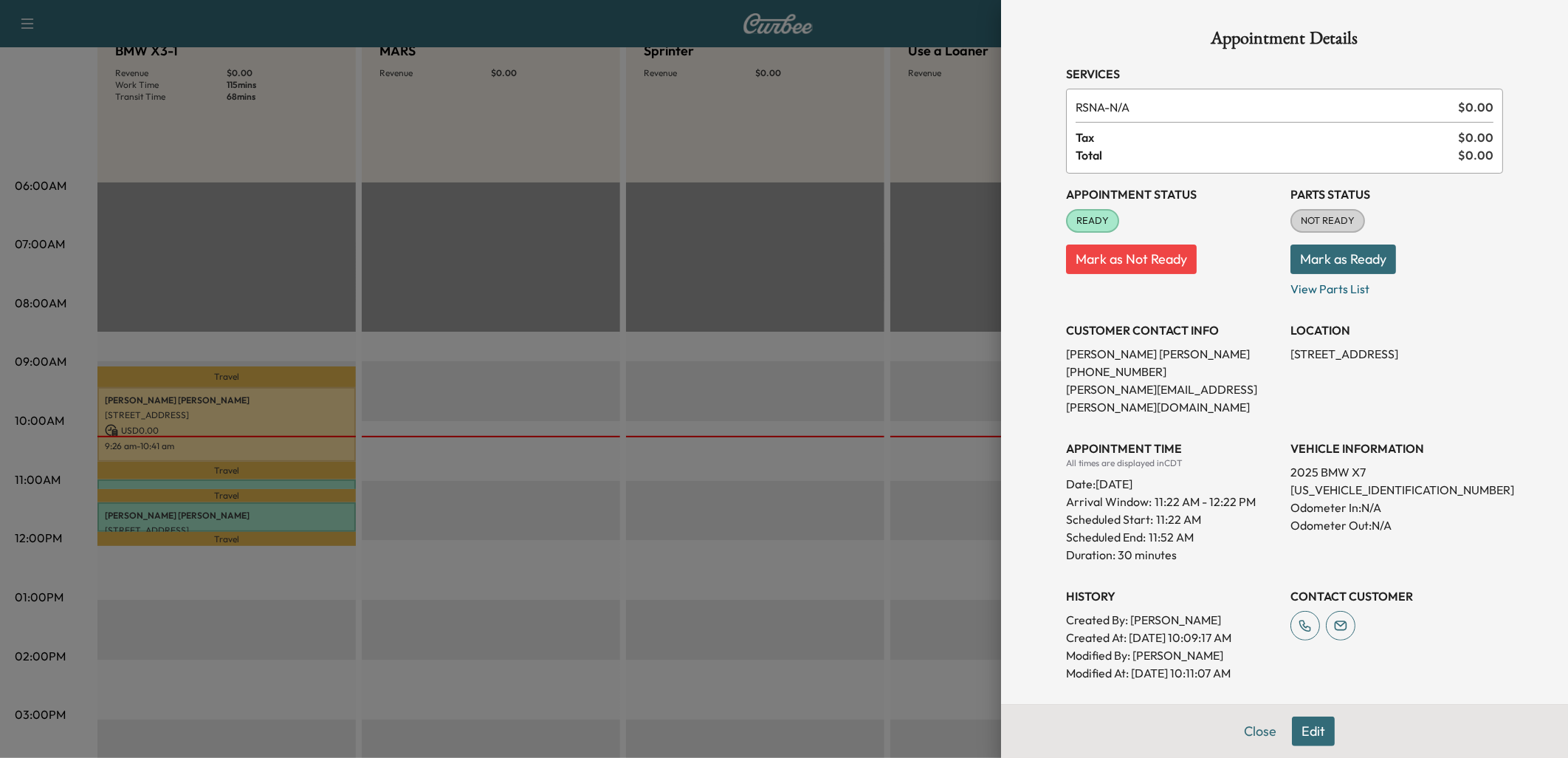
click at [1215, 723] on div "Close Edit" at bounding box center [1284, 730] width 567 height 53
click at [1236, 725] on button "Close" at bounding box center [1260, 731] width 51 height 30
